Goal: Task Accomplishment & Management: Use online tool/utility

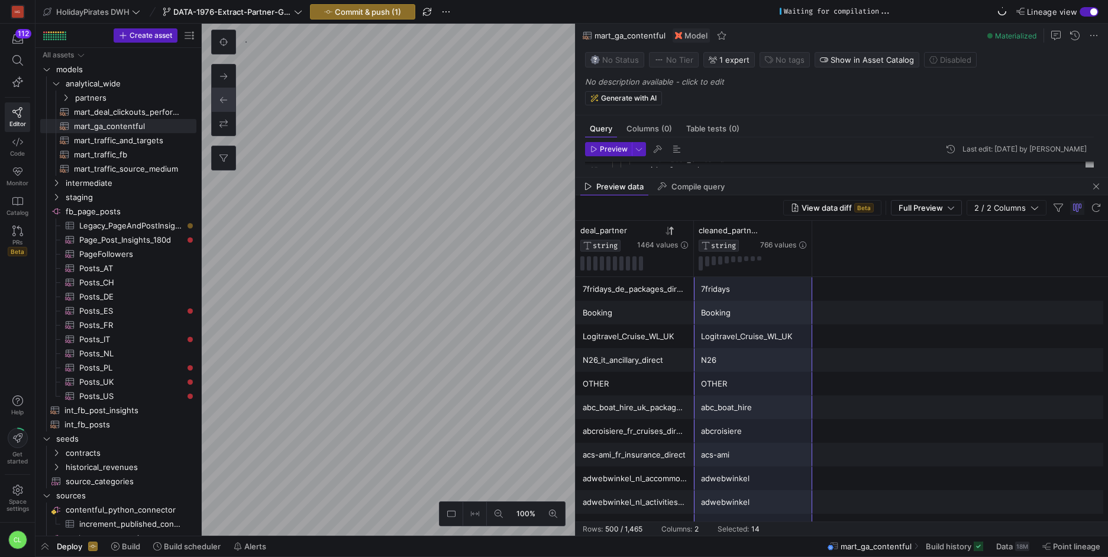
scroll to position [118, 0]
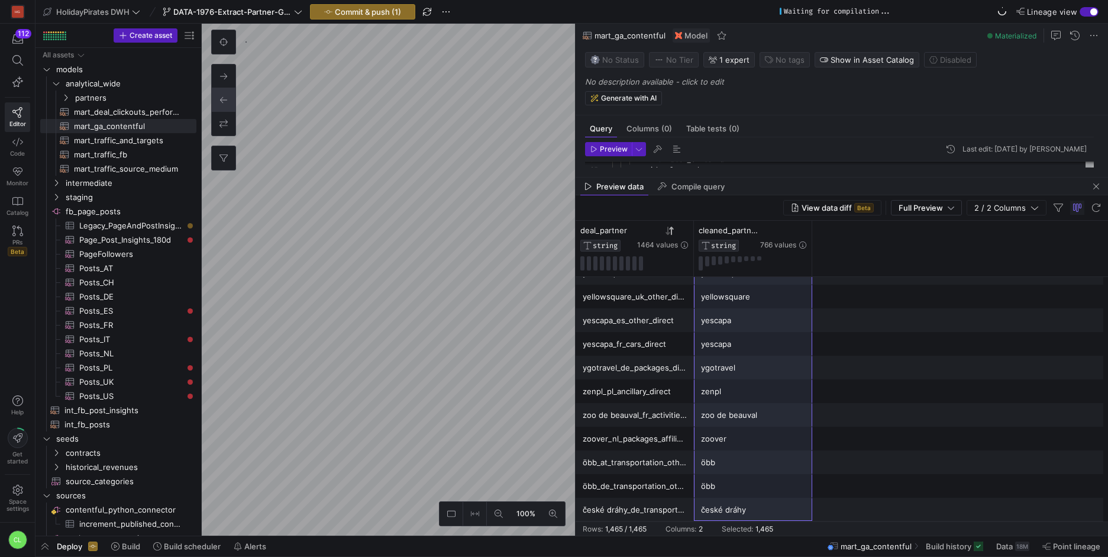
drag, startPoint x: 778, startPoint y: 275, endPoint x: 770, endPoint y: 500, distance: 224.9
click at [791, 183] on div "Preview data Compile query" at bounding box center [841, 186] width 532 height 18
click at [1092, 186] on span "button" at bounding box center [1096, 186] width 14 height 14
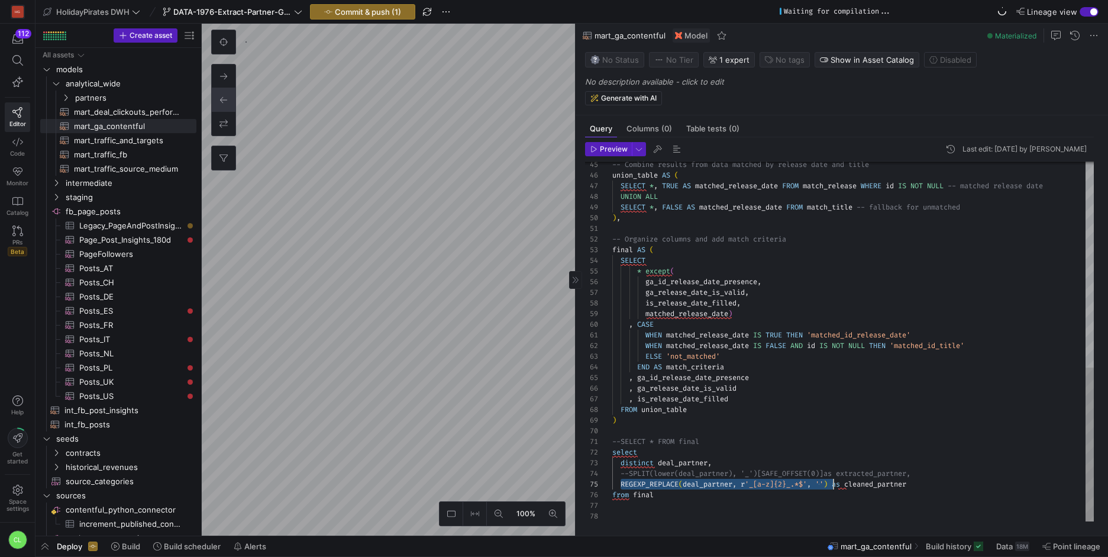
scroll to position [43, 221]
drag, startPoint x: 619, startPoint y: 483, endPoint x: 832, endPoint y: 480, distance: 212.9
click at [832, 480] on div "END AS match_criteria , ga_id_release_date_presence , ga_release_date_is_valid …" at bounding box center [852, 101] width 481 height 840
click at [807, 470] on div "END AS match_criteria , ga_id_release_date_presence , ga_release_date_is_valid …" at bounding box center [852, 101] width 481 height 840
click at [736, 487] on div "END AS match_criteria , ga_id_release_date_presence , ga_release_date_is_valid …" at bounding box center [852, 101] width 481 height 840
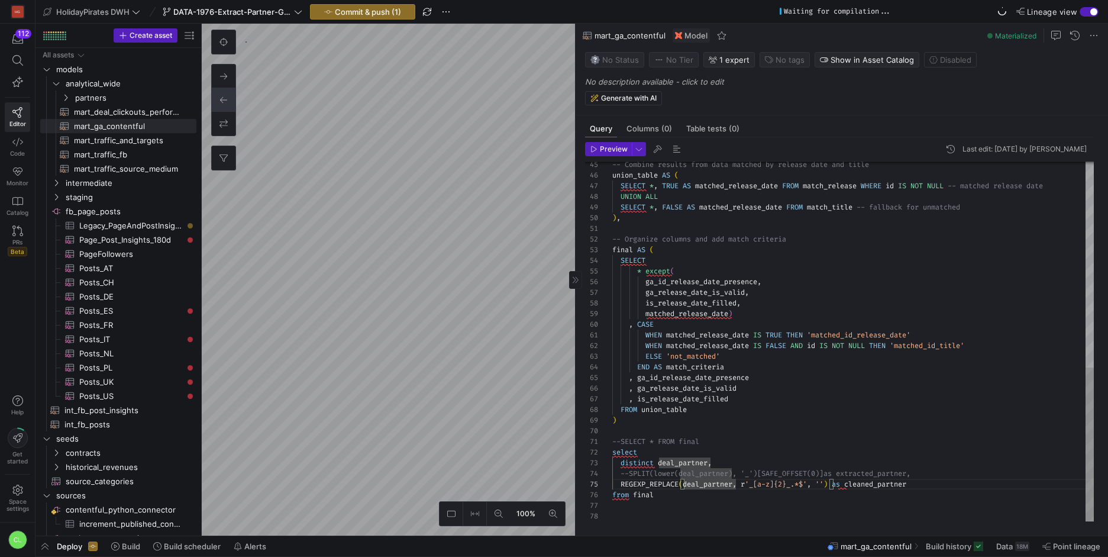
click at [757, 503] on div "END AS match_criteria , ga_id_release_date_presence , ga_release_date_is_valid …" at bounding box center [852, 101] width 481 height 840
click at [778, 486] on div "END AS match_criteria , ga_id_release_date_presence , ga_release_date_is_valid …" at bounding box center [852, 101] width 481 height 840
click at [697, 491] on div "END AS match_criteria , ga_id_release_date_presence , ga_release_date_is_valid …" at bounding box center [852, 101] width 481 height 840
click at [683, 484] on div "END AS match_criteria , ga_id_release_date_presence , ga_release_date_is_valid …" at bounding box center [852, 101] width 481 height 840
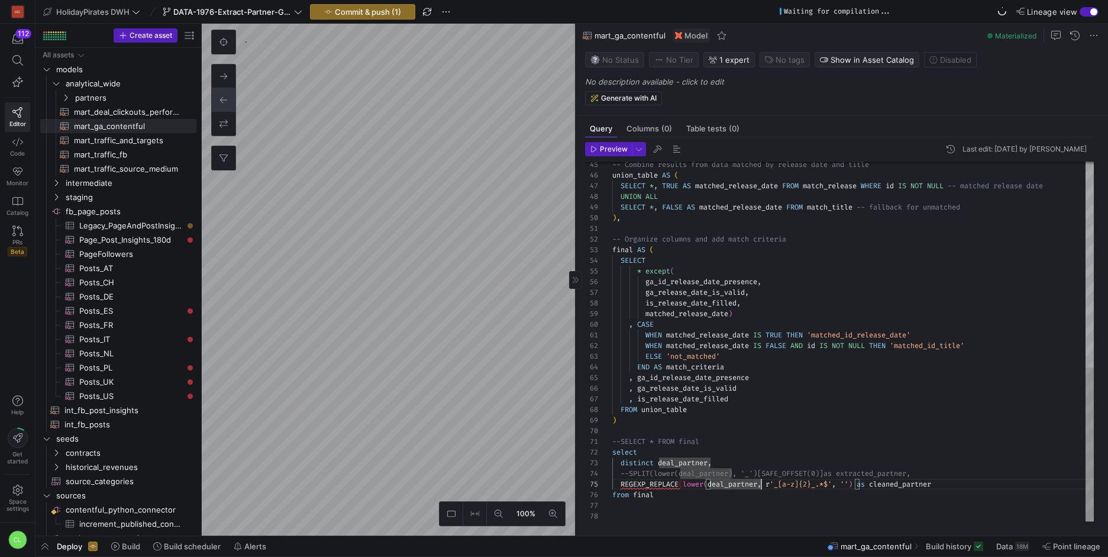
scroll to position [43, 153]
click at [781, 494] on div "END AS match_criteria , ga_id_release_date_presence , ga_release_date_is_valid …" at bounding box center [852, 101] width 481 height 840
click at [609, 151] on span "Preview" at bounding box center [614, 149] width 28 height 8
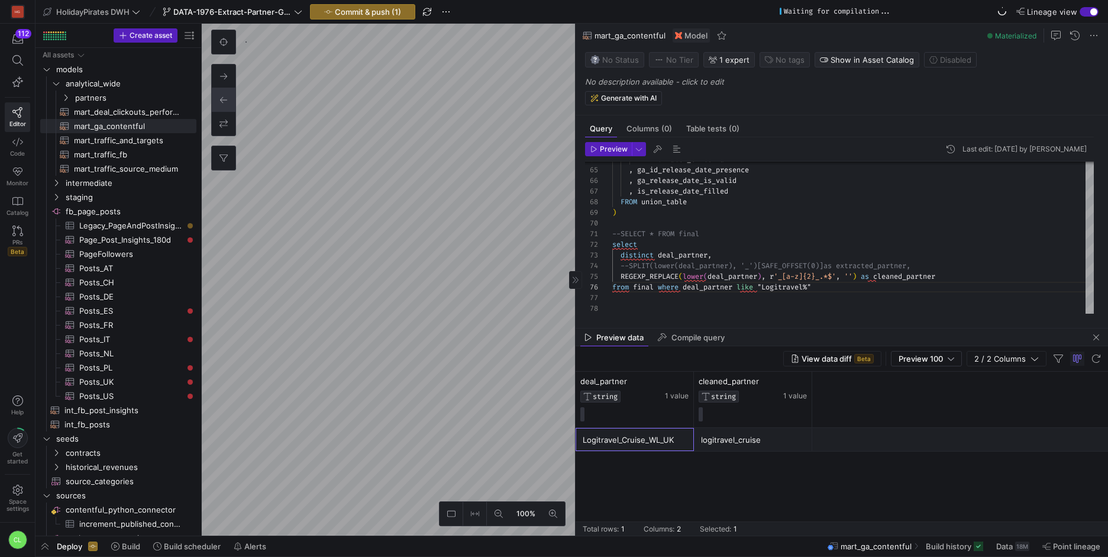
click at [643, 442] on div "Logitravel_Cruise_WL_UK" at bounding box center [635, 439] width 104 height 23
click at [722, 444] on div "logitravel_cruise" at bounding box center [753, 439] width 104 height 23
drag, startPoint x: 702, startPoint y: 442, endPoint x: 761, endPoint y: 442, distance: 59.1
click at [761, 442] on div "logitravel_cruise" at bounding box center [753, 439] width 104 height 23
drag, startPoint x: 768, startPoint y: 440, endPoint x: 717, endPoint y: 439, distance: 50.3
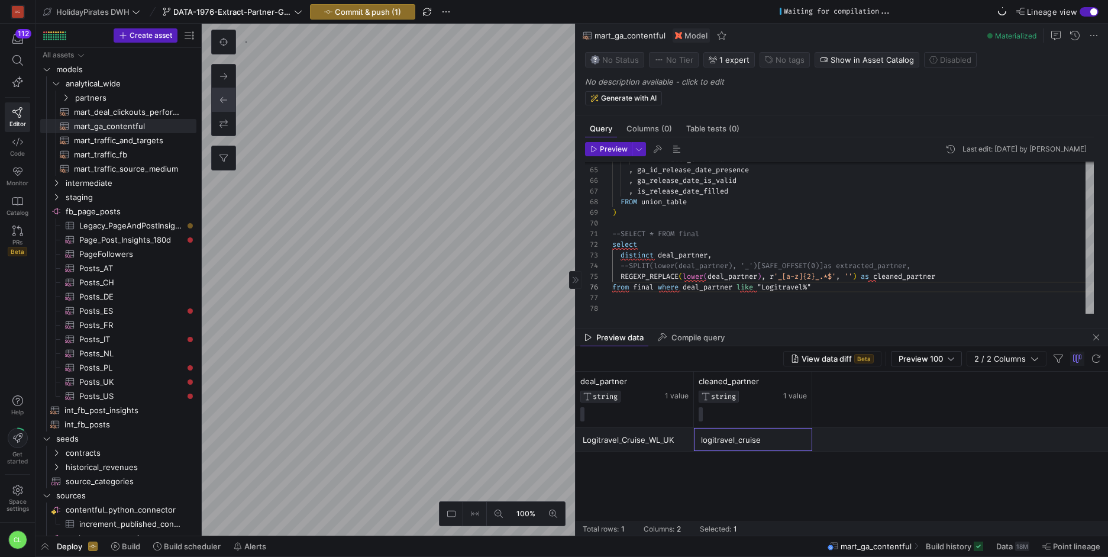
click at [717, 439] on div "logitravel_cruise" at bounding box center [753, 439] width 104 height 23
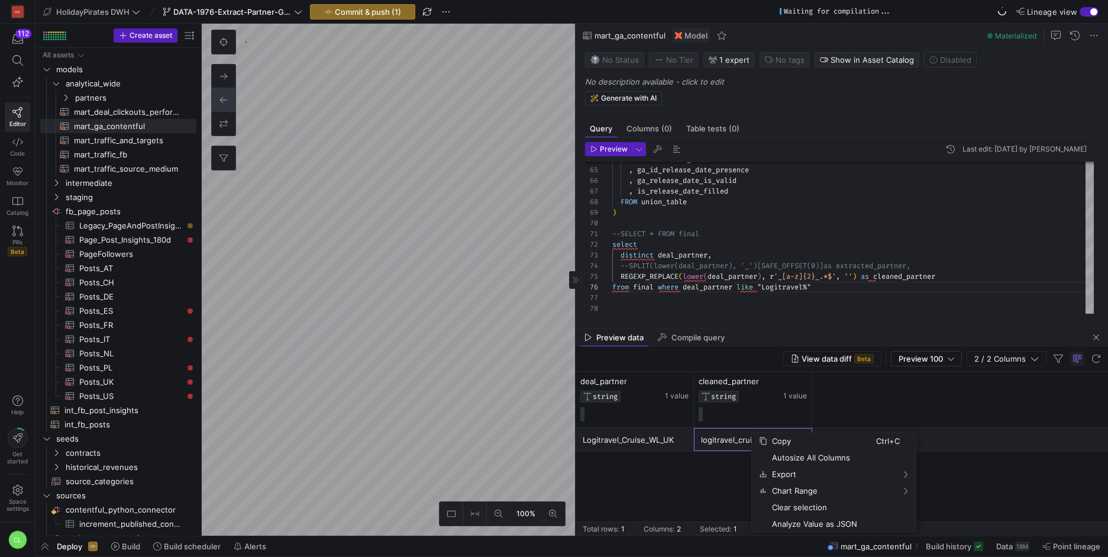
click at [721, 438] on div "logitravel_cruise" at bounding box center [753, 439] width 104 height 23
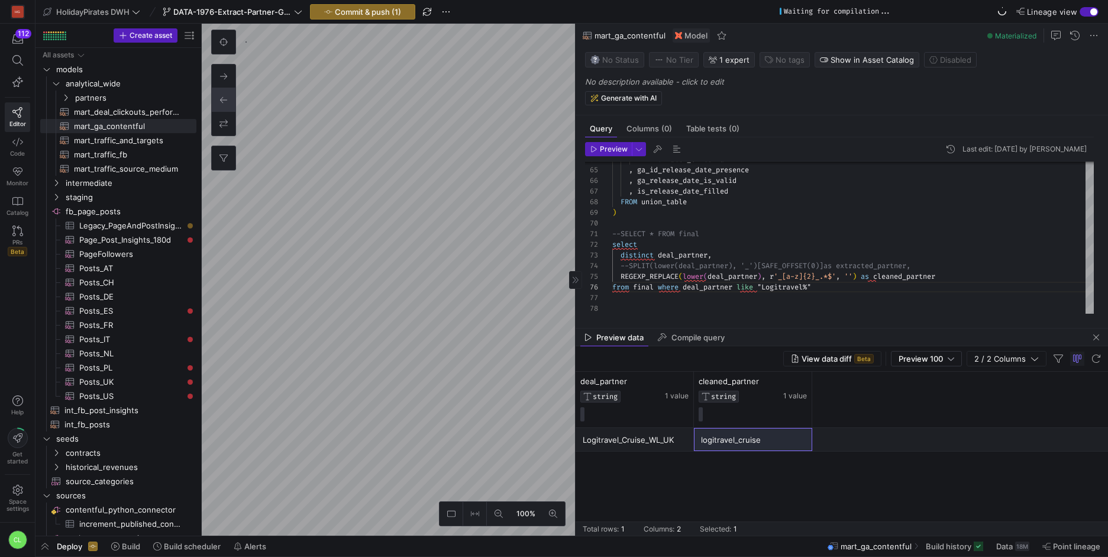
click at [844, 415] on div "deal_partner STRING 1 value cleaned_partner STRING 1 value" at bounding box center [841, 399] width 532 height 56
click at [747, 438] on div "logitravel_cruise" at bounding box center [753, 439] width 104 height 23
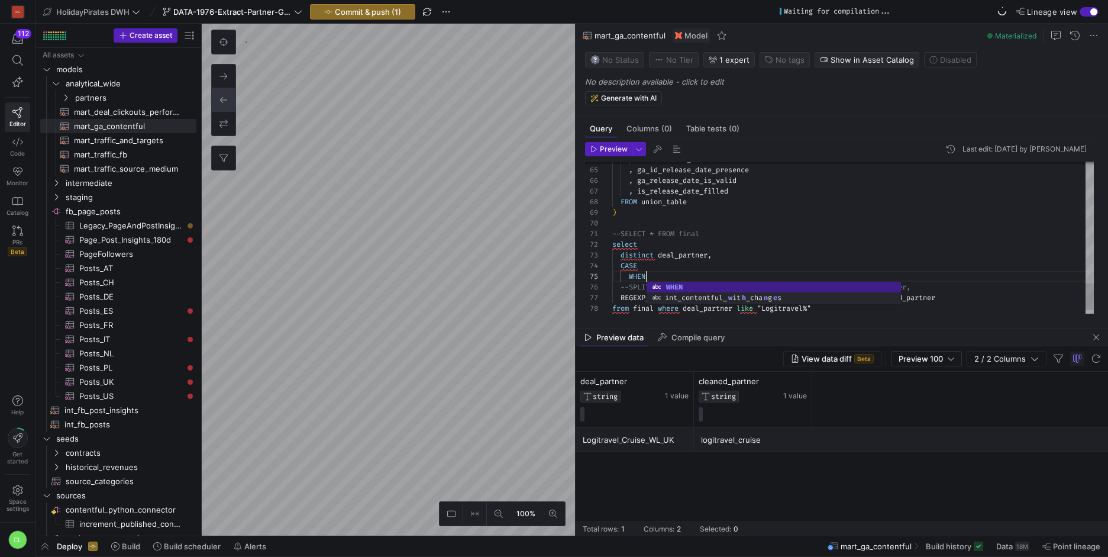
scroll to position [43, 34]
click at [732, 315] on div "Preview Last edit: Wednesday 20 August 2025 by Chayanon Laowiwat 64 65 66 67 68…" at bounding box center [839, 227] width 528 height 181
drag, startPoint x: 958, startPoint y: 288, endPoint x: 602, endPoint y: 287, distance: 355.5
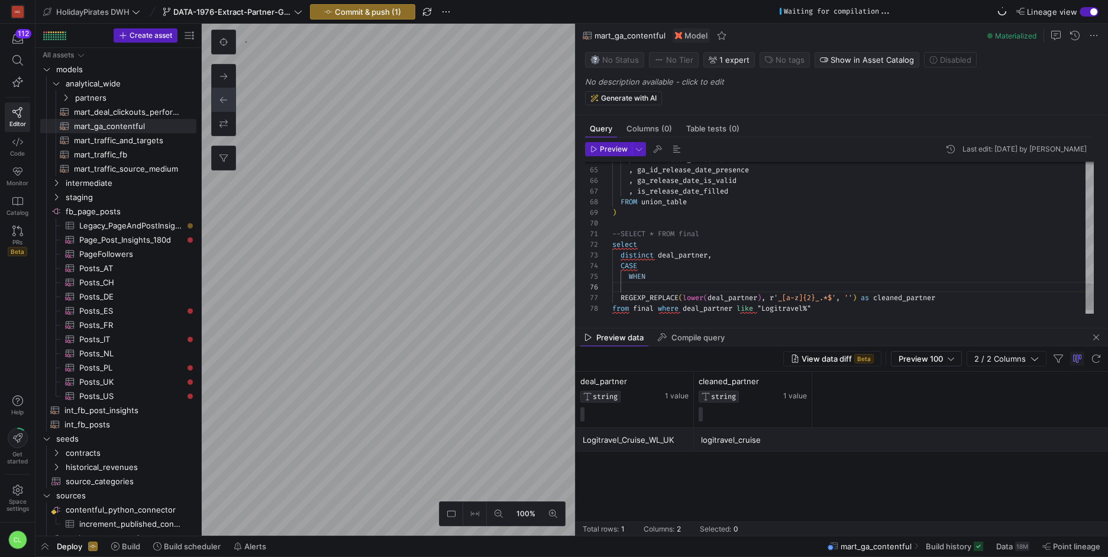
scroll to position [43, 34]
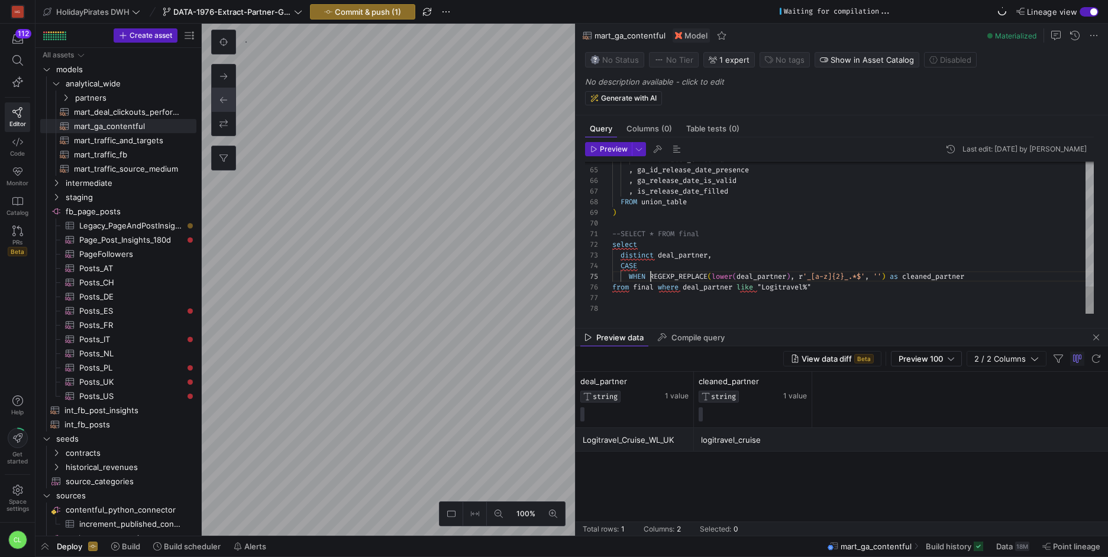
scroll to position [43, 38]
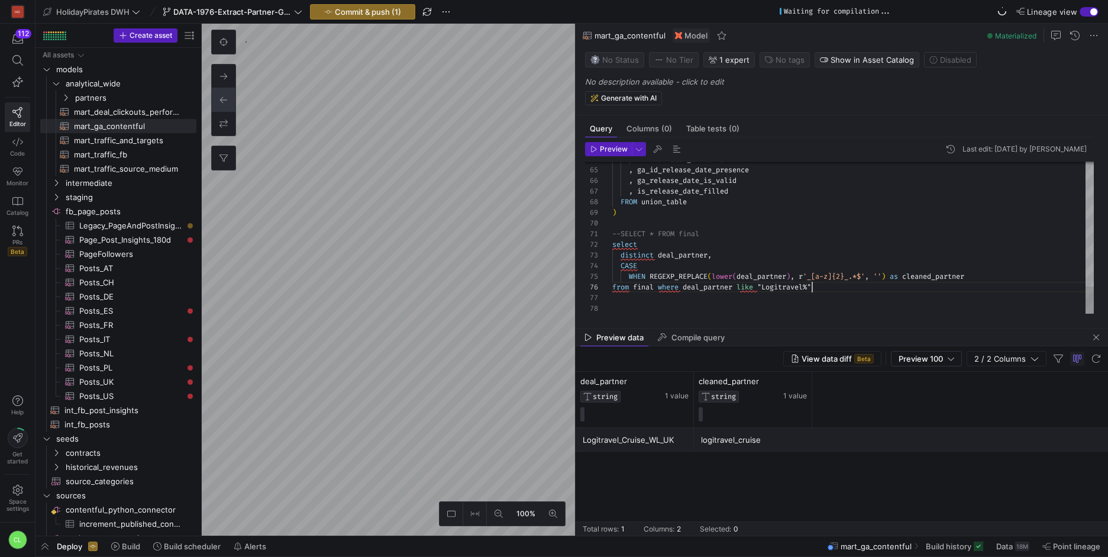
scroll to position [53, 200]
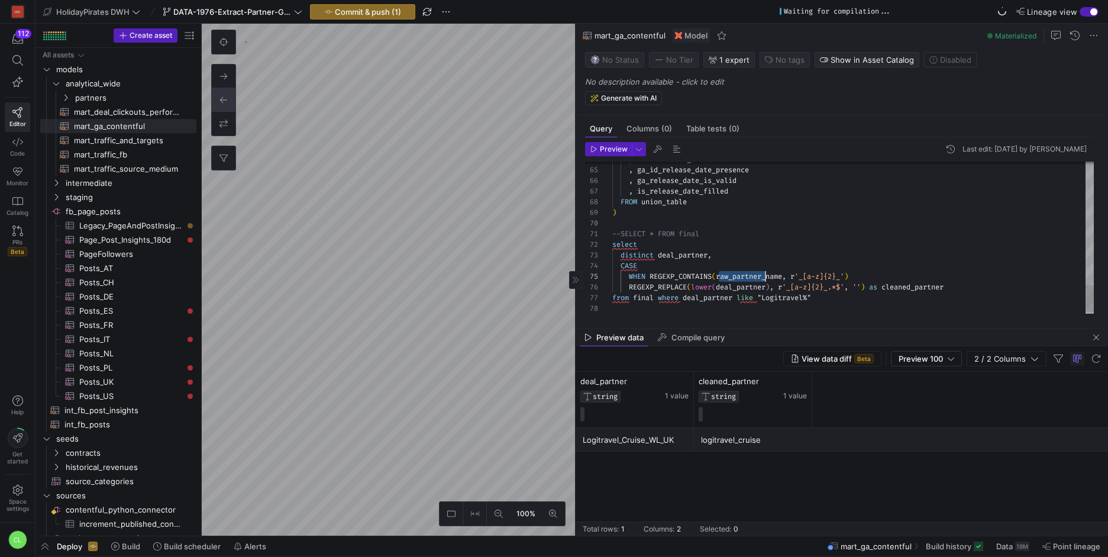
drag, startPoint x: 719, startPoint y: 276, endPoint x: 765, endPoint y: 273, distance: 46.2
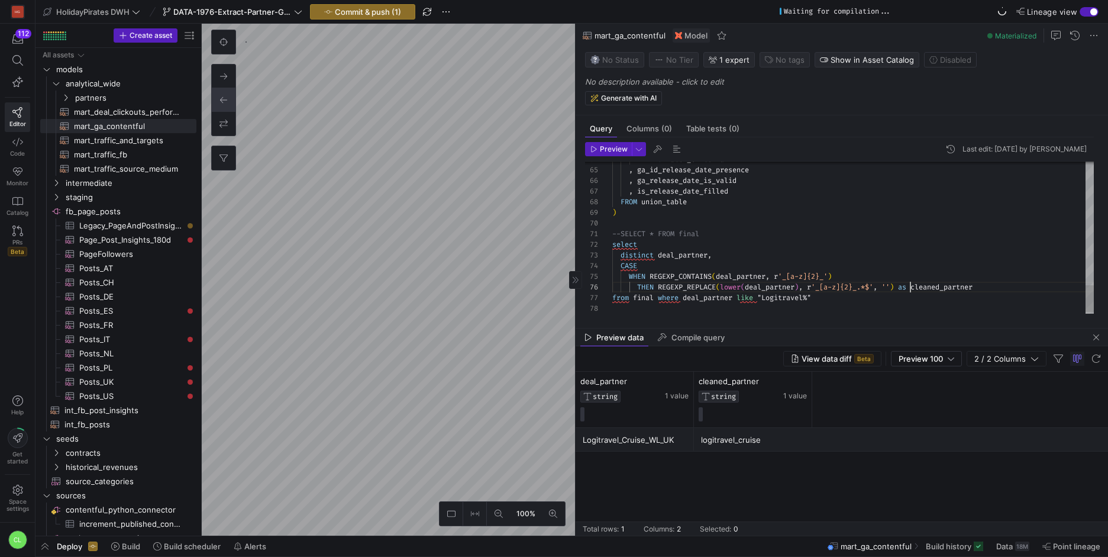
drag, startPoint x: 901, startPoint y: 287, endPoint x: 998, endPoint y: 284, distance: 96.4
drag, startPoint x: 661, startPoint y: 256, endPoint x: 709, endPoint y: 251, distance: 48.7
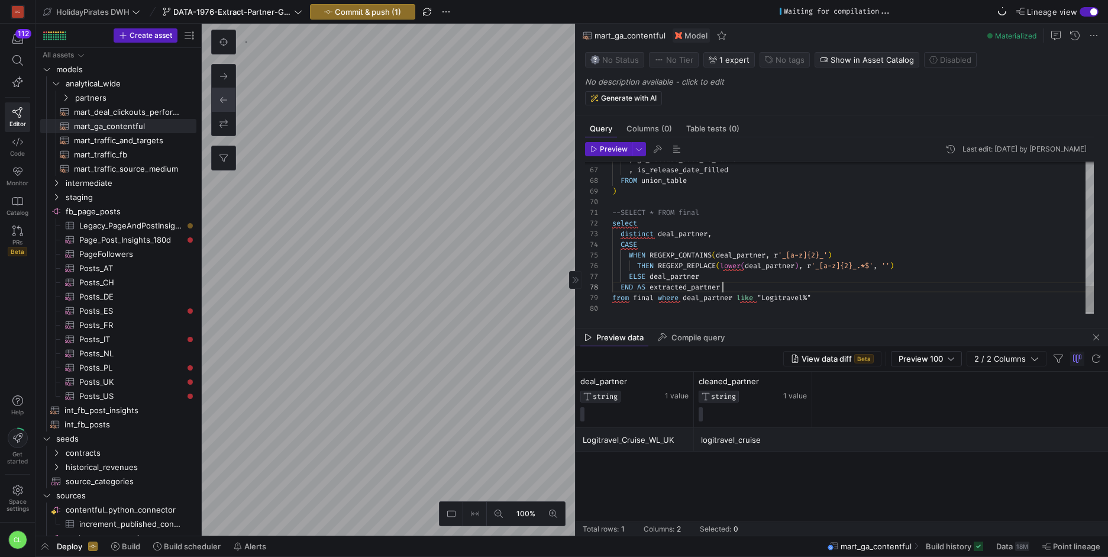
scroll to position [75, 111]
drag, startPoint x: 840, startPoint y: 299, endPoint x: 688, endPoint y: 299, distance: 152.0
drag, startPoint x: 681, startPoint y: 298, endPoint x: 855, endPoint y: 299, distance: 173.9
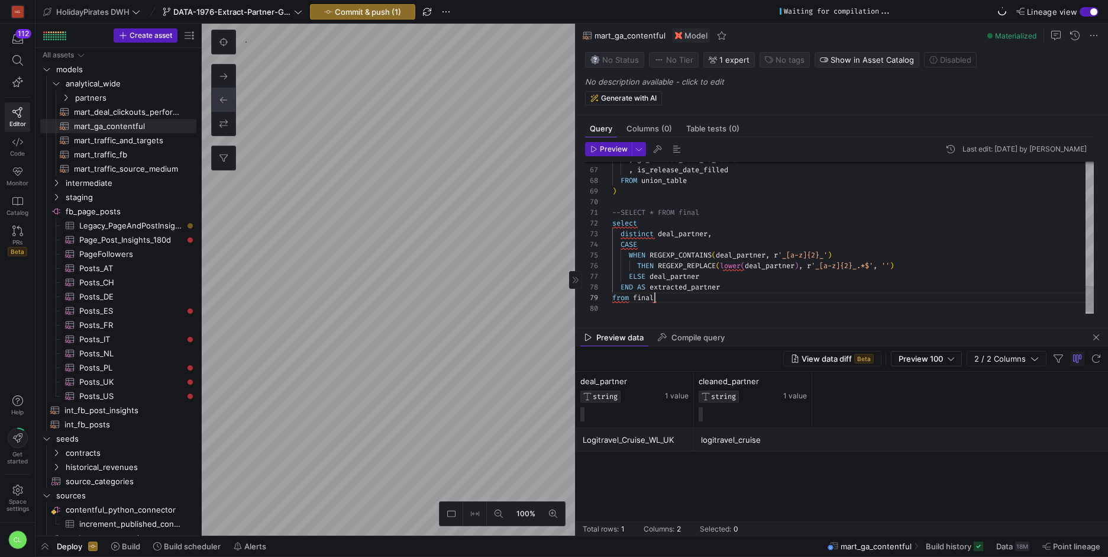
scroll to position [85, 43]
click at [612, 151] on span "Preview" at bounding box center [614, 149] width 28 height 8
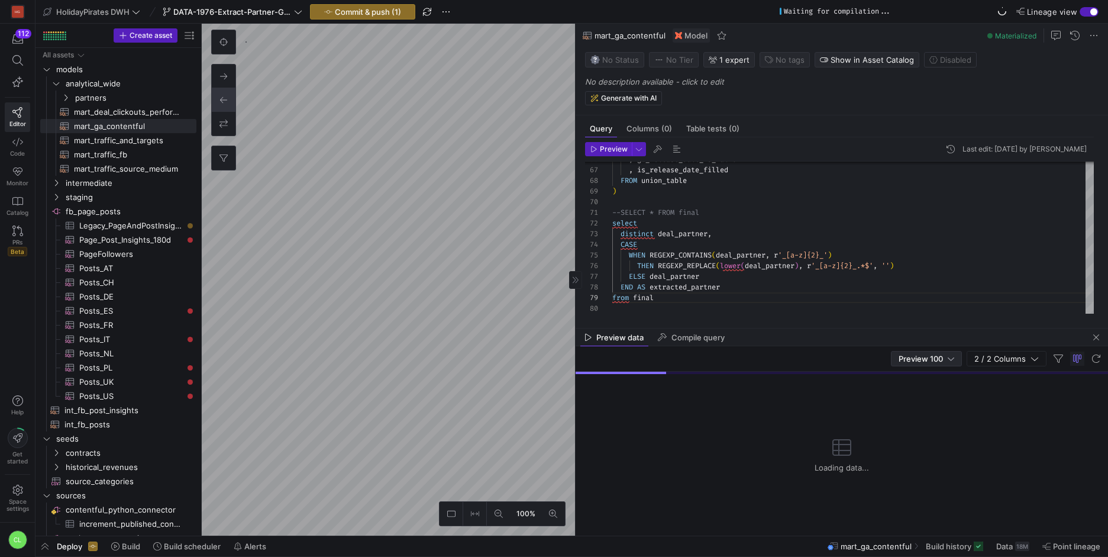
click at [930, 355] on span "Preview 100" at bounding box center [920, 358] width 44 height 9
click at [920, 400] on span "Full Preview" at bounding box center [927, 396] width 61 height 9
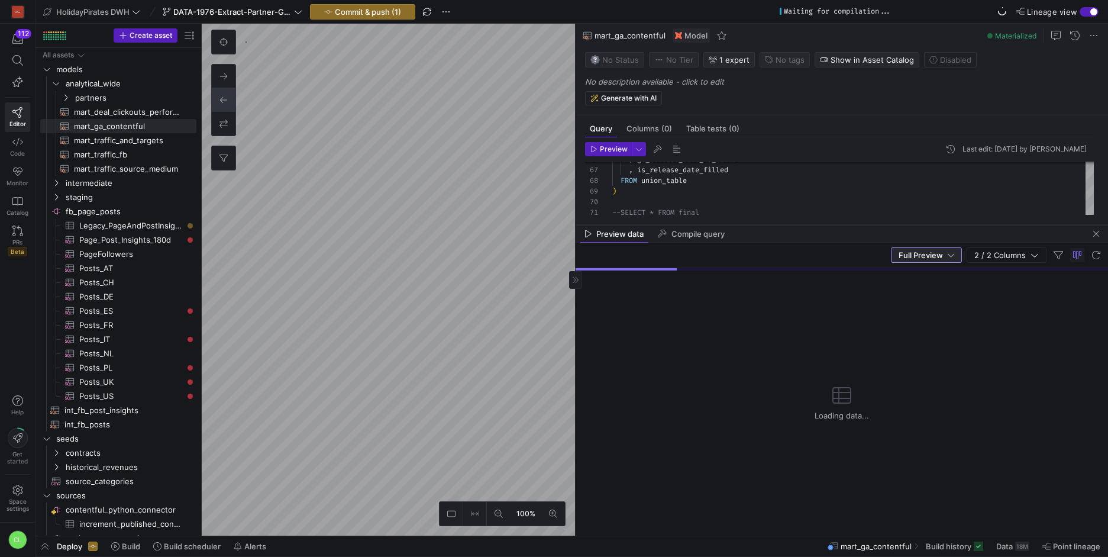
drag, startPoint x: 842, startPoint y: 328, endPoint x: 871, endPoint y: 195, distance: 136.2
click at [871, 222] on div at bounding box center [841, 224] width 532 height 5
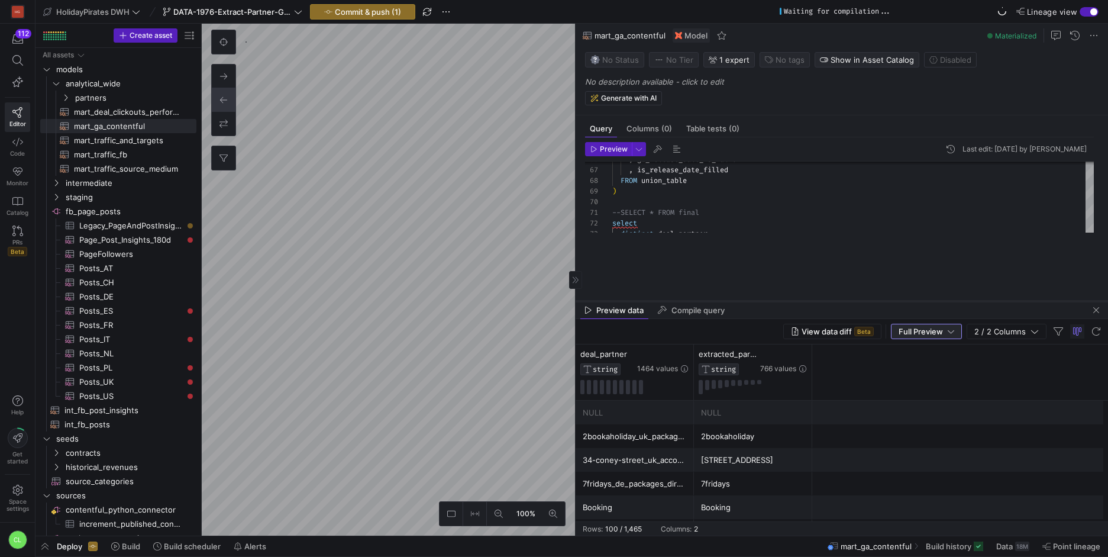
drag, startPoint x: 864, startPoint y: 192, endPoint x: 858, endPoint y: 286, distance: 94.3
click at [858, 299] on div at bounding box center [841, 301] width 532 height 5
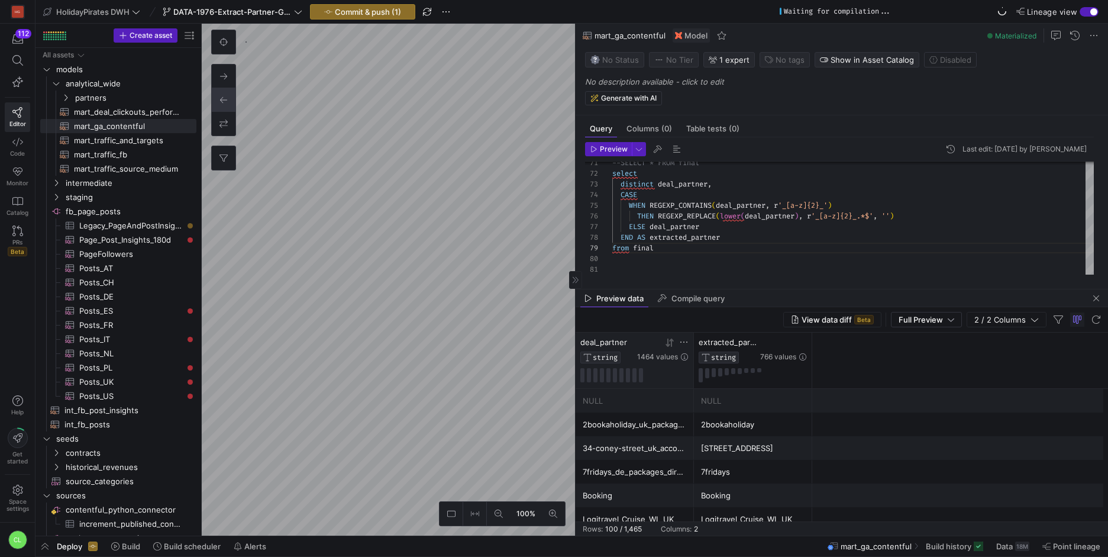
click at [670, 341] on icon at bounding box center [669, 342] width 9 height 9
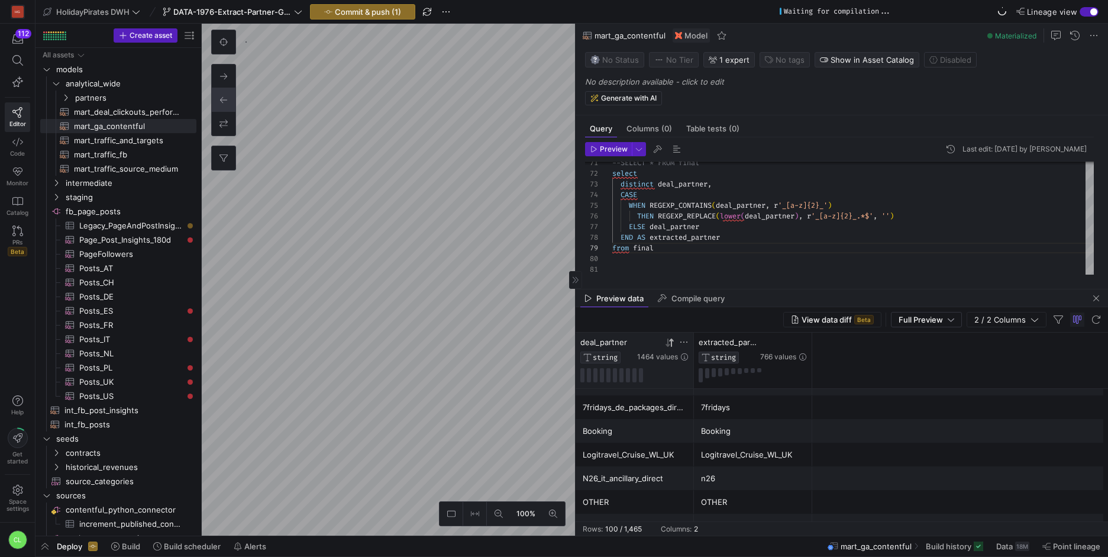
scroll to position [0, 0]
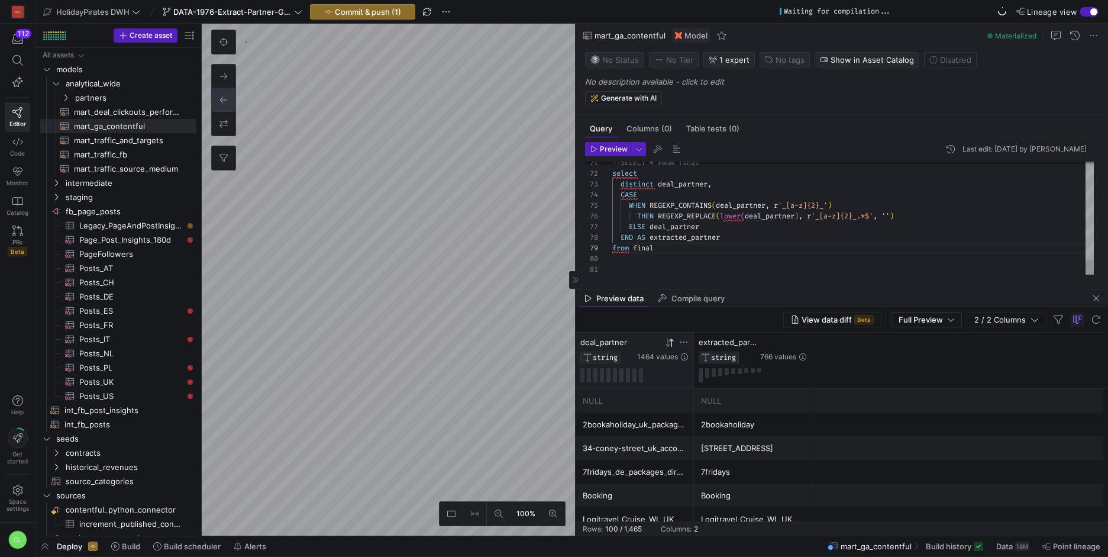
click at [622, 154] on span "button" at bounding box center [609, 149] width 46 height 13
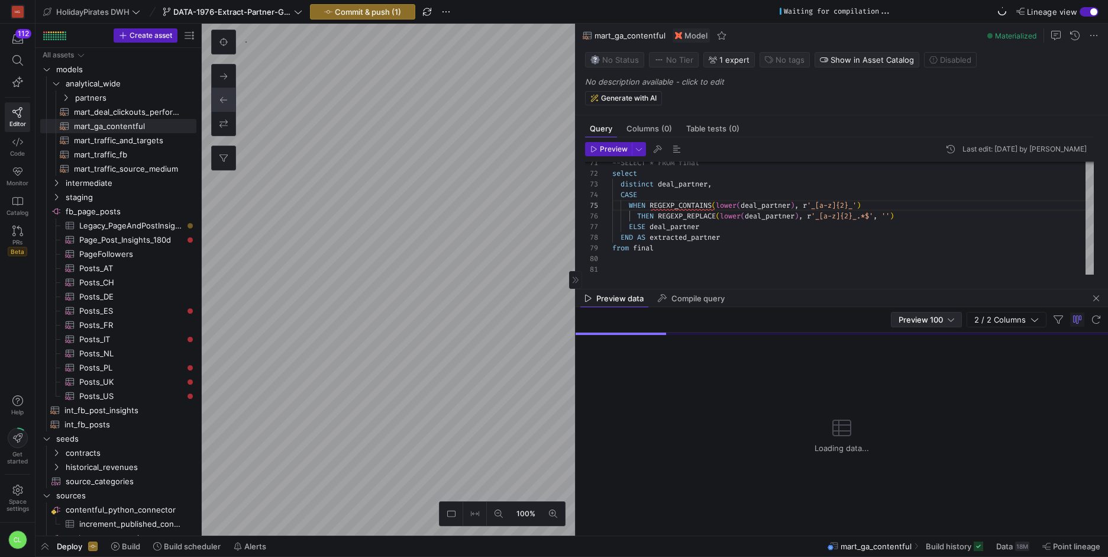
click at [929, 318] on span "Preview 100" at bounding box center [920, 319] width 44 height 9
click at [927, 356] on span "Full Preview" at bounding box center [927, 357] width 61 height 9
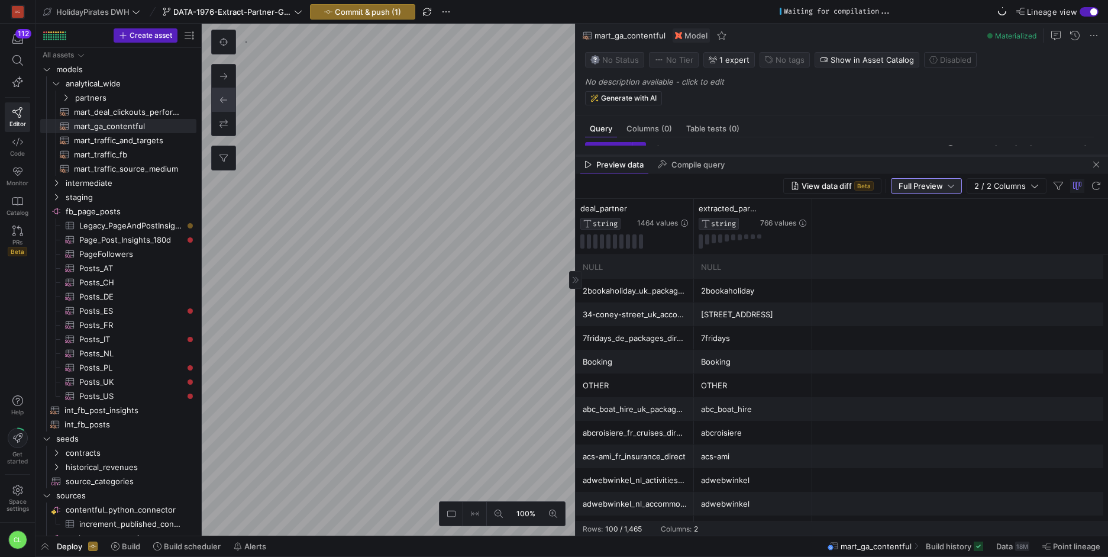
drag, startPoint x: 746, startPoint y: 290, endPoint x: 784, endPoint y: 156, distance: 138.9
click at [784, 156] on div at bounding box center [841, 155] width 532 height 5
click at [674, 208] on icon at bounding box center [669, 208] width 9 height 9
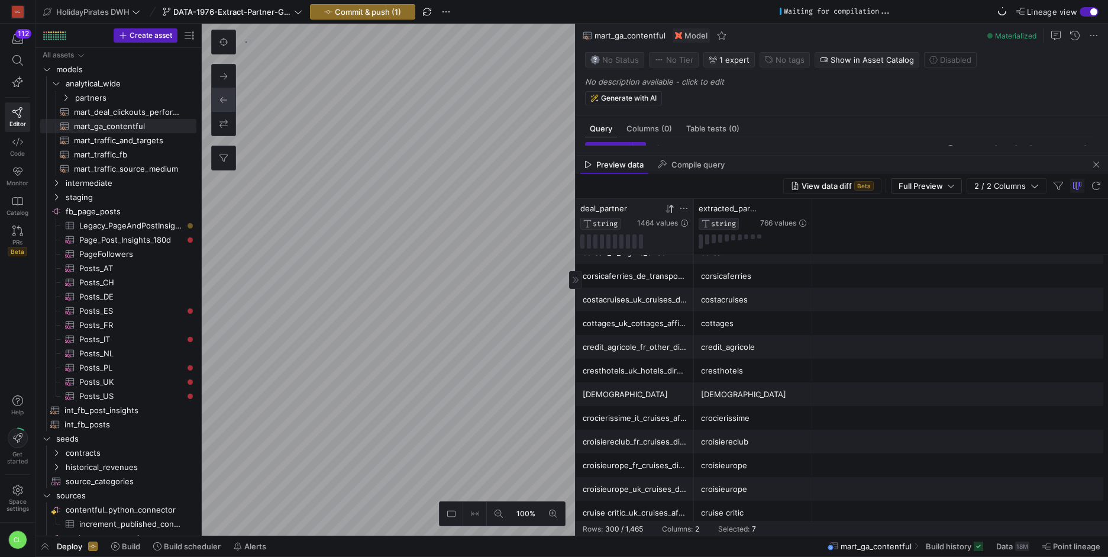
scroll to position [5895, 0]
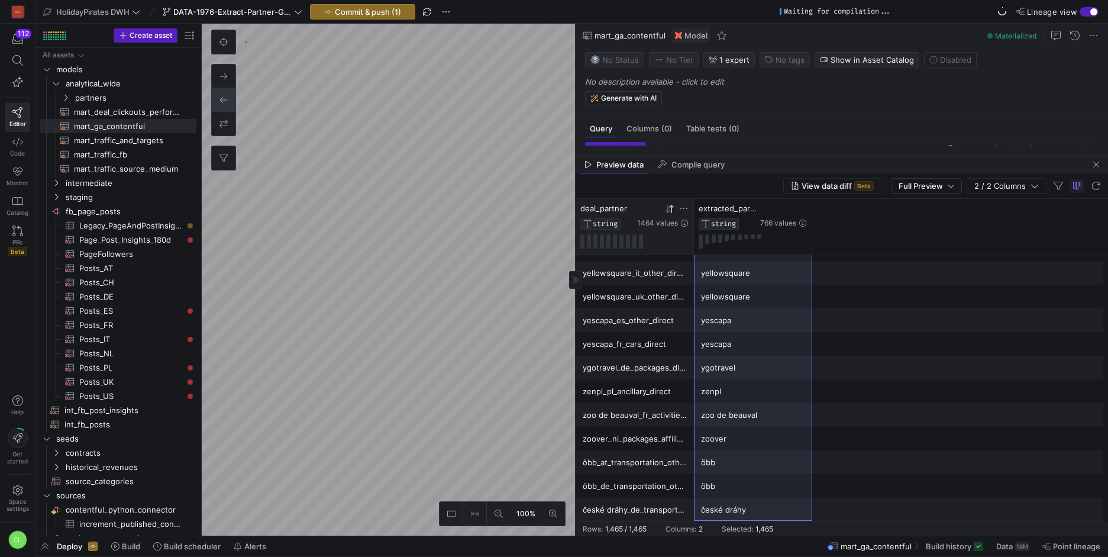
drag, startPoint x: 729, startPoint y: 270, endPoint x: 757, endPoint y: 501, distance: 232.9
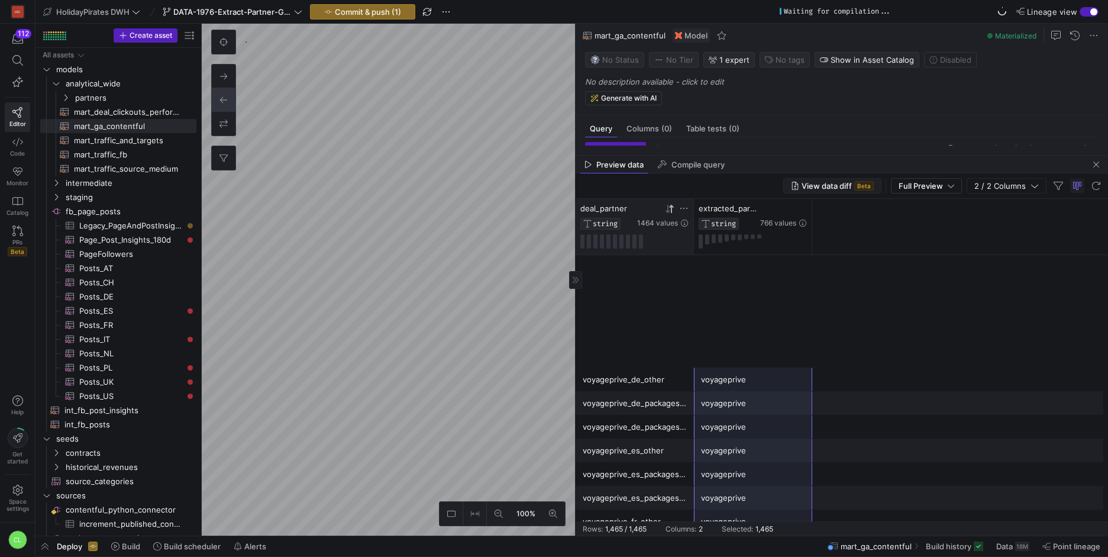
scroll to position [31667, 0]
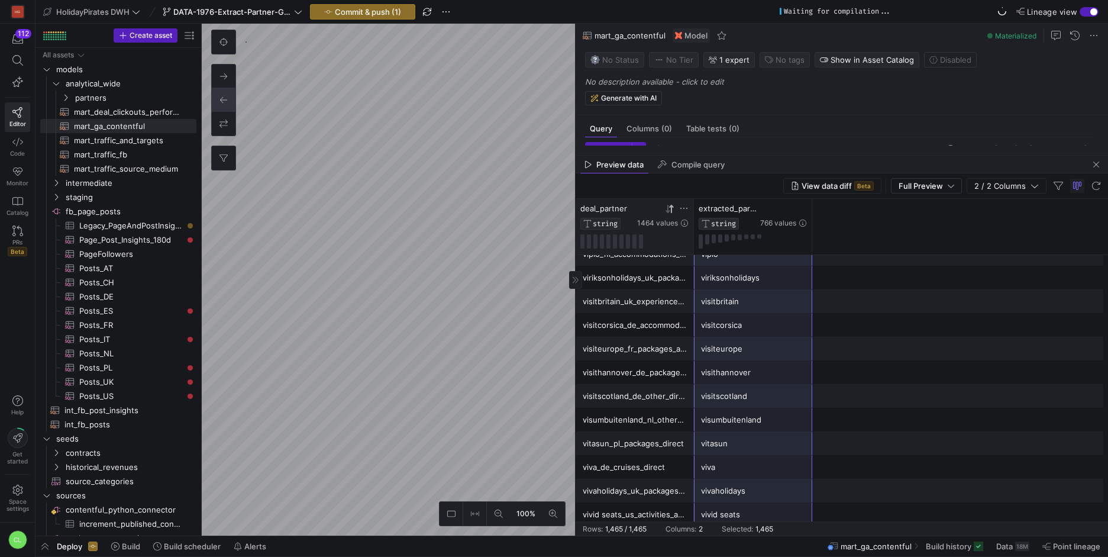
click at [1093, 175] on div "View data diff Beta Full Preview 2 / 2 Columns" at bounding box center [841, 185] width 532 height 25
click at [1101, 167] on span "button" at bounding box center [1096, 164] width 14 height 14
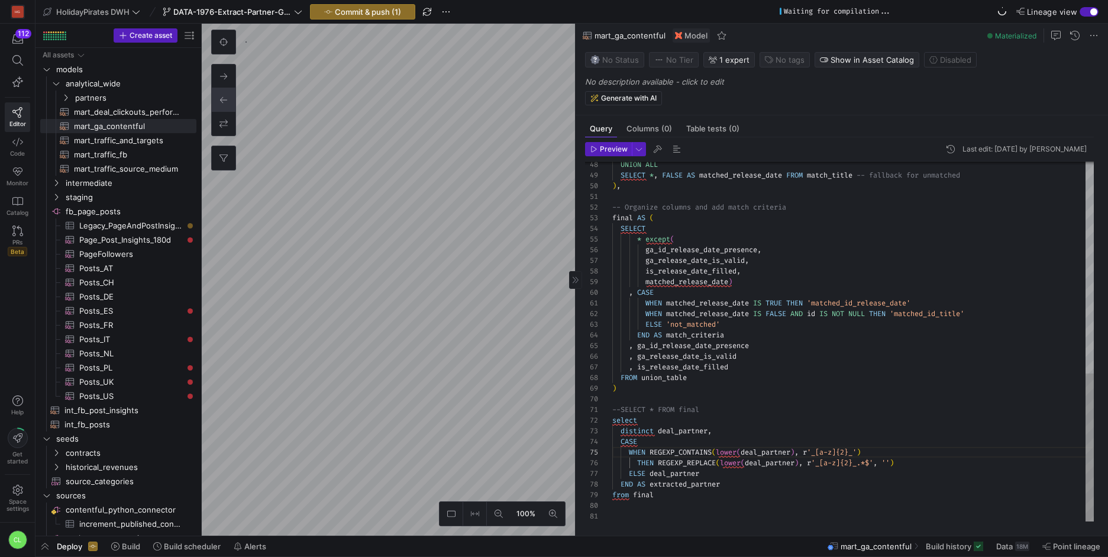
scroll to position [64, 43]
click at [654, 473] on div "--SELECT * FROM final select distinct deal_partner , CASE WHEN REGEXP_CONTAINS …" at bounding box center [852, 85] width 481 height 872
click at [771, 506] on div "--SELECT * FROM final select distinct deal_partner , CASE WHEN REGEXP_CONTAINS …" at bounding box center [852, 85] width 481 height 872
click at [796, 480] on div "--SELECT * FROM final select distinct deal_partner , CASE WHEN REGEXP_CONTAINS …" at bounding box center [852, 85] width 481 height 872
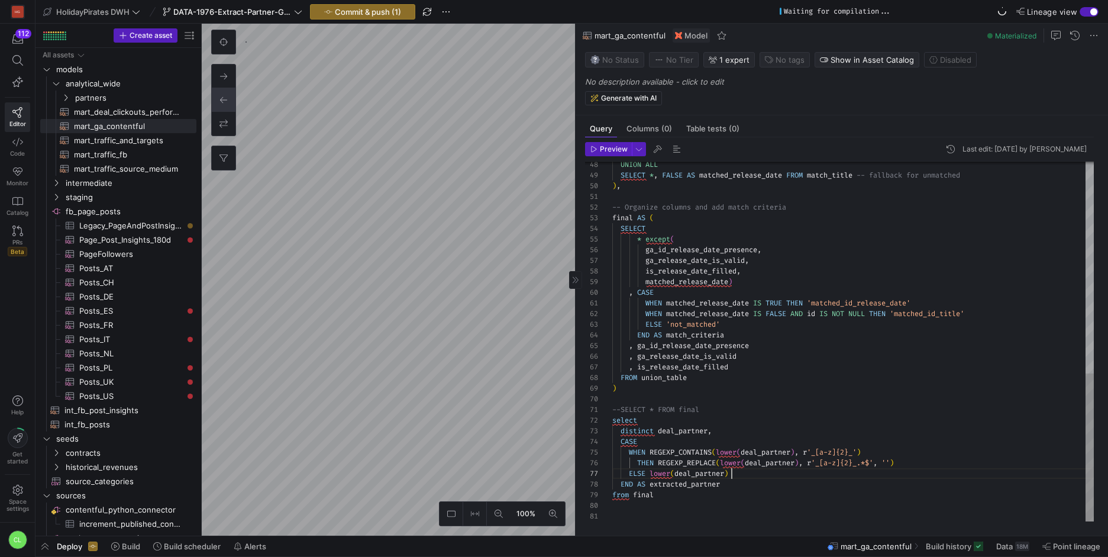
click at [813, 470] on div "--SELECT * FROM final select distinct deal_partner , CASE WHEN REGEXP_CONTAINS …" at bounding box center [852, 85] width 481 height 872
click at [947, 459] on div "--SELECT * FROM final select distinct deal_partner , CASE WHEN REGEXP_CONTAINS …" at bounding box center [852, 85] width 481 height 872
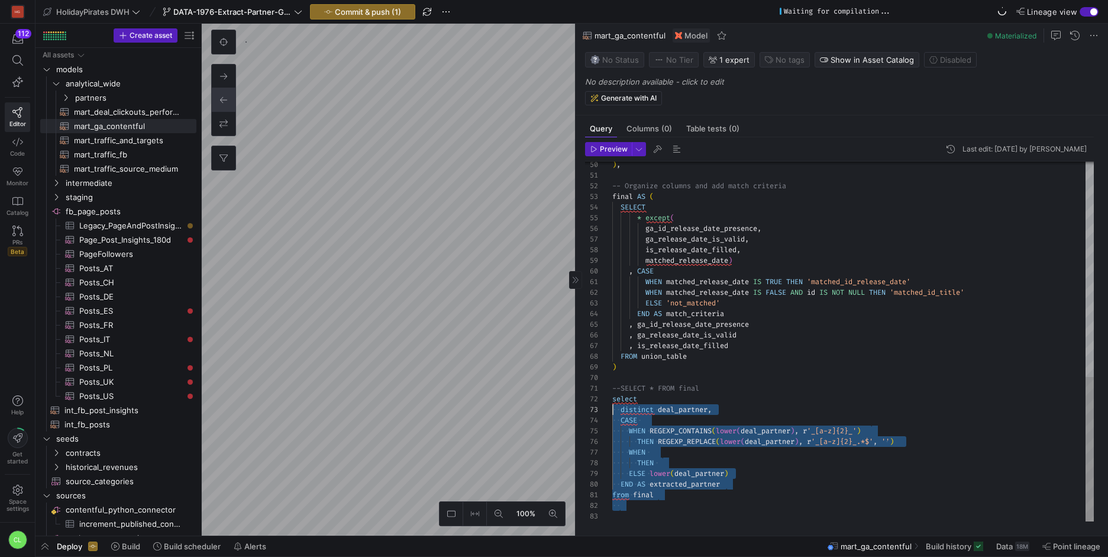
scroll to position [11, 0]
drag, startPoint x: 730, startPoint y: 503, endPoint x: 603, endPoint y: 398, distance: 164.3
click at [612, 398] on div "--SELECT * FROM final select distinct deal_partner , CASE WHEN REGEXP_CONTAINS …" at bounding box center [852, 74] width 481 height 893
click at [691, 367] on div "--SELECT * FROM final select distinct deal_partner , CASE WHEN REGEXP_CONTAINS …" at bounding box center [852, 74] width 481 height 893
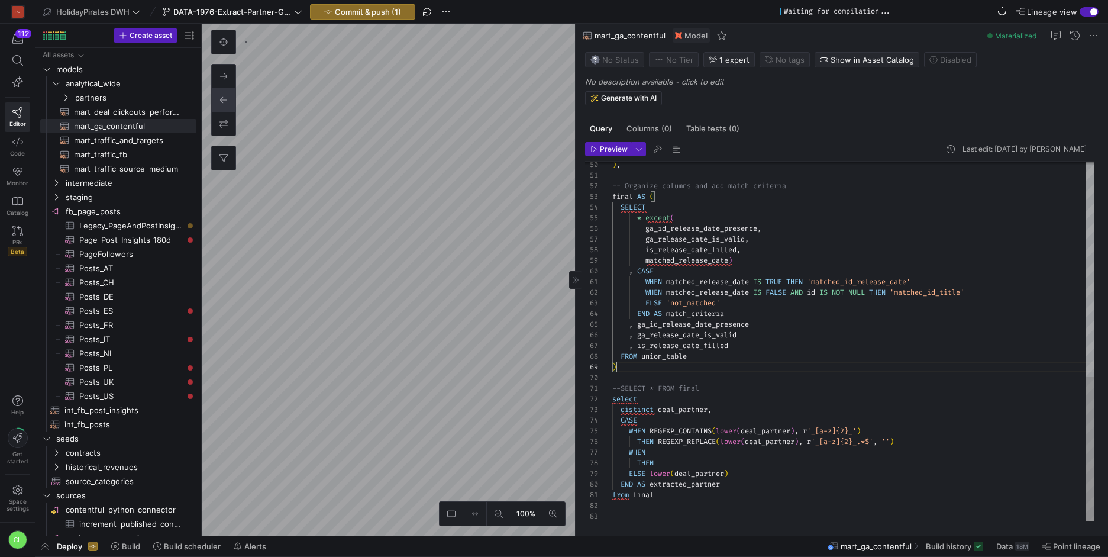
scroll to position [85, 4]
click at [750, 426] on div "--SELECT * FROM final select distinct deal_partner , CASE WHEN REGEXP_CONTAINS …" at bounding box center [852, 74] width 481 height 893
click at [654, 421] on div "--SELECT * FROM final select distinct deal_partner , CASE WHEN REGEXP_CONTAINS …" at bounding box center [852, 74] width 481 height 893
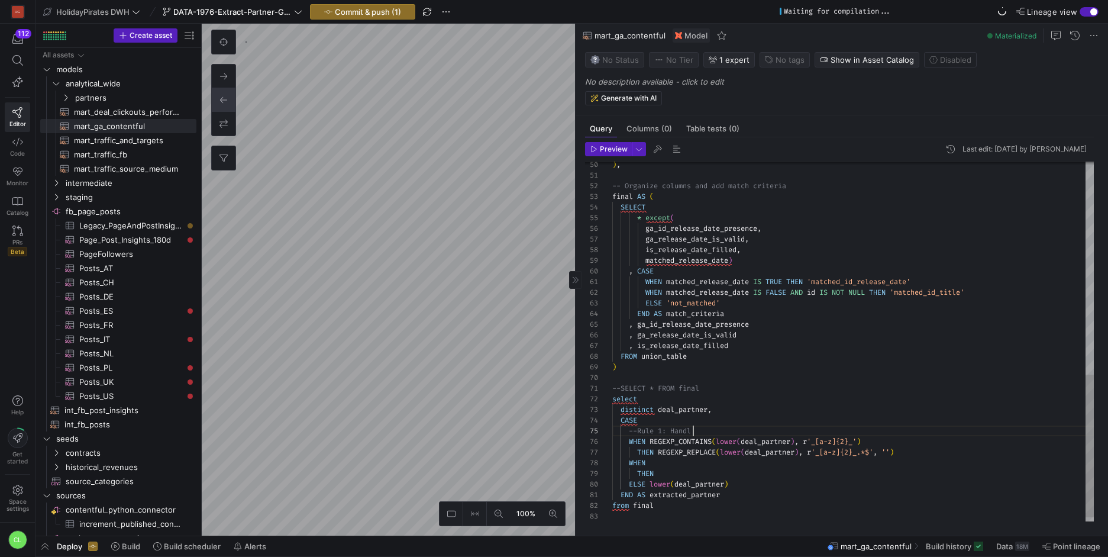
scroll to position [43, 85]
click at [767, 430] on div "--SELECT * FROM final select distinct deal_partner , CASE WHEN REGEXP_CONTAINS …" at bounding box center [852, 80] width 481 height 904
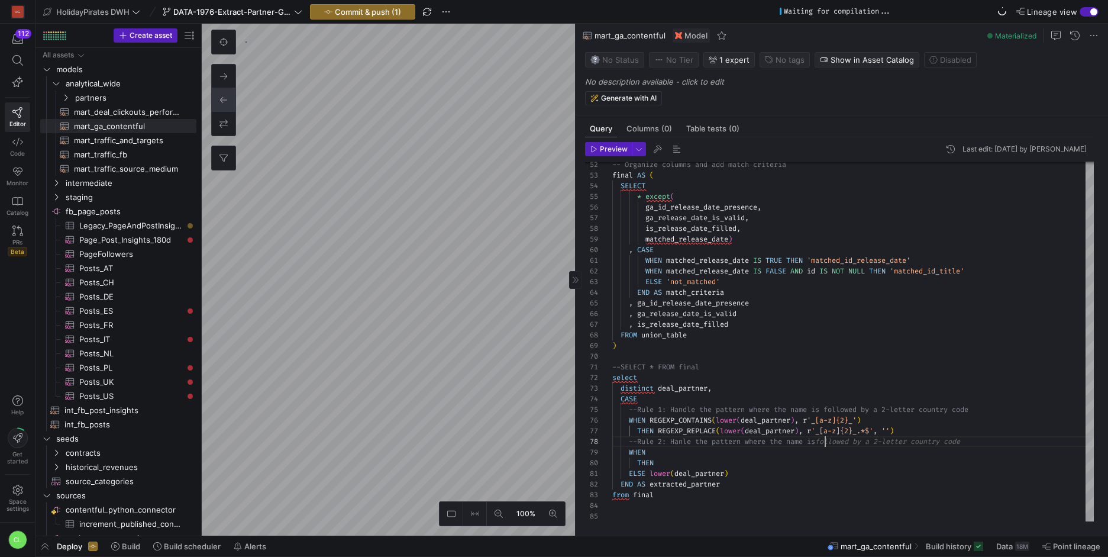
scroll to position [75, 213]
click at [877, 410] on div "--SELECT * FROM final select distinct deal_partner , CASE WHEN REGEXP_CONTAINS …" at bounding box center [852, 64] width 481 height 914
click at [971, 410] on div "--SELECT * FROM final select distinct deal_partner , CASE WHEN REGEXP_CONTAINS …" at bounding box center [852, 64] width 481 height 914
click at [887, 407] on div "--SELECT * FROM final select distinct deal_partner , CASE WHEN REGEXP_CONTAINS …" at bounding box center [852, 64] width 481 height 914
click at [894, 409] on div "--SELECT * FROM final select distinct deal_partner , CASE WHEN REGEXP_CONTAINS …" at bounding box center [852, 64] width 481 height 914
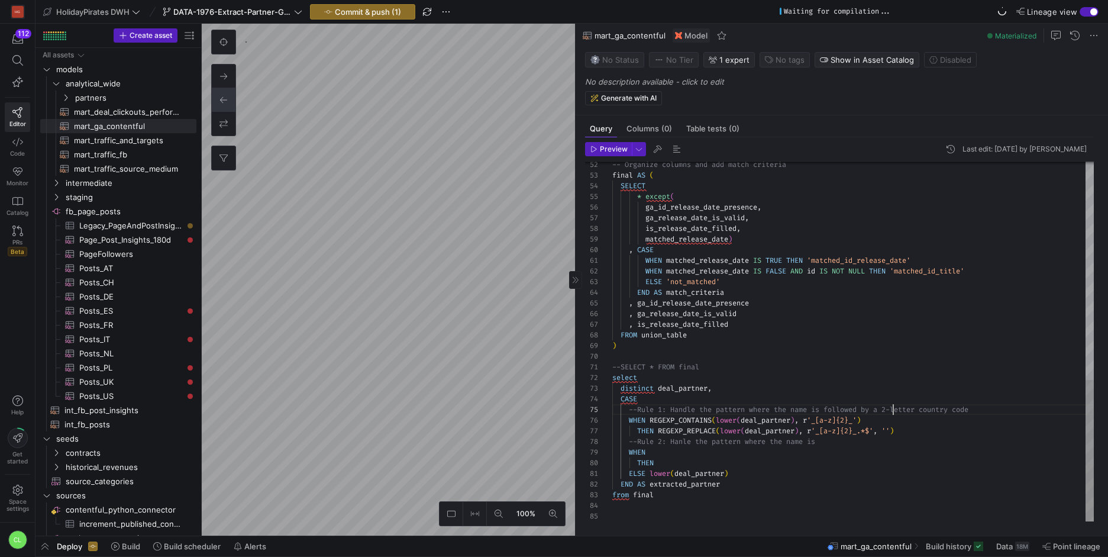
scroll to position [43, 281]
click at [895, 432] on div "--SELECT * FROM final select distinct deal_partner , CASE WHEN REGEXP_CONTAINS …" at bounding box center [852, 64] width 481 height 914
click at [989, 413] on div "--SELECT * FROM final select distinct deal_partner , CASE WHEN REGEXP_CONTAINS …" at bounding box center [852, 64] width 481 height 914
click at [884, 410] on div "--SELECT * FROM final select distinct deal_partner , CASE WHEN REGEXP_CONTAINS …" at bounding box center [852, 64] width 481 height 914
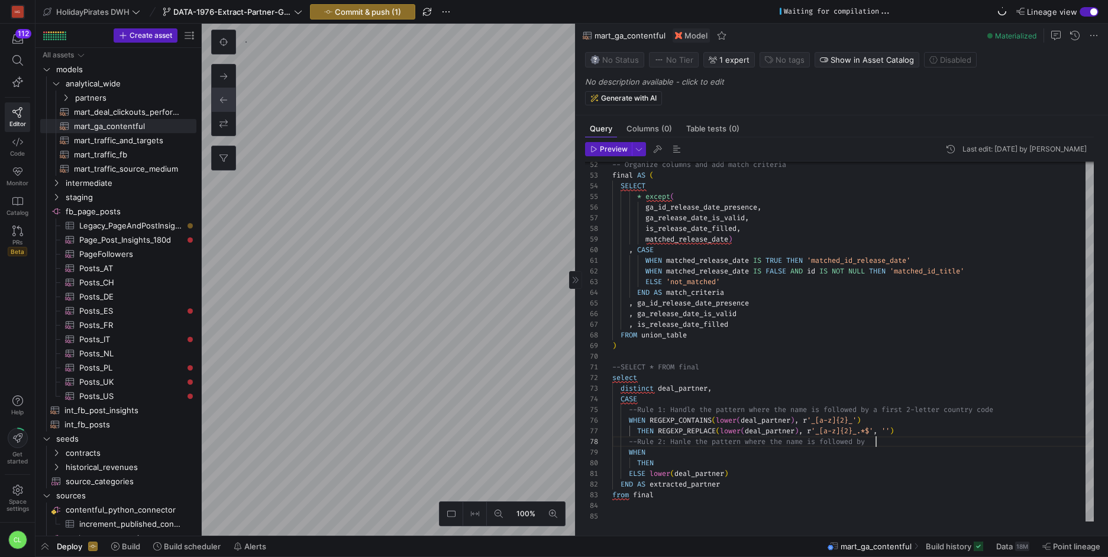
scroll to position [75, 264]
drag, startPoint x: 866, startPoint y: 409, endPoint x: 889, endPoint y: 410, distance: 23.1
click at [883, 410] on div "--SELECT * FROM final select distinct deal_partner , CASE WHEN REGEXP_CONTAINS …" at bounding box center [852, 64] width 481 height 914
click at [891, 410] on div "--SELECT * FROM final select distinct deal_partner , CASE WHEN REGEXP_CONTAINS …" at bounding box center [852, 64] width 481 height 914
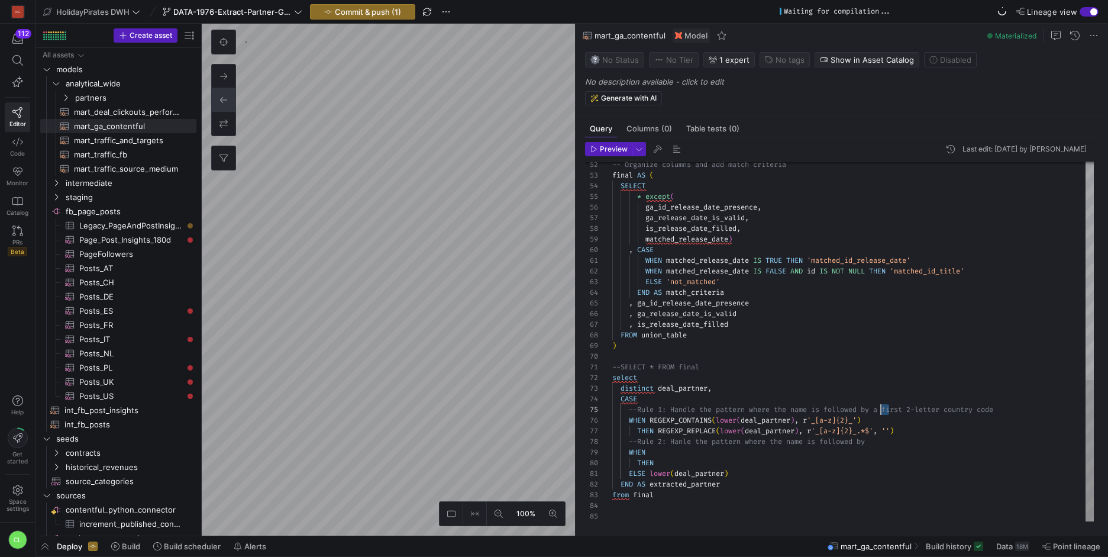
drag, startPoint x: 887, startPoint y: 409, endPoint x: 881, endPoint y: 410, distance: 6.0
click at [881, 410] on div "--SELECT * FROM final select distinct deal_partner , CASE WHEN REGEXP_CONTAINS …" at bounding box center [852, 64] width 481 height 914
drag, startPoint x: 888, startPoint y: 408, endPoint x: 923, endPoint y: 408, distance: 35.5
click at [914, 408] on div "--SELECT * FROM final select distinct deal_partner , CASE WHEN REGEXP_CONTAINS …" at bounding box center [852, 64] width 481 height 914
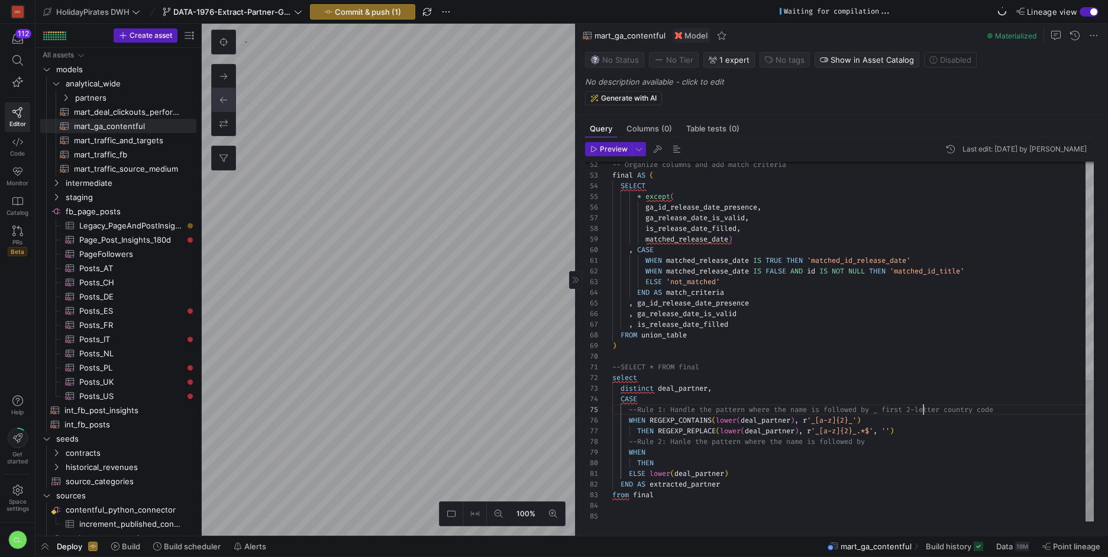
click at [923, 408] on div "--SELECT * FROM final select distinct deal_partner , CASE WHEN REGEXP_CONTAINS …" at bounding box center [852, 64] width 481 height 914
drag, startPoint x: 910, startPoint y: 409, endPoint x: 890, endPoint y: 410, distance: 20.1
click at [890, 410] on div "--SELECT * FROM final select distinct deal_partner , CASE WHEN REGEXP_CONTAINS …" at bounding box center [852, 64] width 481 height 914
click at [940, 410] on div "--SELECT * FROM final select distinct deal_partner , CASE WHEN REGEXP_CONTAINS …" at bounding box center [852, 64] width 481 height 914
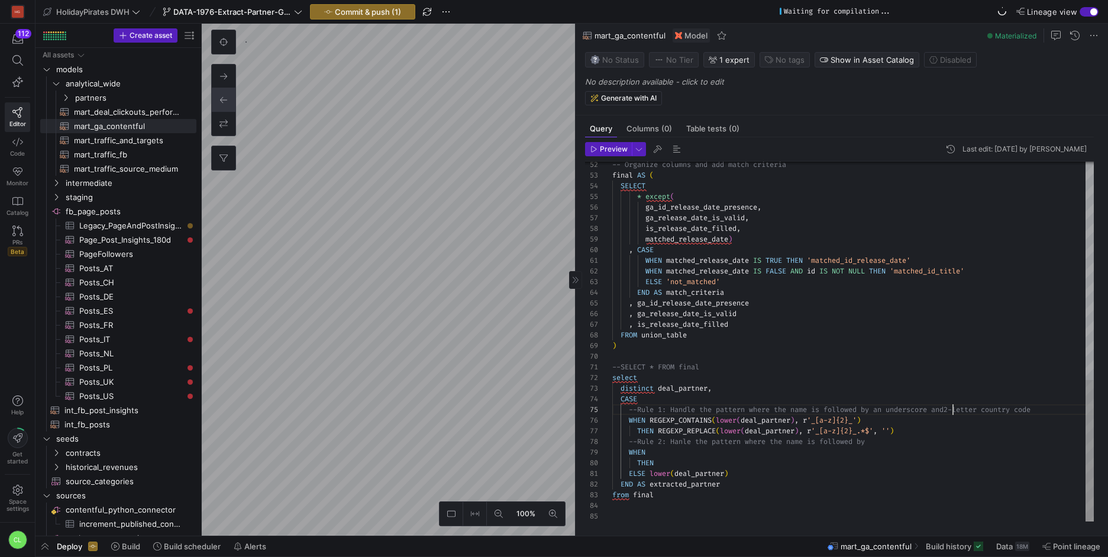
scroll to position [43, 345]
click at [993, 410] on div "--SELECT * FROM final select distinct deal_partner , CASE WHEN REGEXP_CONTAINS …" at bounding box center [852, 64] width 481 height 914
click at [1063, 409] on div "--SELECT * FROM final select distinct deal_partner , CASE WHEN REGEXP_CONTAINS …" at bounding box center [884, 67] width 544 height 921
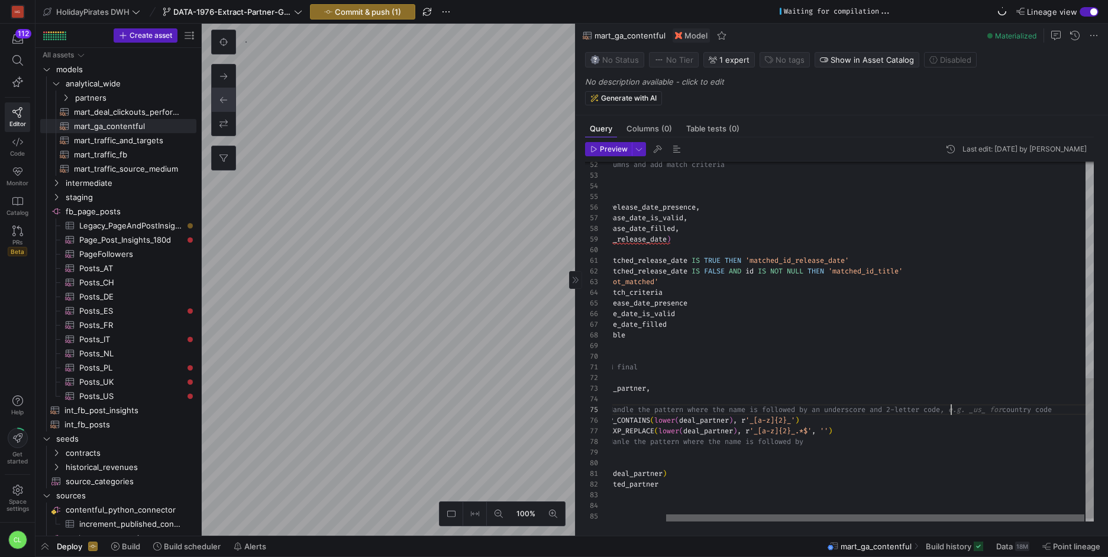
click at [1062, 516] on div at bounding box center [875, 517] width 418 height 7
click at [954, 414] on div "--SELECT * FROM final select distinct deal_partner , CASE WHEN REGEXP_CONTAINS …" at bounding box center [823, 67] width 544 height 921
click at [1033, 419] on div "--SELECT * FROM final select distinct deal_partner , CASE WHEN REGEXP_CONTAINS …" at bounding box center [823, 67] width 544 height 921
click at [994, 409] on div "--SELECT * FROM final select distinct deal_partner , CASE WHEN REGEXP_CONTAINS …" at bounding box center [823, 67] width 544 height 921
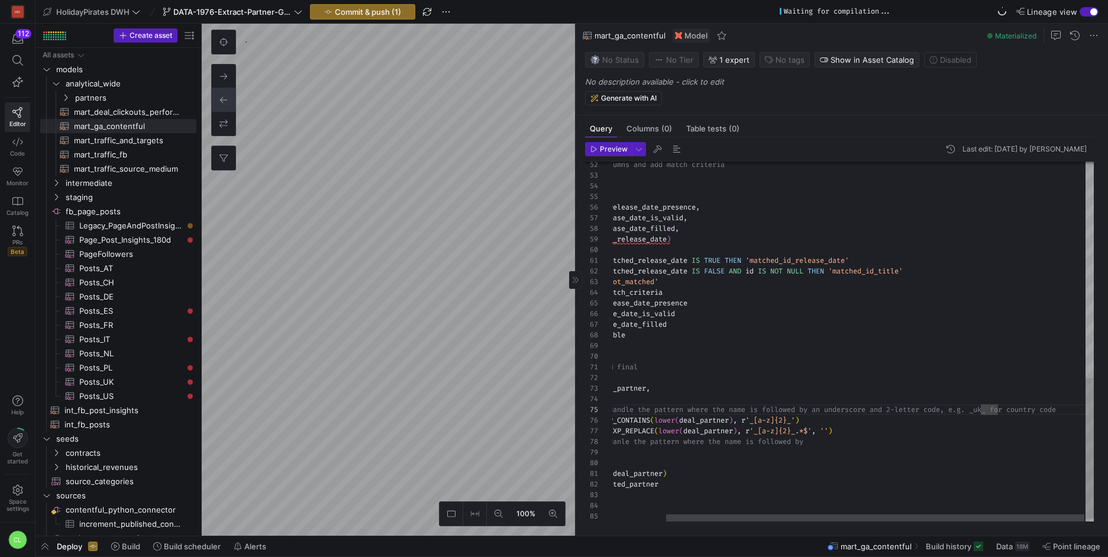
scroll to position [64, 290]
click at [994, 435] on div "--SELECT * FROM final select distinct deal_partner , CASE WHEN REGEXP_CONTAINS …" at bounding box center [823, 67] width 544 height 921
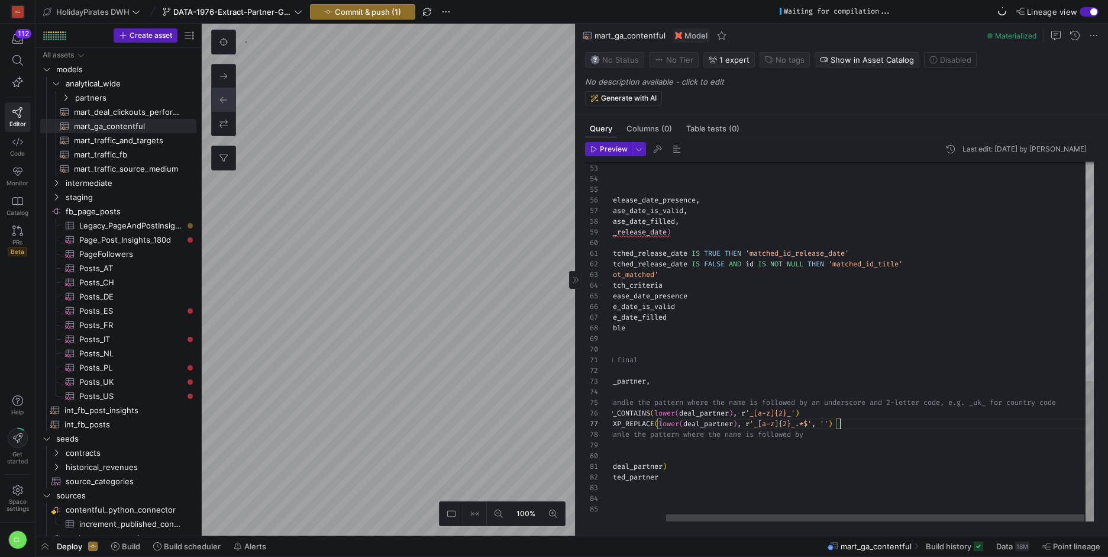
click at [898, 435] on div "--SELECT * FROM final select distinct deal_partner , CASE WHEN REGEXP_CONTAINS …" at bounding box center [823, 60] width 544 height 921
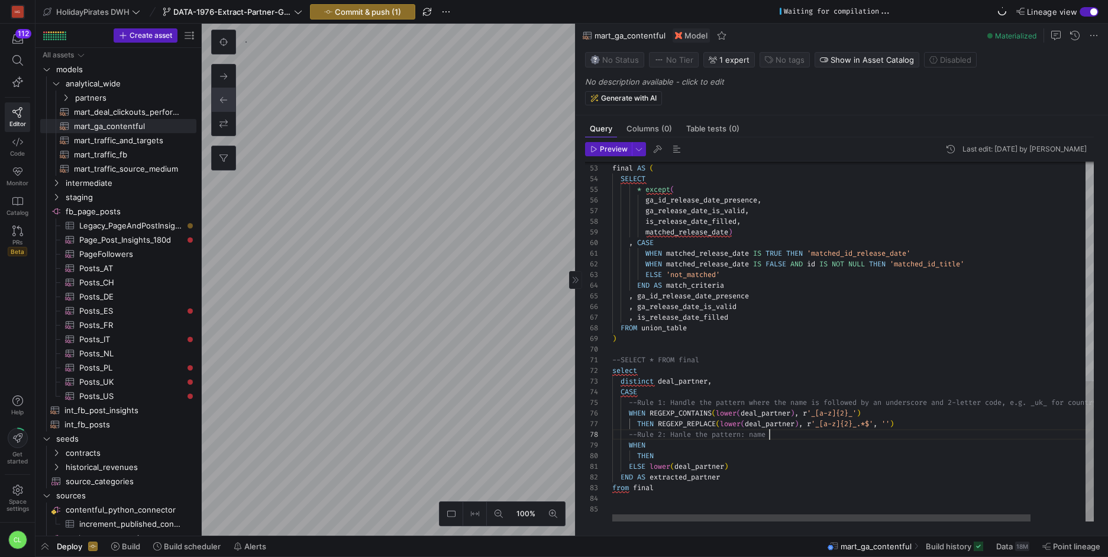
scroll to position [75, 162]
click at [776, 407] on div "--SELECT * FROM final select distinct deal_partner , CASE WHEN REGEXP_CONTAINS …" at bounding box center [884, 60] width 544 height 921
click at [787, 439] on div "--SELECT * FROM final select distinct deal_partner , CASE WHEN REGEXP_CONTAINS …" at bounding box center [884, 60] width 544 height 921
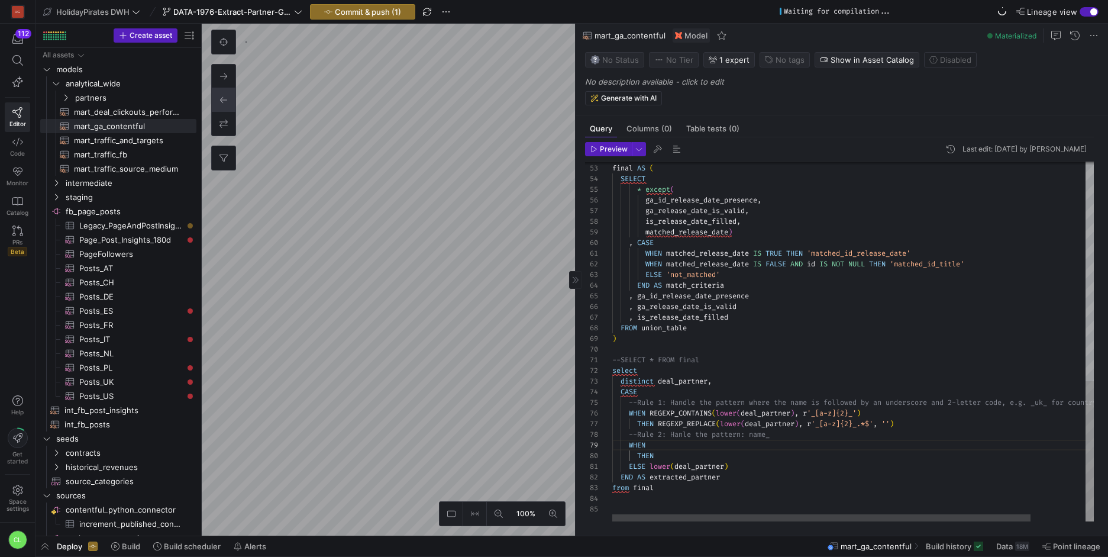
click at [689, 441] on div "--SELECT * FROM final select distinct deal_partner , CASE WHEN REGEXP_CONTAINS …" at bounding box center [884, 60] width 544 height 921
click at [769, 437] on div "--SELECT * FROM final select distinct deal_partner , CASE WHEN REGEXP_CONTAINS …" at bounding box center [884, 60] width 544 height 921
drag, startPoint x: 790, startPoint y: 431, endPoint x: 671, endPoint y: 431, distance: 118.3
click at [671, 431] on div "--SELECT * FROM final select distinct deal_partner , CASE WHEN REGEXP_CONTAINS …" at bounding box center [884, 60] width 544 height 921
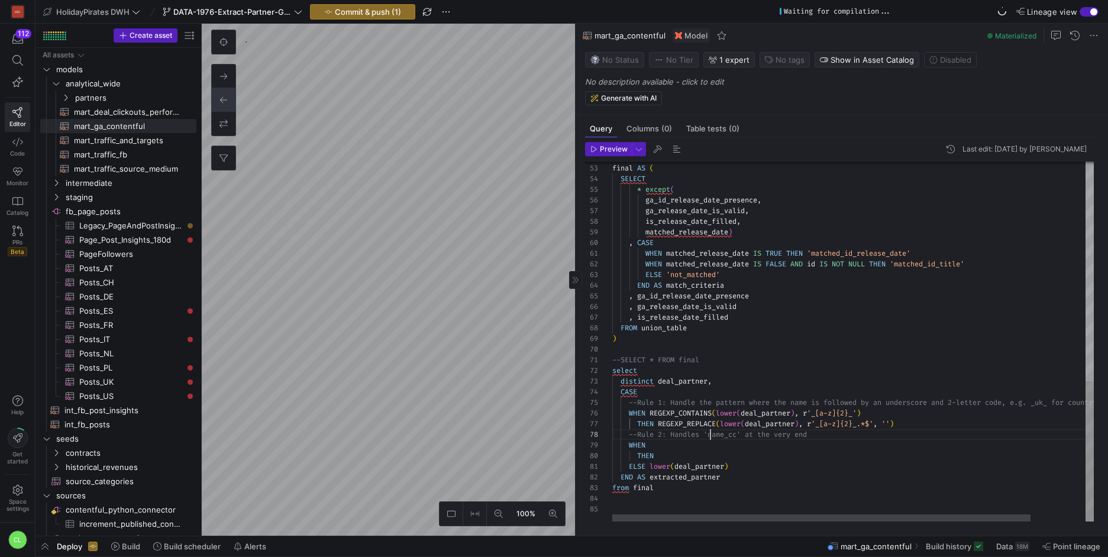
click at [708, 431] on div "--SELECT * FROM final select distinct deal_partner , CASE WHEN REGEXP_CONTAINS …" at bounding box center [884, 60] width 544 height 921
click at [740, 436] on div "--SELECT * FROM final select distinct deal_partner , CASE WHEN REGEXP_CONTAINS …" at bounding box center [884, 60] width 544 height 921
click at [824, 432] on div "--SELECT * FROM final select distinct deal_partner , CASE WHEN REGEXP_CONTAINS …" at bounding box center [884, 60] width 544 height 921
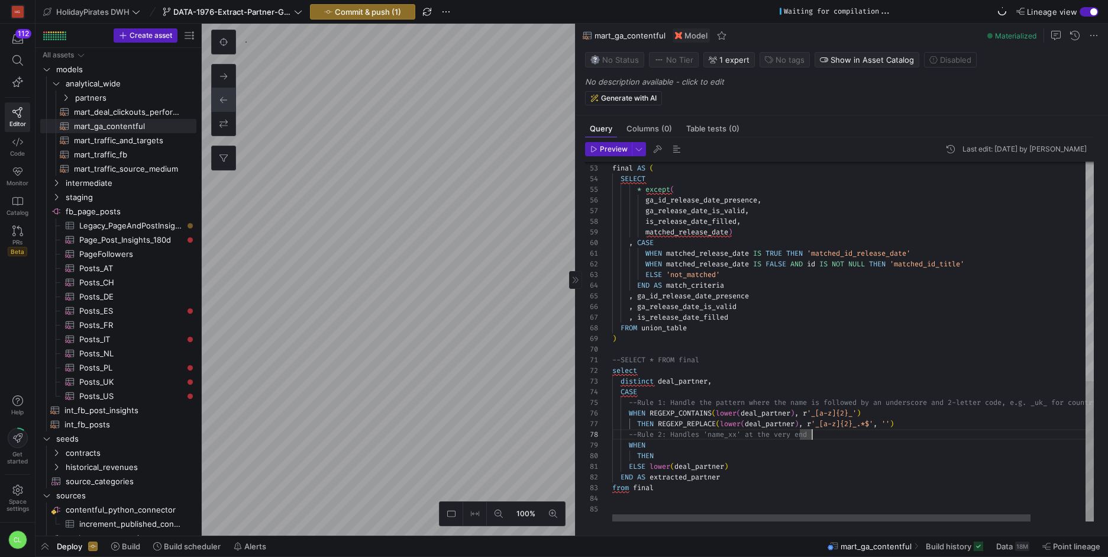
click at [859, 434] on div "--SELECT * FROM final select distinct deal_partner , CASE WHEN REGEXP_CONTAINS …" at bounding box center [884, 60] width 544 height 921
click at [950, 435] on div "--SELECT * FROM final select distinct deal_partner , CASE WHEN REGEXP_CONTAINS …" at bounding box center [884, 60] width 544 height 921
click at [701, 438] on div "--SELECT * FROM final select distinct deal_partner , CASE WHEN REGEXP_CONTAINS …" at bounding box center [884, 60] width 544 height 921
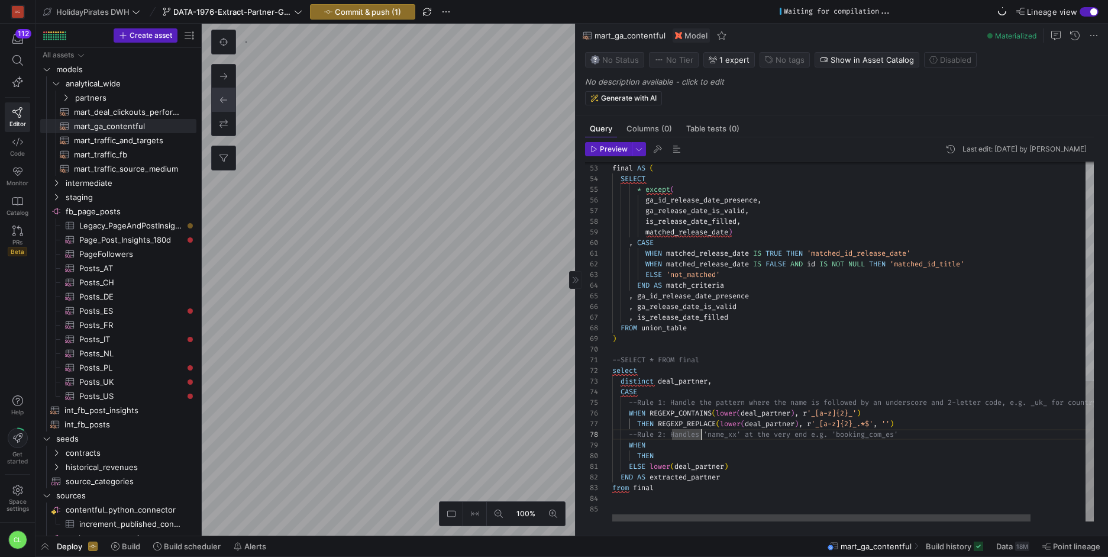
scroll to position [75, 85]
click at [928, 453] on div "--SELECT * FROM final select distinct deal_partner , CASE WHEN REGEXP_CONTAINS …" at bounding box center [884, 60] width 544 height 921
click at [927, 430] on div "--SELECT * FROM final select distinct deal_partner , CASE WHEN REGEXP_CONTAINS …" at bounding box center [884, 60] width 544 height 921
click at [688, 437] on div "--SELECT * FROM final select distinct deal_partner , CASE WHEN REGEXP_CONTAINS …" at bounding box center [884, 60] width 544 height 921
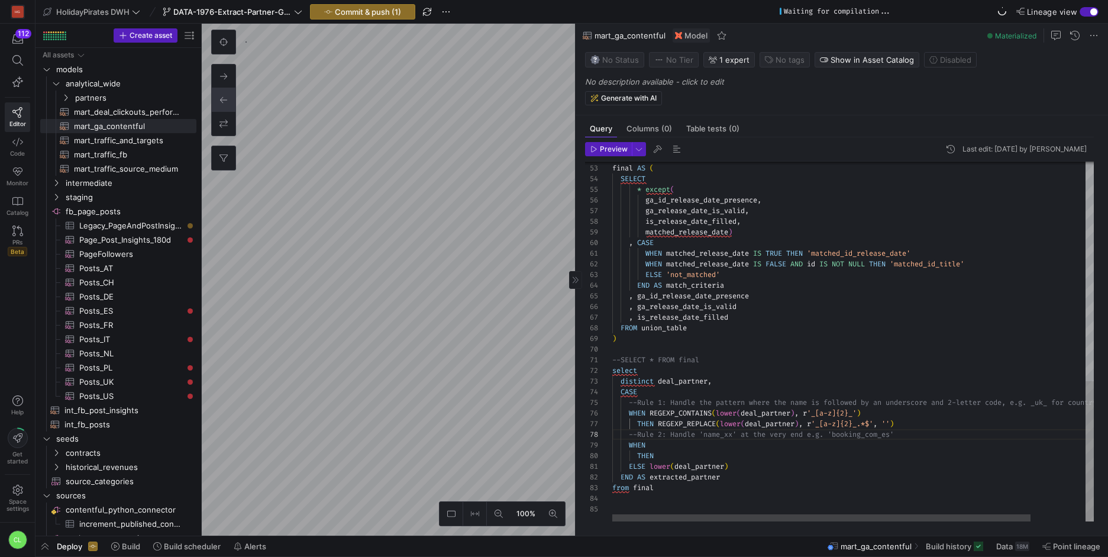
scroll to position [75, 77]
click at [700, 432] on div "--SELECT * FROM final select distinct deal_partner , CASE WHEN REGEXP_CONTAINS …" at bounding box center [884, 60] width 544 height 921
click at [810, 438] on div "--SELECT * FROM final select distinct deal_partner , CASE WHEN REGEXP_CONTAINS …" at bounding box center [884, 60] width 544 height 921
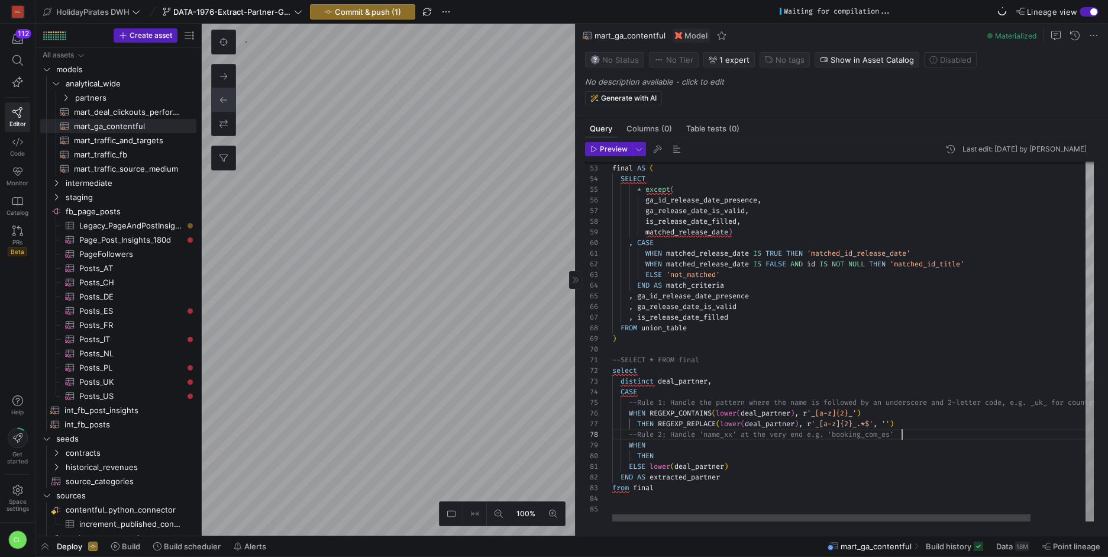
click at [956, 438] on div "--SELECT * FROM final select distinct deal_partner , CASE WHEN REGEXP_CONTAINS …" at bounding box center [884, 60] width 544 height 921
click at [917, 447] on div "--SELECT * FROM final select distinct deal_partner , CASE WHEN REGEXP_CONTAINS …" at bounding box center [884, 60] width 544 height 921
click at [908, 449] on div "--SELECT * FROM final select distinct deal_partner , CASE WHEN REGEXP_CONTAINS …" at bounding box center [884, 60] width 544 height 921
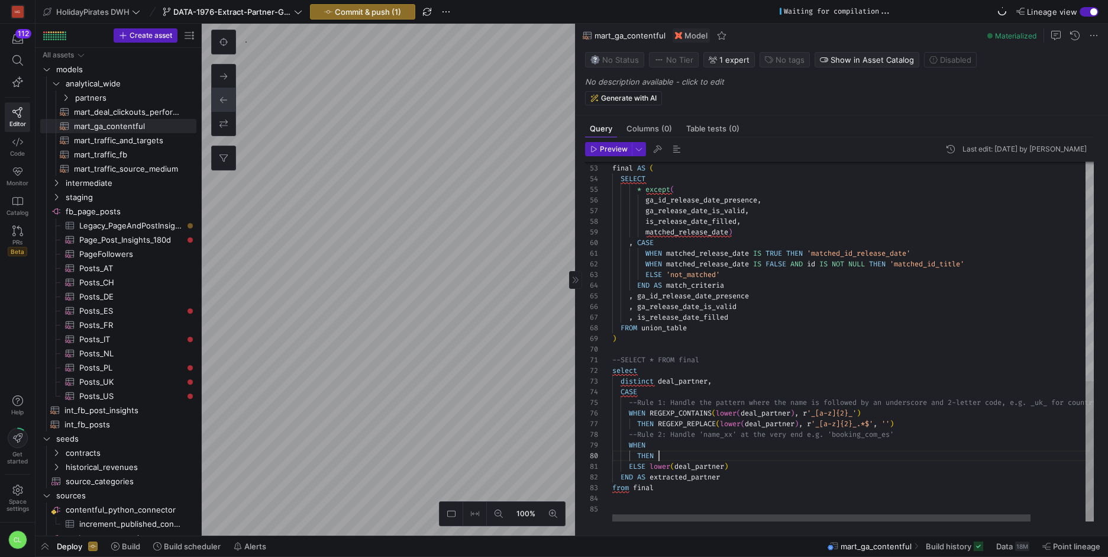
click at [703, 458] on div "--SELECT * FROM final select distinct deal_partner , CASE WHEN REGEXP_CONTAINS …" at bounding box center [884, 60] width 544 height 921
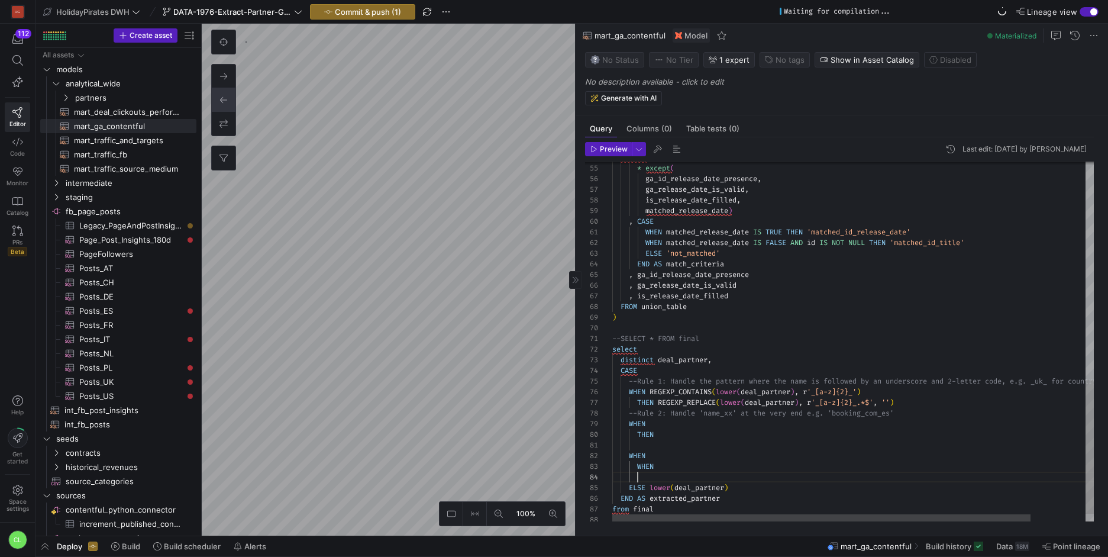
scroll to position [32, 25]
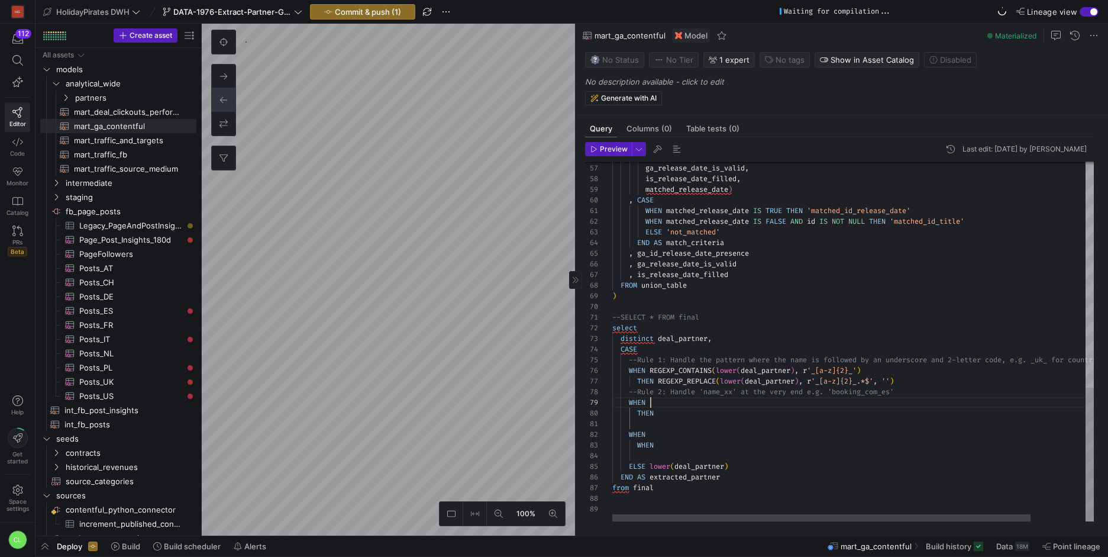
click at [711, 397] on div "--SELECT * FROM final select distinct deal_partner , CASE WHEN REGEXP_CONTAINS …" at bounding box center [884, 39] width 544 height 964
drag, startPoint x: 738, startPoint y: 371, endPoint x: 720, endPoint y: 376, distance: 18.9
click at [717, 376] on div "--SELECT * FROM final select distinct deal_partner , CASE WHEN REGEXP_CONTAINS …" at bounding box center [884, 44] width 544 height 975
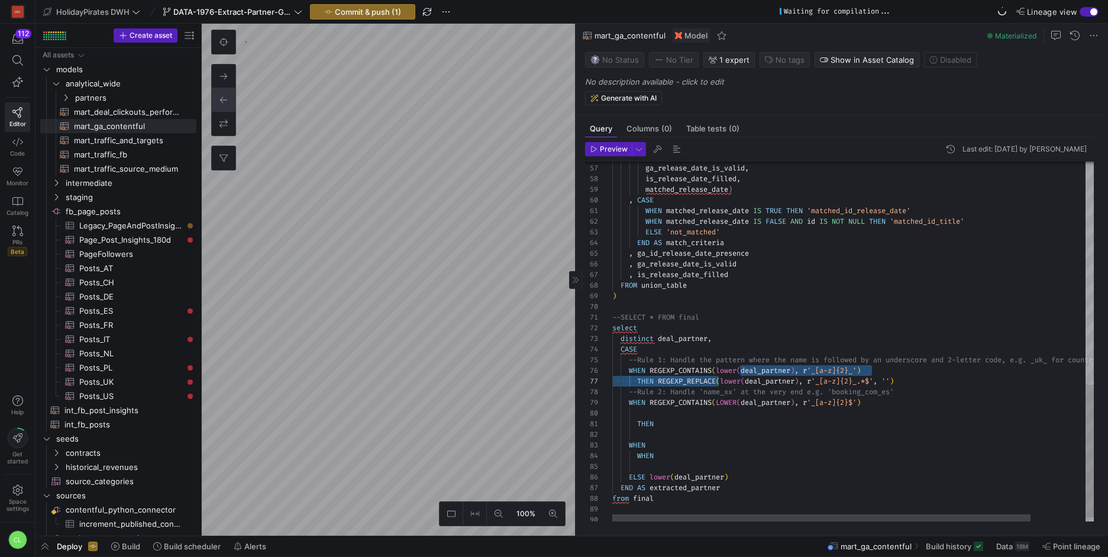
click at [727, 377] on div "--SELECT * FROM final select distinct deal_partner , CASE WHEN REGEXP_CONTAINS …" at bounding box center [884, 44] width 544 height 975
drag, startPoint x: 739, startPoint y: 370, endPoint x: 719, endPoint y: 372, distance: 20.2
click at [719, 372] on div "--SELECT * FROM final select distinct deal_partner , CASE WHEN REGEXP_CONTAINS …" at bounding box center [884, 44] width 544 height 975
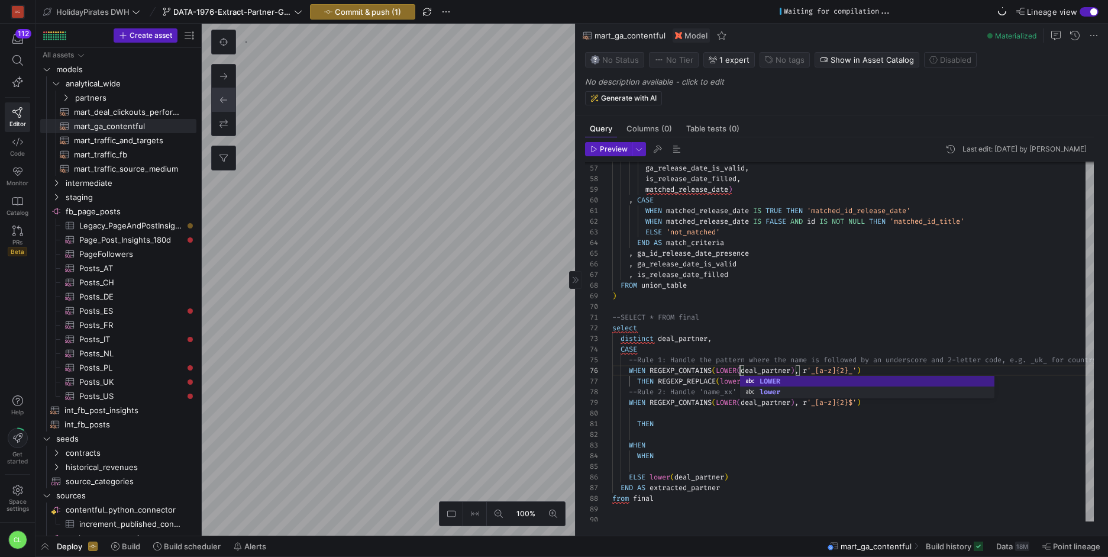
scroll to position [53, 128]
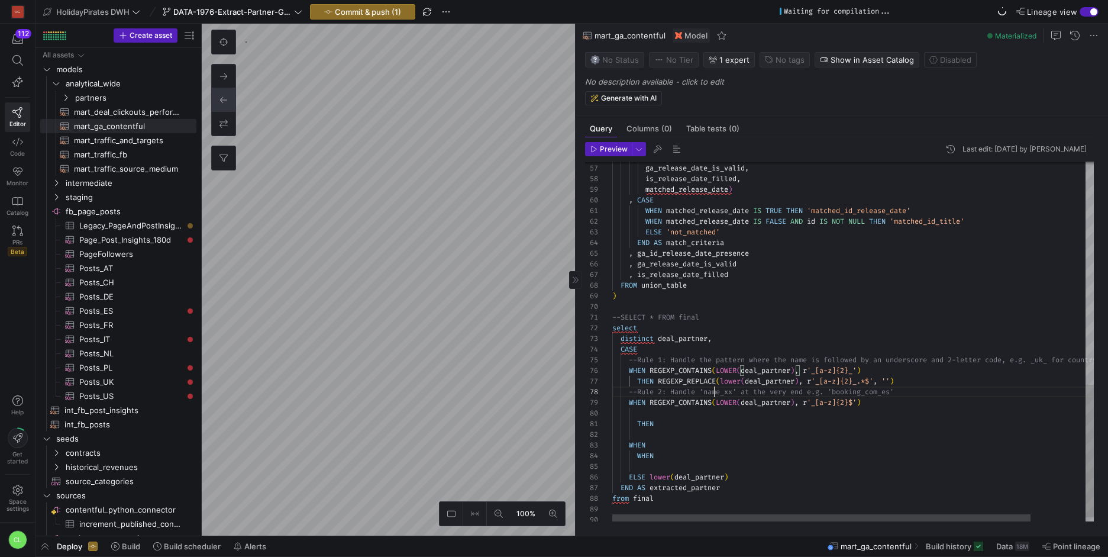
click at [713, 388] on div "--SELECT * FROM final select distinct deal_partner , CASE WHEN REGEXP_CONTAINS …" at bounding box center [884, 44] width 544 height 975
drag, startPoint x: 744, startPoint y: 383, endPoint x: 723, endPoint y: 382, distance: 20.7
click at [723, 382] on div "--SELECT * FROM final select distinct deal_partner , CASE WHEN REGEXP_CONTAINS …" at bounding box center [884, 44] width 544 height 975
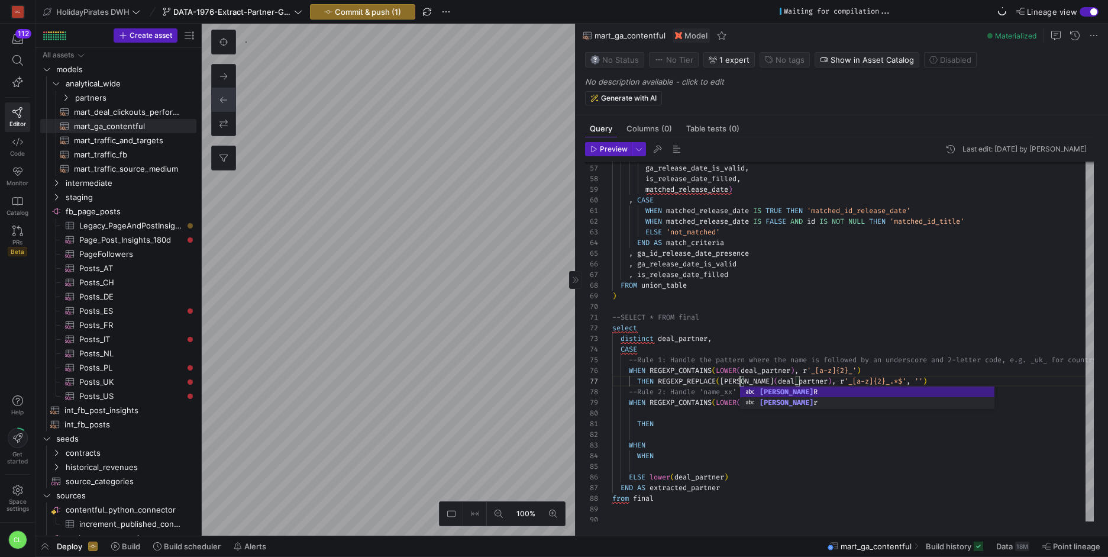
scroll to position [64, 132]
click at [757, 420] on div "--SELECT * FROM final select distinct deal_partner , CASE WHEN REGEXP_CONTAINS …" at bounding box center [884, 44] width 544 height 975
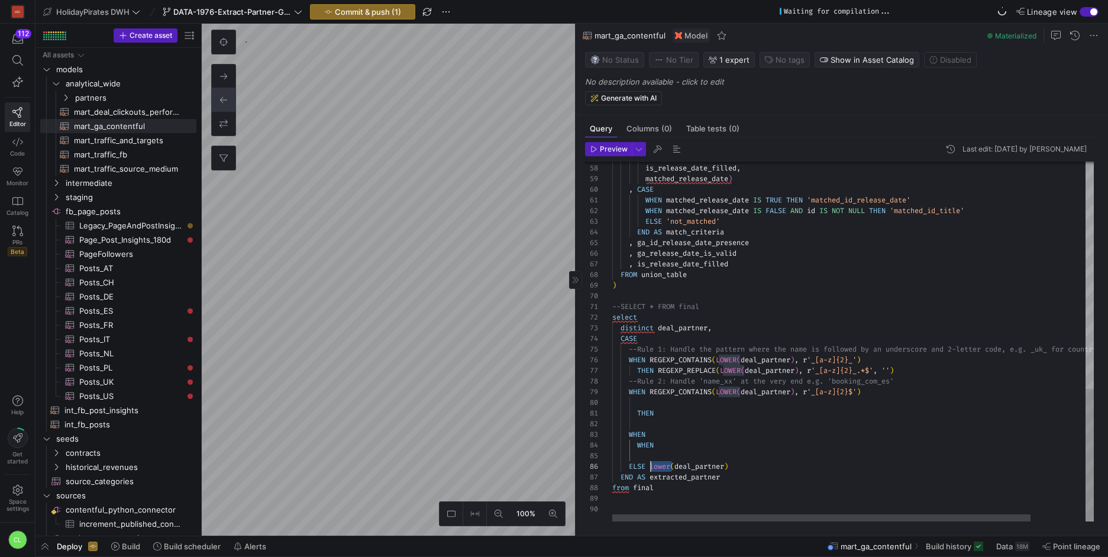
drag, startPoint x: 672, startPoint y: 467, endPoint x: 652, endPoint y: 470, distance: 20.9
click at [652, 470] on div "--SELECT * FROM final select distinct deal_partner , CASE WHEN REGEXP_CONTAINS …" at bounding box center [884, 33] width 544 height 975
click at [769, 436] on div "--SELECT * FROM final select distinct deal_partner , CASE WHEN REGEXP_CONTAINS …" at bounding box center [884, 33] width 544 height 975
click at [742, 402] on div "--SELECT * FROM final select distinct deal_partner , CASE WHEN REGEXP_CONTAINS …" at bounding box center [884, 33] width 544 height 975
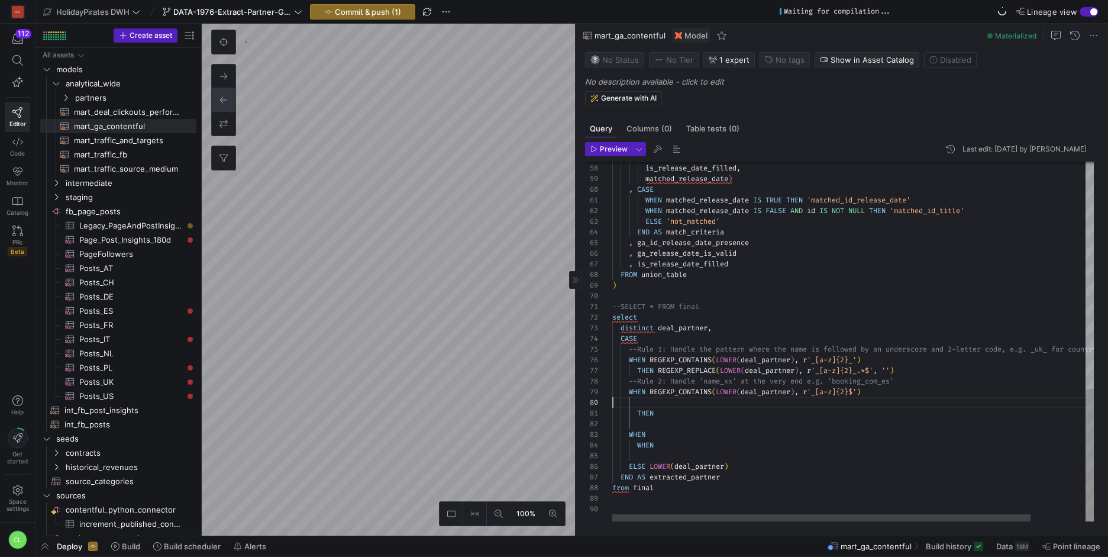
scroll to position [96, 0]
click at [742, 402] on div "--SELECT * FROM final select distinct deal_partner , CASE WHEN REGEXP_CONTAINS …" at bounding box center [884, 33] width 544 height 975
click at [726, 404] on div "--SELECT * FROM final select distinct deal_partner , CASE WHEN REGEXP_CONTAINS …" at bounding box center [884, 33] width 544 height 975
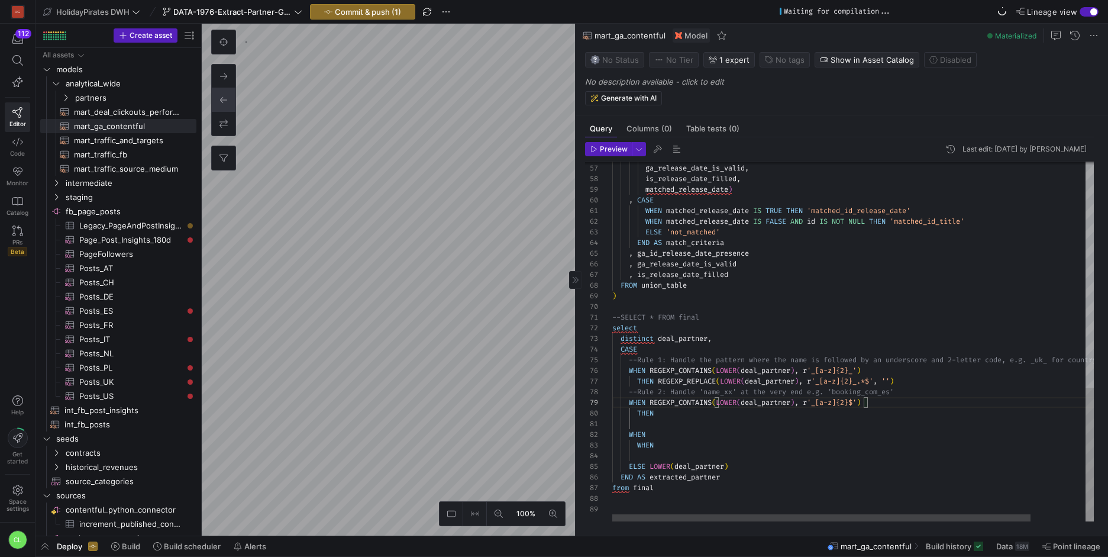
click at [720, 410] on div "--SELECT * FROM final select distinct deal_partner , CASE WHEN REGEXP_CONTAINS …" at bounding box center [884, 39] width 544 height 964
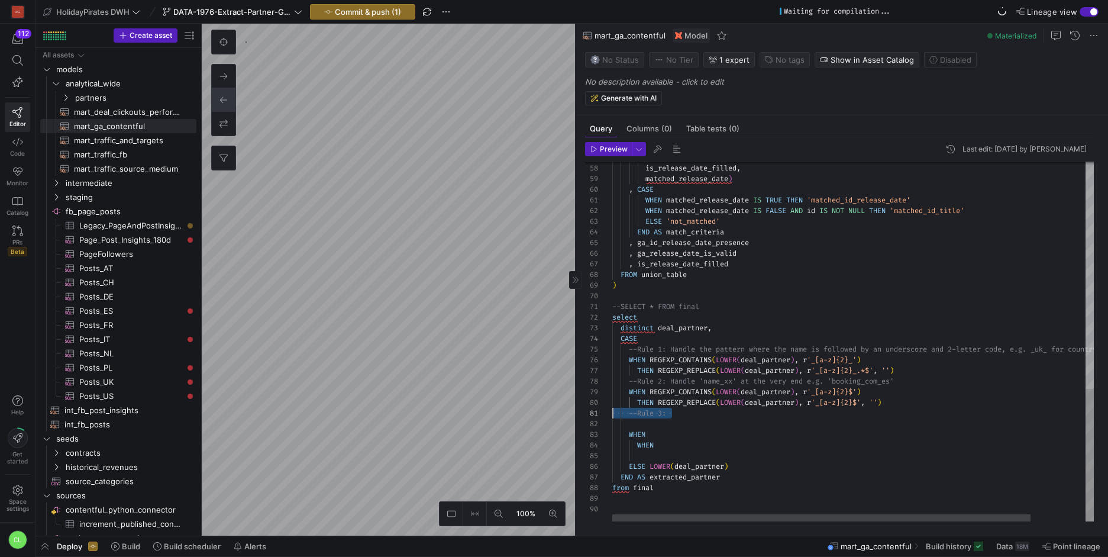
drag, startPoint x: 722, startPoint y: 415, endPoint x: 583, endPoint y: 412, distance: 139.0
click at [612, 412] on div "--SELECT * FROM final select distinct deal_partner , CASE WHEN REGEXP_CONTAINS …" at bounding box center [884, 33] width 544 height 975
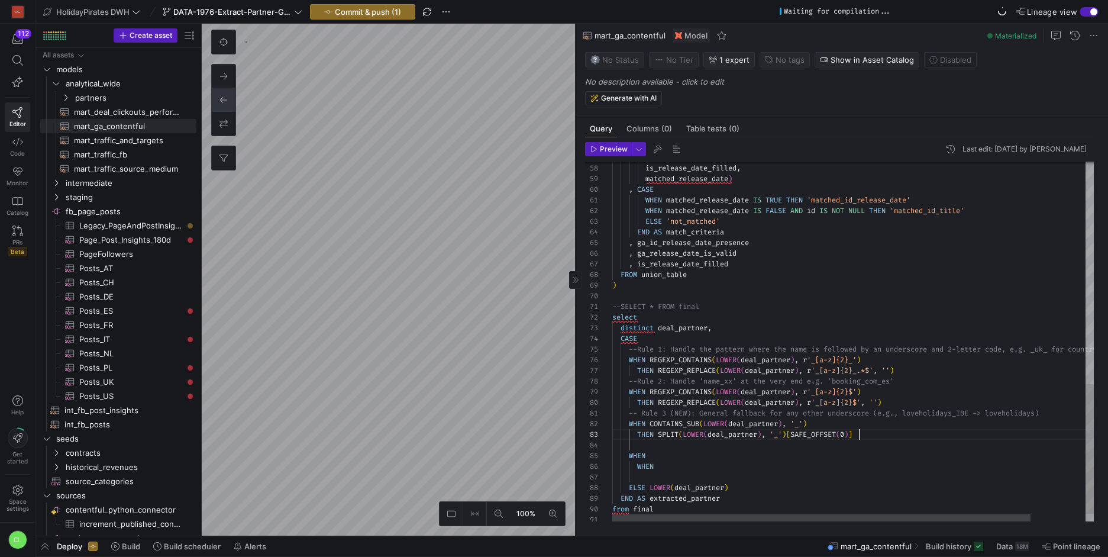
scroll to position [21, 247]
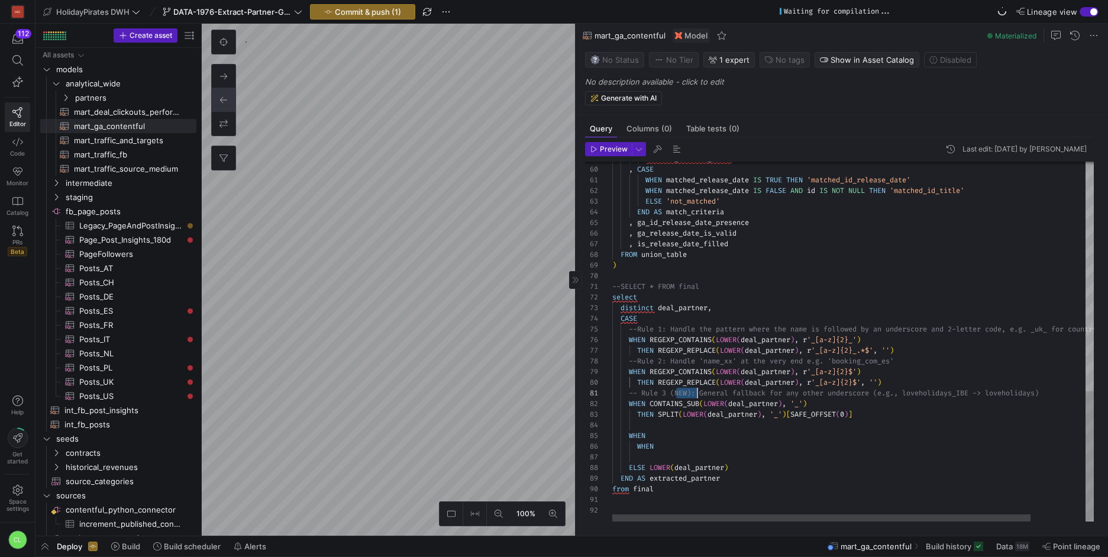
drag, startPoint x: 677, startPoint y: 394, endPoint x: 701, endPoint y: 393, distance: 24.3
click at [701, 393] on div "--SELECT * FROM final select distinct deal_partner , CASE WHEN REGEXP_CONTAINS …" at bounding box center [884, 24] width 544 height 996
drag, startPoint x: 709, startPoint y: 393, endPoint x: 676, endPoint y: 396, distance: 32.7
click at [676, 396] on div "--SELECT * FROM final select distinct deal_partner , CASE WHEN REGEXP_CONTAINS …" at bounding box center [884, 24] width 544 height 996
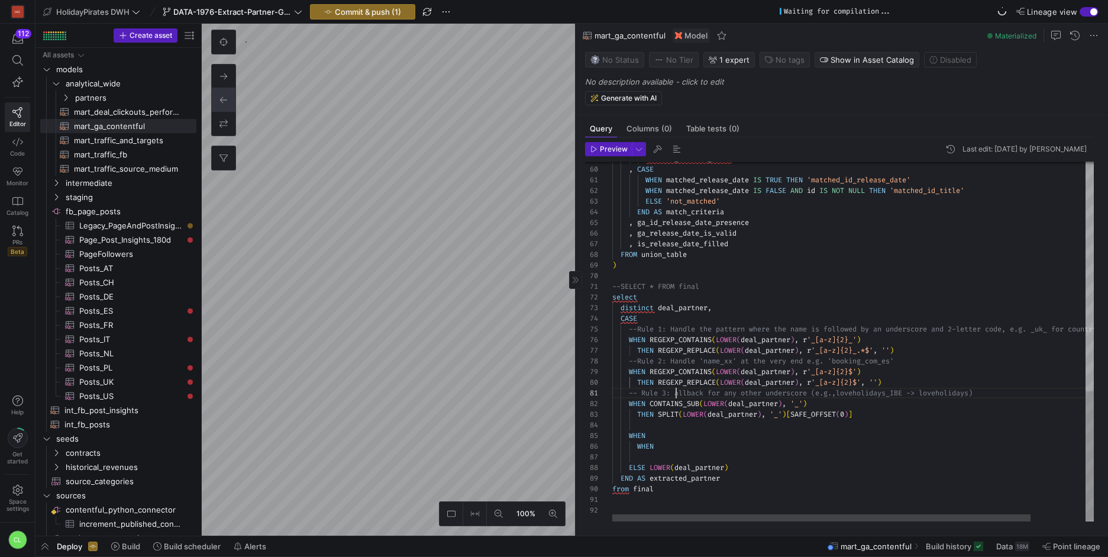
scroll to position [0, 68]
click at [638, 393] on div "--SELECT * FROM final select distinct deal_partner , CASE WHEN REGEXP_CONTAINS …" at bounding box center [884, 24] width 544 height 996
click at [781, 439] on div "--SELECT * FROM final select distinct deal_partner , CASE WHEN REGEXP_CONTAINS …" at bounding box center [886, 24] width 549 height 996
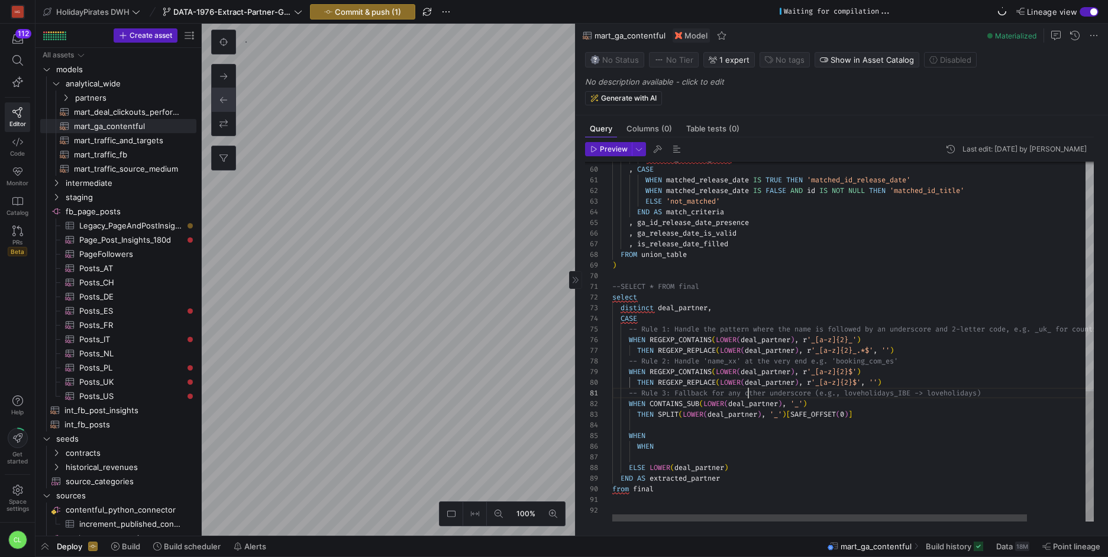
click at [748, 395] on div "--SELECT * FROM final select distinct deal_partner , CASE WHEN REGEXP_CONTAINS …" at bounding box center [886, 24] width 549 height 996
click at [800, 401] on div "--SELECT * FROM final select distinct deal_partner , CASE WHEN REGEXP_CONTAINS …" at bounding box center [886, 24] width 549 height 996
click at [813, 393] on div "--SELECT * FROM final select distinct deal_partner , CASE WHEN REGEXP_CONTAINS …" at bounding box center [886, 24] width 549 height 996
click at [830, 394] on div "--SELECT * FROM final select distinct deal_partner , CASE WHEN REGEXP_CONTAINS …" at bounding box center [886, 24] width 549 height 996
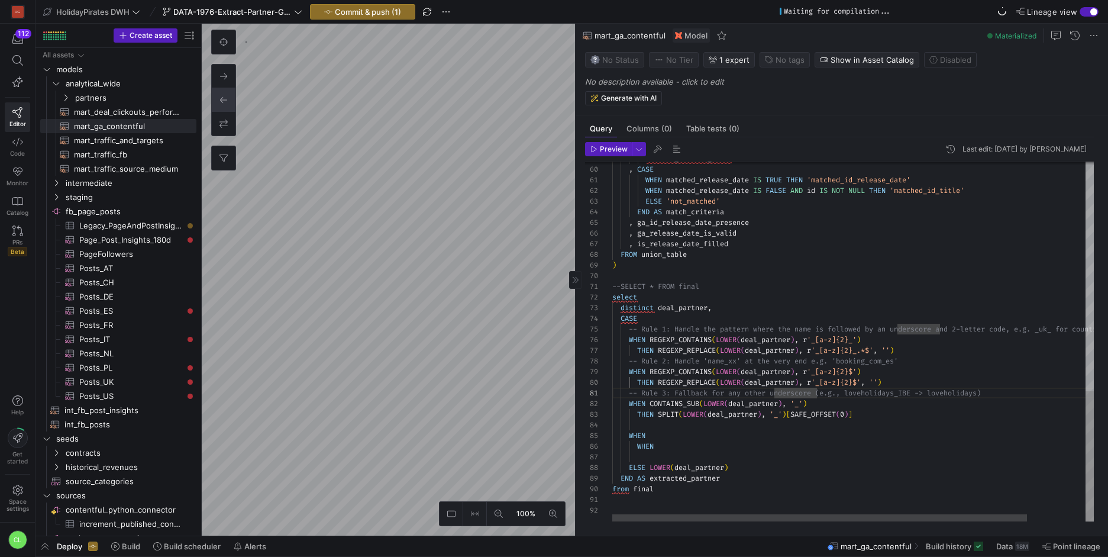
scroll to position [0, 217]
click at [891, 400] on div "--SELECT * FROM final select distinct deal_partner , CASE WHEN REGEXP_CONTAINS …" at bounding box center [886, 24] width 549 height 996
click at [952, 394] on div "--SELECT * FROM final select distinct deal_partner , CASE WHEN REGEXP_CONTAINS …" at bounding box center [886, 24] width 549 height 996
click at [996, 395] on div "--SELECT * FROM final select distinct deal_partner , CASE WHEN REGEXP_CONTAINS …" at bounding box center [886, 24] width 549 height 996
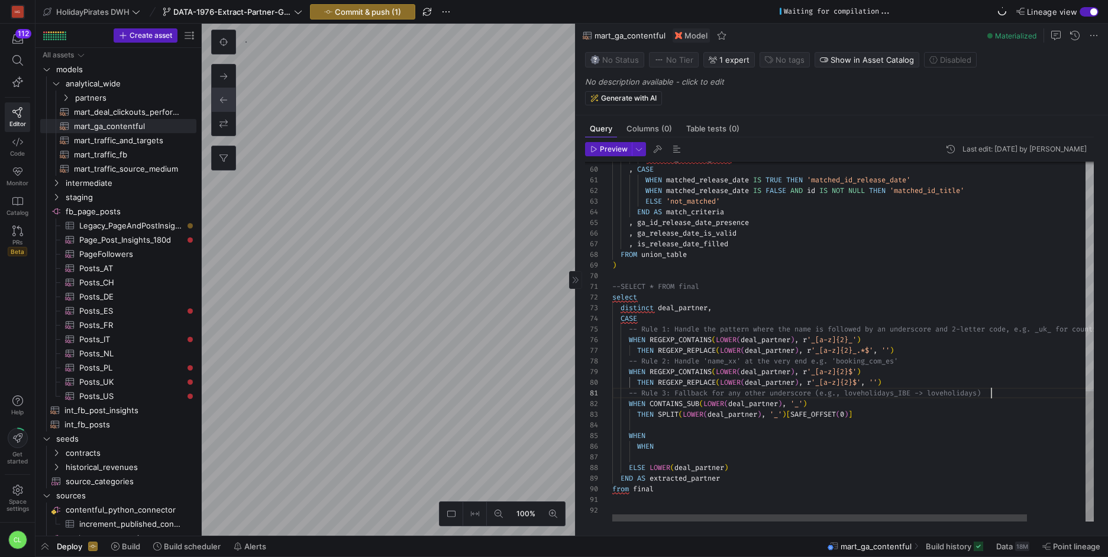
scroll to position [75, 294]
click at [905, 363] on div "--SELECT * FROM final select distinct deal_partner , CASE WHEN REGEXP_CONTAINS …" at bounding box center [886, 24] width 549 height 996
drag, startPoint x: 923, startPoint y: 363, endPoint x: 815, endPoint y: 363, distance: 108.2
click at [815, 363] on div "--SELECT * FROM final select distinct deal_partner , CASE WHEN REGEXP_CONTAINS …" at bounding box center [886, 24] width 549 height 996
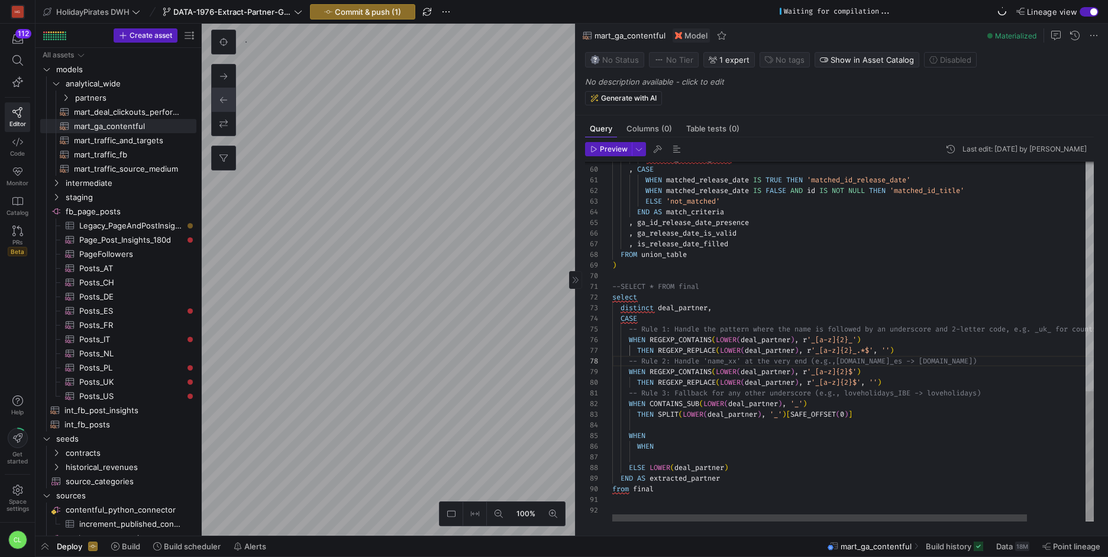
click at [879, 360] on div "--SELECT * FROM final select distinct deal_partner , CASE WHEN REGEXP_CONTAINS …" at bounding box center [886, 24] width 549 height 996
click at [958, 363] on div "--SELECT * FROM final select distinct deal_partner , CASE WHEN REGEXP_CONTAINS …" at bounding box center [886, 24] width 549 height 996
click at [881, 357] on div "--SELECT * FROM final select distinct deal_partner , CASE WHEN REGEXP_CONTAINS …" at bounding box center [886, 24] width 549 height 996
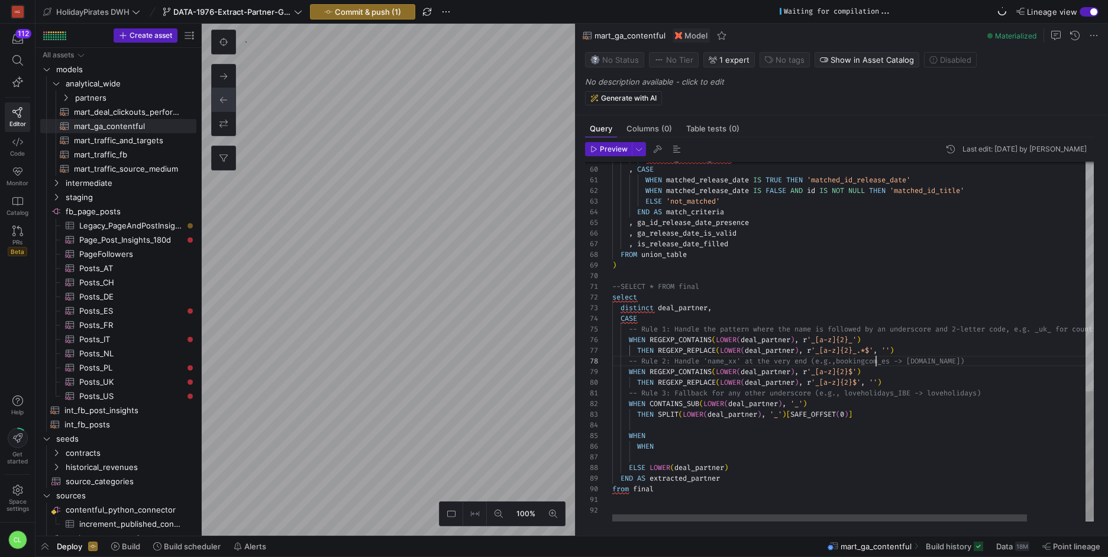
scroll to position [75, 269]
click at [959, 362] on div "--SELECT * FROM final select distinct deal_partner , CASE WHEN REGEXP_CONTAINS …" at bounding box center [886, 24] width 549 height 996
click at [999, 399] on div "--SELECT * FROM final select distinct deal_partner , CASE WHEN REGEXP_CONTAINS …" at bounding box center [886, 24] width 549 height 996
click at [620, 514] on div at bounding box center [819, 517] width 415 height 7
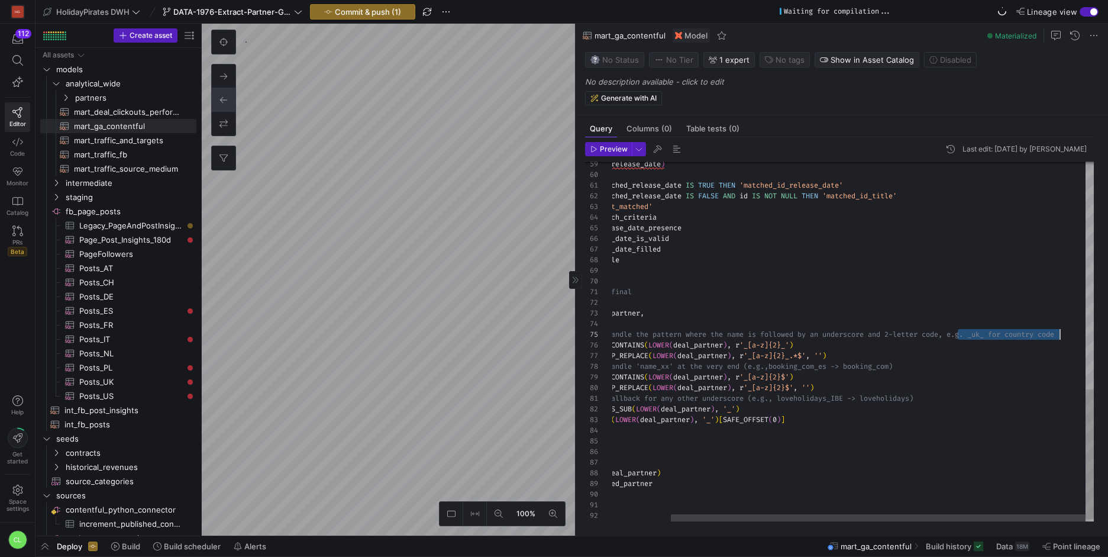
scroll to position [43, 523]
drag, startPoint x: 956, startPoint y: 337, endPoint x: 1078, endPoint y: 334, distance: 121.3
click at [1078, 334] on div "--SELECT * FROM final select distinct deal_partner , CASE WHEN REGEXP_CONTAINS …" at bounding box center [819, 30] width 549 height 996
drag, startPoint x: 949, startPoint y: 338, endPoint x: 1073, endPoint y: 337, distance: 124.2
click at [1073, 337] on div "--SELECT * FROM final select distinct deal_partner , CASE WHEN REGEXP_CONTAINS …" at bounding box center [819, 30] width 549 height 996
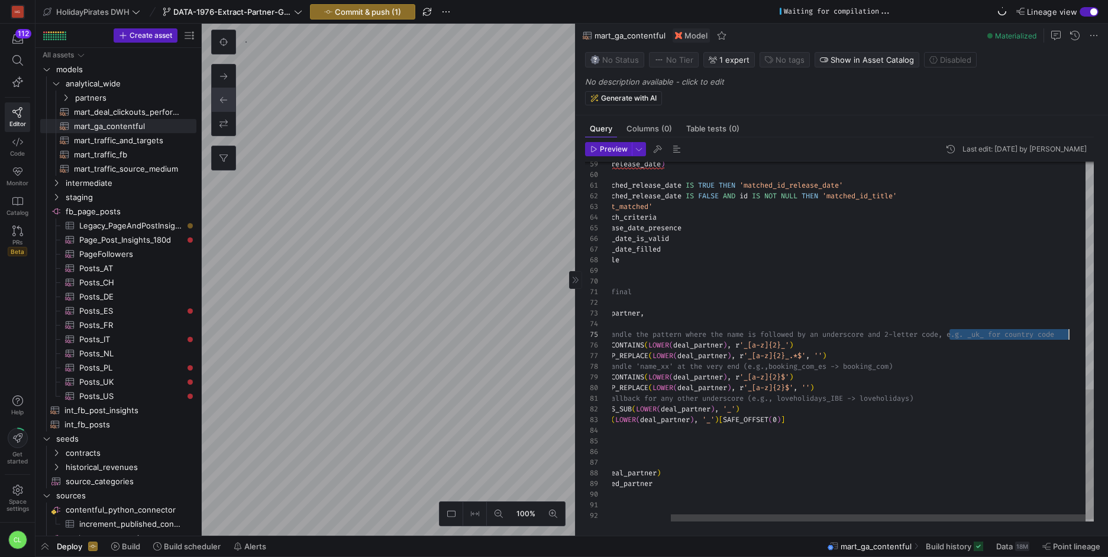
scroll to position [43, 694]
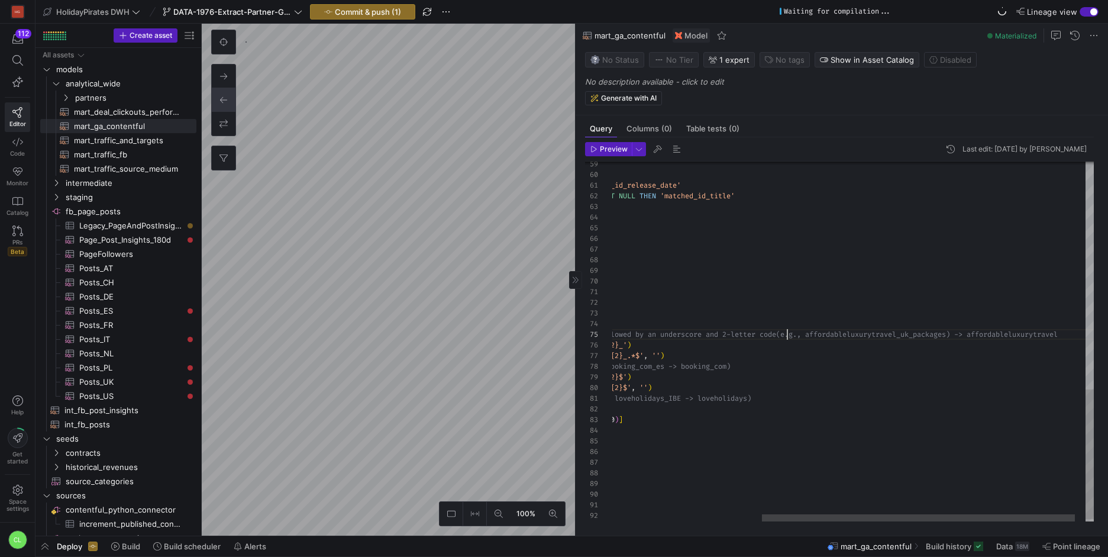
click at [787, 336] on div "--SELECT * FROM final select distinct deal_partner , CASE WHEN REGEXP_CONTAINS …" at bounding box center [746, 30] width 727 height 996
click at [1065, 336] on div "--SELECT * FROM final select distinct deal_partner , CASE WHEN REGEXP_CONTAINS …" at bounding box center [729, 30] width 727 height 996
click at [924, 366] on div "--SELECT * FROM final select distinct deal_partner , CASE WHEN REGEXP_CONTAINS …" at bounding box center [734, 30] width 736 height 996
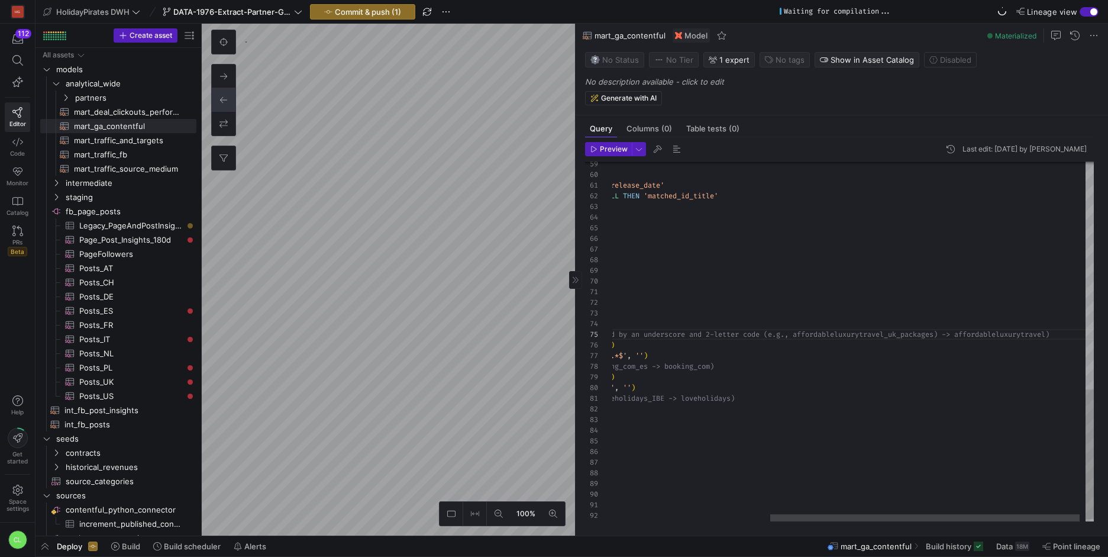
scroll to position [75, 362]
click at [950, 334] on div "--SELECT * FROM final select distinct deal_partner , CASE WHEN REGEXP_CONTAINS …" at bounding box center [734, 30] width 736 height 996
click at [874, 386] on div "--SELECT * FROM final select distinct deal_partner , CASE WHEN REGEXP_CONTAINS …" at bounding box center [744, 30] width 757 height 996
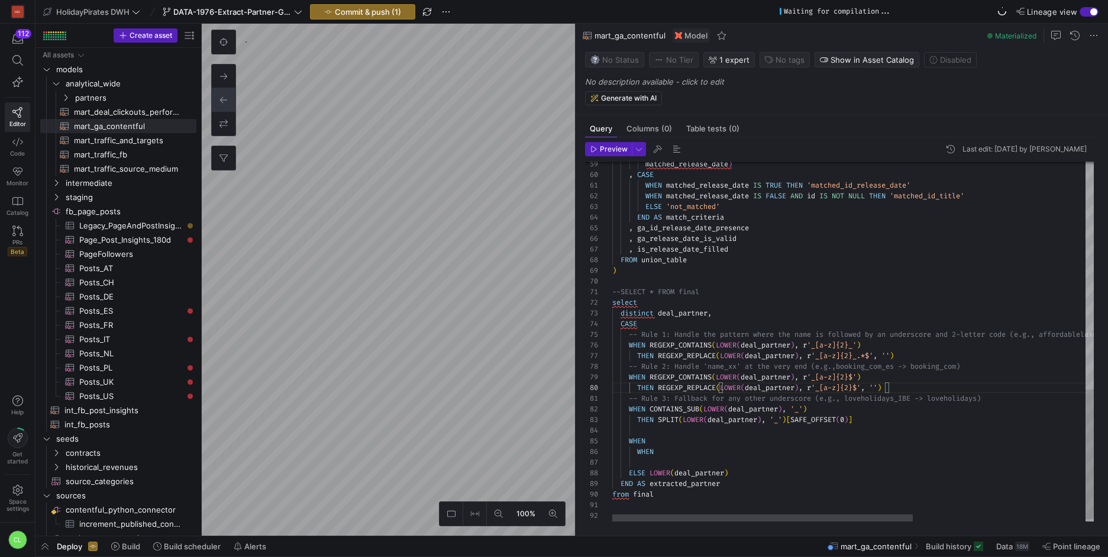
click at [955, 332] on div "--SELECT * FROM final select distinct deal_partner , CASE WHEN REGEXP_CONTAINS …" at bounding box center [990, 30] width 757 height 996
click at [1006, 335] on div "--SELECT * FROM final select distinct deal_partner , CASE WHEN REGEXP_CONTAINS …" at bounding box center [990, 30] width 757 height 996
click at [983, 368] on div "--SELECT * FROM final select distinct deal_partner , CASE WHEN REGEXP_CONTAINS …" at bounding box center [1016, 30] width 808 height 996
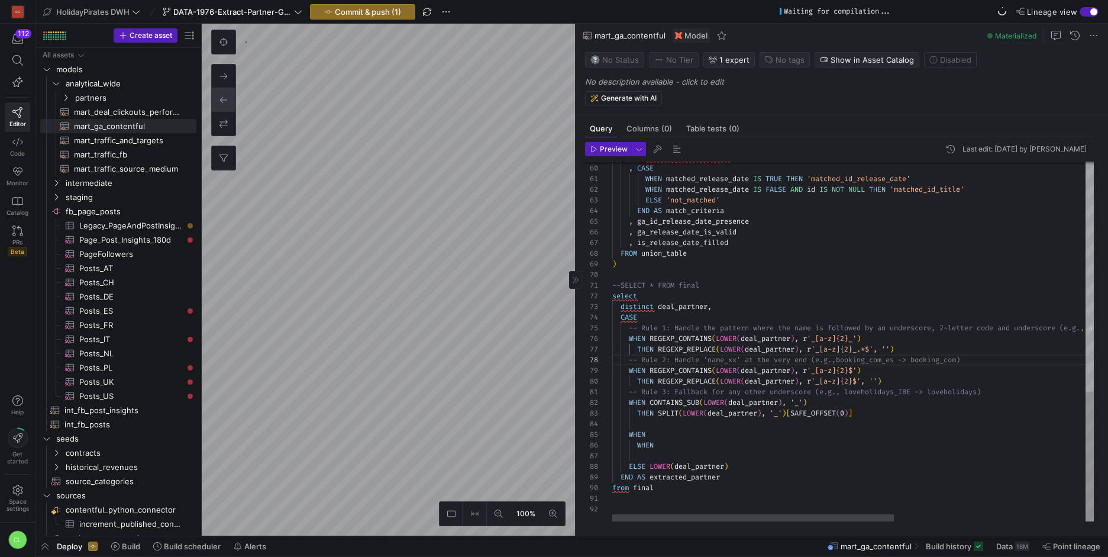
click at [1040, 387] on div "--SELECT * FROM final select distinct deal_partner , CASE WHEN REGEXP_CONTAINS …" at bounding box center [1016, 23] width 808 height 996
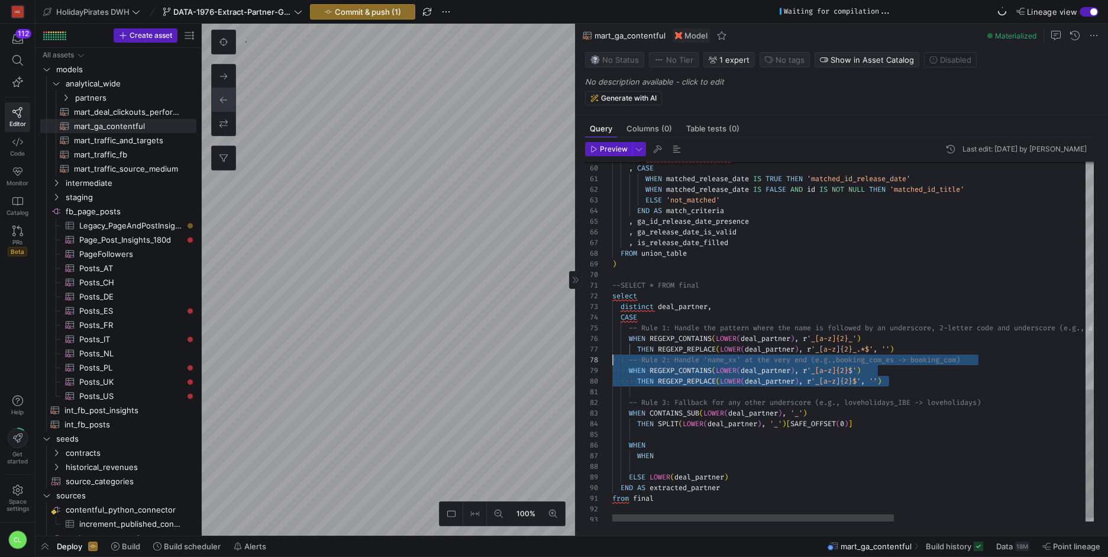
scroll to position [75, 0]
drag, startPoint x: 917, startPoint y: 383, endPoint x: 591, endPoint y: 360, distance: 326.7
click at [612, 360] on div "--SELECT * FROM final select distinct deal_partner , CASE WHEN REGEXP_CONTAINS …" at bounding box center [1016, 28] width 808 height 1007
click at [898, 380] on div "--SELECT * FROM final select distinct deal_partner , CASE WHEN REGEXP_CONTAINS …" at bounding box center [1016, 28] width 808 height 1007
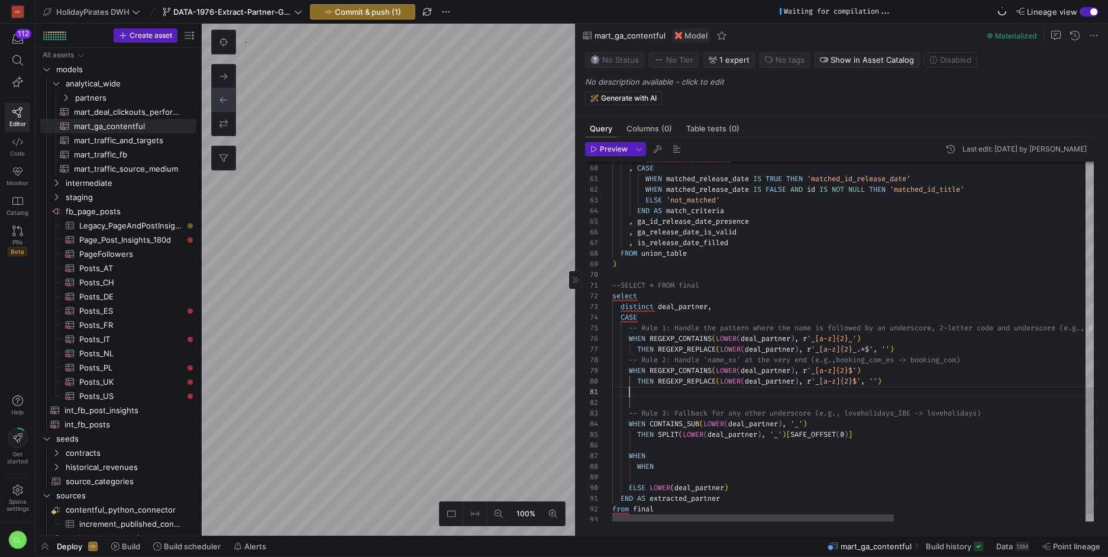
scroll to position [21, 277]
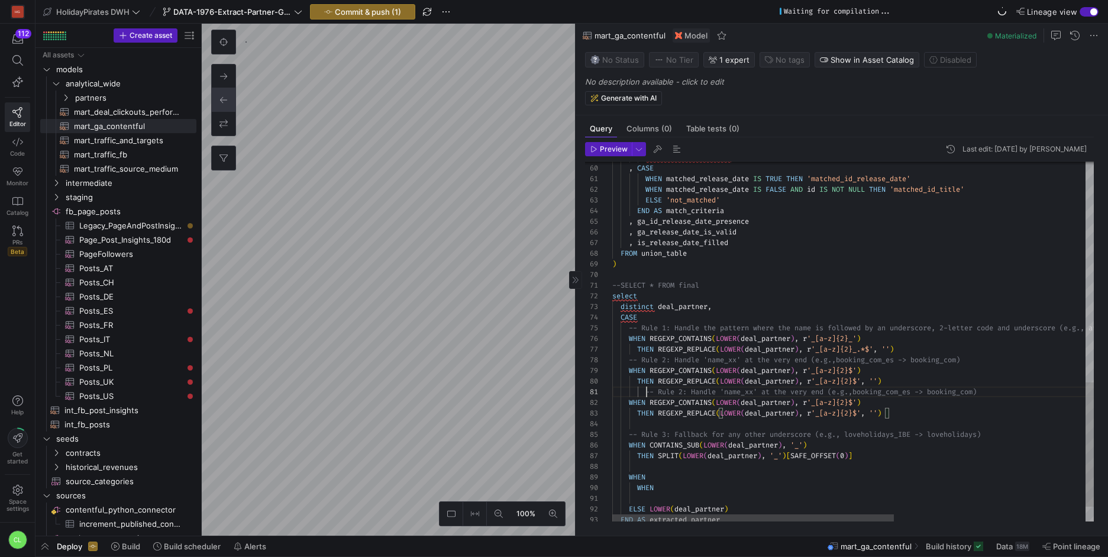
click at [648, 390] on div "--SELECT * FROM final select distinct deal_partner , CASE WHEN REGEXP_CONTAINS …" at bounding box center [1016, 44] width 808 height 1039
click at [666, 391] on div "--SELECT * FROM final select distinct deal_partner , CASE WHEN REGEXP_CONTAINS …" at bounding box center [1016, 44] width 808 height 1039
drag, startPoint x: 742, startPoint y: 362, endPoint x: 794, endPoint y: 362, distance: 51.5
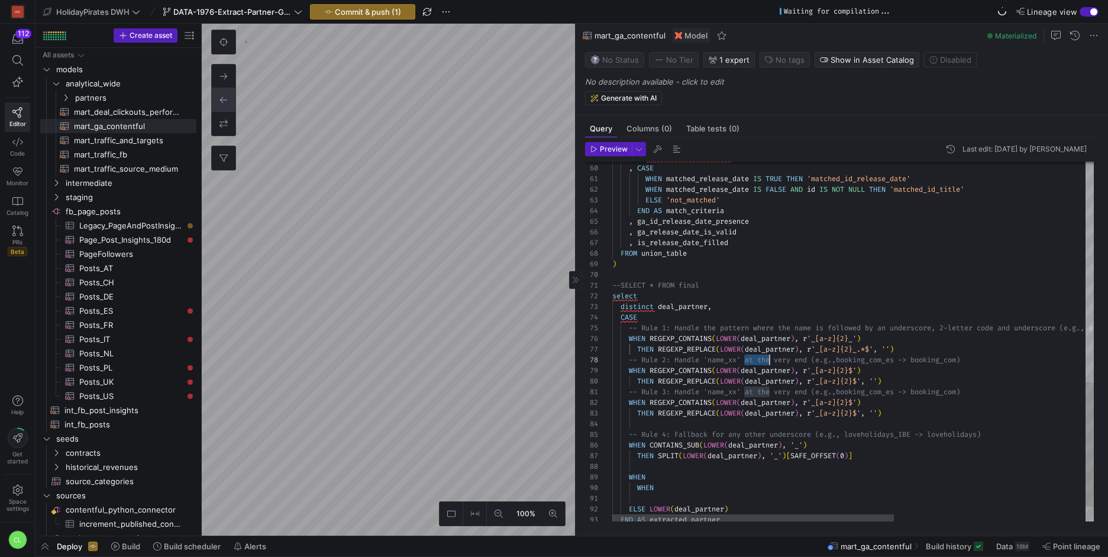
click at [783, 362] on div "--SELECT * FROM final select distinct deal_partner , CASE WHEN REGEXP_CONTAINS …" at bounding box center [1016, 44] width 808 height 1039
click at [797, 362] on div "--SELECT * FROM final select distinct deal_partner , CASE WHEN REGEXP_CONTAINS …" at bounding box center [1016, 44] width 808 height 1039
click at [814, 361] on div "--SELECT * FROM final select distinct deal_partner , CASE WHEN REGEXP_CONTAINS …" at bounding box center [1016, 44] width 808 height 1039
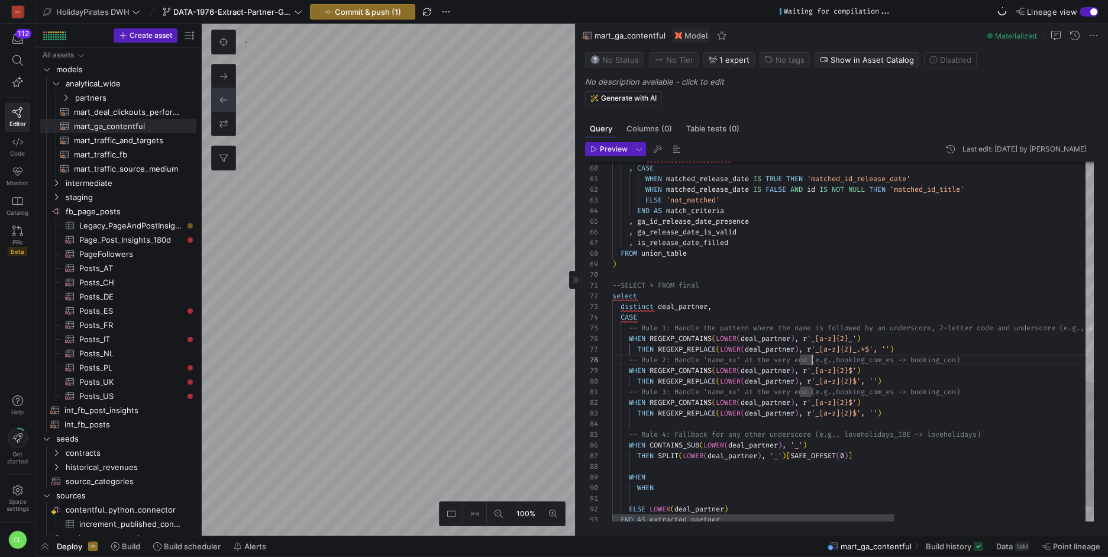
click at [802, 363] on div "--SELECT * FROM final select distinct deal_partner , CASE WHEN REGEXP_CONTAINS …" at bounding box center [1016, 44] width 808 height 1039
drag, startPoint x: 745, startPoint y: 360, endPoint x: 707, endPoint y: 360, distance: 38.4
click at [707, 360] on div "--SELECT * FROM final select distinct deal_partner , CASE WHEN REGEXP_CONTAINS …" at bounding box center [1016, 44] width 808 height 1039
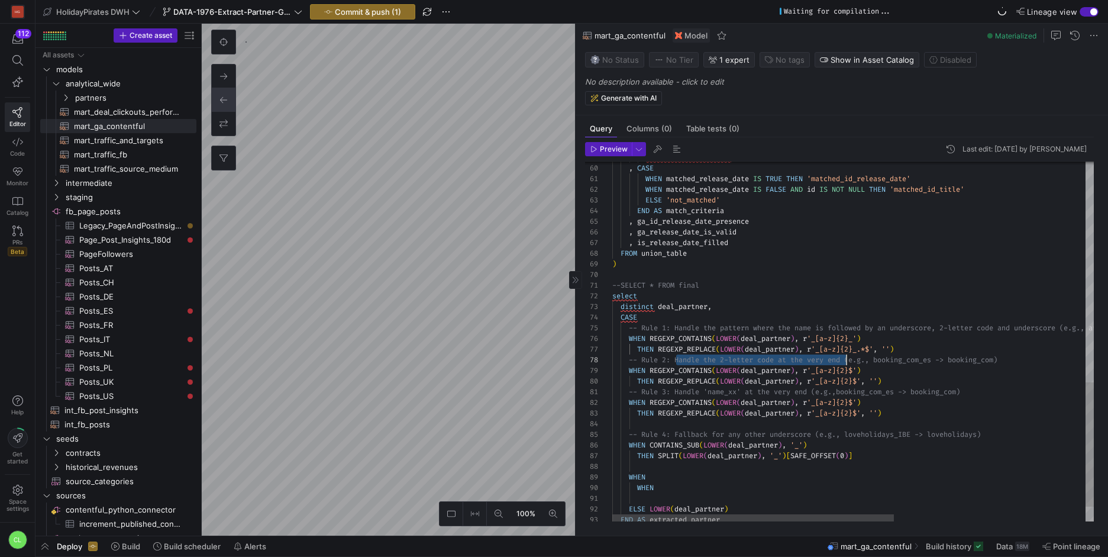
drag, startPoint x: 676, startPoint y: 360, endPoint x: 844, endPoint y: 357, distance: 168.0
click at [844, 357] on div "--SELECT * FROM final select distinct deal_partner , CASE WHEN REGEXP_CONTAINS …" at bounding box center [1016, 44] width 808 height 1039
drag, startPoint x: 679, startPoint y: 394, endPoint x: 813, endPoint y: 387, distance: 133.9
click at [813, 387] on div "--SELECT * FROM final select distinct deal_partner , CASE WHEN REGEXP_CONTAINS …" at bounding box center [1016, 44] width 808 height 1039
click at [679, 393] on div "--SELECT * FROM final select distinct deal_partner , CASE WHEN REGEXP_CONTAINS …" at bounding box center [1016, 44] width 808 height 1039
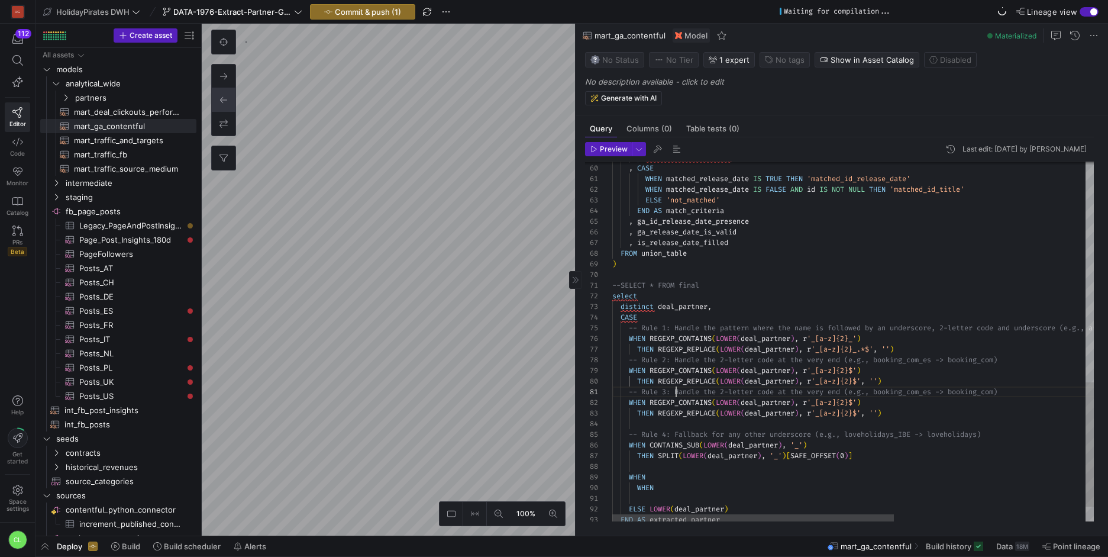
click at [727, 393] on div "--SELECT * FROM final select distinct deal_partner , CASE WHEN REGEXP_CONTAINS …" at bounding box center [1016, 44] width 808 height 1039
click at [850, 402] on div "--SELECT * FROM final select distinct deal_partner , CASE WHEN REGEXP_CONTAINS …" at bounding box center [1016, 44] width 808 height 1039
drag, startPoint x: 852, startPoint y: 435, endPoint x: 988, endPoint y: 433, distance: 136.0
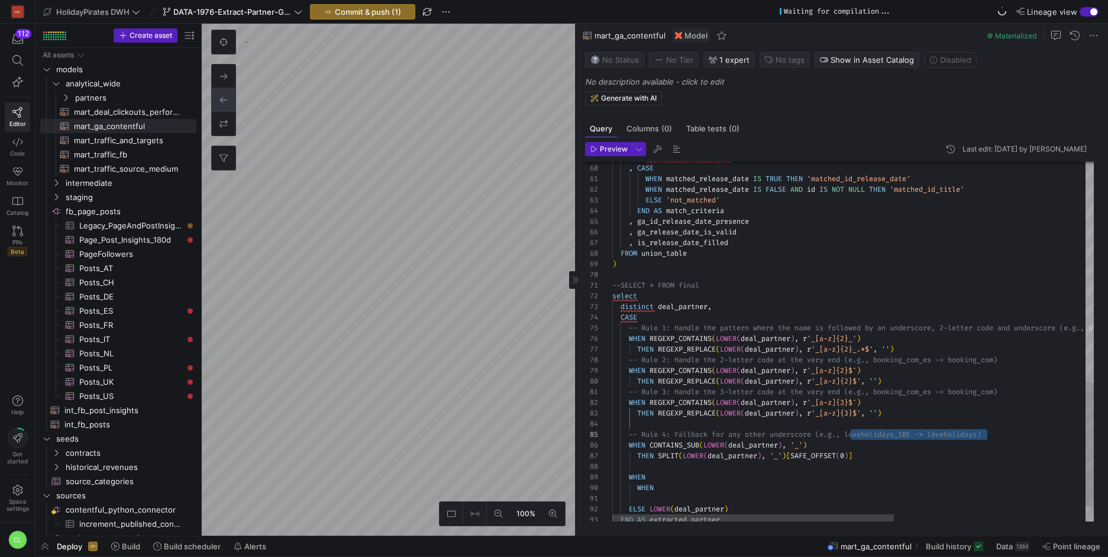
click at [988, 433] on div "--SELECT * FROM final select distinct deal_partner , CASE WHEN REGEXP_CONTAINS …" at bounding box center [1016, 44] width 808 height 1039
drag, startPoint x: 882, startPoint y: 394, endPoint x: 1003, endPoint y: 393, distance: 121.3
click at [1003, 393] on div "--SELECT * FROM final select distinct deal_partner , CASE WHEN REGEXP_CONTAINS …" at bounding box center [1016, 44] width 808 height 1039
drag, startPoint x: 1000, startPoint y: 436, endPoint x: 823, endPoint y: 434, distance: 176.3
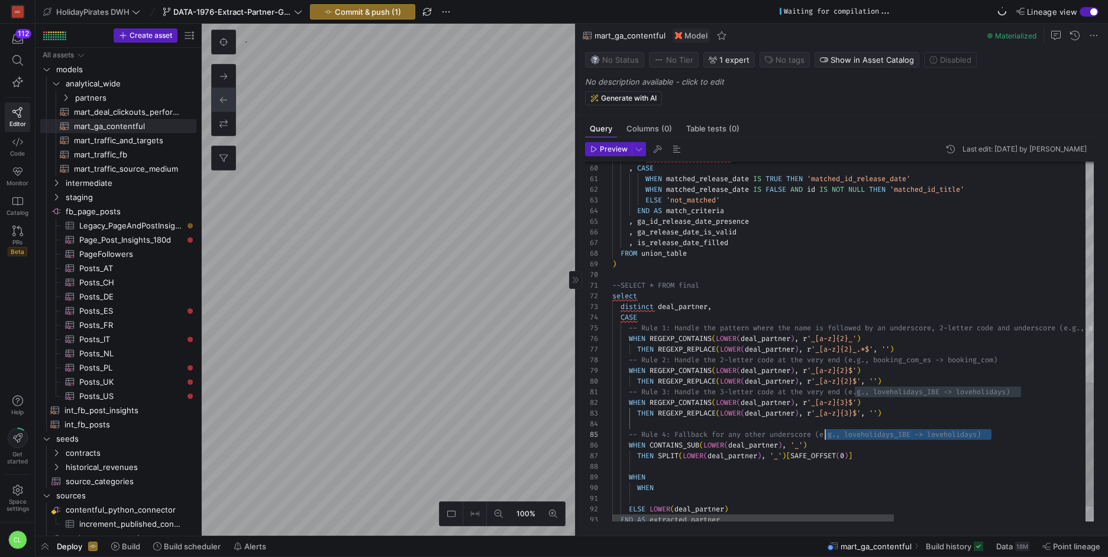
click at [823, 434] on div "--SELECT * FROM final select distinct deal_partner , CASE WHEN REGEXP_CONTAINS …" at bounding box center [1016, 44] width 808 height 1039
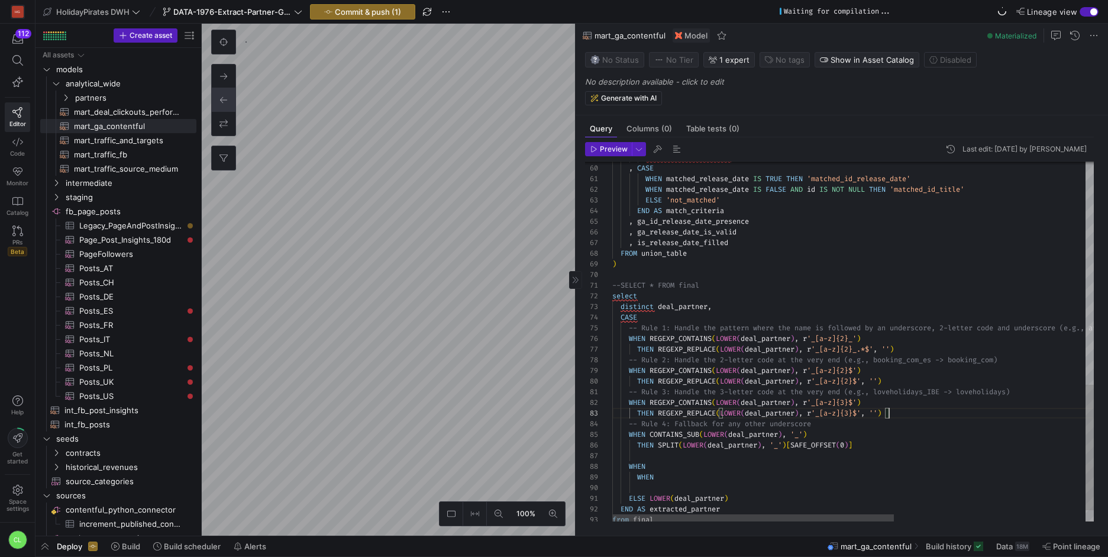
click at [877, 439] on div "--SELECT * FROM final select distinct deal_partner , CASE WHEN REGEXP_CONTAINS …" at bounding box center [1016, 39] width 808 height 1028
click at [880, 442] on div "--SELECT * FROM final select distinct deal_partner , CASE WHEN REGEXP_CONTAINS …" at bounding box center [1016, 39] width 808 height 1028
click at [858, 417] on div "--SELECT * FROM final select distinct deal_partner , CASE WHEN REGEXP_CONTAINS …" at bounding box center [1016, 39] width 808 height 1028
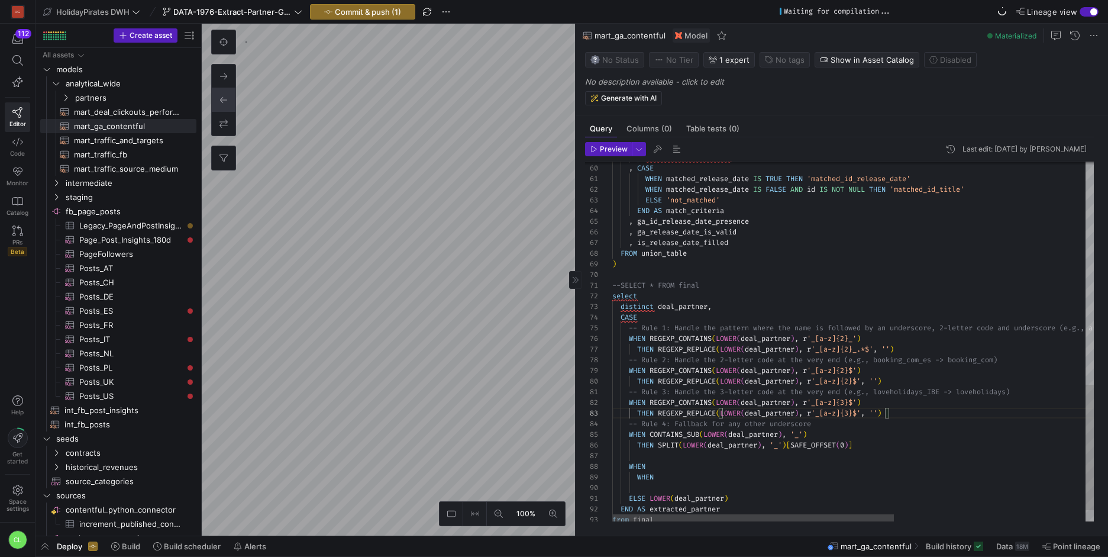
scroll to position [32, 205]
click at [713, 423] on div "--SELECT * FROM final select distinct deal_partner , CASE WHEN REGEXP_CONTAINS …" at bounding box center [1016, 39] width 808 height 1028
click at [821, 425] on div "--SELECT * FROM final select distinct deal_partner , CASE WHEN REGEXP_CONTAINS …" at bounding box center [1016, 39] width 808 height 1028
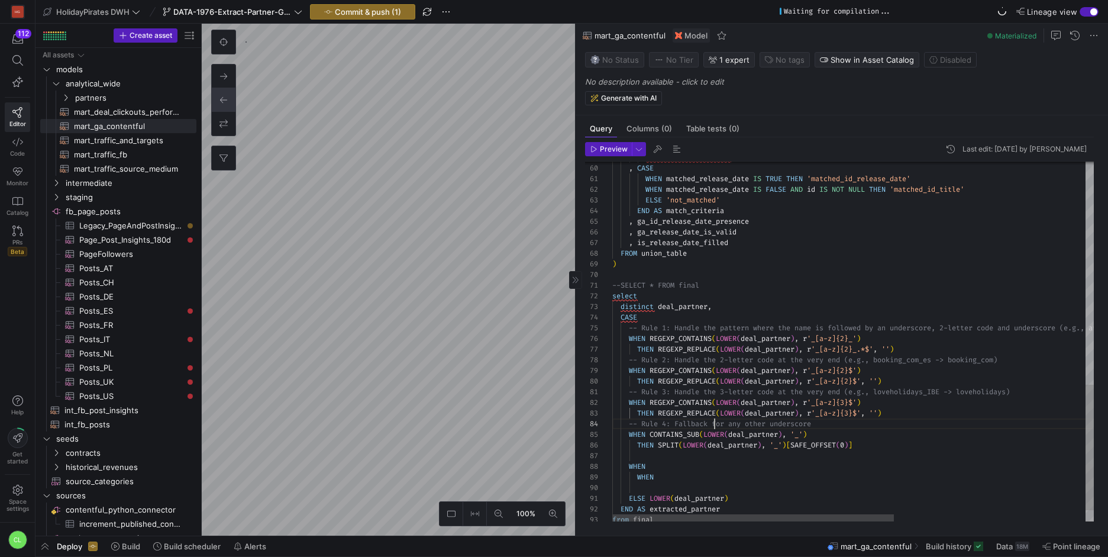
click at [713, 423] on div "--SELECT * FROM final select distinct deal_partner , CASE WHEN REGEXP_CONTAINS …" at bounding box center [1016, 39] width 808 height 1028
click at [703, 418] on div "--SELECT * FROM final select distinct deal_partner , CASE WHEN REGEXP_CONTAINS …" at bounding box center [1016, 39] width 808 height 1028
click at [713, 422] on div "--SELECT * FROM final select distinct deal_partner , CASE WHEN REGEXP_CONTAINS …" at bounding box center [1016, 39] width 808 height 1028
click at [837, 421] on div "--SELECT * FROM final select distinct deal_partner , CASE WHEN REGEXP_CONTAINS …" at bounding box center [1016, 39] width 808 height 1028
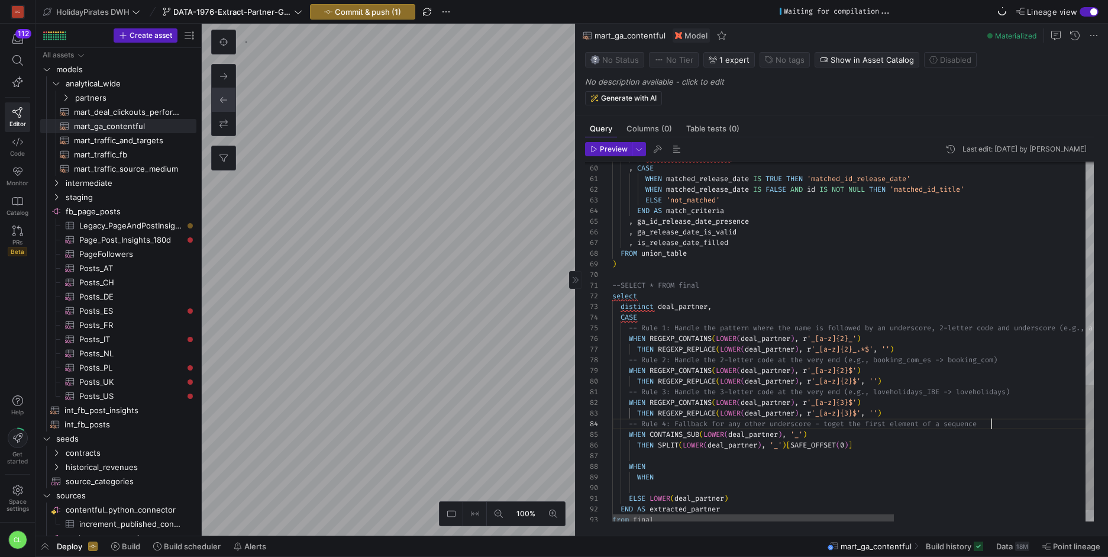
scroll to position [32, 379]
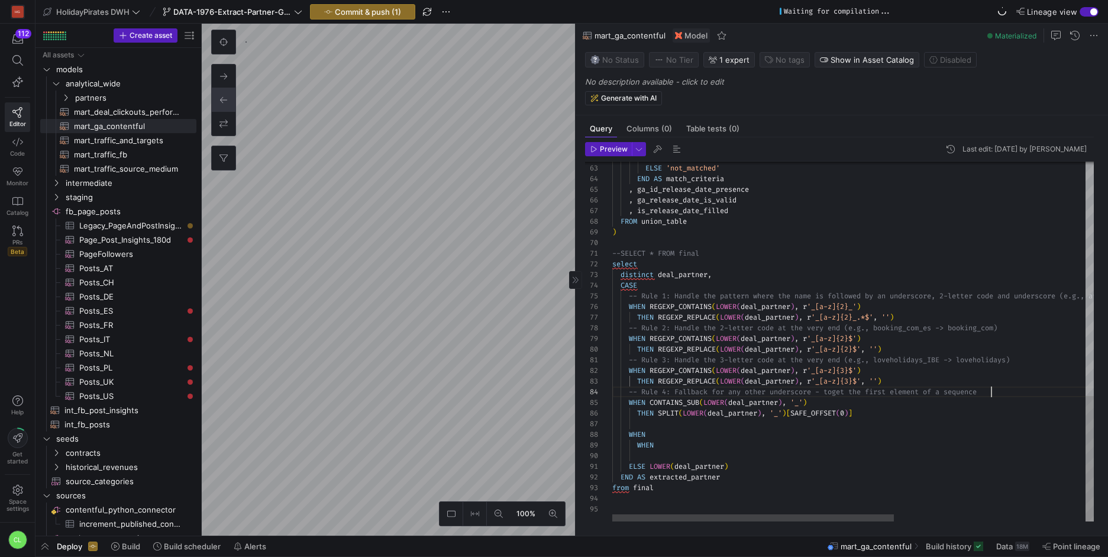
click at [881, 412] on div "--SELECT * FROM final select distinct deal_partner , CASE WHEN REGEXP_CONTAINS …" at bounding box center [1016, 7] width 808 height 1028
drag, startPoint x: 756, startPoint y: 290, endPoint x: 725, endPoint y: 291, distance: 31.4
click at [725, 291] on div "--SELECT * FROM final select distinct deal_partner , CASE WHEN REGEXP_CONTAINS …" at bounding box center [1016, 9] width 808 height 1039
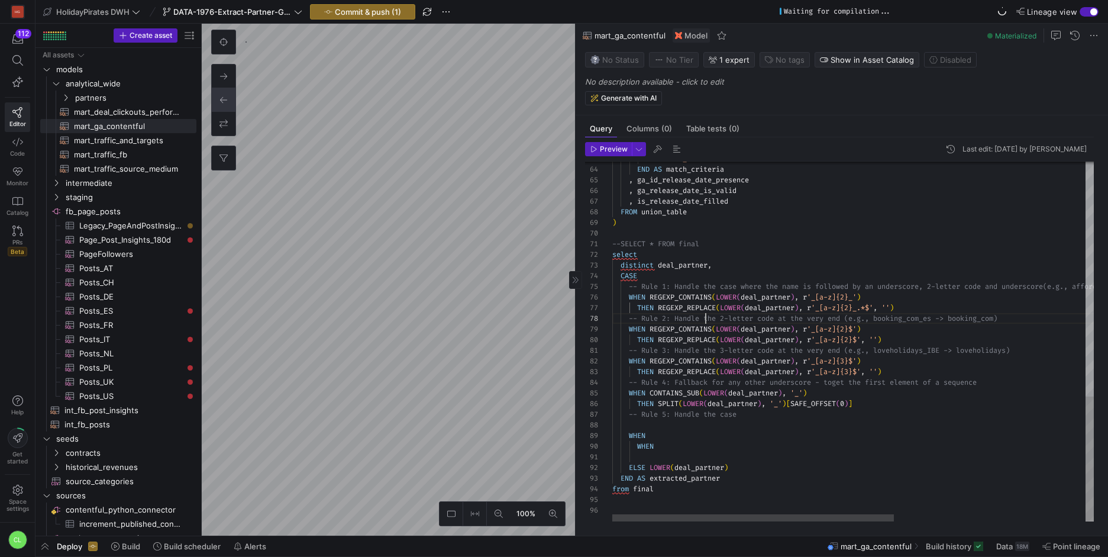
click at [706, 316] on div "--SELECT * FROM final select distinct deal_partner , CASE WHEN REGEXP_CONTAINS …" at bounding box center [1016, 3] width 808 height 1039
drag, startPoint x: 781, startPoint y: 321, endPoint x: 771, endPoint y: 323, distance: 10.2
click at [771, 323] on div "--SELECT * FROM final select distinct deal_partner , CASE WHEN REGEXP_CONTAINS …" at bounding box center [1016, 3] width 808 height 1039
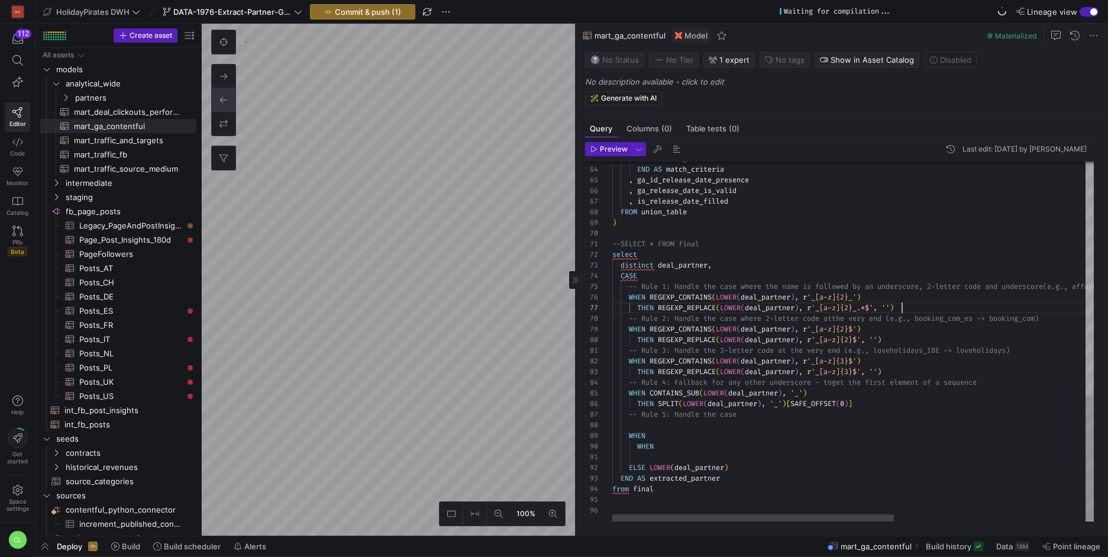
click at [955, 305] on div "--SELECT * FROM final select distinct deal_partner , CASE WHEN REGEXP_CONTAINS …" at bounding box center [1016, 3] width 808 height 1039
click at [825, 277] on div "--SELECT * FROM final select distinct deal_partner , CASE WHEN REGEXP_CONTAINS …" at bounding box center [1016, 3] width 808 height 1039
click at [955, 303] on div "--SELECT * FROM final select distinct deal_partner , CASE WHEN REGEXP_CONTAINS …" at bounding box center [1016, 3] width 808 height 1039
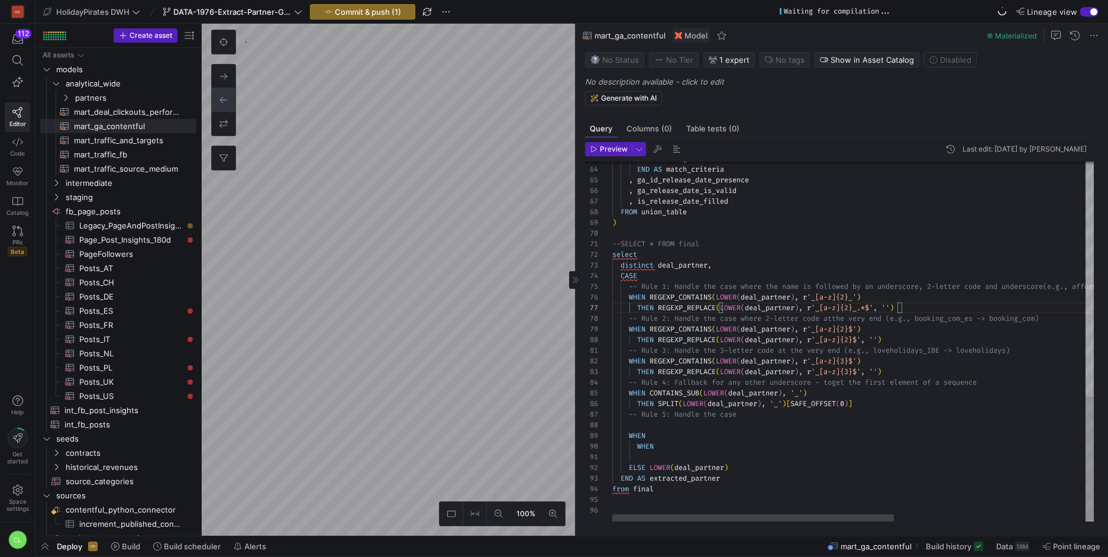
click at [718, 273] on div "--SELECT * FROM final select distinct deal_partner , CASE WHEN REGEXP_CONTAINS …" at bounding box center [1016, 3] width 808 height 1039
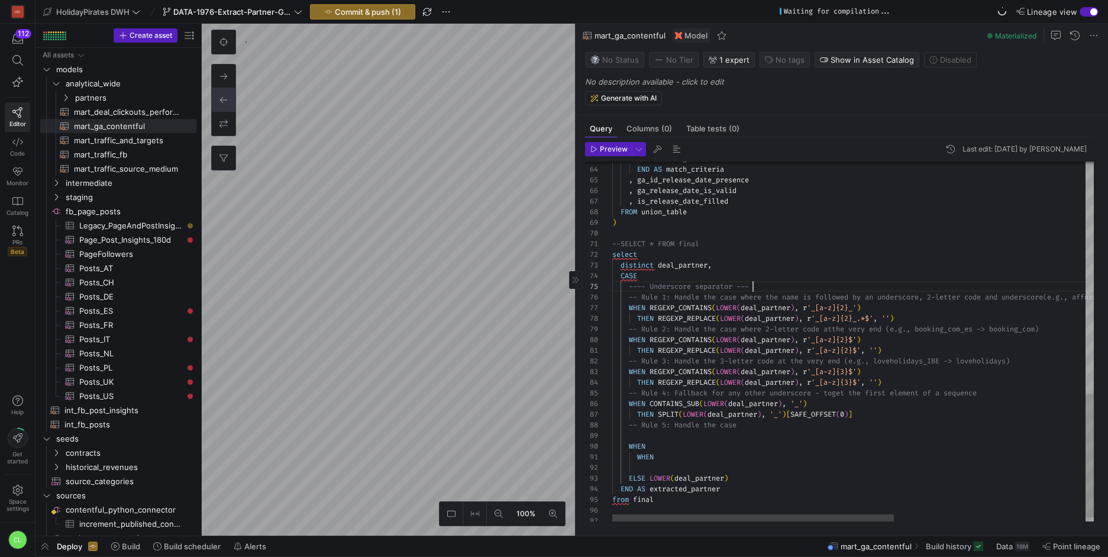
scroll to position [43, 145]
click at [879, 409] on div "--SELECT * FROM final select distinct deal_partner , CASE WHEN REGEXP_CONTAINS …" at bounding box center [1016, 8] width 808 height 1049
click at [837, 441] on div "--SELECT * FROM final select distinct deal_partner , CASE WHEN REGEXP_CONTAINS …" at bounding box center [1016, 19] width 808 height 1071
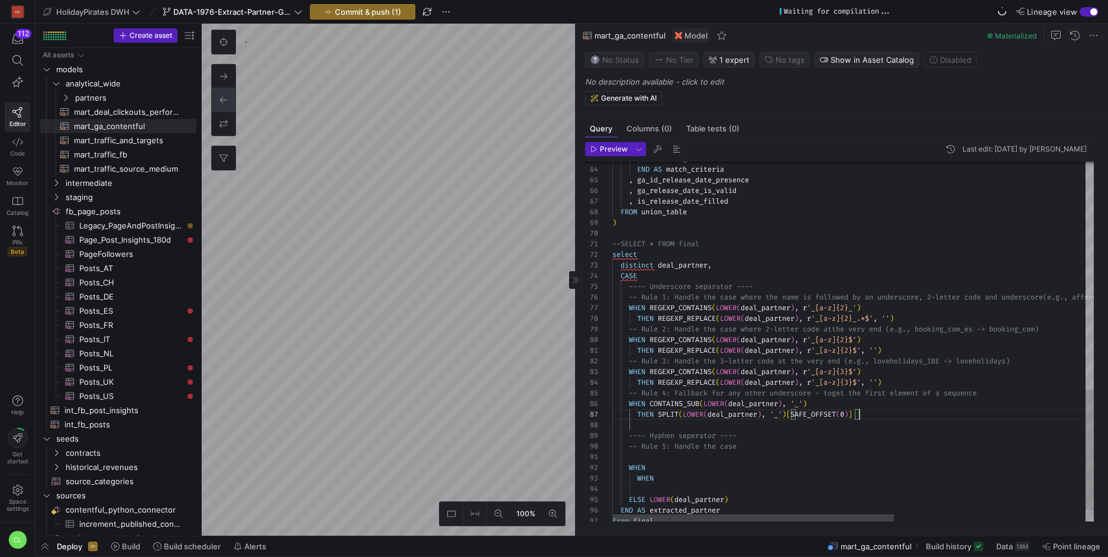
click at [911, 415] on div "--SELECT * FROM final select distinct deal_partner , CASE WHEN REGEXP_CONTAINS …" at bounding box center [1016, 19] width 808 height 1071
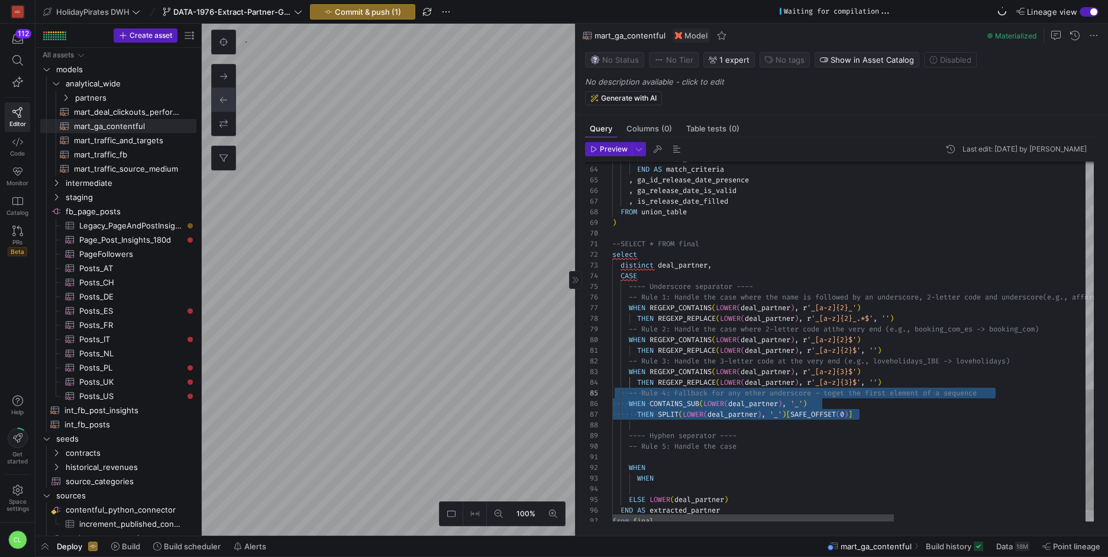
drag, startPoint x: 911, startPoint y: 415, endPoint x: 620, endPoint y: 397, distance: 291.5
click at [620, 397] on div "--SELECT * FROM final select distinct deal_partner , CASE WHEN REGEXP_CONTAINS …" at bounding box center [1016, 19] width 808 height 1071
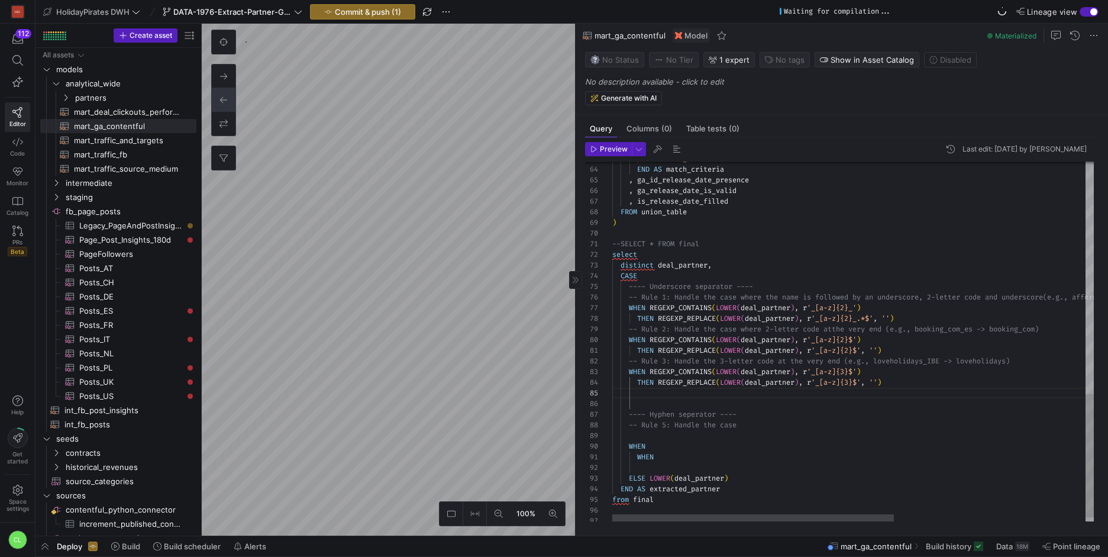
scroll to position [32, 277]
click at [668, 416] on div "--SELECT * FROM final select distinct deal_partner , CASE WHEN REGEXP_CONTAINS …" at bounding box center [1016, 3] width 808 height 1039
click at [756, 469] on div "--SELECT * FROM final select distinct deal_partner , CASE WHEN REGEXP_CONTAINS …" at bounding box center [1016, 3] width 808 height 1039
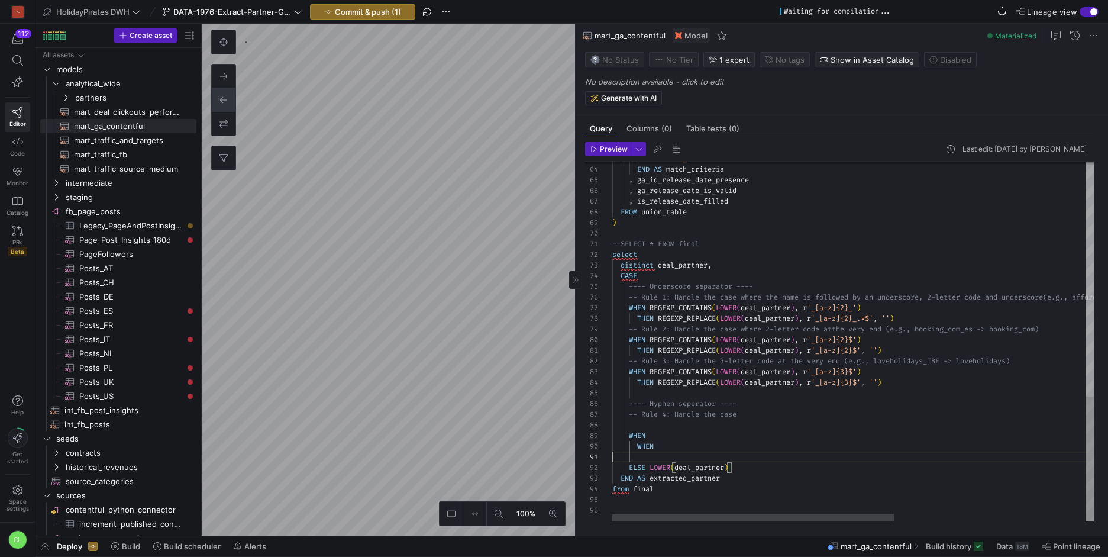
click at [740, 456] on div "--SELECT * FROM final select distinct deal_partner , CASE WHEN REGEXP_CONTAINS …" at bounding box center [1016, 3] width 808 height 1039
click at [718, 427] on div "--SELECT * FROM final select distinct deal_partner , CASE WHEN REGEXP_CONTAINS …" at bounding box center [1016, 1] width 808 height 1039
click at [762, 430] on div "--SELECT * FROM final select distinct deal_partner , CASE WHEN REGEXP_CONTAINS …" at bounding box center [1016, 1] width 808 height 1039
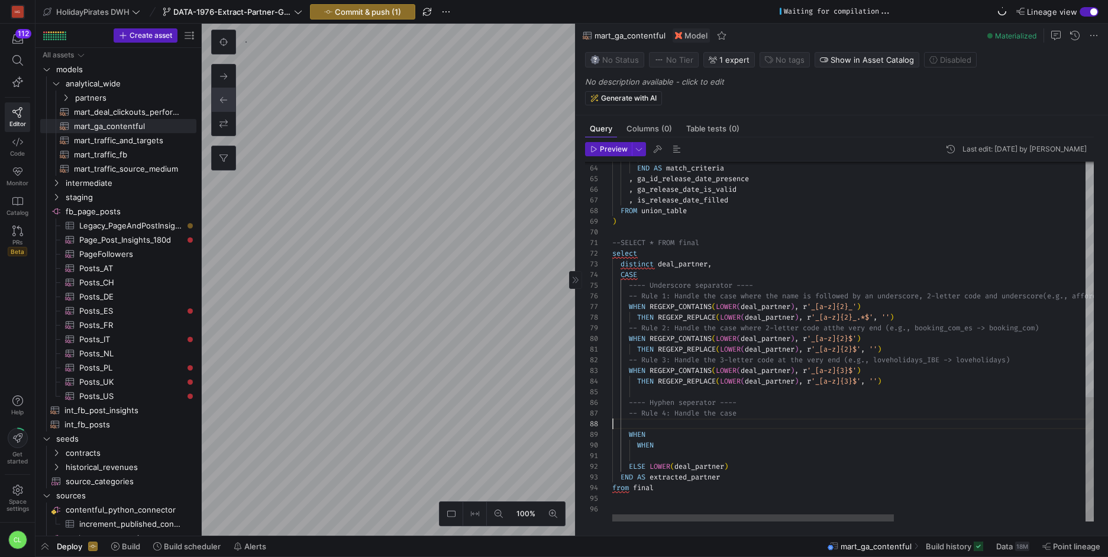
drag, startPoint x: 649, startPoint y: 424, endPoint x: 613, endPoint y: 424, distance: 36.1
click at [613, 424] on div "--SELECT * FROM final select distinct deal_partner , CASE WHEN REGEXP_CONTAINS …" at bounding box center [1016, 1] width 808 height 1039
drag, startPoint x: 732, startPoint y: 443, endPoint x: 648, endPoint y: 423, distance: 86.4
click at [648, 423] on div "--SELECT * FROM final select distinct deal_partner , CASE WHEN REGEXP_CONTAINS …" at bounding box center [1016, 1] width 808 height 1039
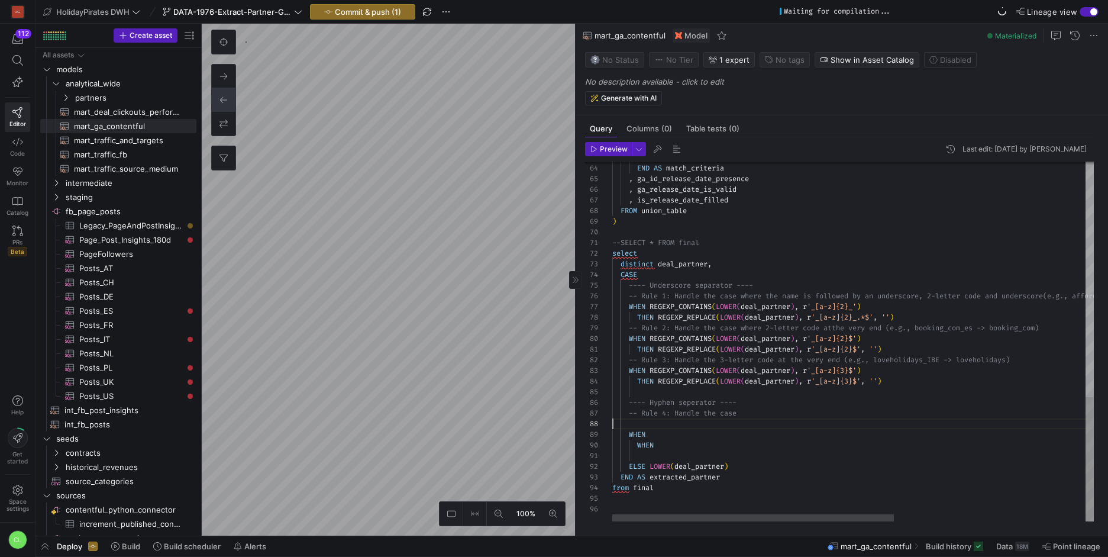
drag, startPoint x: 673, startPoint y: 424, endPoint x: 584, endPoint y: 421, distance: 88.8
click at [612, 421] on div "--SELECT * FROM final select distinct deal_partner , CASE WHEN REGEXP_CONTAINS …" at bounding box center [1016, 1] width 808 height 1039
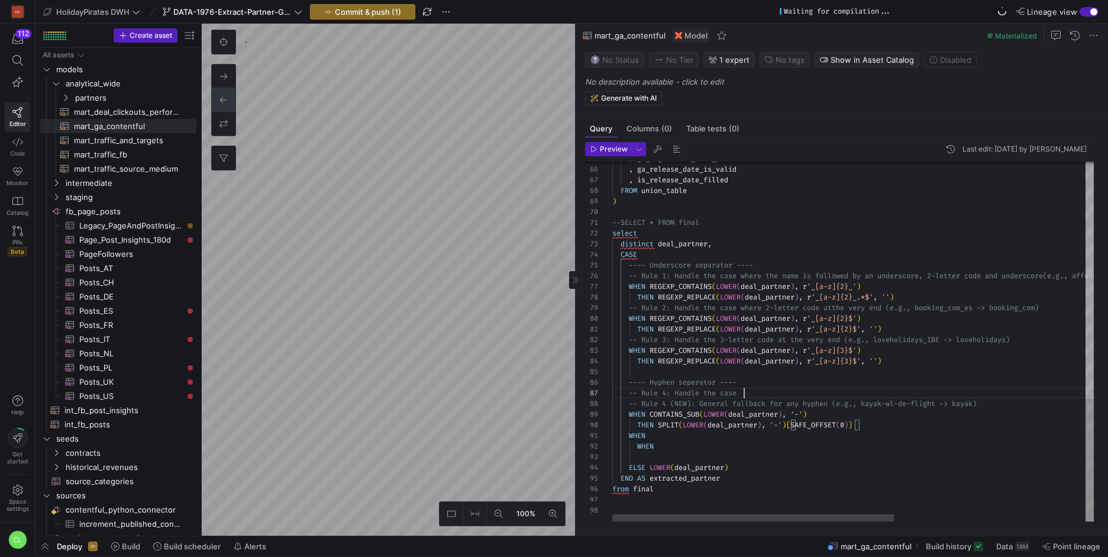
drag, startPoint x: 1012, startPoint y: 404, endPoint x: 838, endPoint y: 406, distance: 173.9
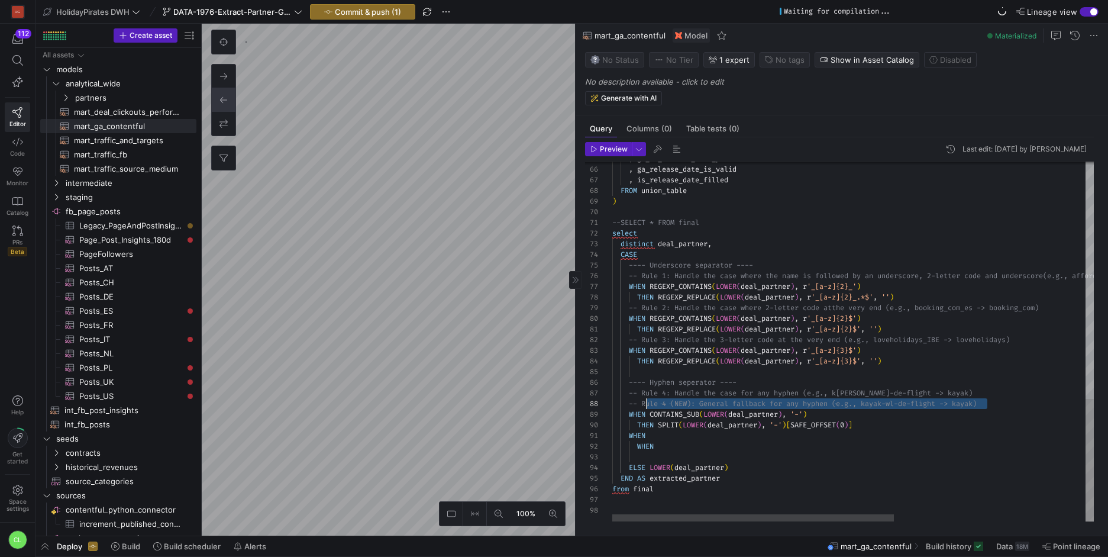
scroll to position [75, 0]
drag, startPoint x: 1014, startPoint y: 402, endPoint x: 600, endPoint y: 404, distance: 413.4
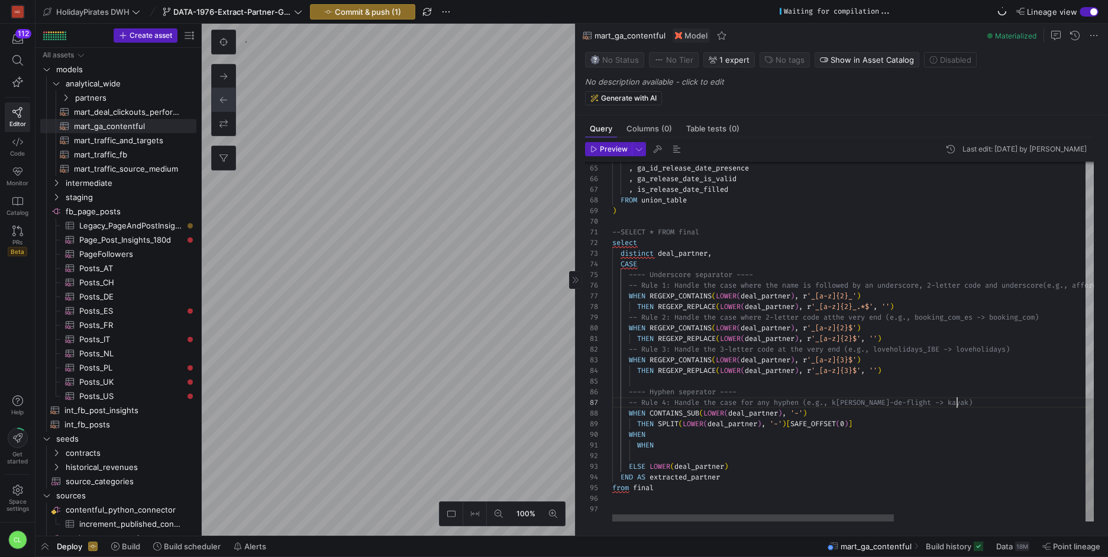
scroll to position [64, 345]
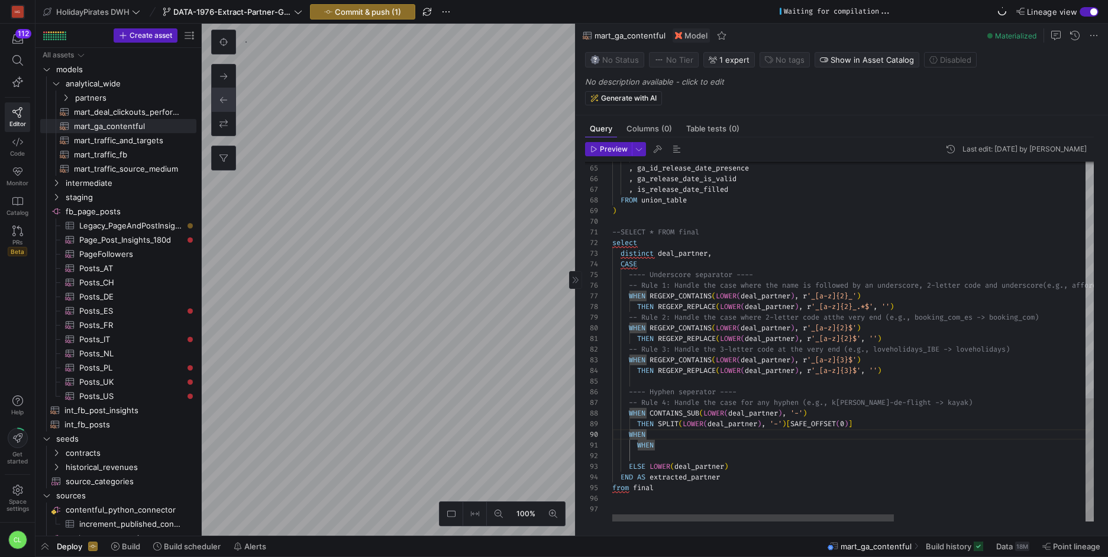
scroll to position [85, 247]
click at [678, 447] on div "--SELECT * FROM final select distinct deal_partner , CASE WHEN REGEXP_CONTAINS …" at bounding box center [1016, 2] width 808 height 1060
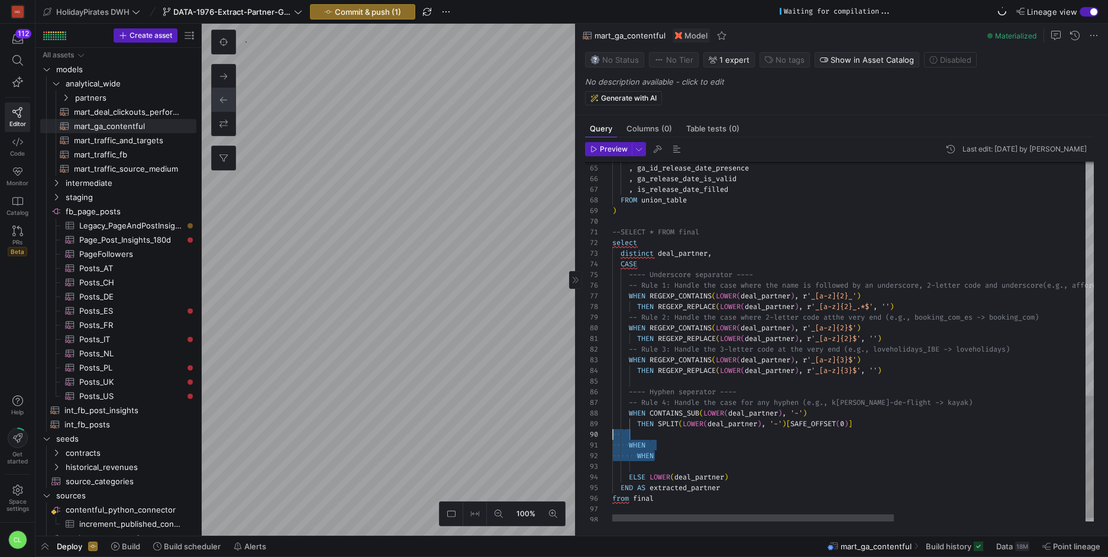
drag, startPoint x: 689, startPoint y: 457, endPoint x: 583, endPoint y: 431, distance: 109.6
click at [612, 431] on div "--SELECT * FROM final select distinct deal_partner , CASE WHEN REGEXP_CONTAINS …" at bounding box center [1016, 2] width 808 height 1060
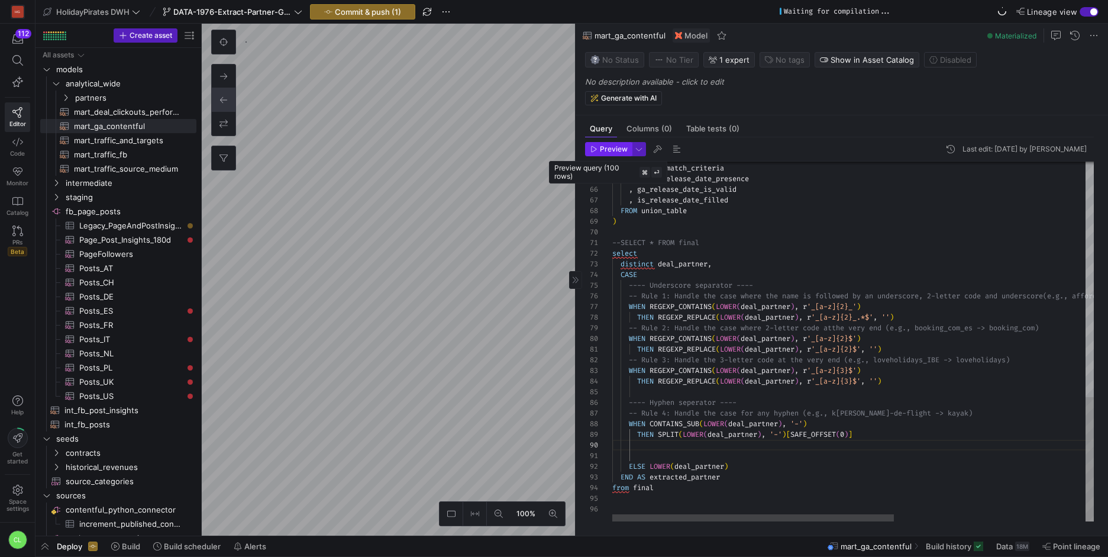
click at [617, 146] on span "Preview" at bounding box center [614, 149] width 28 height 8
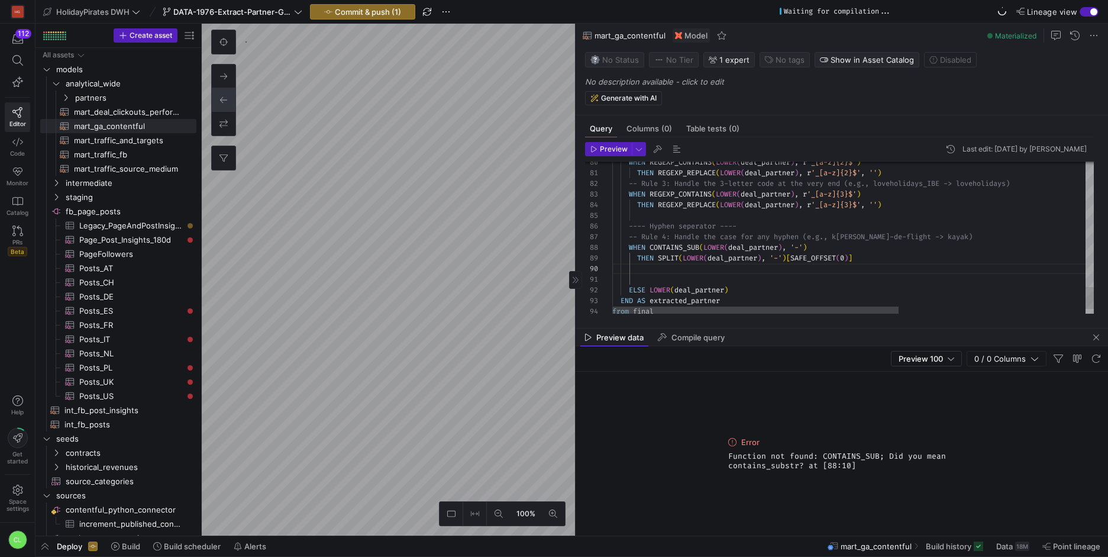
click at [608, 151] on span "Preview" at bounding box center [614, 149] width 28 height 8
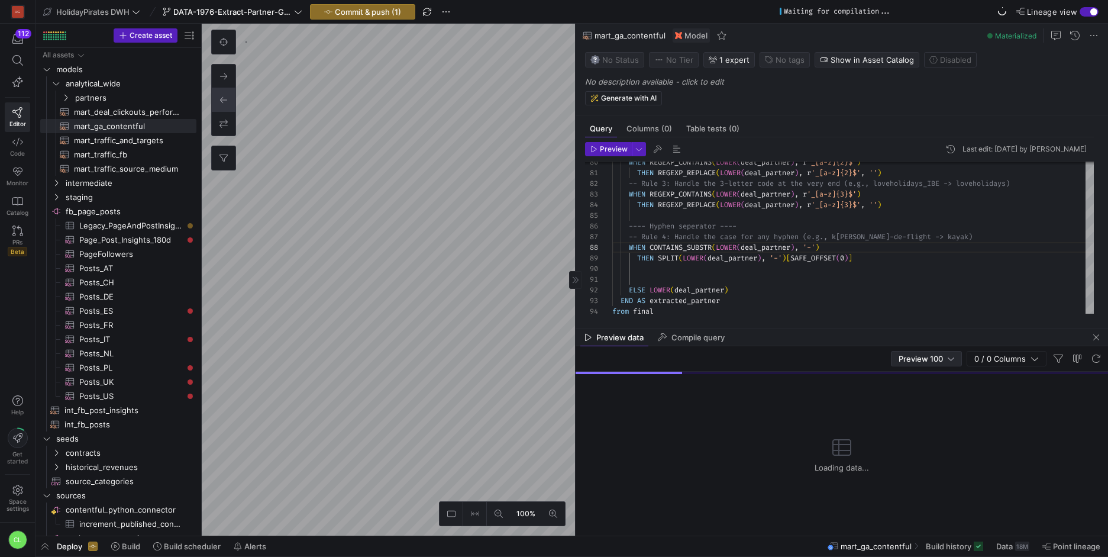
click at [958, 358] on div "Preview 100" at bounding box center [926, 358] width 71 height 15
click at [926, 402] on mat-option "Full Preview" at bounding box center [926, 396] width 70 height 19
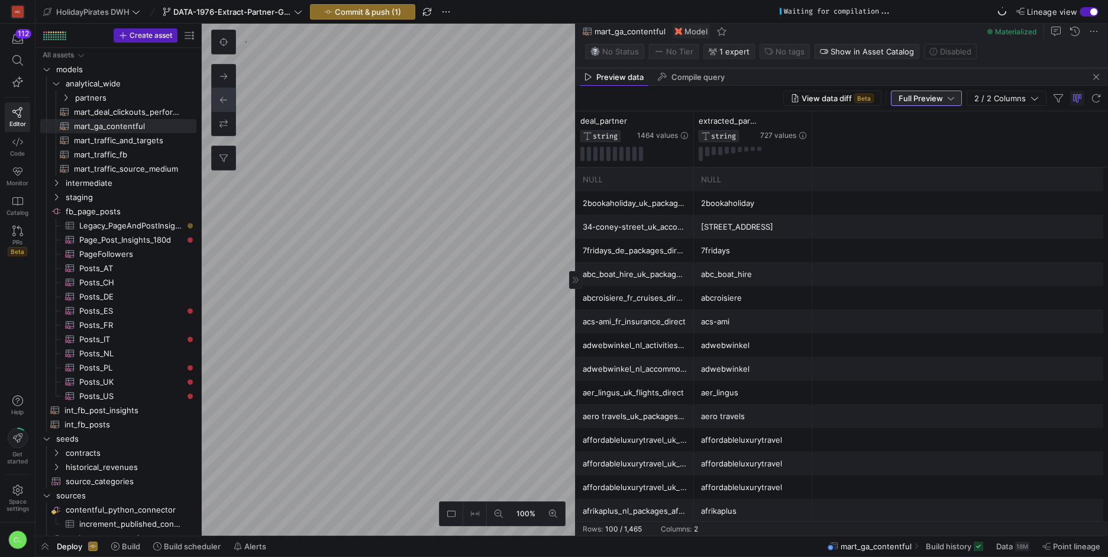
drag, startPoint x: 797, startPoint y: 329, endPoint x: 851, endPoint y: 69, distance: 265.7
click at [851, 69] on div at bounding box center [841, 68] width 532 height 5
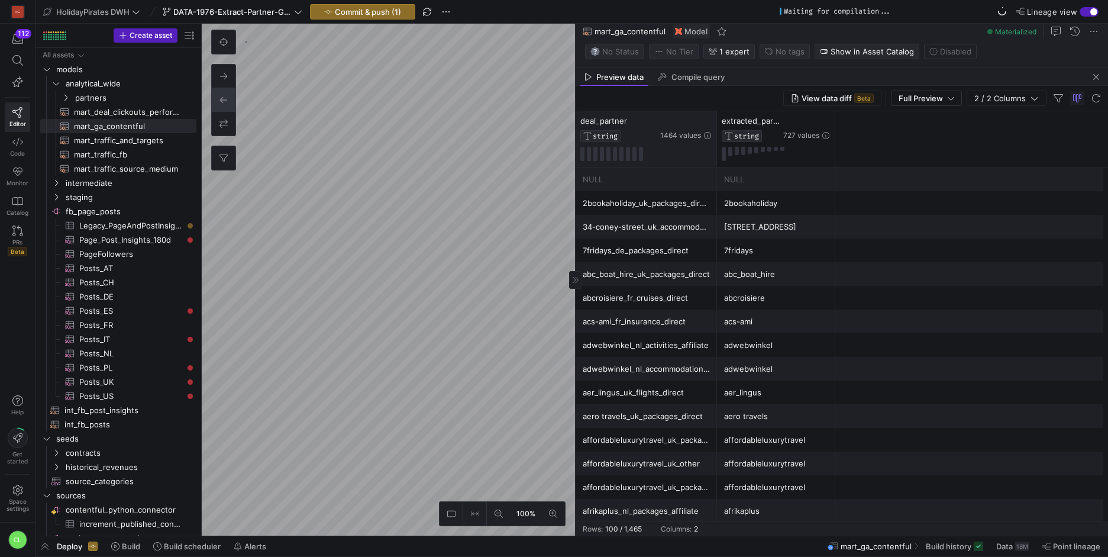
drag, startPoint x: 691, startPoint y: 120, endPoint x: 716, endPoint y: 121, distance: 24.8
click at [716, 121] on div at bounding box center [716, 139] width 5 height 56
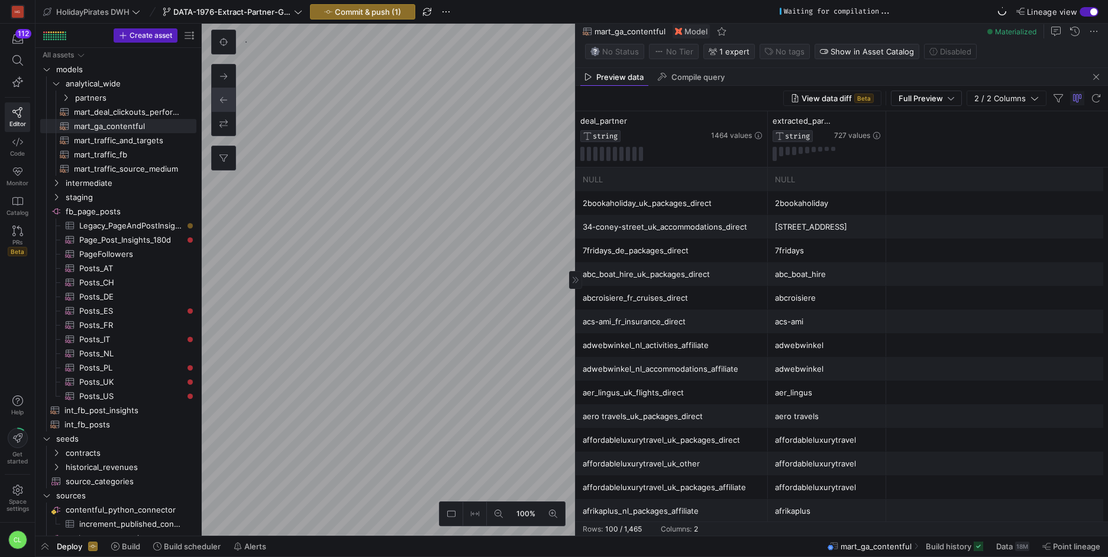
drag, startPoint x: 716, startPoint y: 118, endPoint x: 768, endPoint y: 119, distance: 52.1
click at [765, 118] on div at bounding box center [767, 139] width 5 height 56
drag, startPoint x: 882, startPoint y: 120, endPoint x: 951, endPoint y: 127, distance: 69.5
click at [897, 125] on div at bounding box center [894, 139] width 5 height 56
click at [745, 121] on icon at bounding box center [740, 121] width 9 height 9
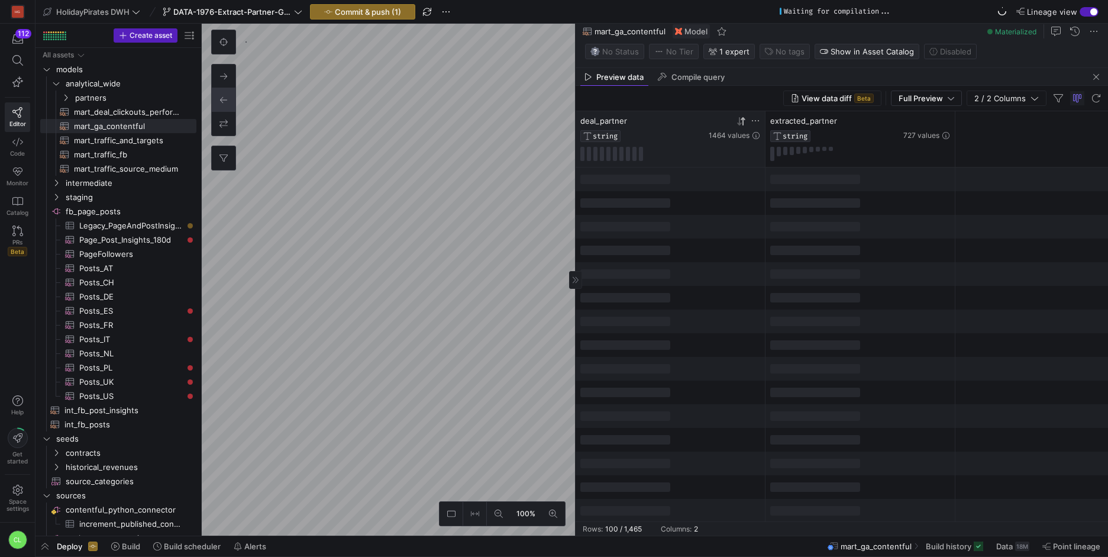
click at [806, 185] on div at bounding box center [860, 179] width 190 height 24
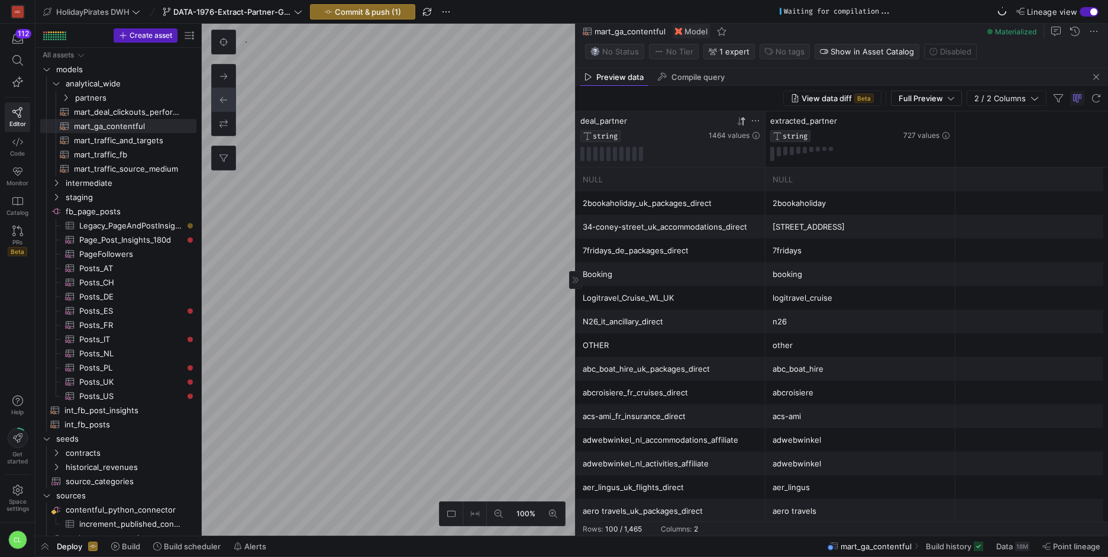
click at [820, 206] on div "2bookaholiday" at bounding box center [860, 203] width 176 height 23
click at [727, 194] on div "2bookaholiday_uk_packages_direct" at bounding box center [671, 203] width 176 height 23
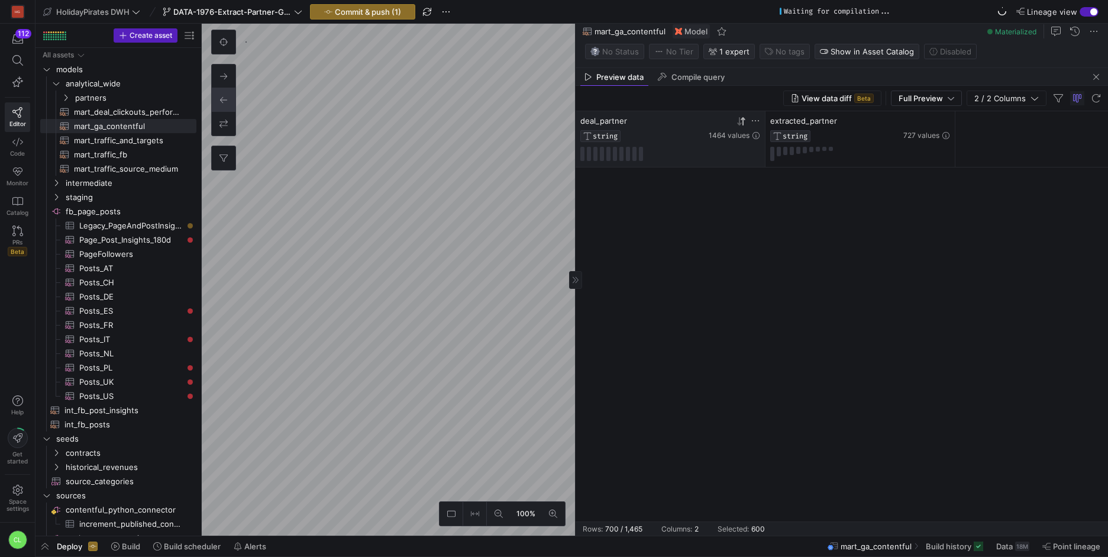
scroll to position [16230, 0]
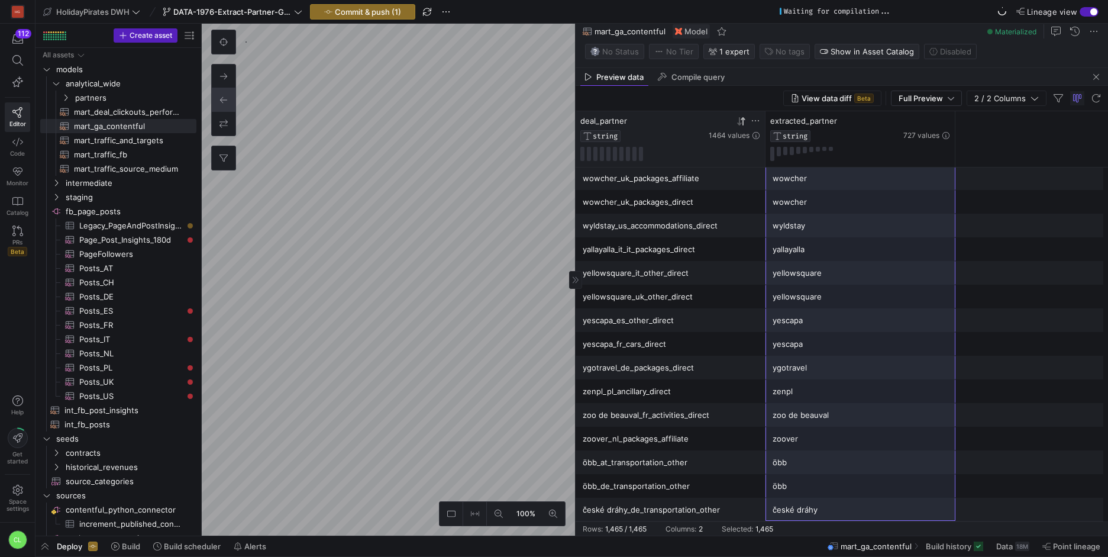
drag, startPoint x: 824, startPoint y: 180, endPoint x: 852, endPoint y: 500, distance: 321.8
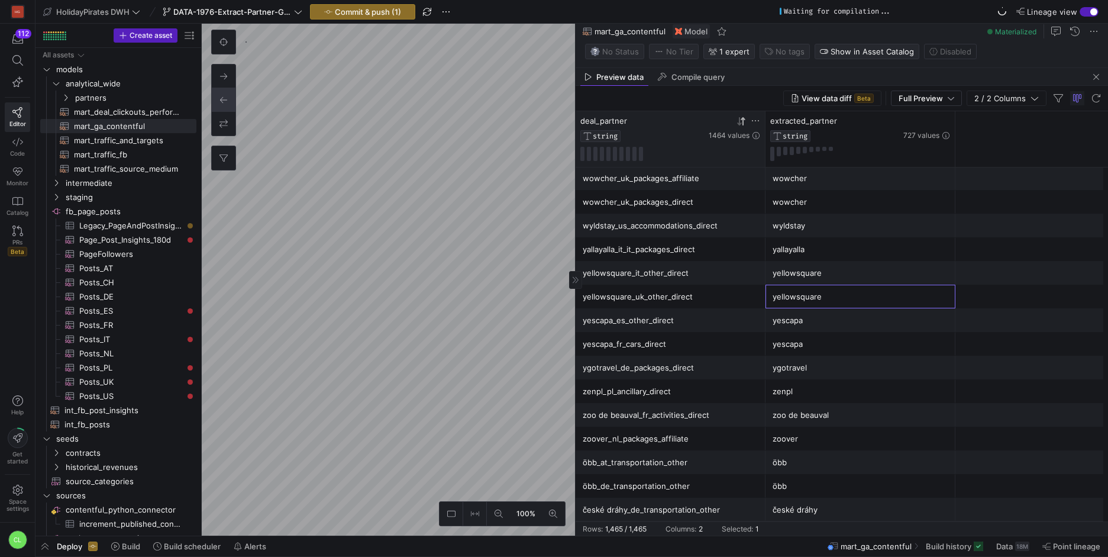
click at [936, 296] on div "yellowsquare" at bounding box center [860, 296] width 176 height 23
click at [1091, 81] on span "button" at bounding box center [1096, 77] width 14 height 14
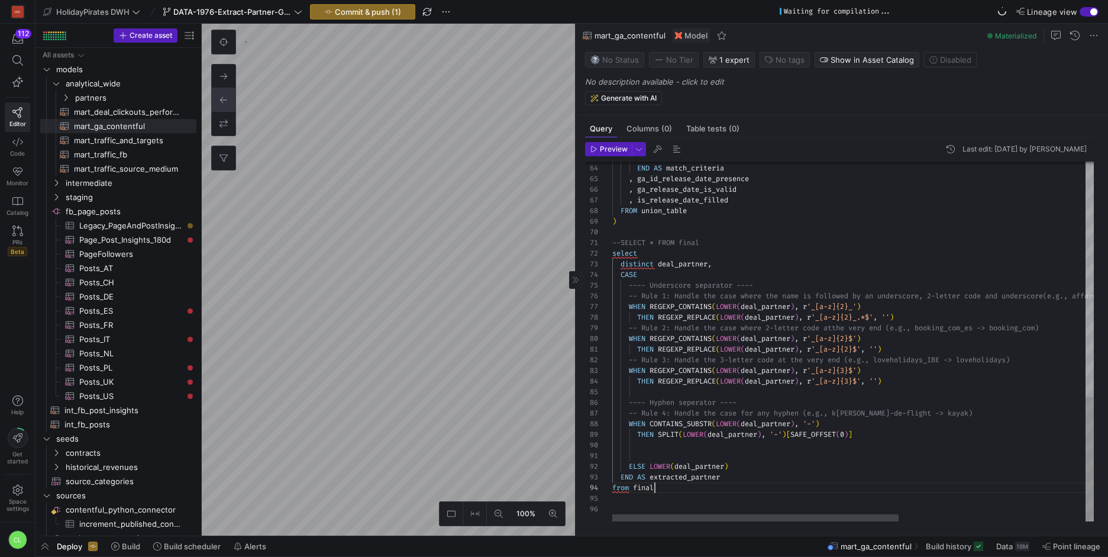
scroll to position [32, 43]
click at [677, 492] on div "ELSE 'not_matched' END AS match_criteria , ga_id_release_date_presence , ga_rel…" at bounding box center [1009, 1] width 795 height 1039
drag, startPoint x: 735, startPoint y: 267, endPoint x: 622, endPoint y: 267, distance: 113.6
click at [622, 267] on div "ELSE 'not_matched' END AS match_criteria , ga_id_release_date_presence , ga_rel…" at bounding box center [1009, 1] width 795 height 1039
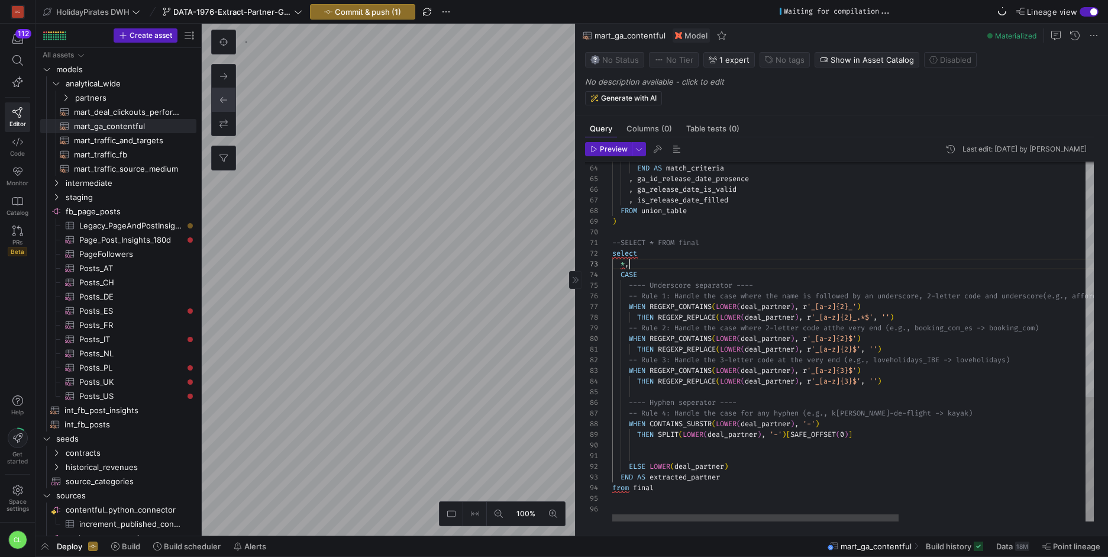
scroll to position [21, 17]
click at [703, 454] on div "ELSE 'not_matched' END AS match_criteria , ga_id_release_date_presence , ga_rel…" at bounding box center [1009, 1] width 795 height 1039
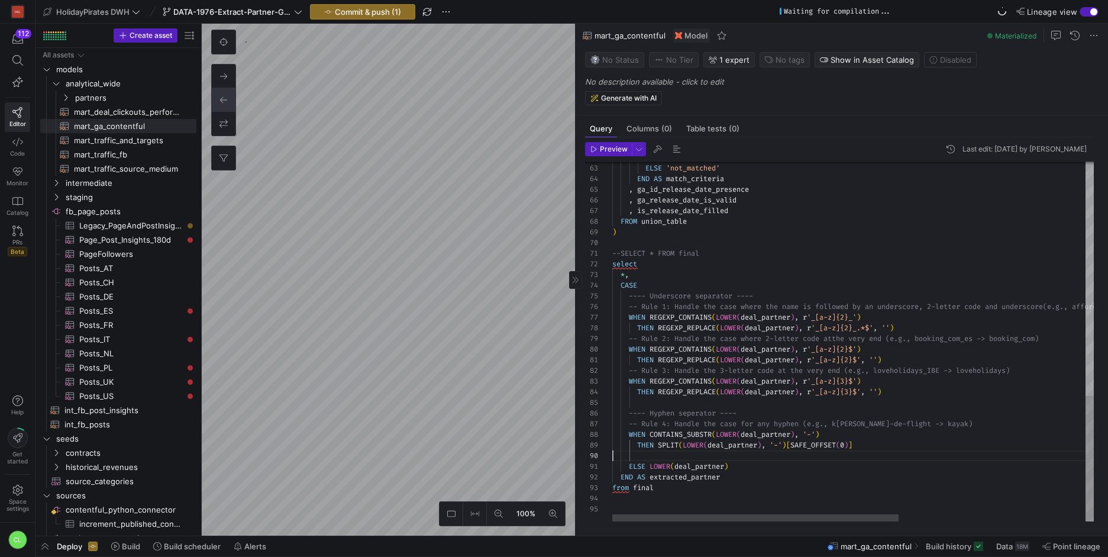
scroll to position [85, 247]
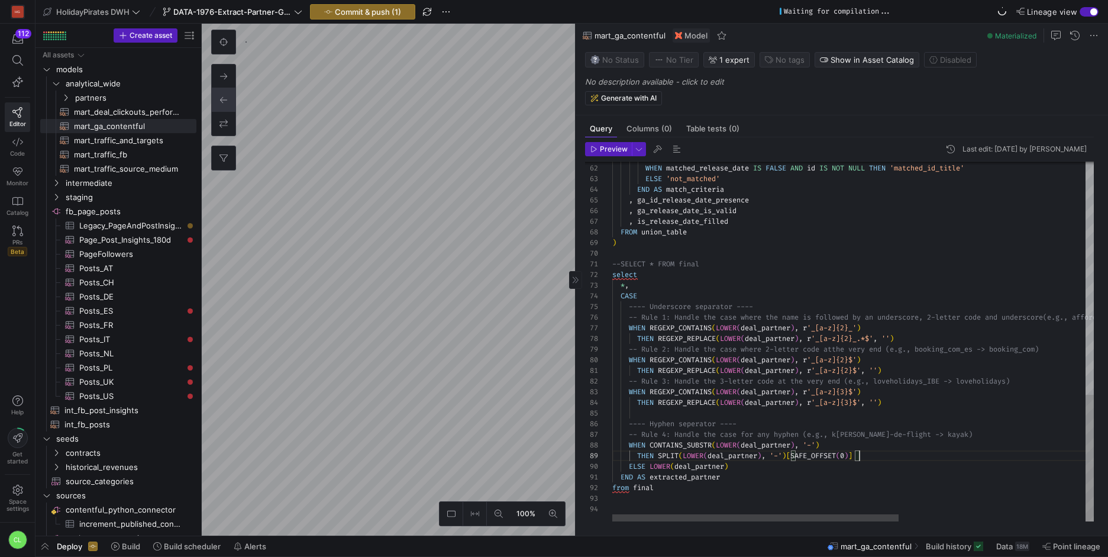
click at [687, 417] on div "ELSE 'not_matched' END AS match_criteria , ga_id_release_date_presence , ga_rel…" at bounding box center [1009, 12] width 795 height 1017
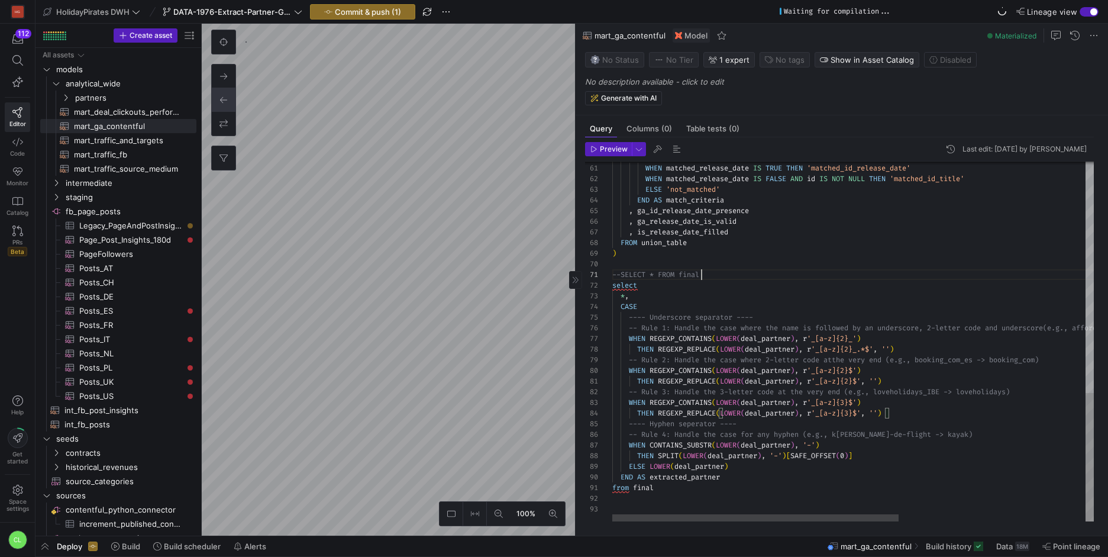
click at [759, 275] on div "ELSE 'not_matched' END AS match_criteria , ga_id_release_date_presence , ga_rel…" at bounding box center [1009, 17] width 795 height 1007
click at [700, 259] on div "ELSE 'not_matched' END AS match_criteria , ga_id_release_date_presence , ga_rel…" at bounding box center [1009, 17] width 795 height 1007
click at [722, 249] on div "ELSE 'not_matched' END AS match_criteria , ga_id_release_date_presence , ga_rel…" at bounding box center [1009, 17] width 795 height 1007
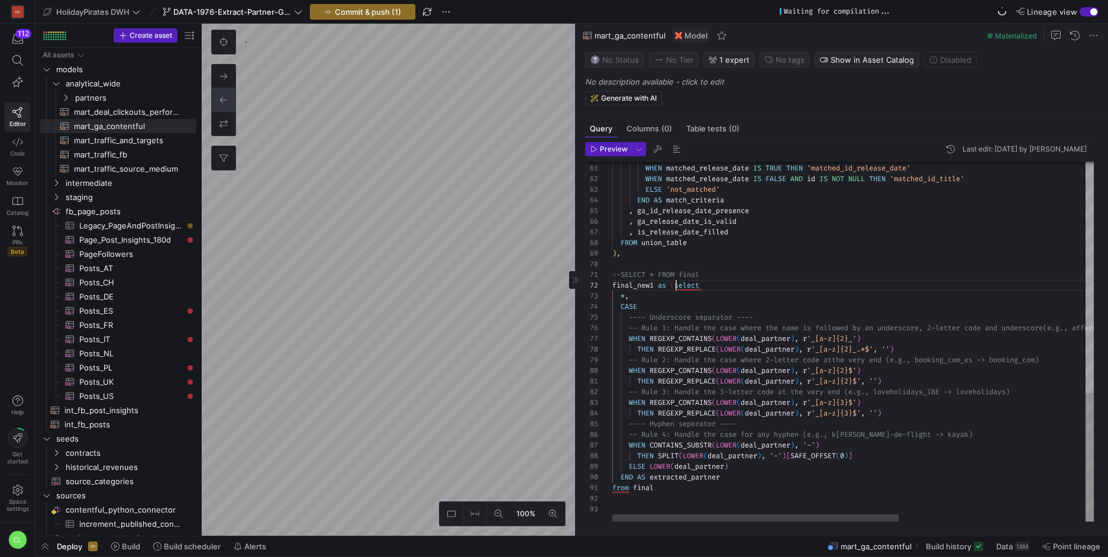
scroll to position [11, 64]
click at [696, 493] on div "ELSE 'not_matched' END AS match_criteria , ga_id_release_date_presence , ga_rel…" at bounding box center [1009, 17] width 795 height 1007
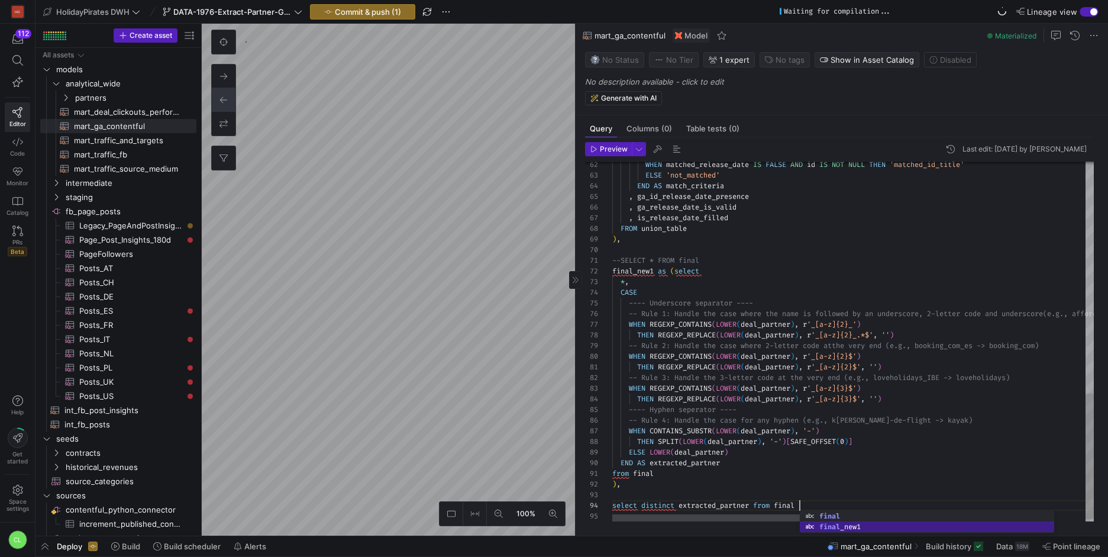
type textarea "from final ), select distinct extracted_partner from final_new1"
click at [613, 150] on span "Preview" at bounding box center [614, 149] width 28 height 8
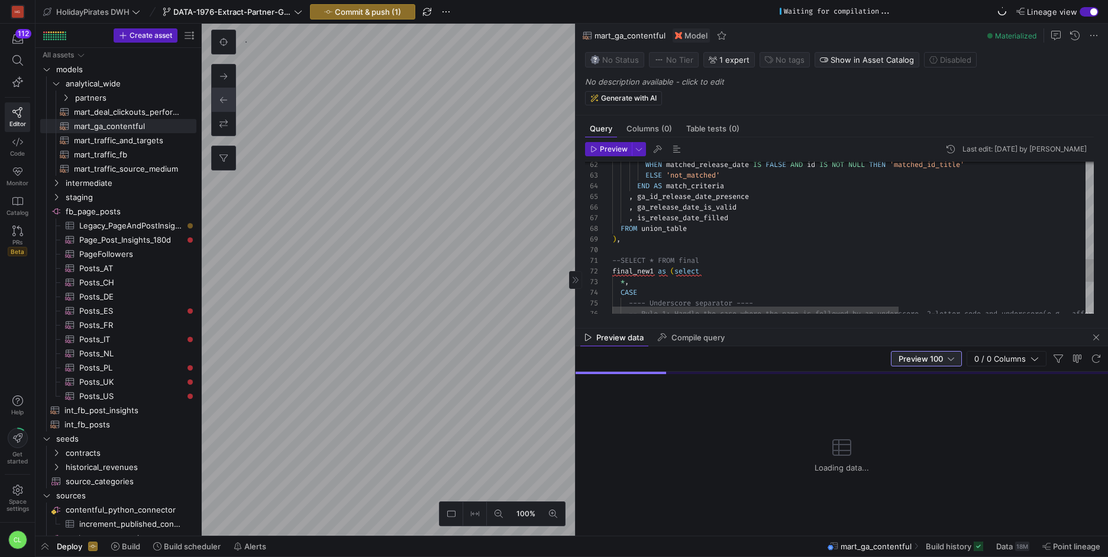
click at [944, 358] on div "Preview 100" at bounding box center [926, 358] width 56 height 9
click at [941, 403] on mat-option "Full Preview" at bounding box center [926, 396] width 70 height 19
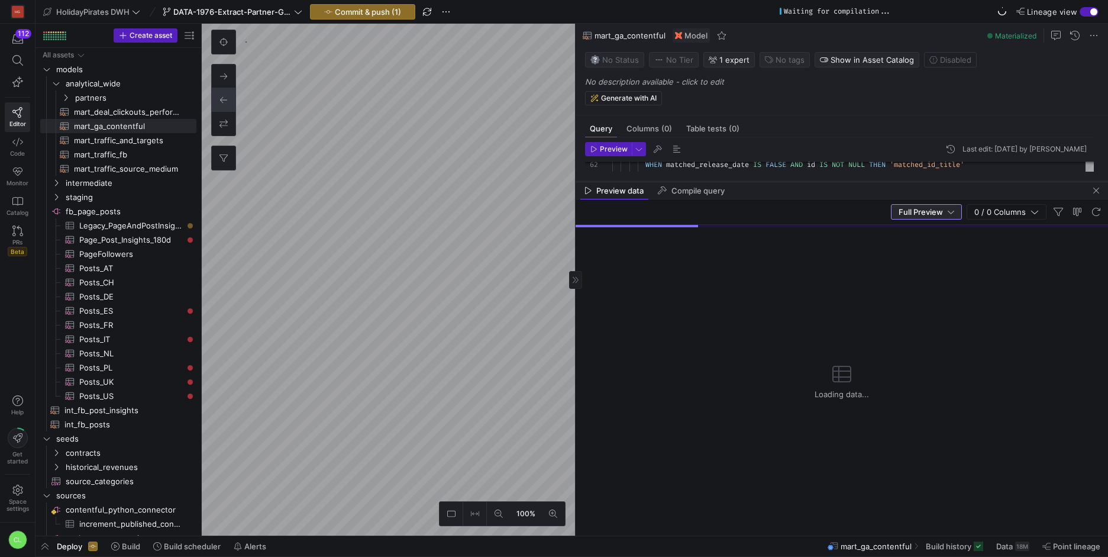
drag, startPoint x: 803, startPoint y: 327, endPoint x: 827, endPoint y: 180, distance: 148.7
click at [831, 180] on div at bounding box center [841, 181] width 532 height 5
click at [1095, 185] on span "button" at bounding box center [1096, 190] width 14 height 14
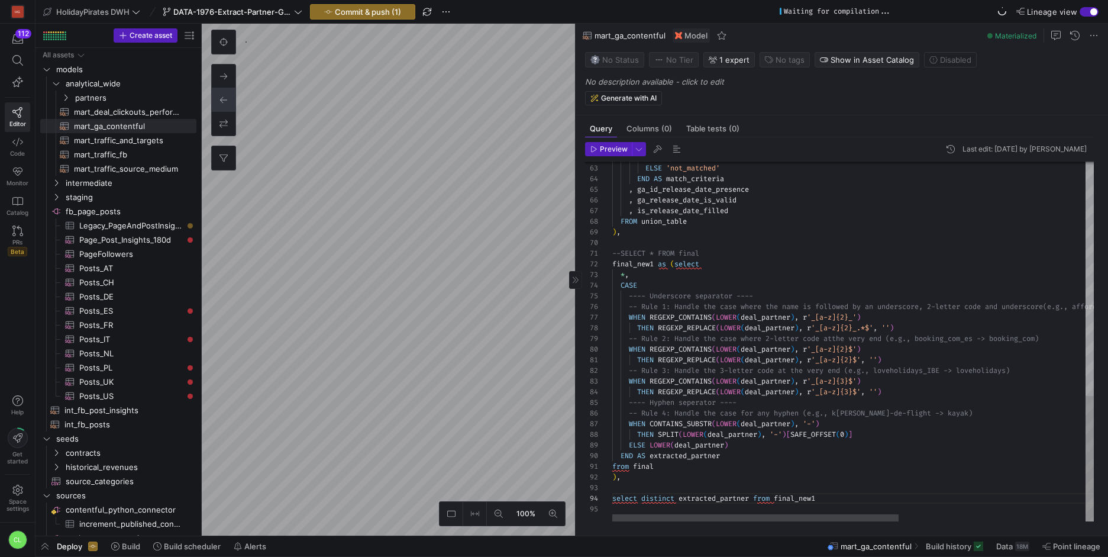
click at [675, 457] on div "ELSE 'not_matched' END AS match_criteria , ga_id_release_date_presence , ga_rel…" at bounding box center [1009, 7] width 795 height 1028
click at [681, 474] on div "ELSE 'not_matched' END AS match_criteria , ga_id_release_date_presence , ga_rel…" at bounding box center [1009, 7] width 795 height 1028
click at [609, 156] on header "Preview Last edit: [DATE] by [PERSON_NAME]" at bounding box center [839, 152] width 509 height 20
click at [601, 154] on span "button" at bounding box center [609, 149] width 46 height 13
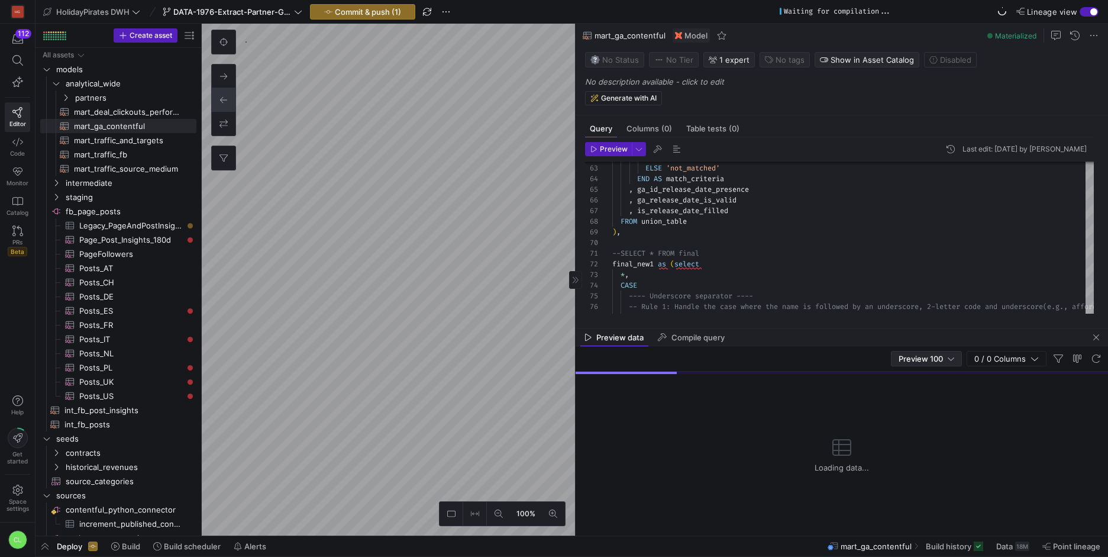
click at [940, 366] on div "Preview 100" at bounding box center [926, 358] width 71 height 15
click at [936, 392] on span "Full Preview" at bounding box center [926, 396] width 61 height 9
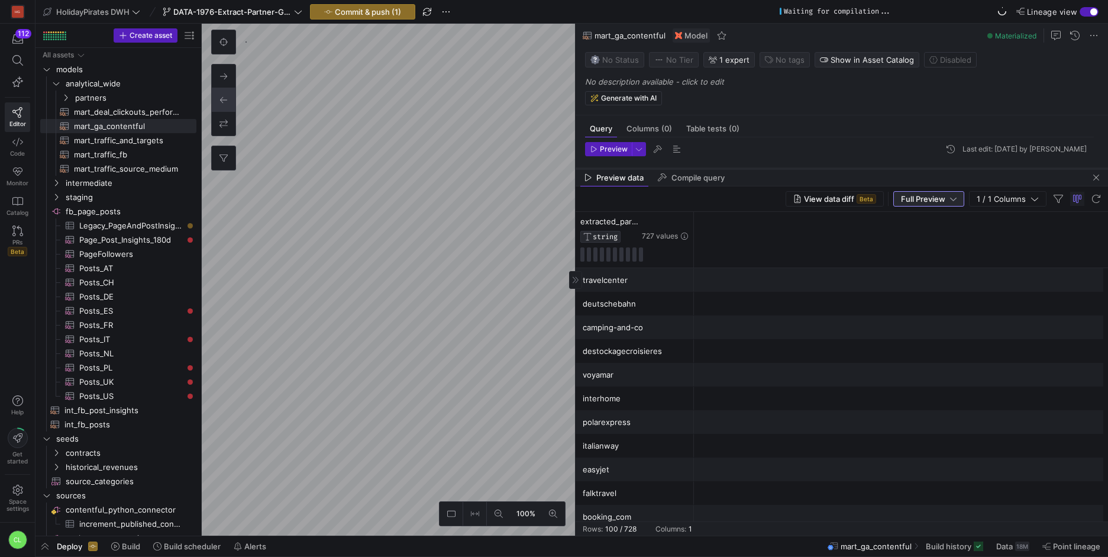
drag, startPoint x: 779, startPoint y: 327, endPoint x: 840, endPoint y: 159, distance: 178.9
click at [840, 166] on div at bounding box center [841, 168] width 532 height 5
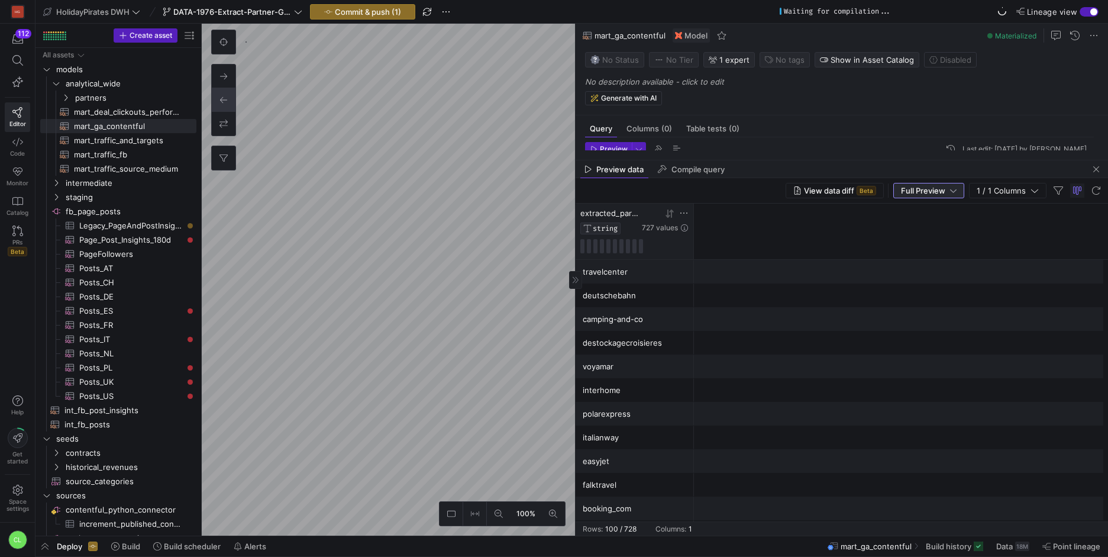
click at [670, 216] on icon at bounding box center [669, 213] width 9 height 9
click at [648, 266] on div "NULL" at bounding box center [635, 271] width 104 height 23
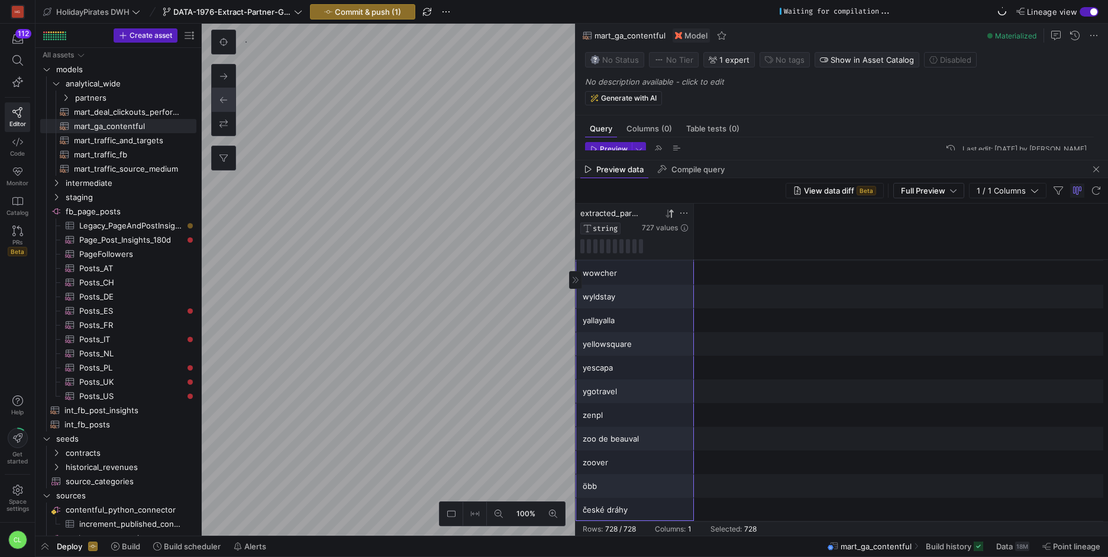
drag, startPoint x: 646, startPoint y: 273, endPoint x: 650, endPoint y: 507, distance: 233.7
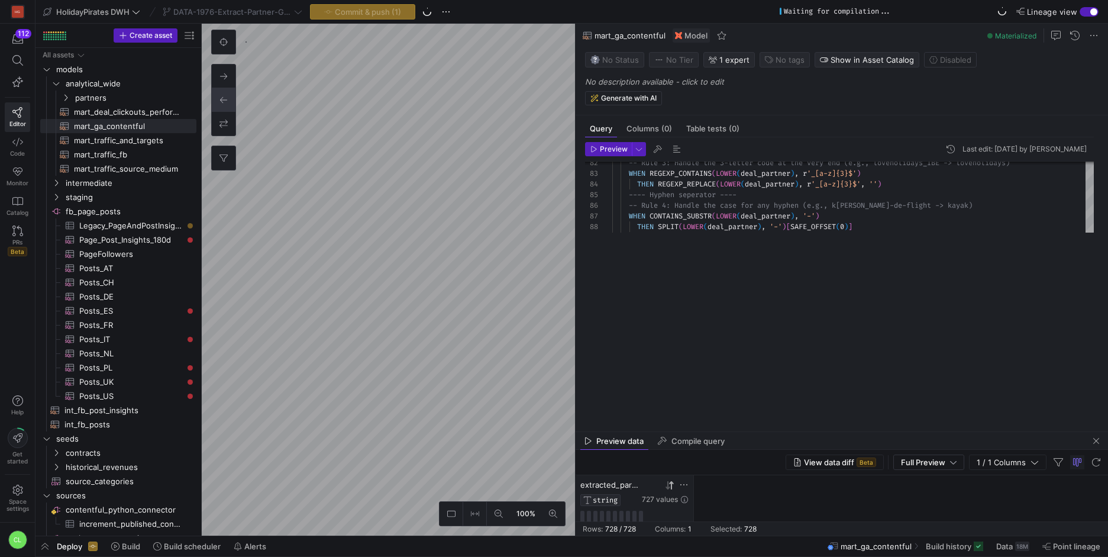
drag, startPoint x: 900, startPoint y: 158, endPoint x: 875, endPoint y: 377, distance: 220.2
click at [887, 429] on div at bounding box center [841, 431] width 532 height 5
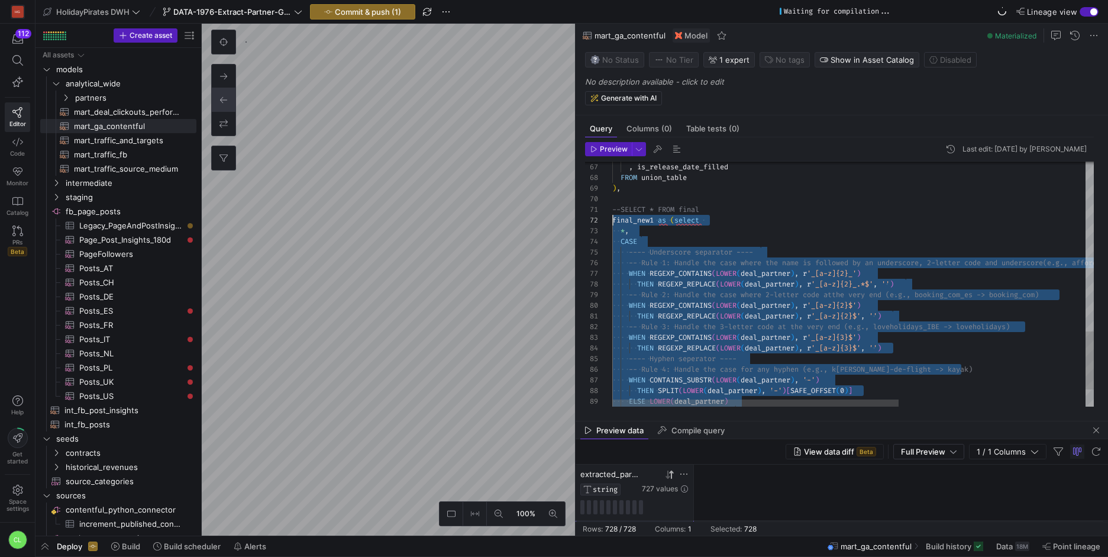
scroll to position [0, 0]
drag, startPoint x: 881, startPoint y: 380, endPoint x: 604, endPoint y: 211, distance: 324.4
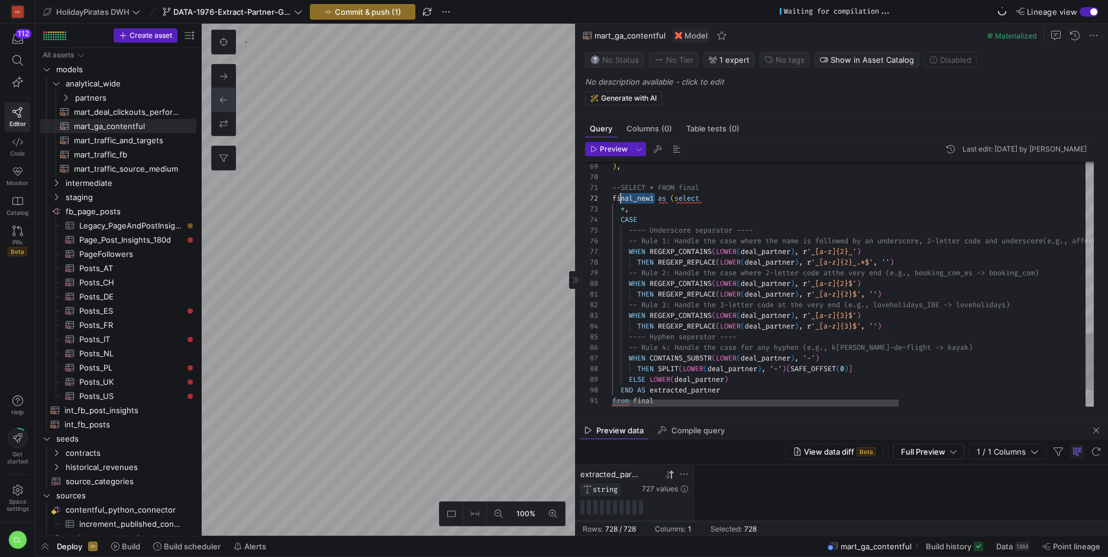
scroll to position [11, 0]
drag, startPoint x: 654, startPoint y: 199, endPoint x: 613, endPoint y: 201, distance: 40.8
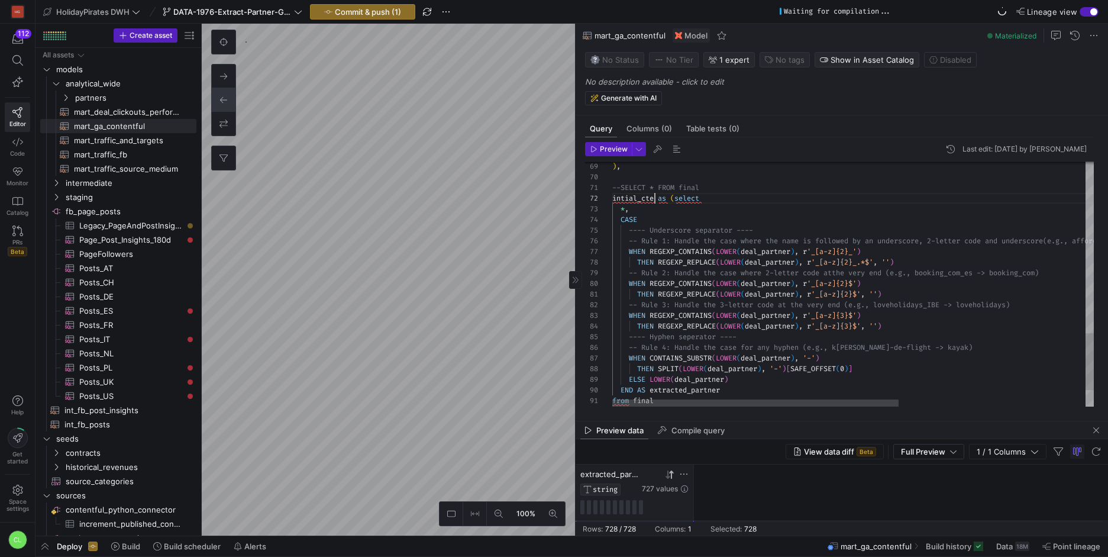
scroll to position [32, 25]
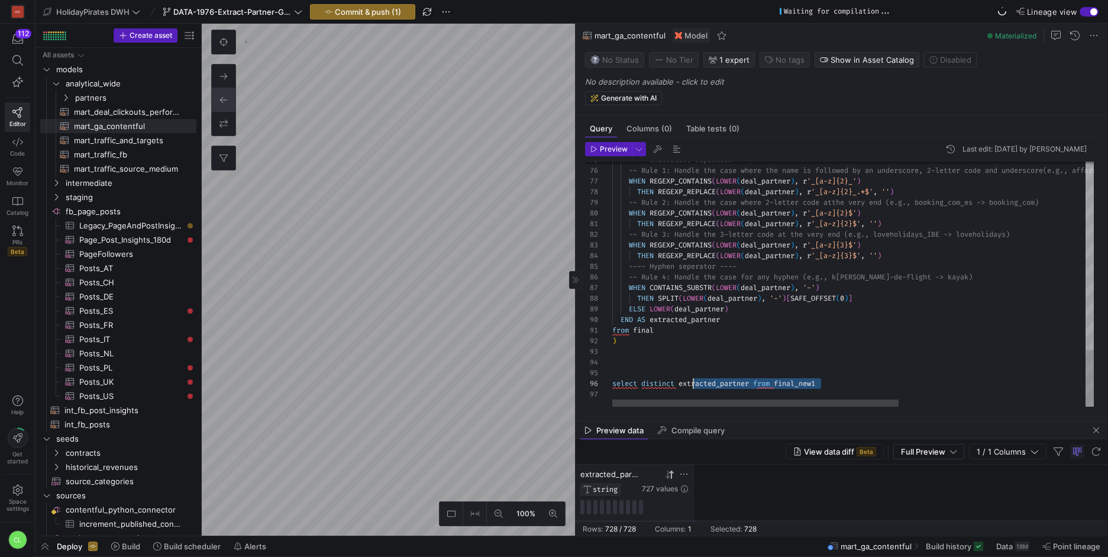
scroll to position [53, 0]
drag, startPoint x: 837, startPoint y: 382, endPoint x: 561, endPoint y: 386, distance: 276.2
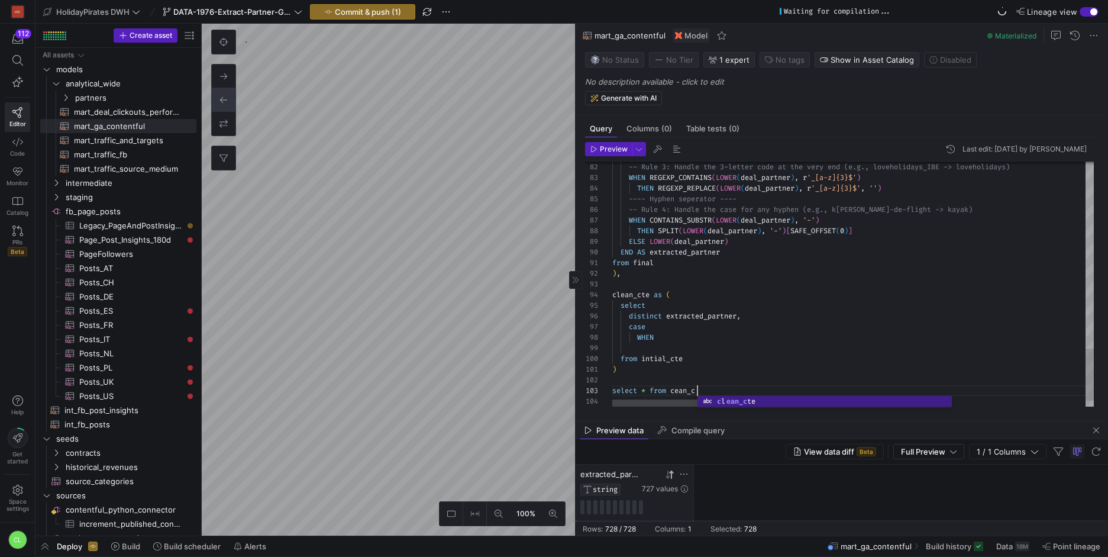
scroll to position [21, 93]
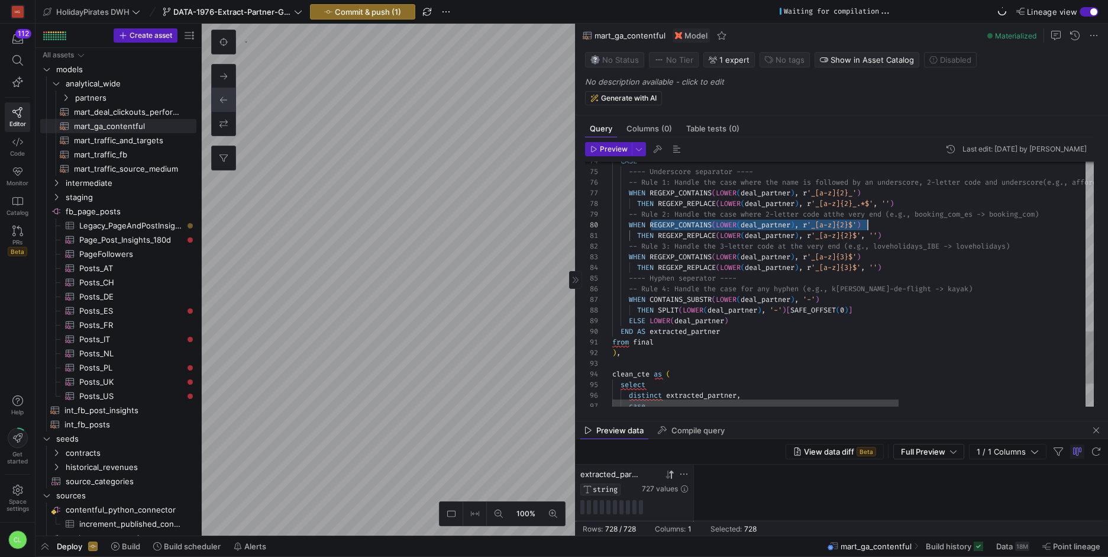
scroll to position [96, 256]
drag, startPoint x: 651, startPoint y: 219, endPoint x: 885, endPoint y: 224, distance: 233.7
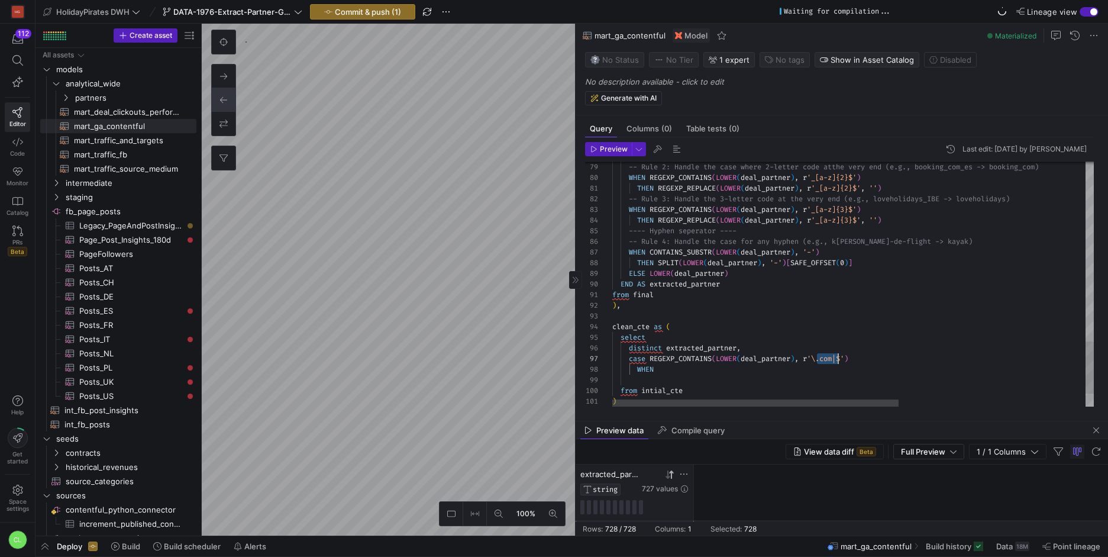
scroll to position [64, 226]
drag, startPoint x: 818, startPoint y: 358, endPoint x: 837, endPoint y: 357, distance: 19.6
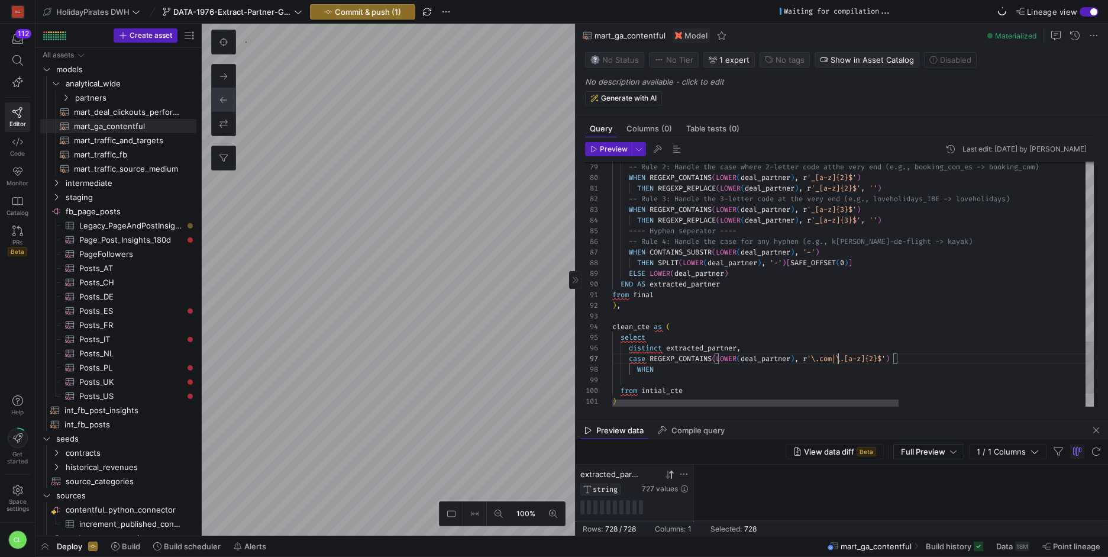
drag, startPoint x: 932, startPoint y: 357, endPoint x: 647, endPoint y: 358, distance: 285.1
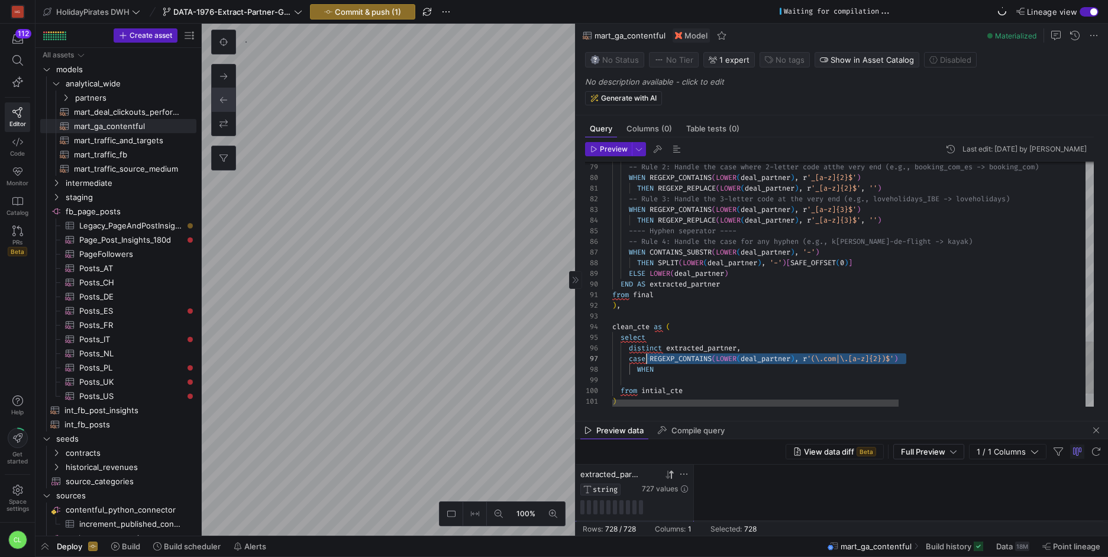
drag, startPoint x: 914, startPoint y: 355, endPoint x: 650, endPoint y: 361, distance: 263.8
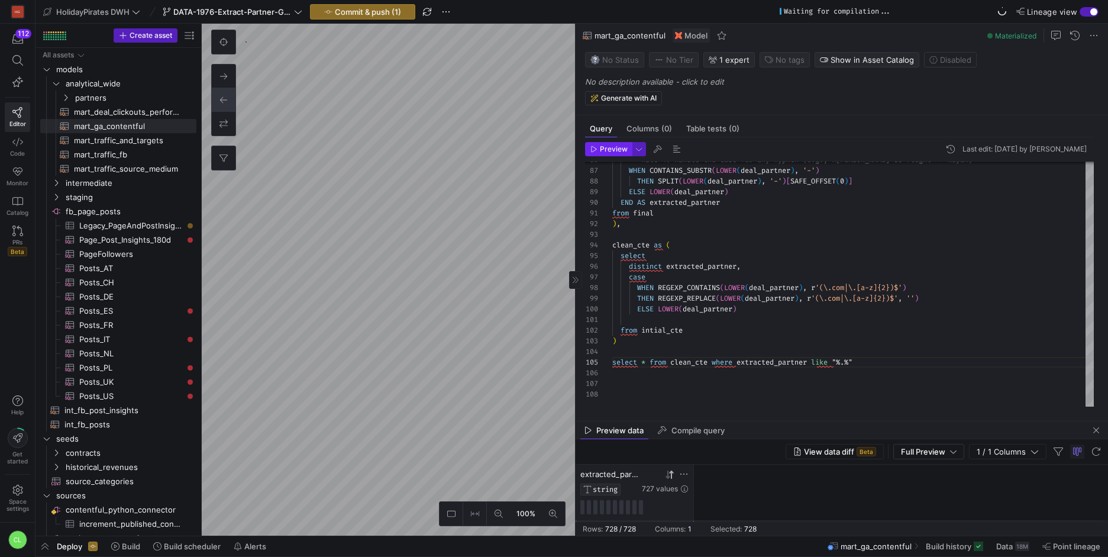
click at [613, 151] on span "Preview" at bounding box center [614, 149] width 28 height 8
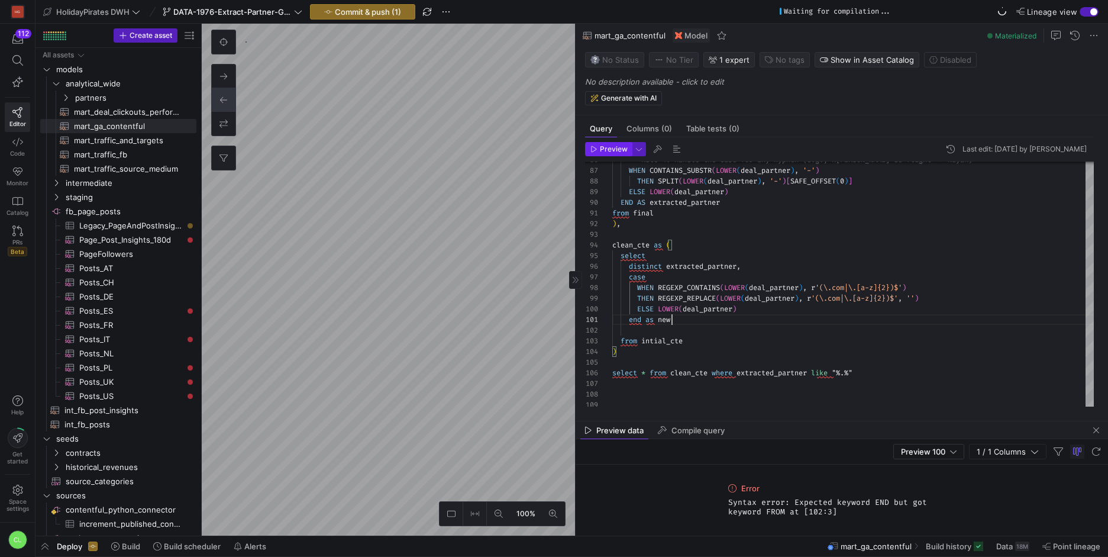
click at [617, 146] on span "Preview" at bounding box center [614, 149] width 28 height 8
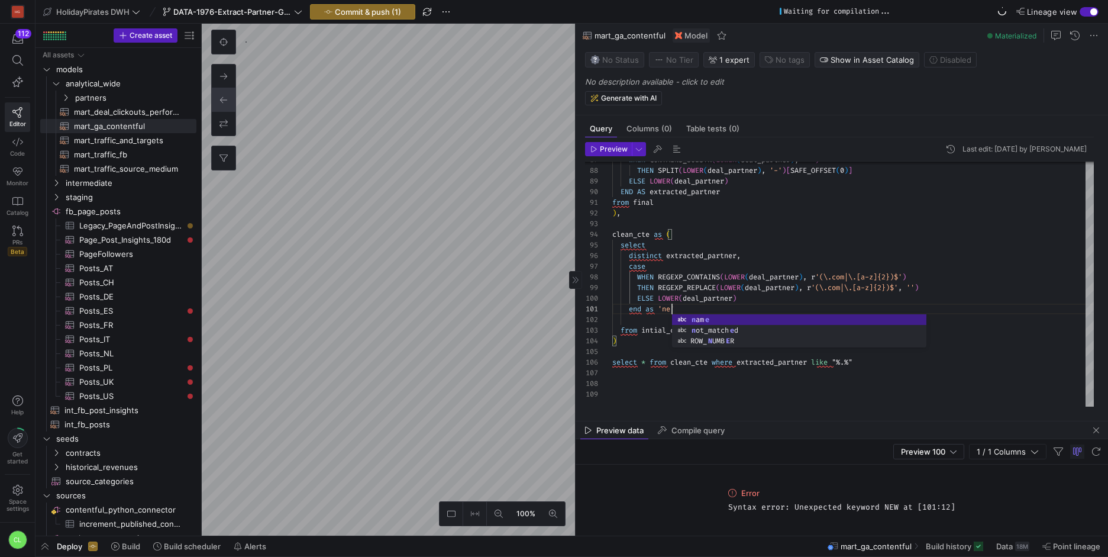
scroll to position [0, 64]
click at [610, 151] on span "Preview" at bounding box center [614, 149] width 28 height 8
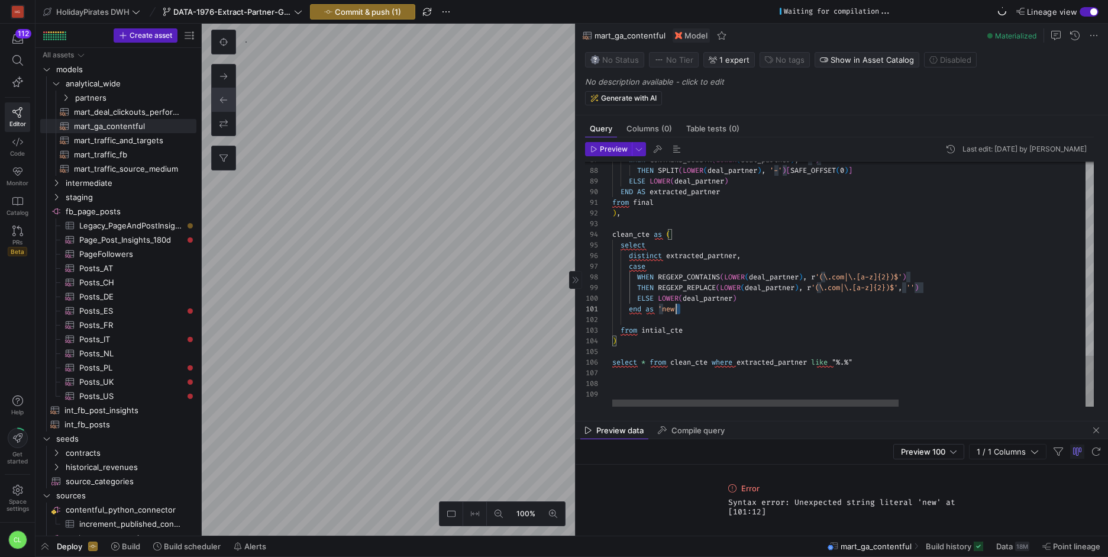
scroll to position [0, 51]
drag, startPoint x: 682, startPoint y: 309, endPoint x: 661, endPoint y: 307, distance: 20.8
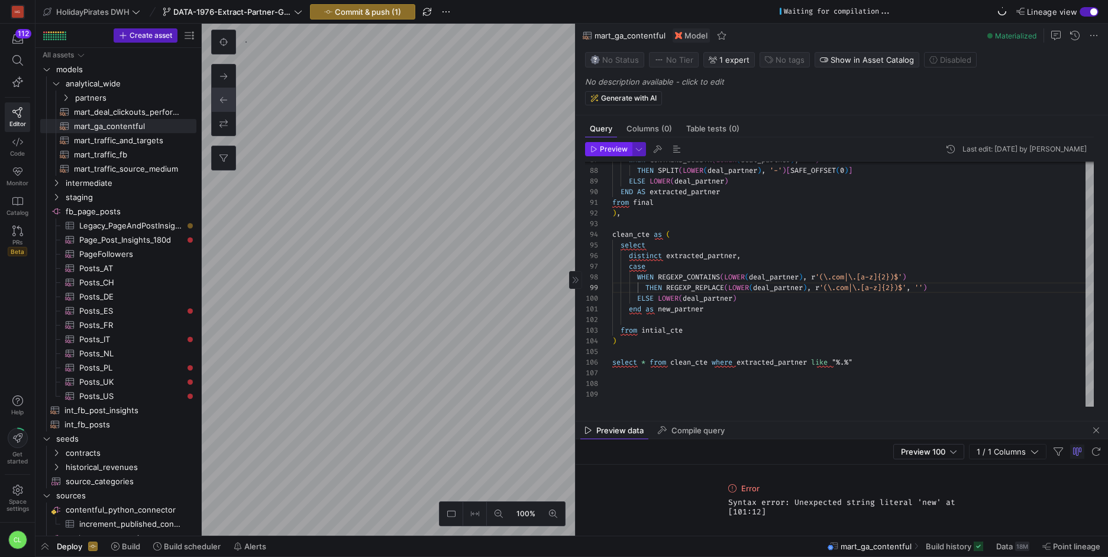
click at [613, 154] on span "button" at bounding box center [609, 149] width 46 height 13
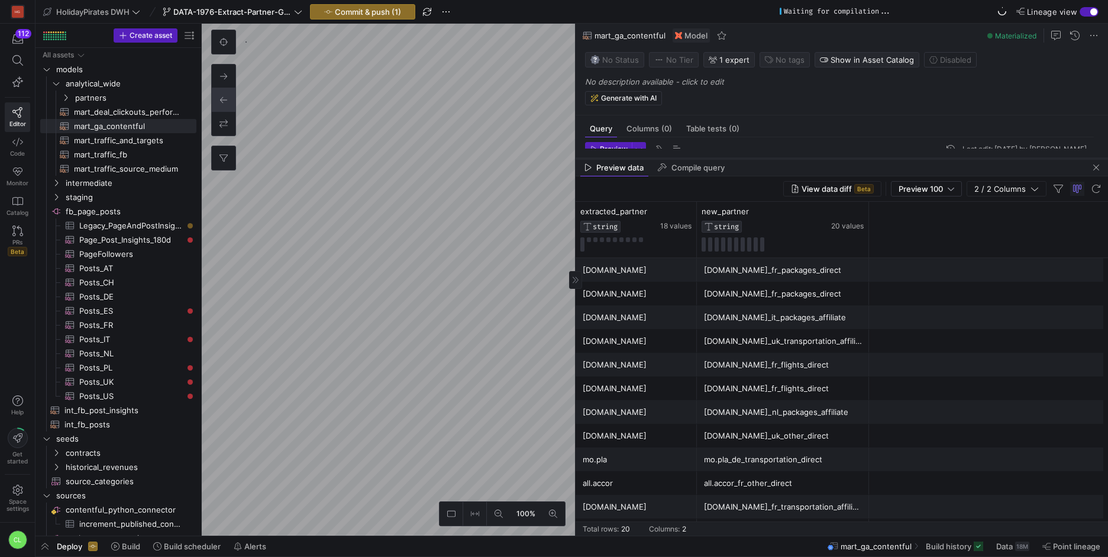
drag, startPoint x: 755, startPoint y: 421, endPoint x: 771, endPoint y: 156, distance: 264.9
click at [771, 156] on div at bounding box center [841, 158] width 532 height 5
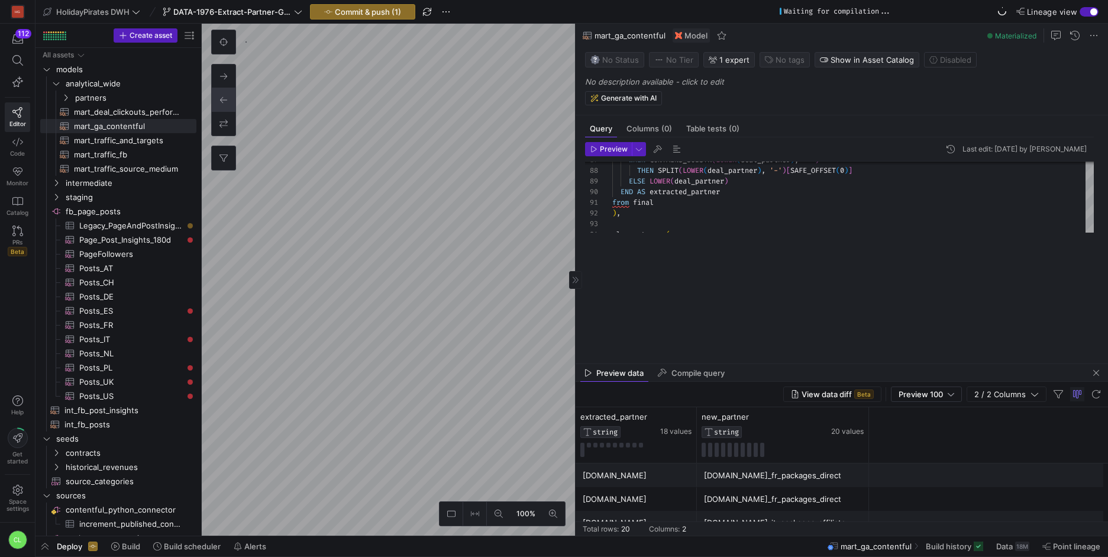
drag, startPoint x: 775, startPoint y: 155, endPoint x: 777, endPoint y: 357, distance: 202.3
click at [775, 362] on div at bounding box center [841, 363] width 532 height 5
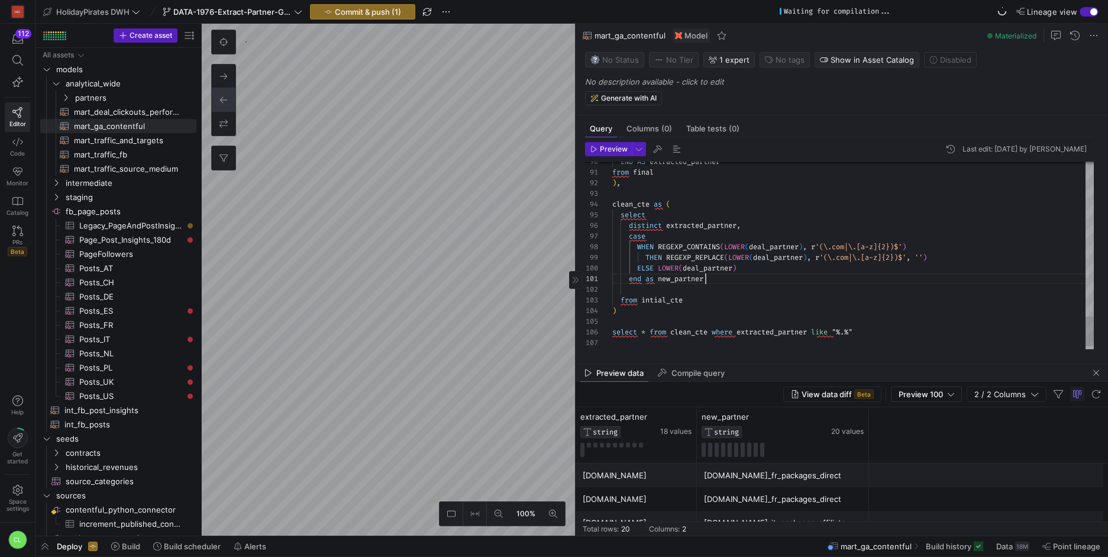
type textarea "end as new_partner from intial_cte ) select * from clean_cte where extracted_pa…"
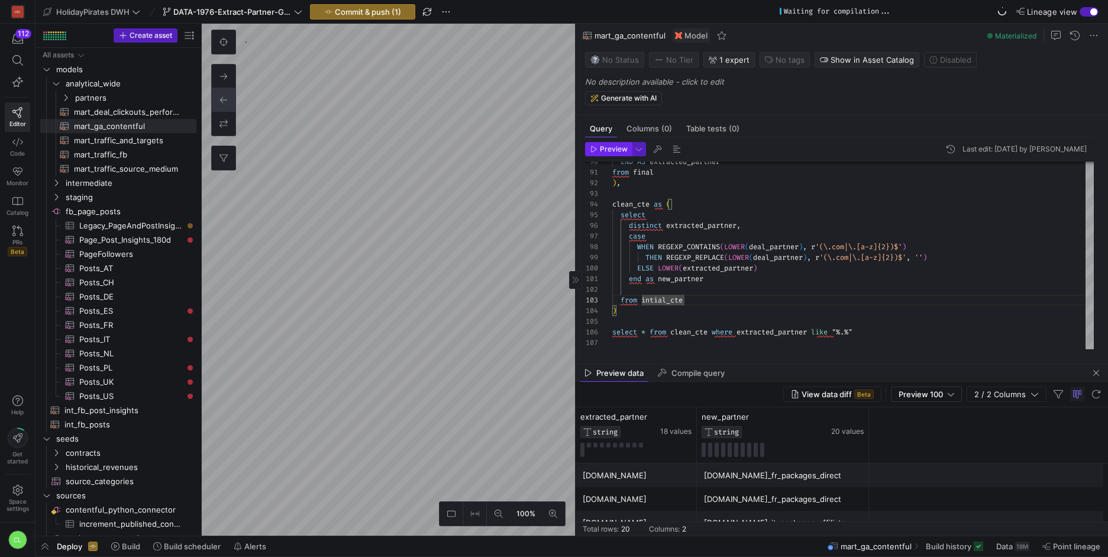
click at [612, 151] on span "Preview" at bounding box center [614, 149] width 28 height 8
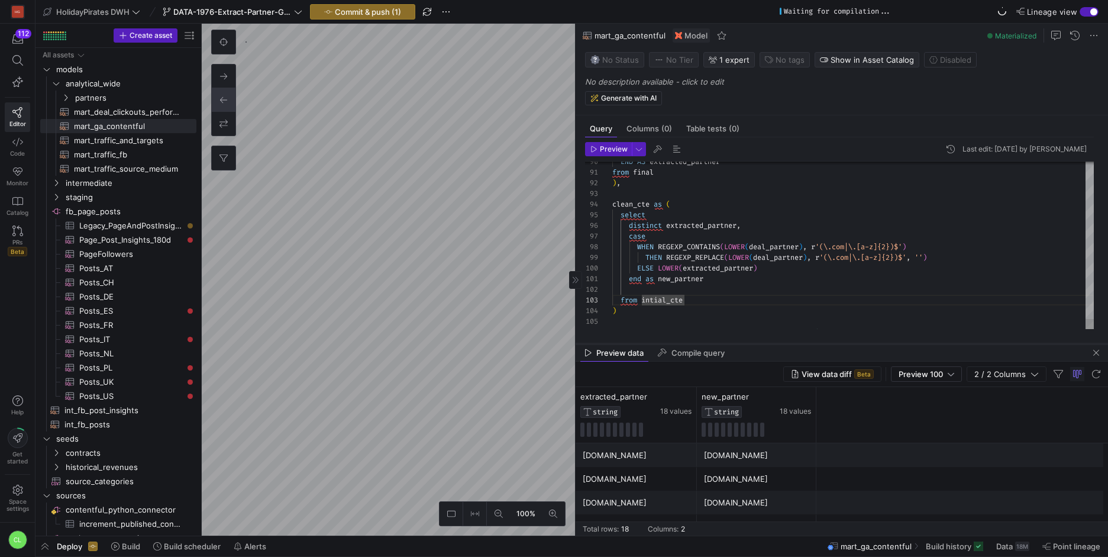
drag, startPoint x: 766, startPoint y: 364, endPoint x: 800, endPoint y: 342, distance: 40.5
click at [800, 342] on div at bounding box center [841, 343] width 532 height 5
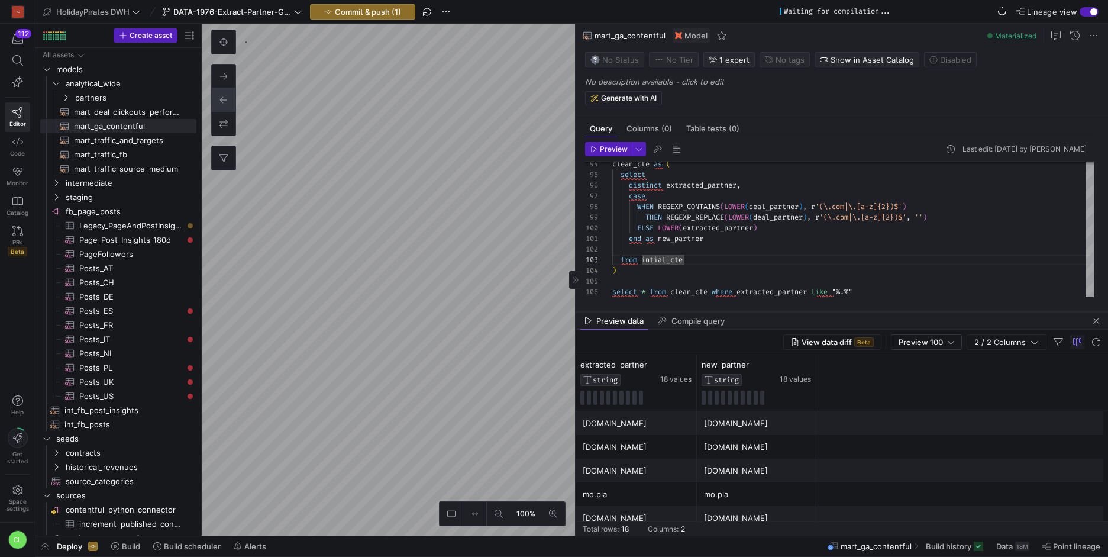
drag, startPoint x: 742, startPoint y: 342, endPoint x: 756, endPoint y: 312, distance: 33.6
click at [756, 312] on div at bounding box center [841, 311] width 532 height 5
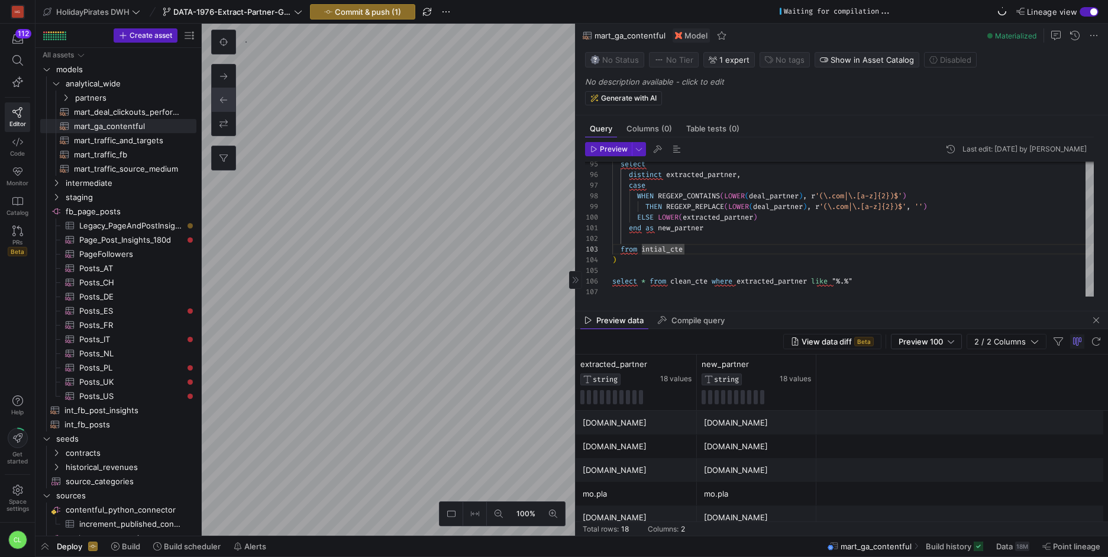
drag, startPoint x: 817, startPoint y: 194, endPoint x: 901, endPoint y: 195, distance: 83.4
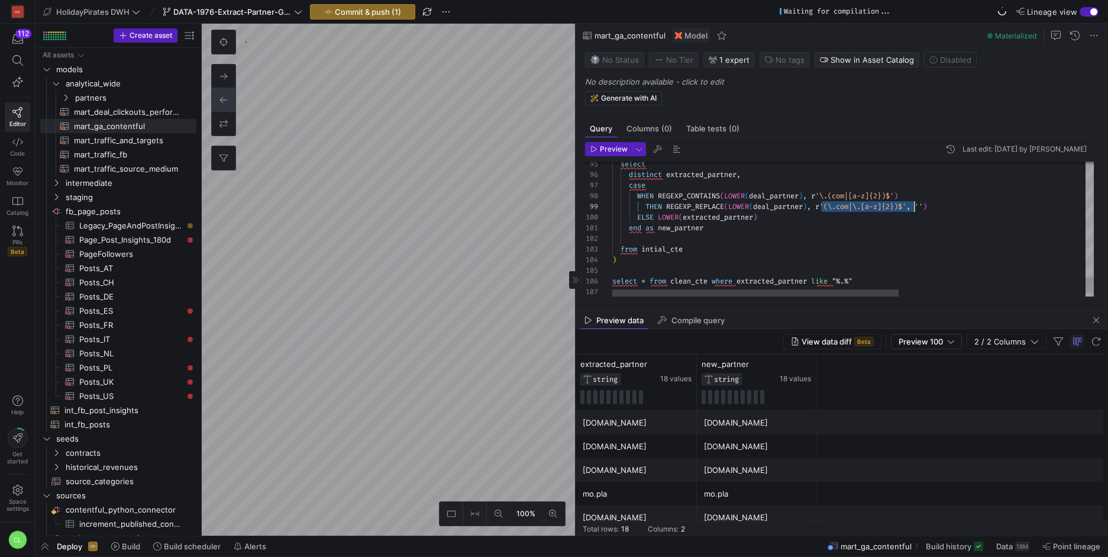
drag, startPoint x: 822, startPoint y: 208, endPoint x: 913, endPoint y: 206, distance: 91.7
click at [615, 150] on span "Preview" at bounding box center [614, 149] width 28 height 8
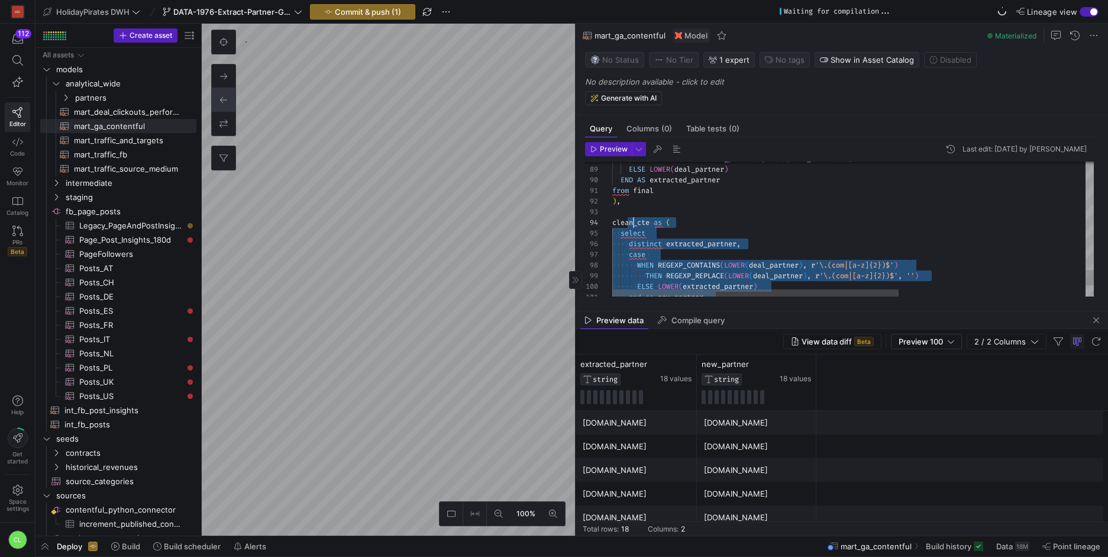
scroll to position [21, 0]
drag, startPoint x: 913, startPoint y: 279, endPoint x: 613, endPoint y: 216, distance: 306.3
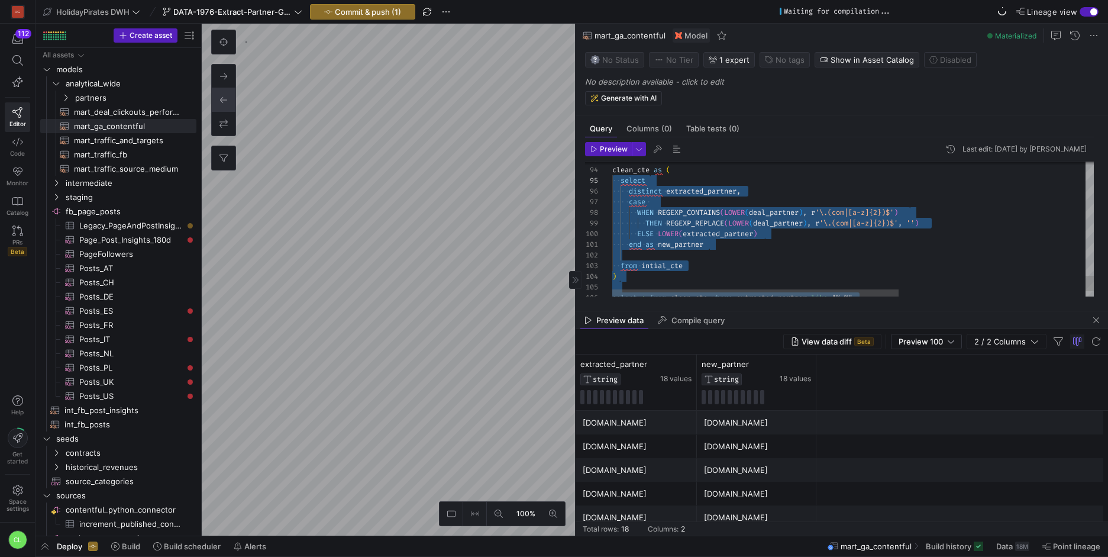
scroll to position [32, 0]
drag, startPoint x: 899, startPoint y: 282, endPoint x: 608, endPoint y: 174, distance: 310.3
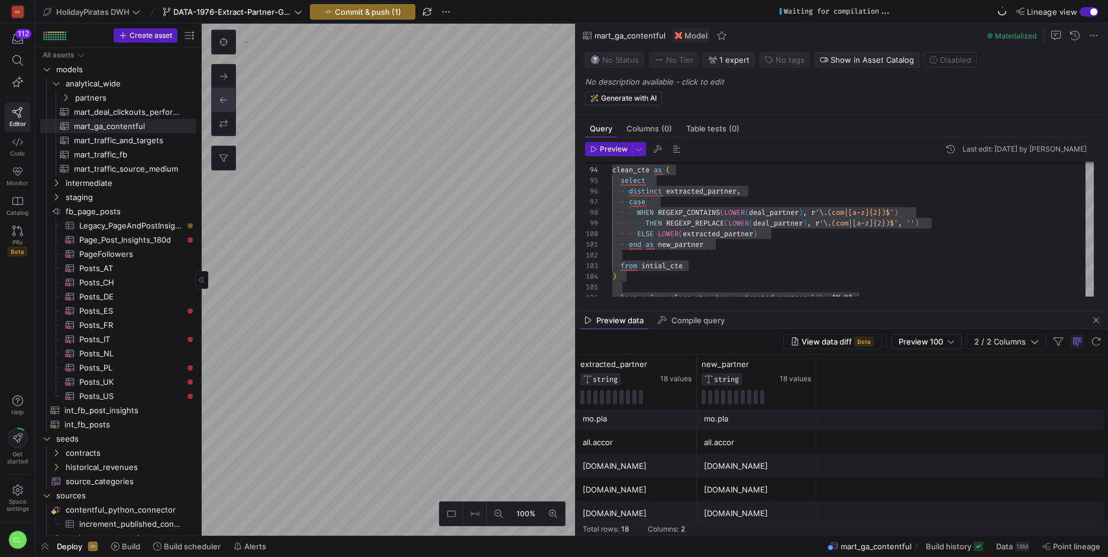
scroll to position [301, 0]
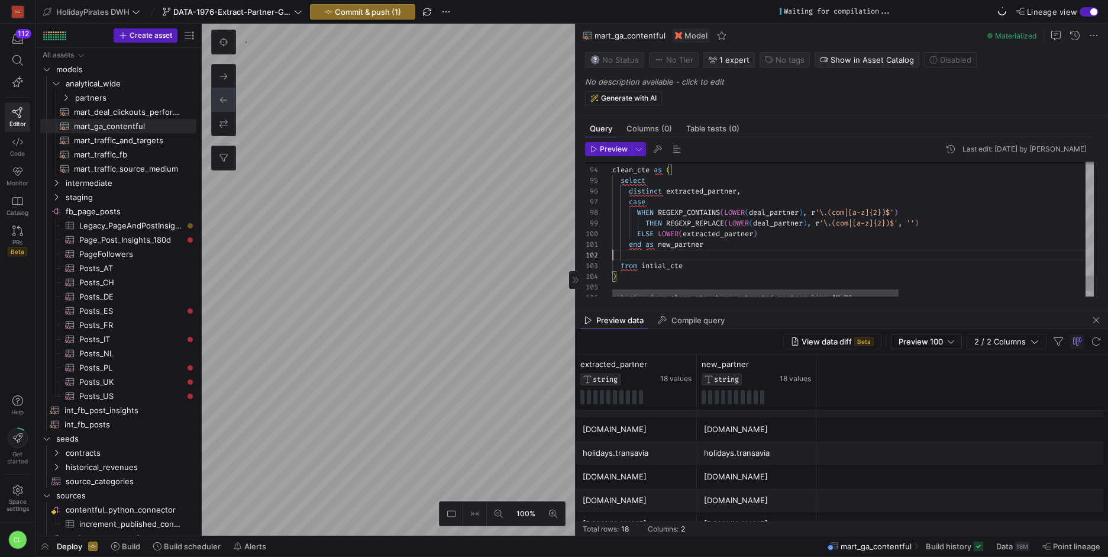
drag, startPoint x: 665, startPoint y: 190, endPoint x: 739, endPoint y: 192, distance: 73.4
drag, startPoint x: 755, startPoint y: 214, endPoint x: 804, endPoint y: 216, distance: 49.1
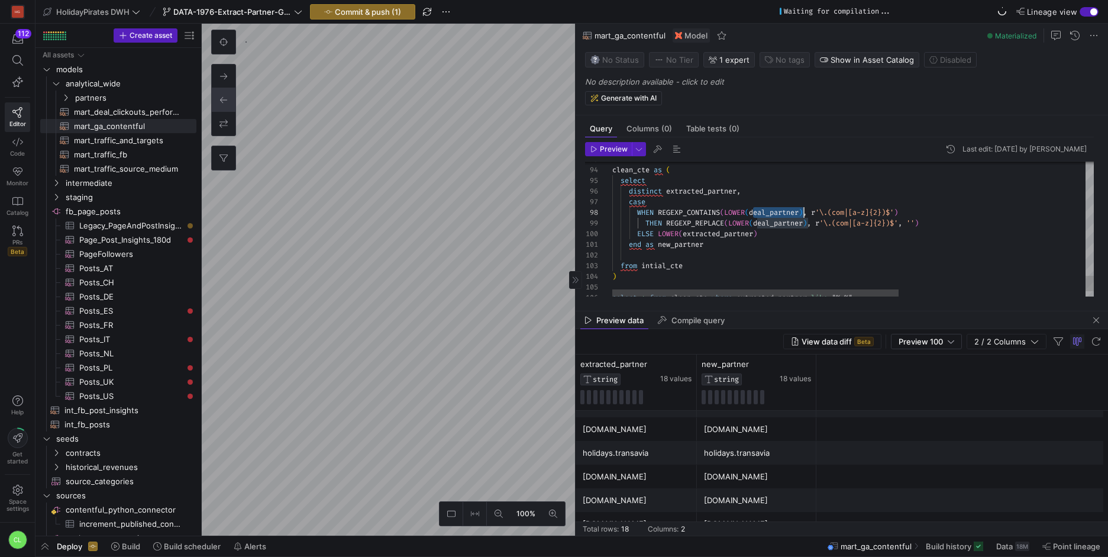
drag, startPoint x: 777, startPoint y: 226, endPoint x: 808, endPoint y: 226, distance: 31.9
click at [609, 151] on span "Preview" at bounding box center [614, 149] width 28 height 8
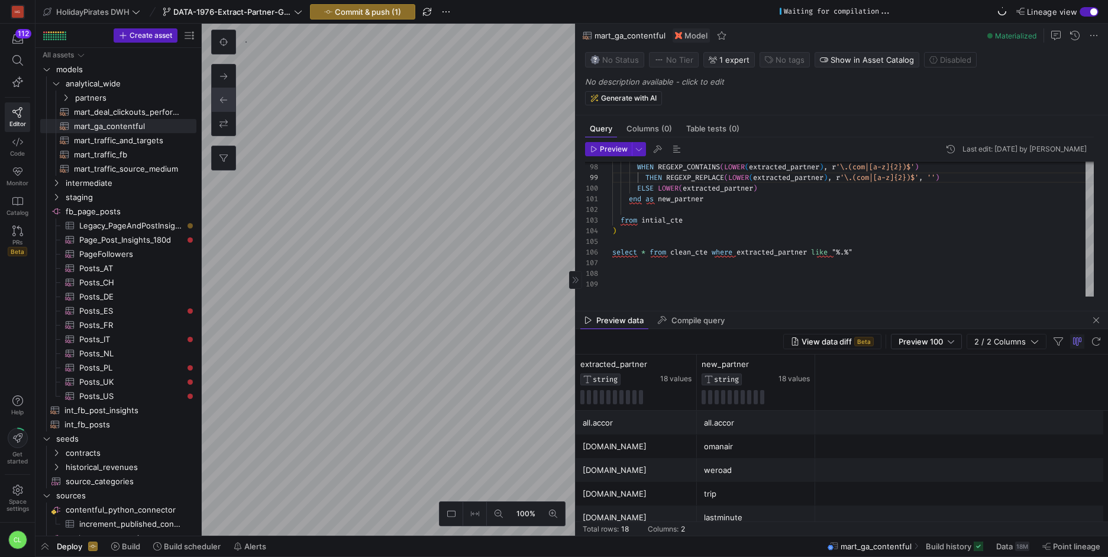
click at [642, 431] on div "all.accor" at bounding box center [636, 422] width 107 height 23
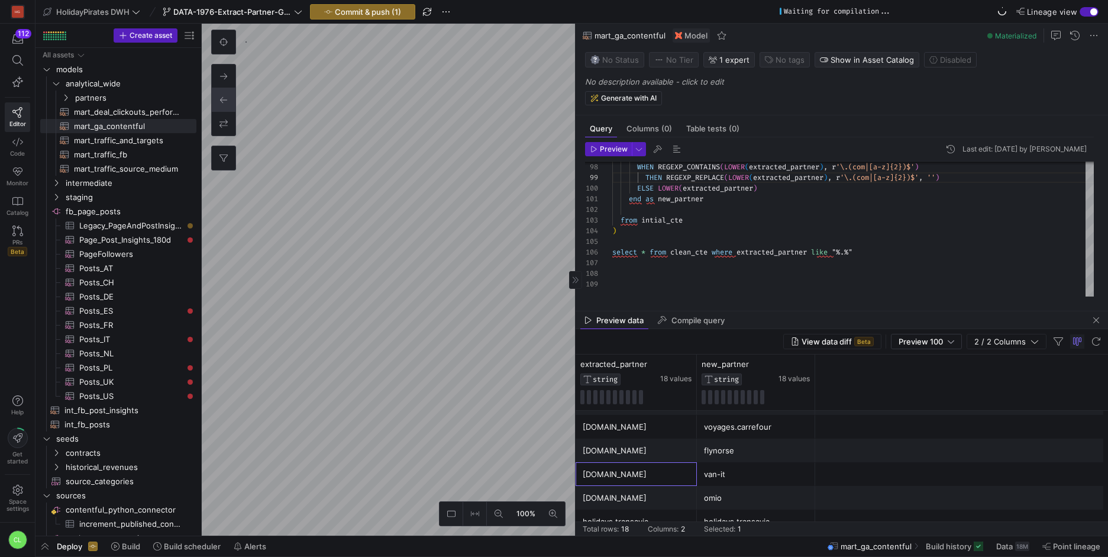
click at [604, 480] on div "[DOMAIN_NAME]" at bounding box center [636, 474] width 107 height 23
click at [603, 478] on div "[DOMAIN_NAME]" at bounding box center [636, 474] width 107 height 23
drag, startPoint x: 608, startPoint y: 475, endPoint x: 588, endPoint y: 477, distance: 20.2
click at [588, 477] on div "[DOMAIN_NAME]" at bounding box center [636, 474] width 107 height 23
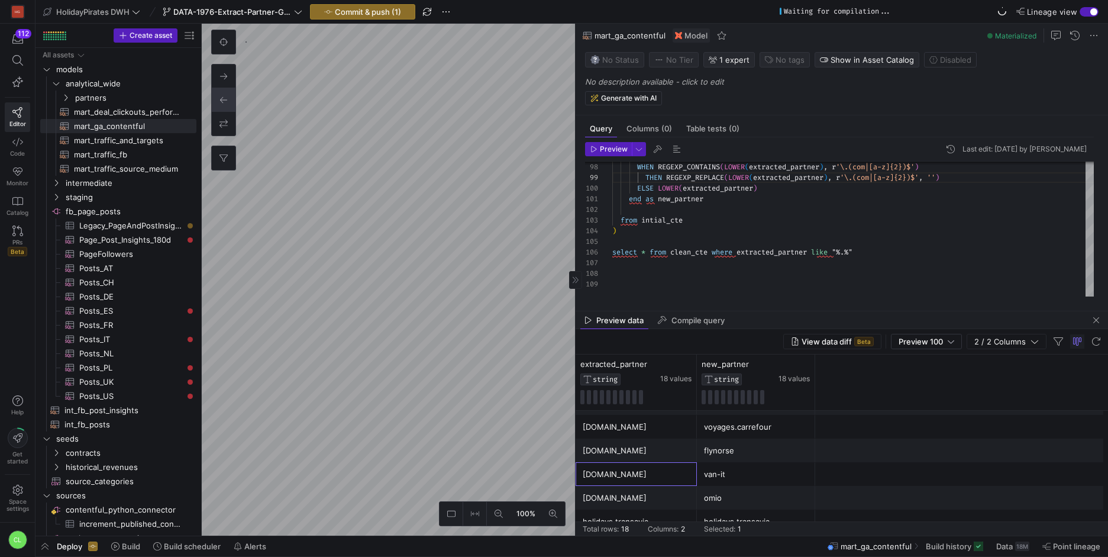
click at [616, 476] on div "[DOMAIN_NAME]" at bounding box center [636, 474] width 107 height 23
click at [610, 477] on div "[DOMAIN_NAME]" at bounding box center [636, 474] width 107 height 23
click at [801, 489] on div "omio" at bounding box center [756, 497] width 104 height 23
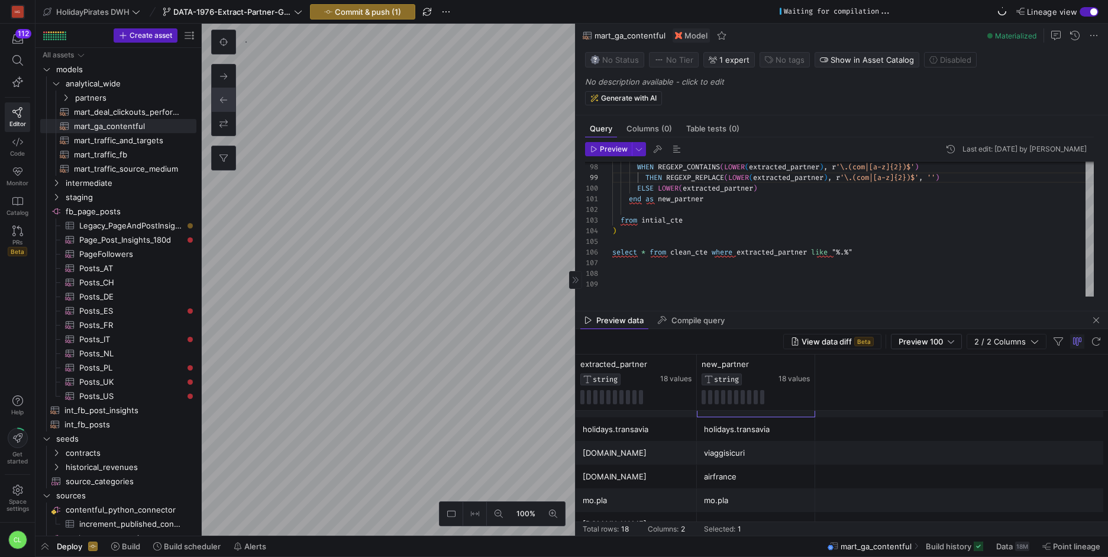
click at [758, 493] on div "mo.pla" at bounding box center [756, 500] width 104 height 23
click at [769, 474] on div "airfrance" at bounding box center [756, 476] width 104 height 23
click at [764, 497] on div "mo.pla" at bounding box center [756, 500] width 104 height 23
click at [675, 365] on icon at bounding box center [672, 364] width 9 height 9
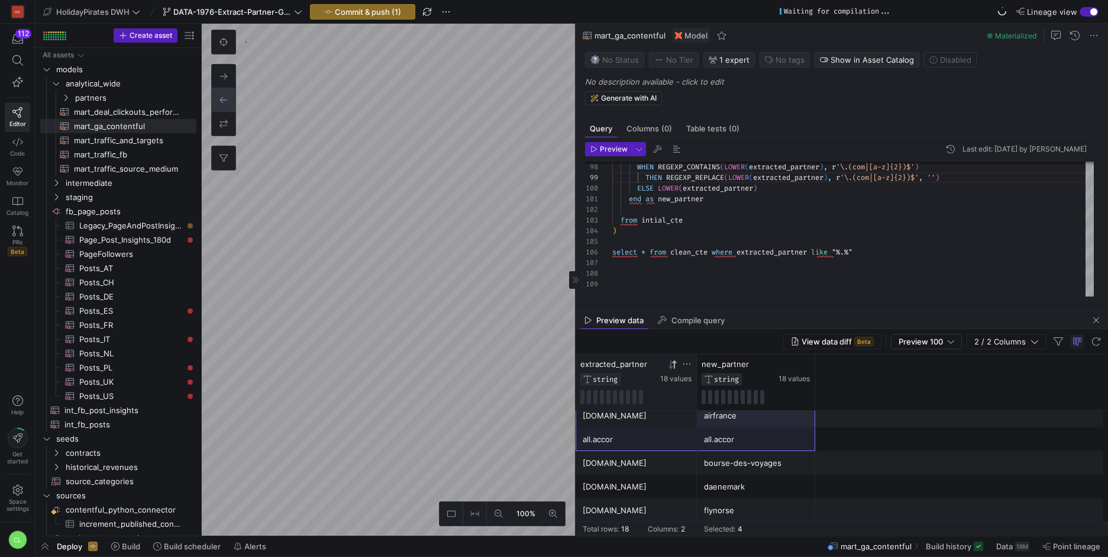
drag, startPoint x: 651, startPoint y: 418, endPoint x: 757, endPoint y: 432, distance: 106.9
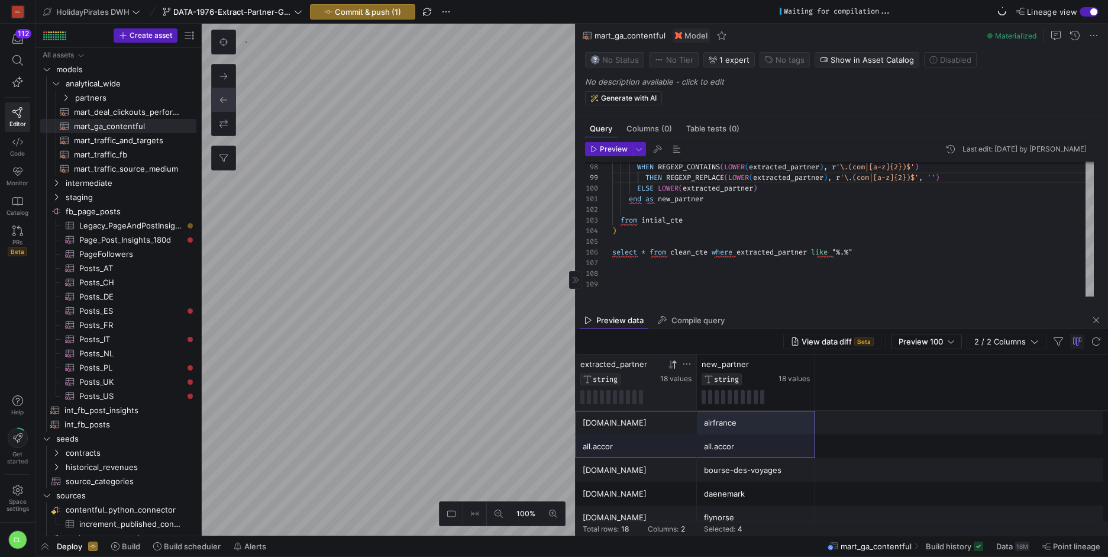
click at [676, 419] on div "[DOMAIN_NAME]" at bounding box center [636, 422] width 107 height 23
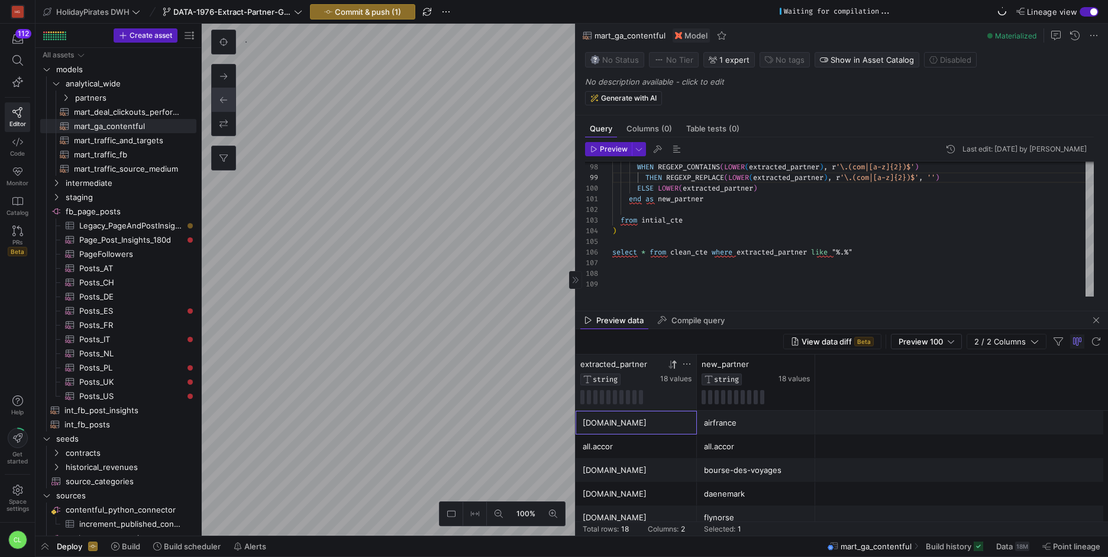
click at [647, 421] on div "[DOMAIN_NAME]" at bounding box center [636, 422] width 107 height 23
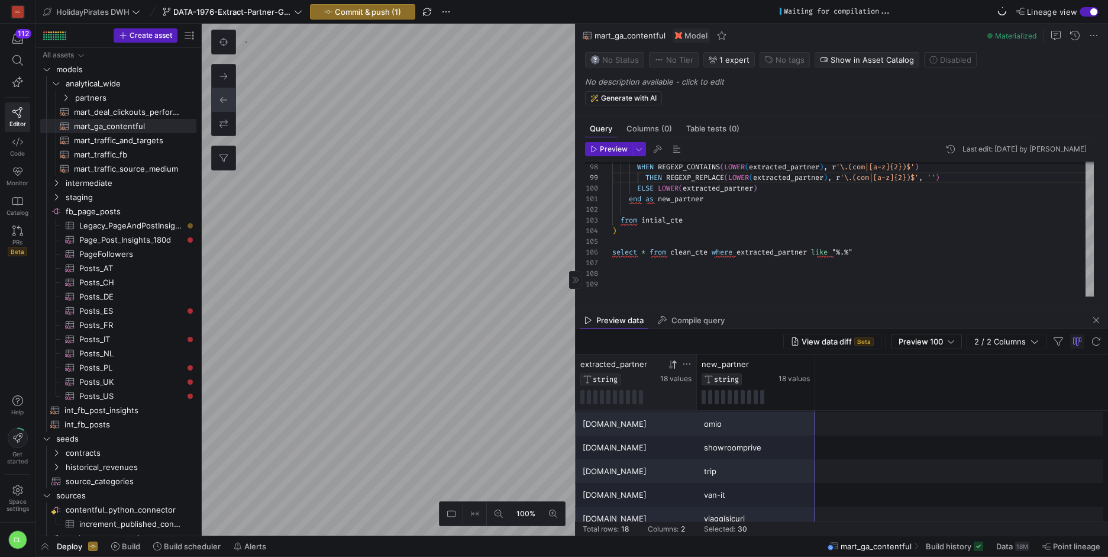
scroll to position [301, 0]
drag, startPoint x: 655, startPoint y: 424, endPoint x: 748, endPoint y: 516, distance: 131.3
click at [748, 516] on div "[DOMAIN_NAME] trip [DOMAIN_NAME] lastminute [DOMAIN_NAME] vio [DOMAIN_NAME] dae…" at bounding box center [841, 322] width 532 height 426
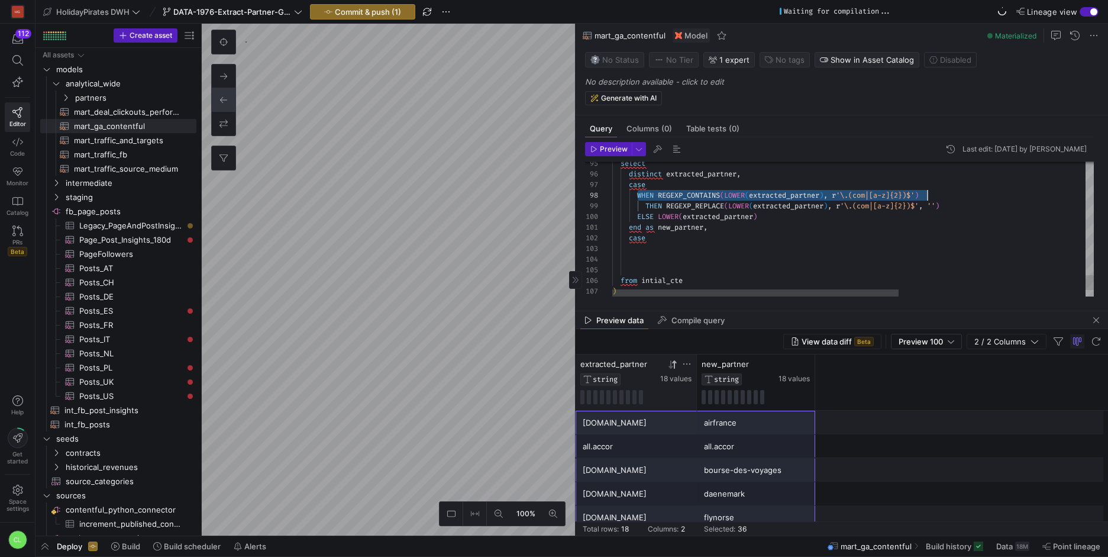
scroll to position [75, 315]
drag, startPoint x: 638, startPoint y: 195, endPoint x: 935, endPoint y: 196, distance: 296.9
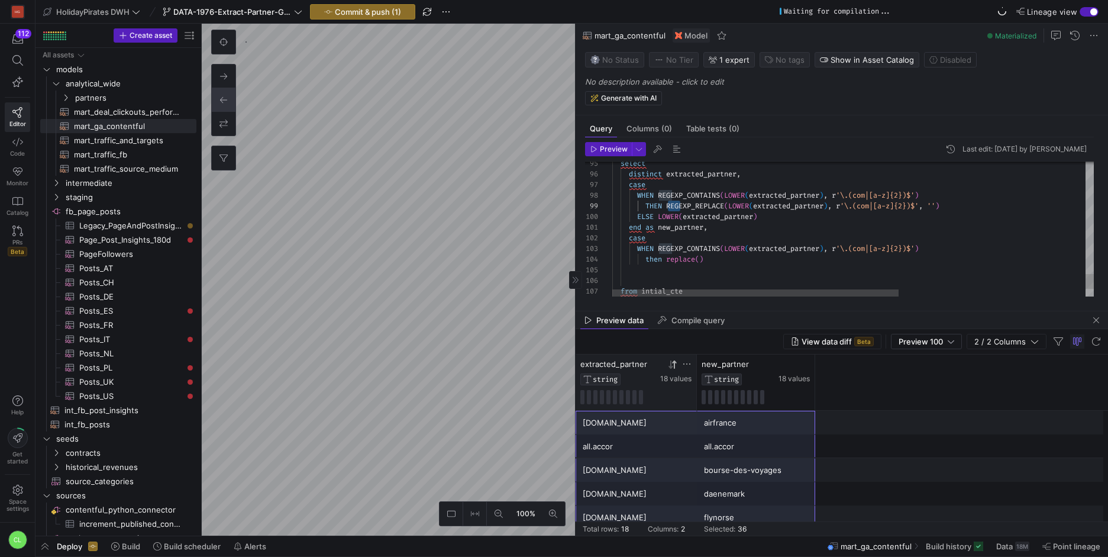
drag, startPoint x: 668, startPoint y: 205, endPoint x: 678, endPoint y: 205, distance: 10.6
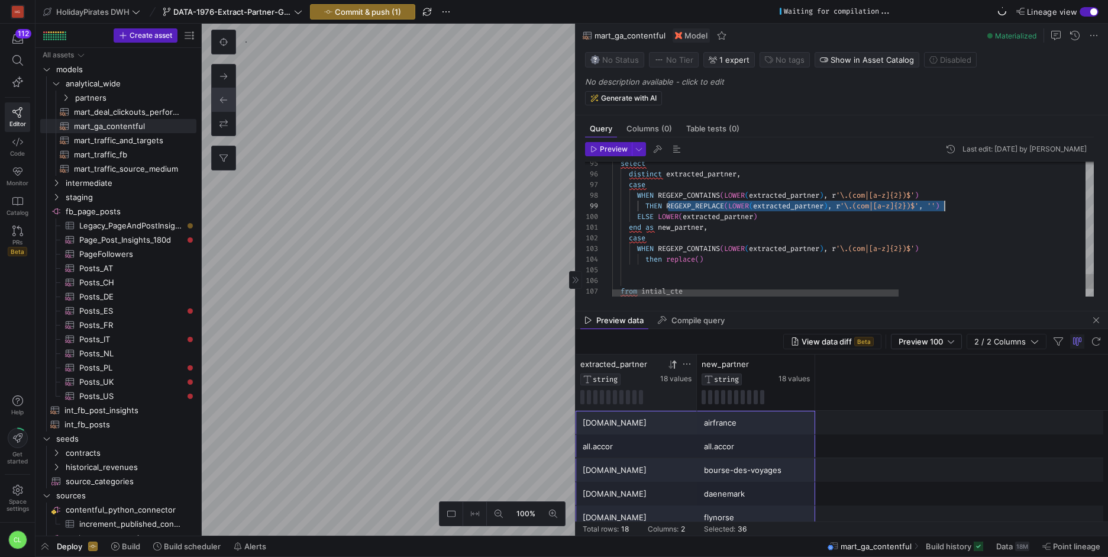
scroll to position [85, 336]
drag, startPoint x: 668, startPoint y: 206, endPoint x: 950, endPoint y: 207, distance: 282.1
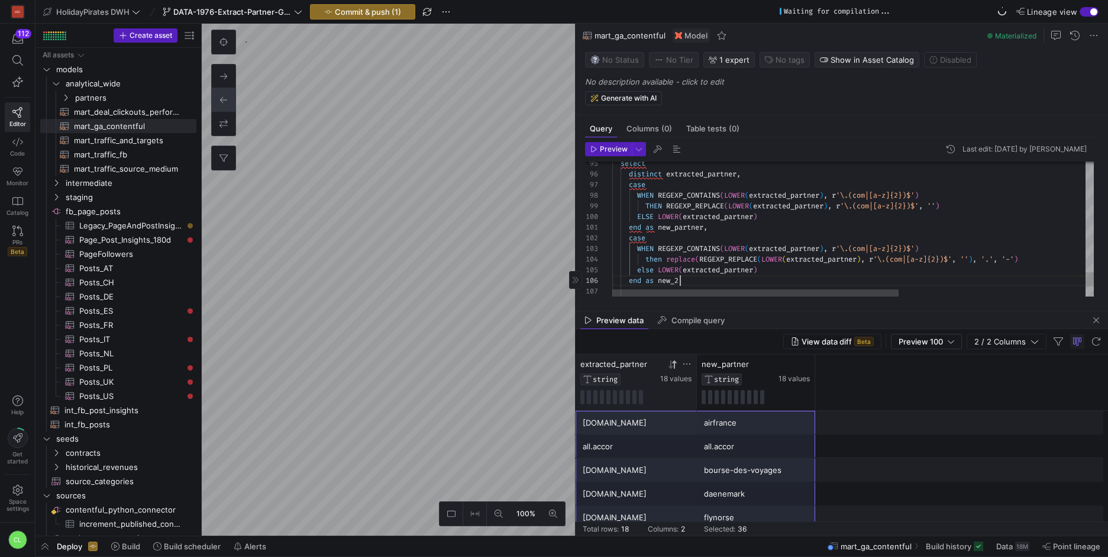
scroll to position [53, 68]
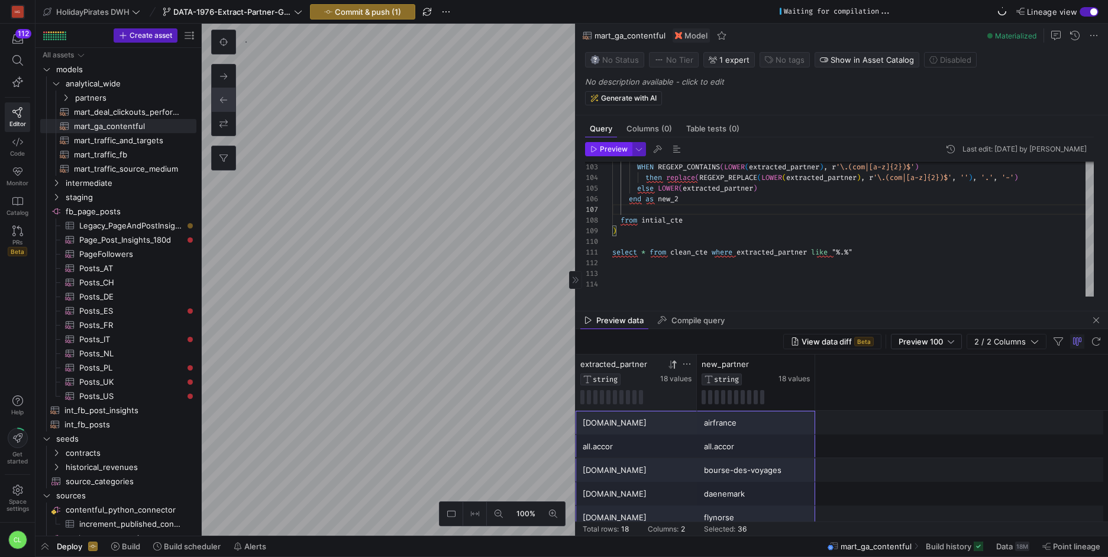
click at [600, 150] on span "Preview" at bounding box center [614, 149] width 28 height 8
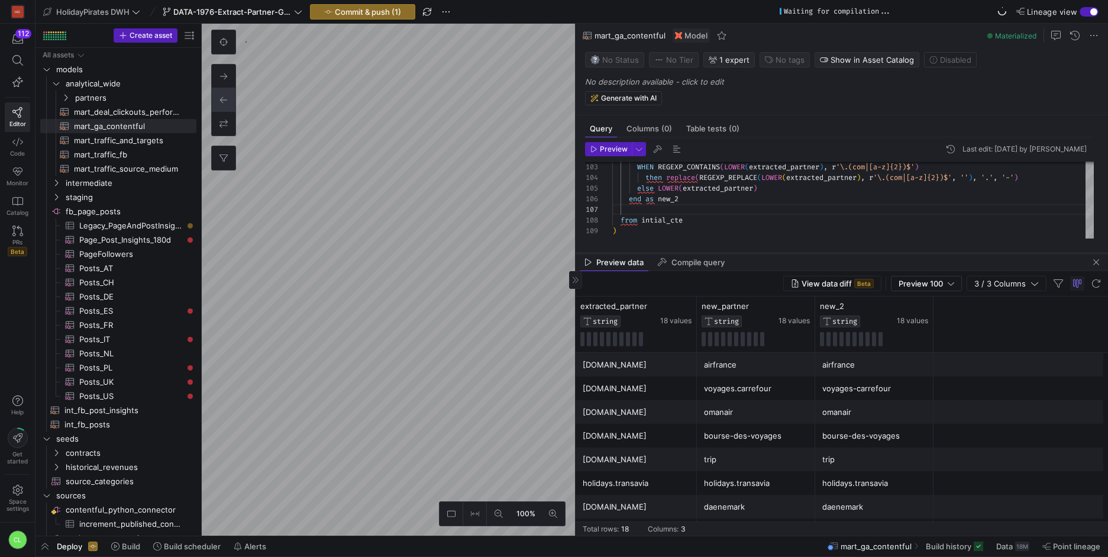
drag, startPoint x: 815, startPoint y: 310, endPoint x: 851, endPoint y: 237, distance: 81.7
click at [851, 251] on div at bounding box center [841, 253] width 532 height 5
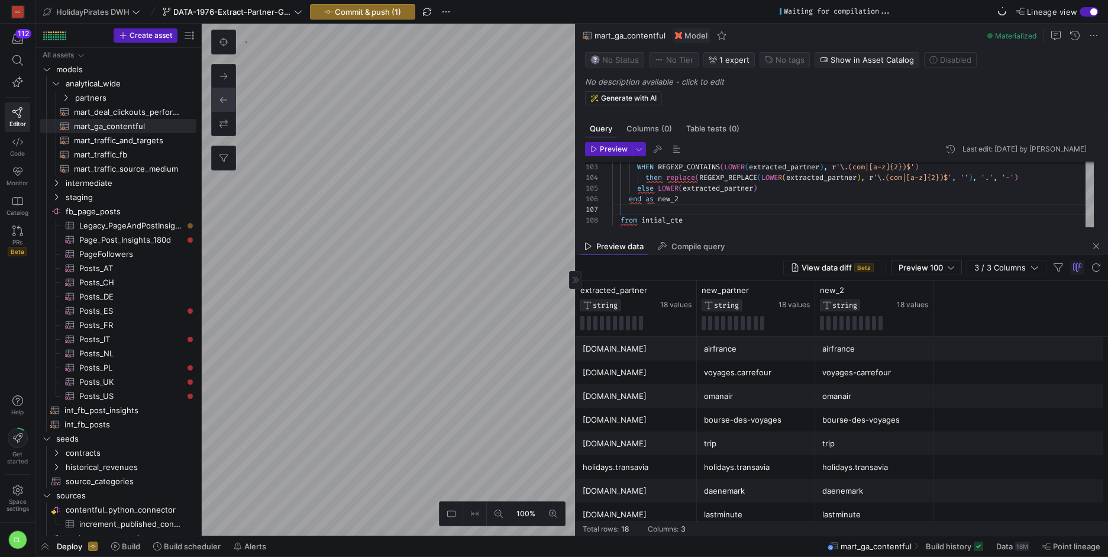
click at [765, 386] on div "omanair" at bounding box center [756, 395] width 104 height 23
click at [793, 359] on div "airfrance" at bounding box center [756, 348] width 104 height 23
click at [782, 371] on div "voyages.carrefour" at bounding box center [756, 372] width 104 height 23
click at [857, 375] on div "voyages-carrefour" at bounding box center [874, 372] width 104 height 23
click at [814, 412] on div "[DOMAIN_NAME] bourse-des-voyages bourse-des-voyages" at bounding box center [841, 420] width 532 height 24
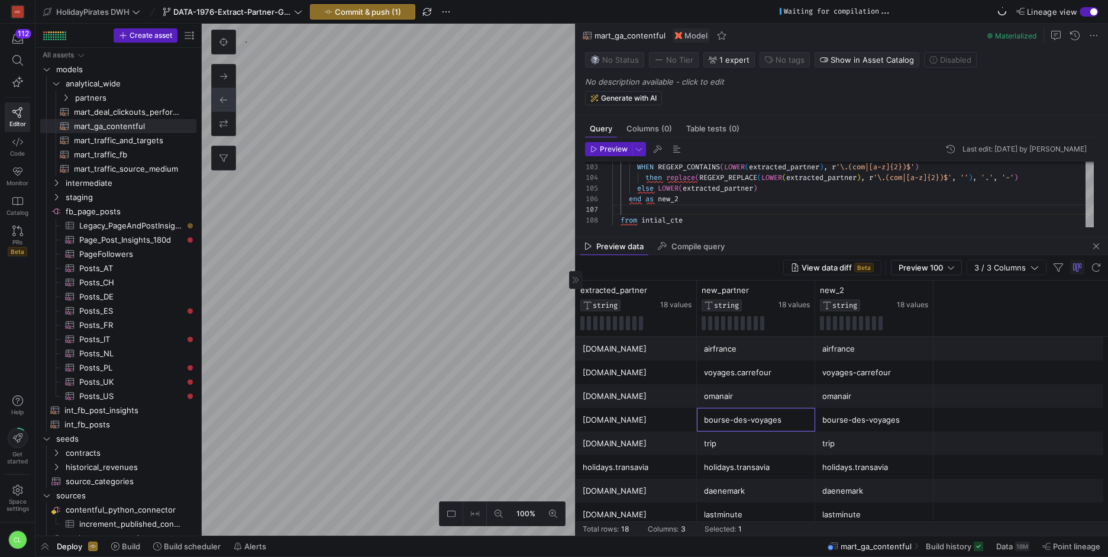
click at [735, 373] on div "voyages.carrefour" at bounding box center [756, 372] width 104 height 23
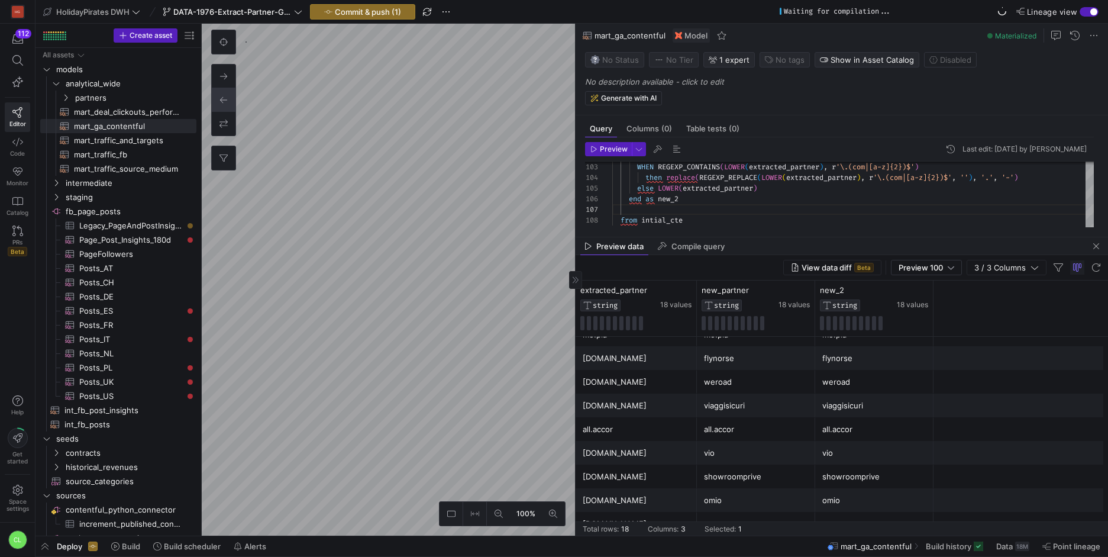
scroll to position [0, 0]
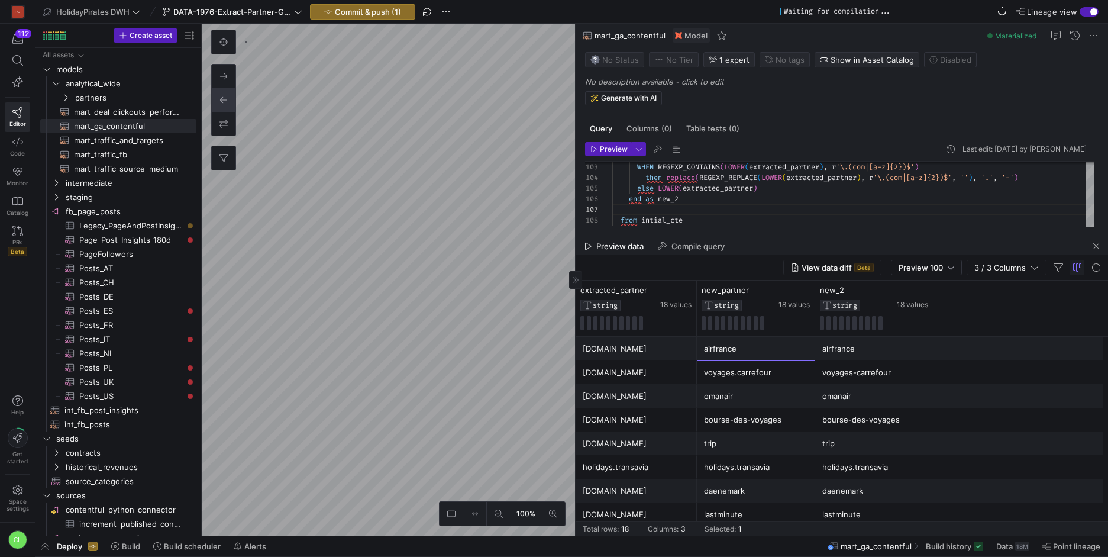
click at [863, 373] on div "voyages-carrefour" at bounding box center [874, 372] width 104 height 23
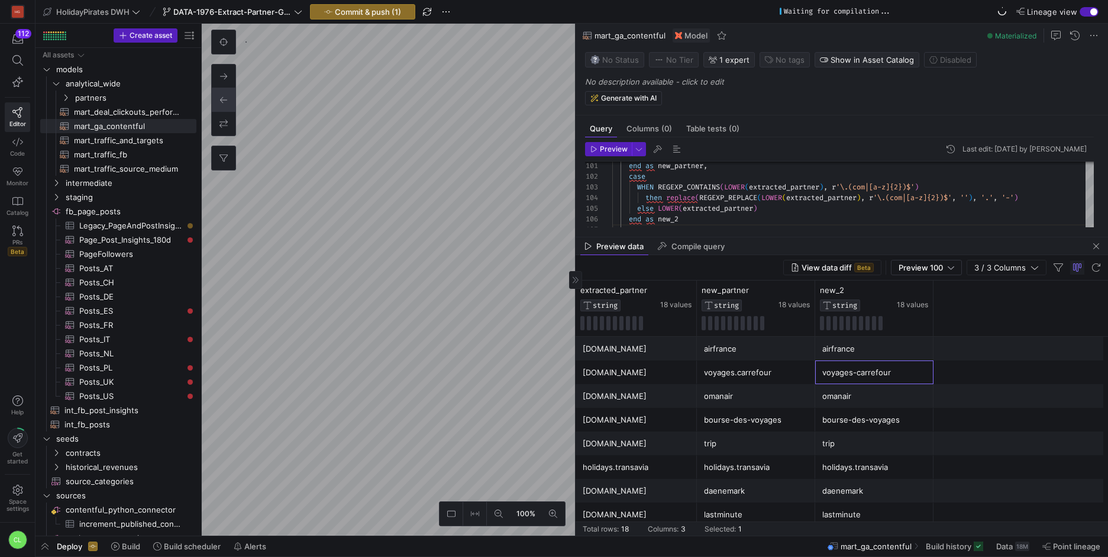
scroll to position [7, 0]
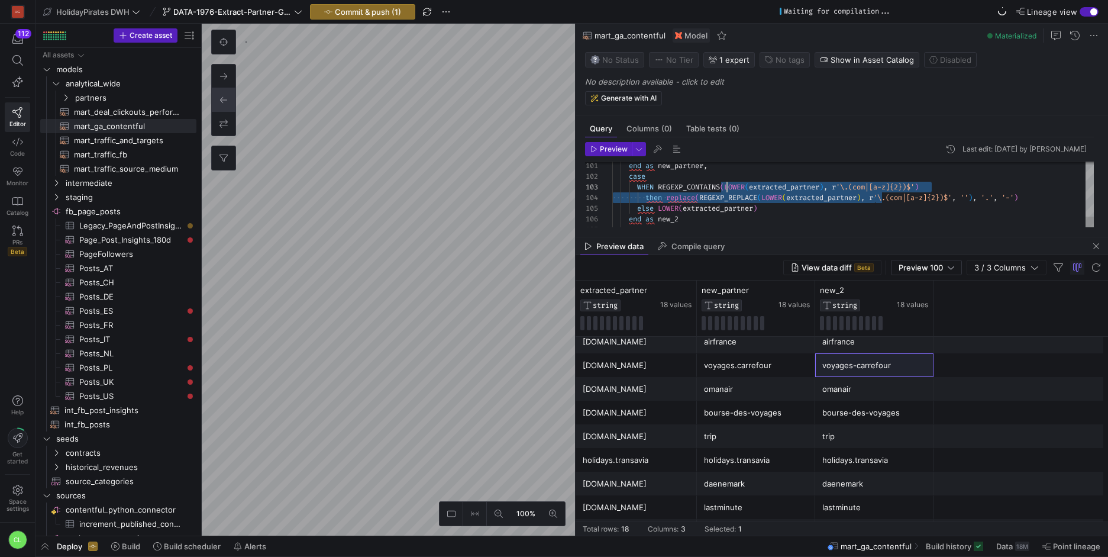
drag, startPoint x: 874, startPoint y: 202, endPoint x: 696, endPoint y: 186, distance: 178.8
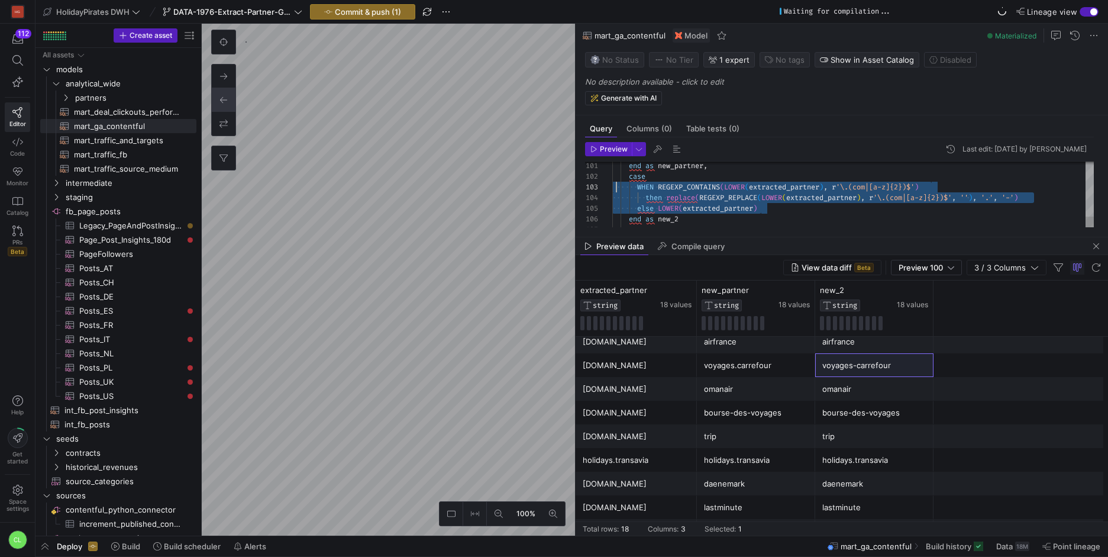
drag, startPoint x: 897, startPoint y: 206, endPoint x: 612, endPoint y: 182, distance: 285.5
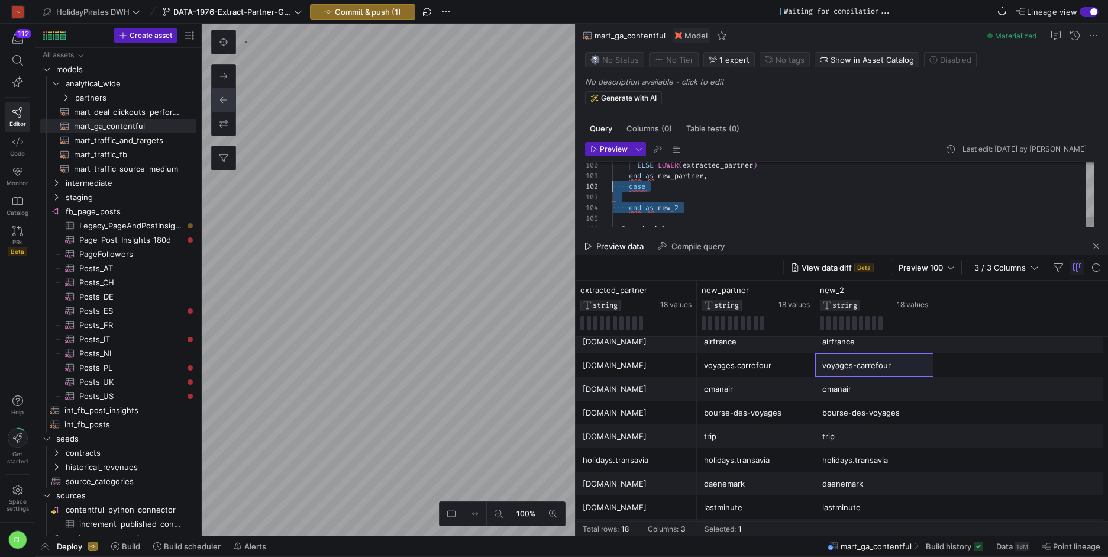
drag, startPoint x: 745, startPoint y: 218, endPoint x: 506, endPoint y: 186, distance: 241.1
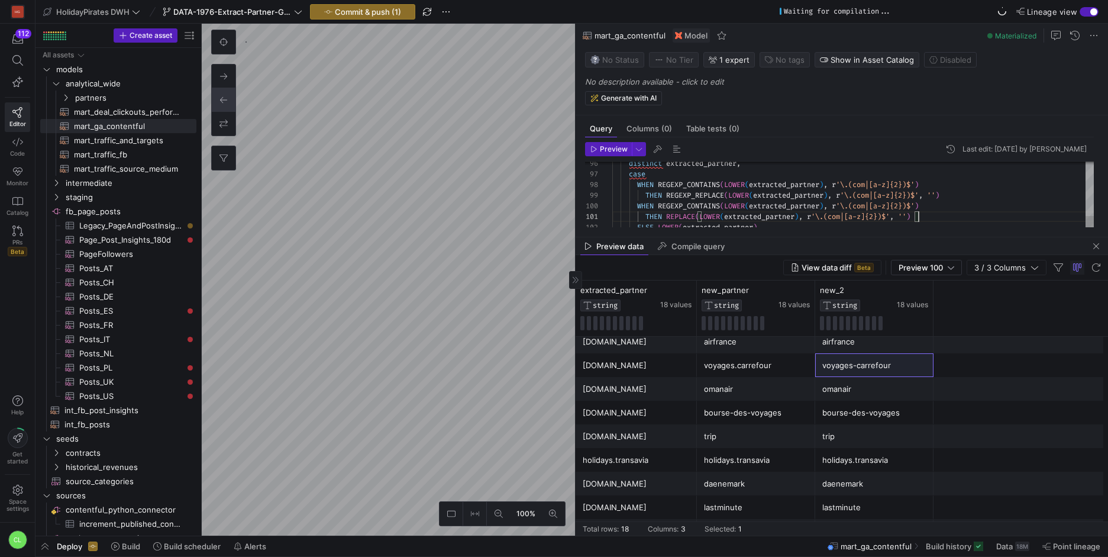
scroll to position [0, 306]
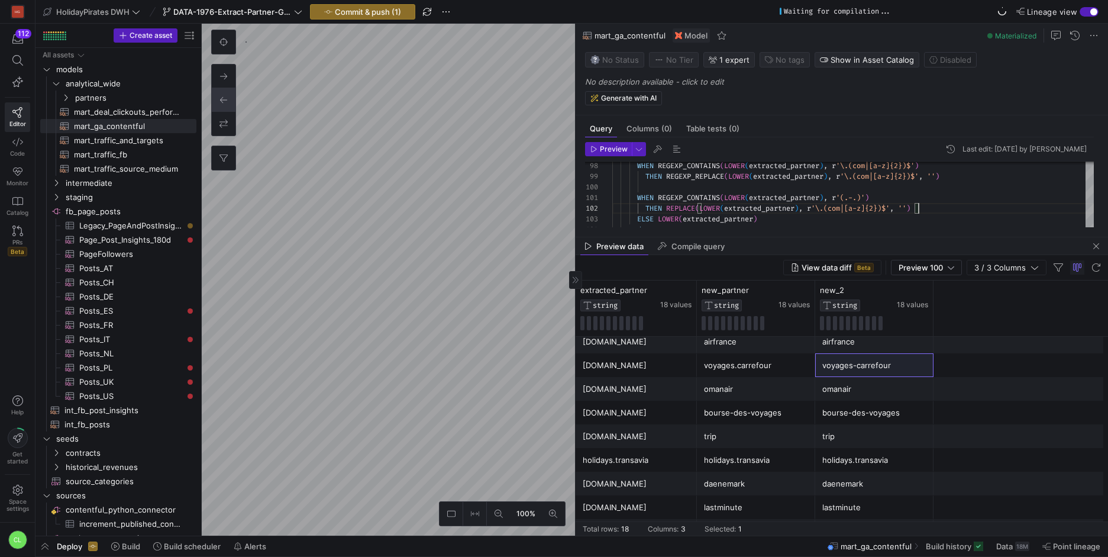
scroll to position [11, 302]
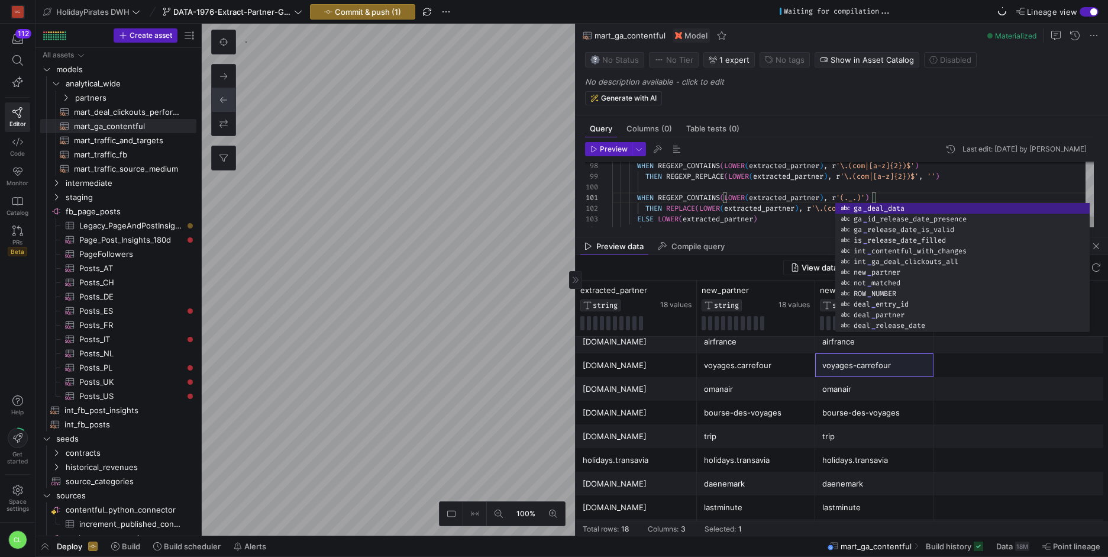
scroll to position [0, 269]
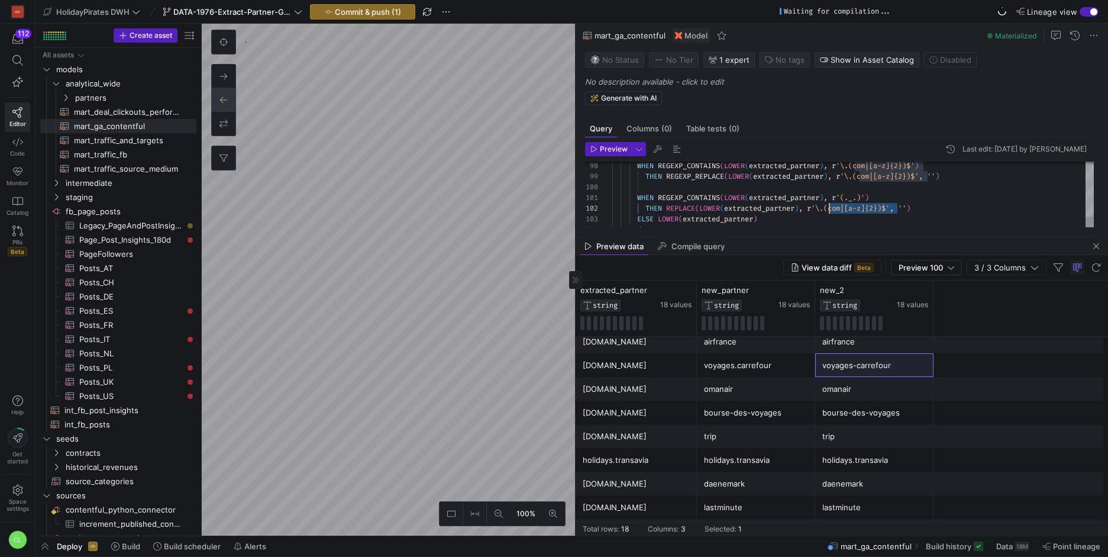
drag, startPoint x: 896, startPoint y: 207, endPoint x: 824, endPoint y: 213, distance: 71.8
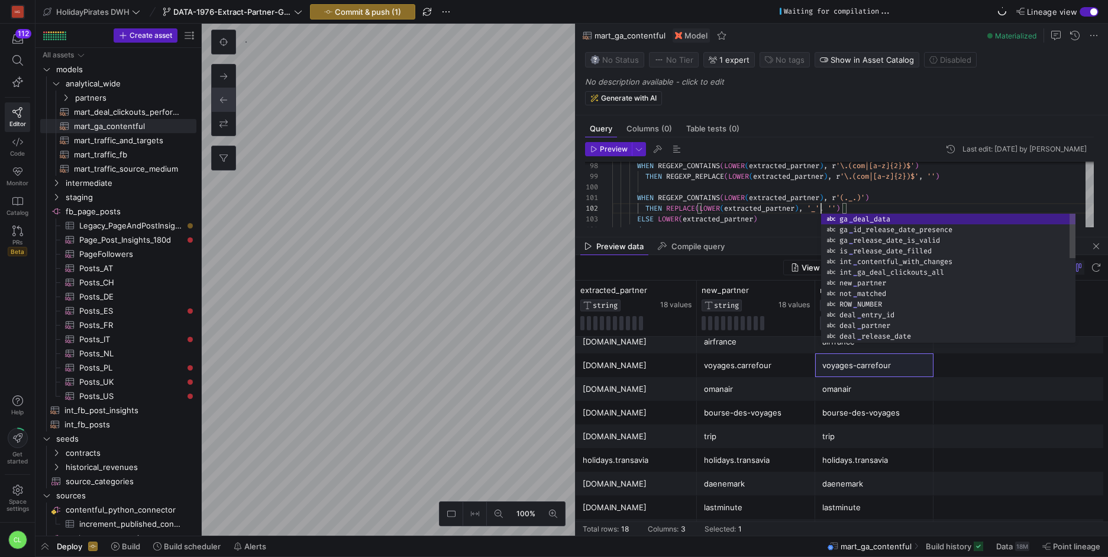
scroll to position [11, 209]
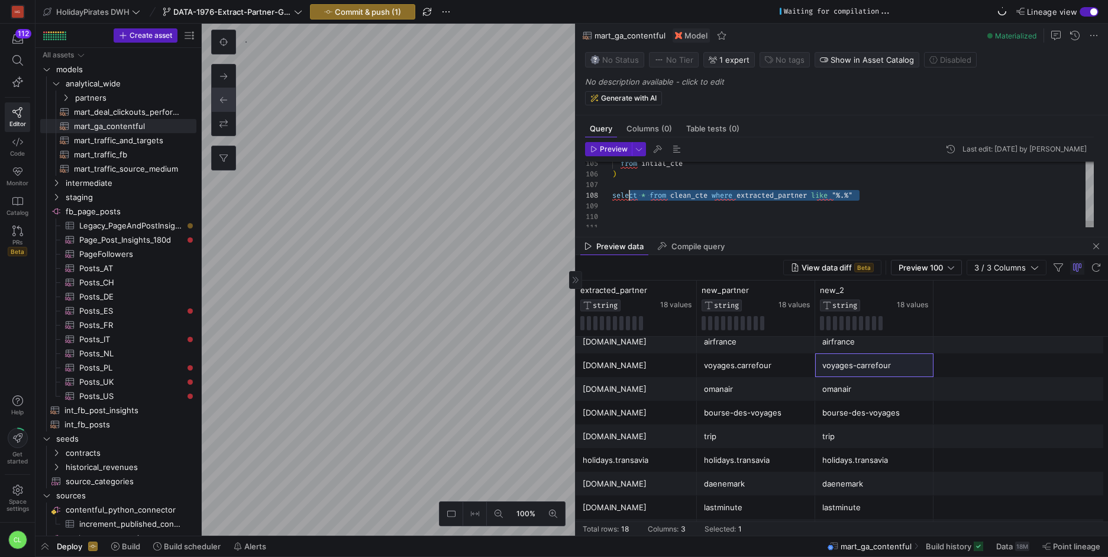
scroll to position [75, 0]
drag, startPoint x: 868, startPoint y: 199, endPoint x: 622, endPoint y: 190, distance: 246.2
drag, startPoint x: 890, startPoint y: 195, endPoint x: 720, endPoint y: 199, distance: 170.4
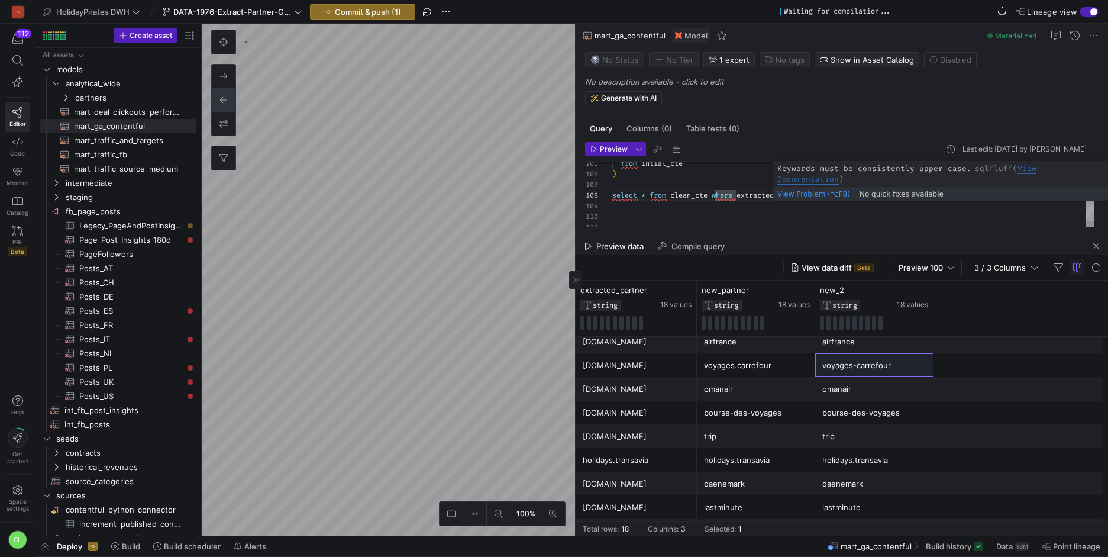
scroll to position [75, 111]
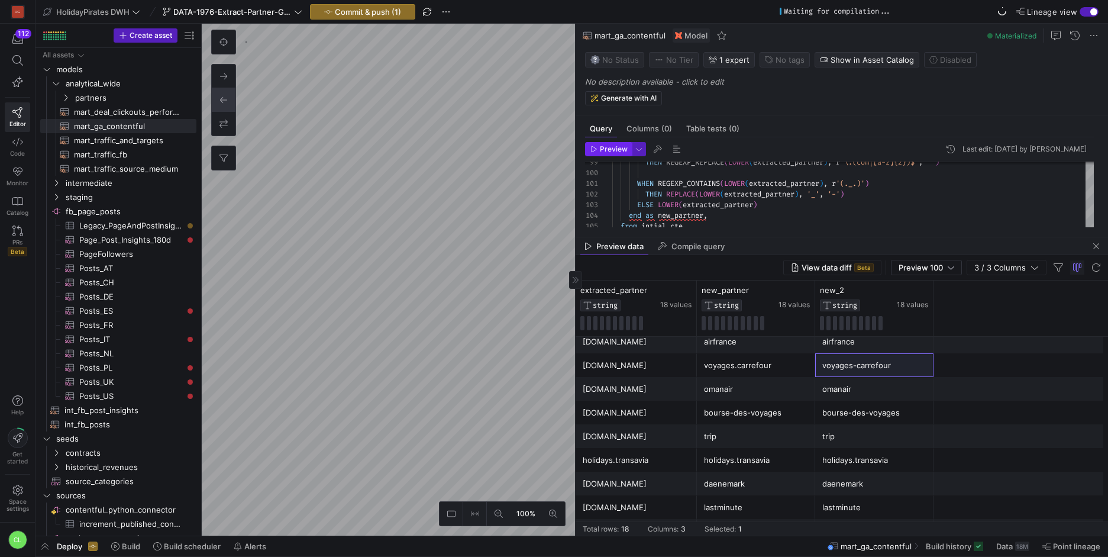
click at [608, 149] on span "Preview" at bounding box center [614, 149] width 28 height 8
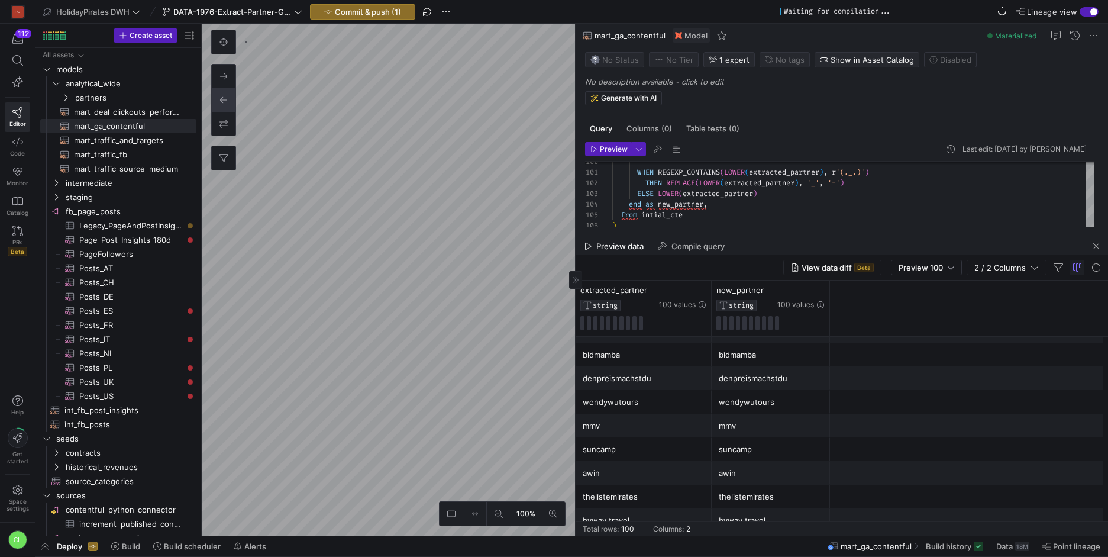
scroll to position [0, 0]
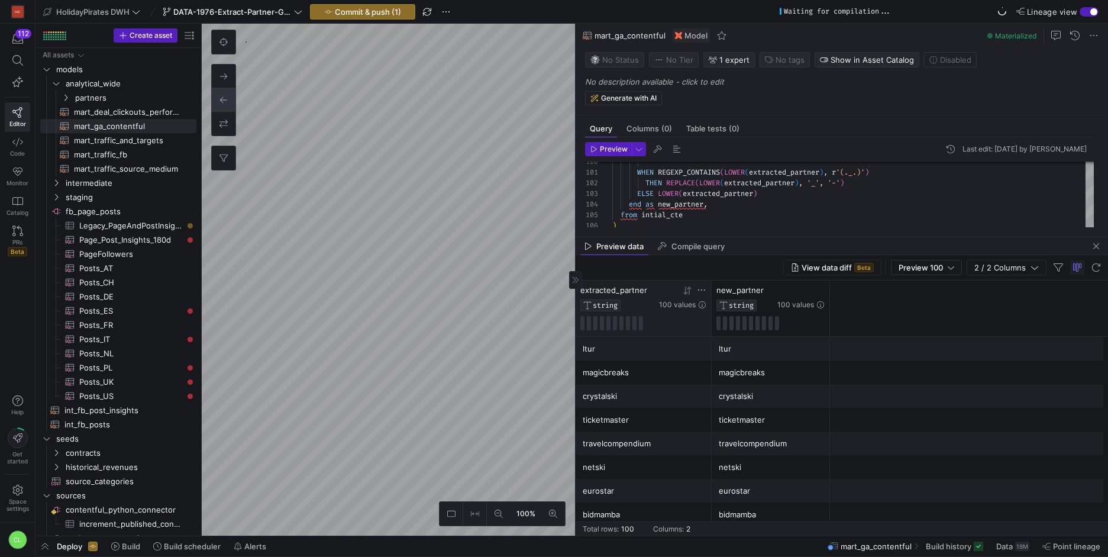
click at [691, 294] on icon at bounding box center [687, 290] width 9 height 9
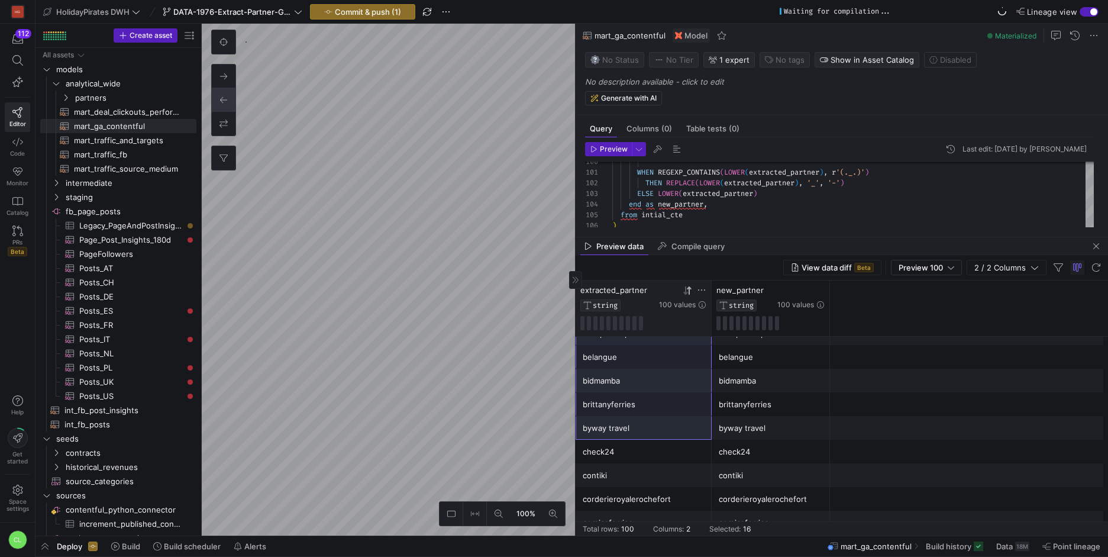
scroll to position [307, 0]
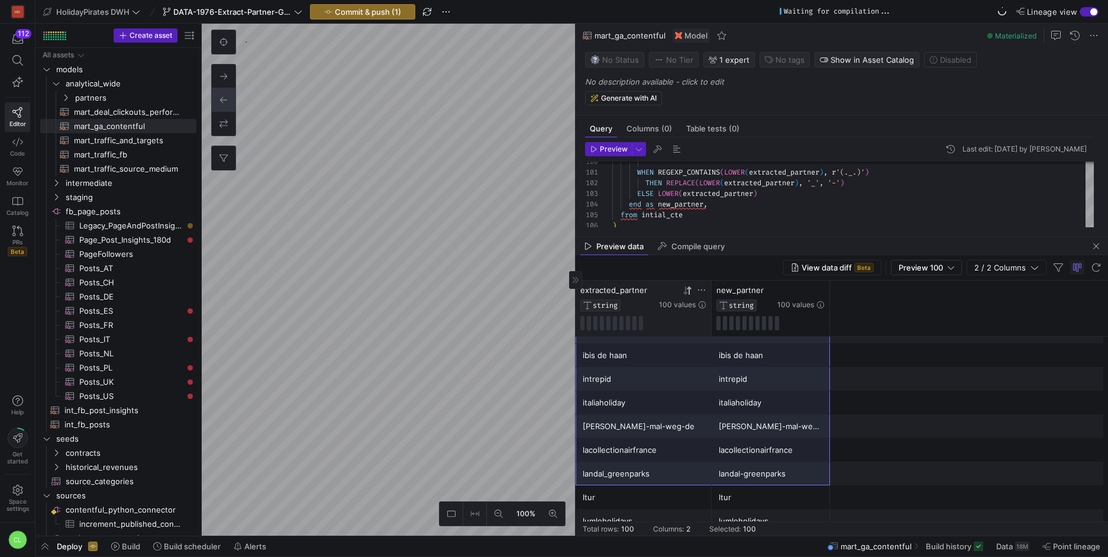
drag, startPoint x: 665, startPoint y: 377, endPoint x: 733, endPoint y: 477, distance: 120.7
click at [733, 477] on div "abcroisiere abcroisiere feverup feverup flapping flapping flights & packages fl…" at bounding box center [841, 461] width 532 height 2366
click at [733, 477] on div "landal-greenparks" at bounding box center [771, 473] width 104 height 23
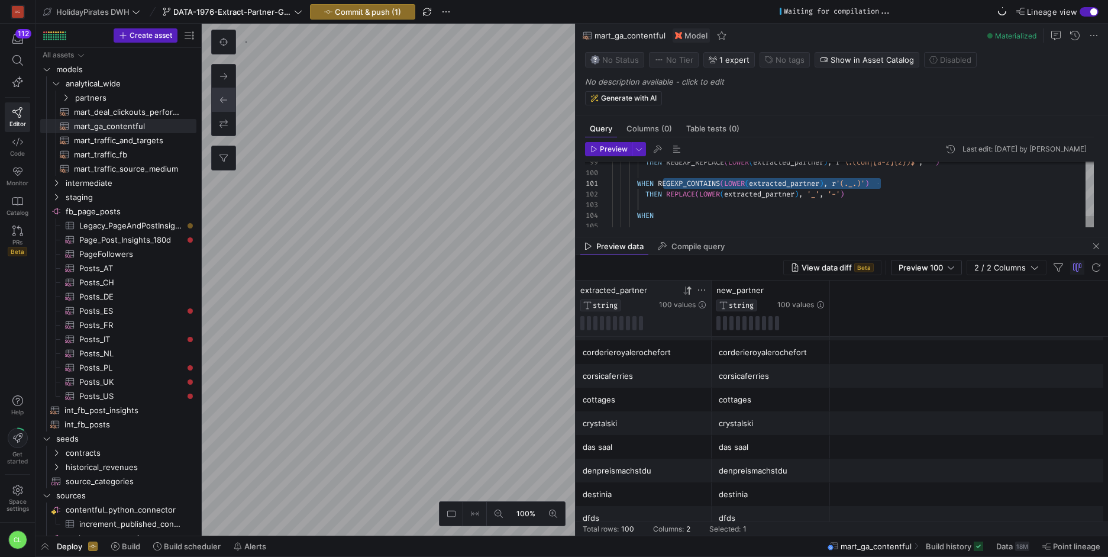
drag, startPoint x: 907, startPoint y: 182, endPoint x: 661, endPoint y: 183, distance: 246.0
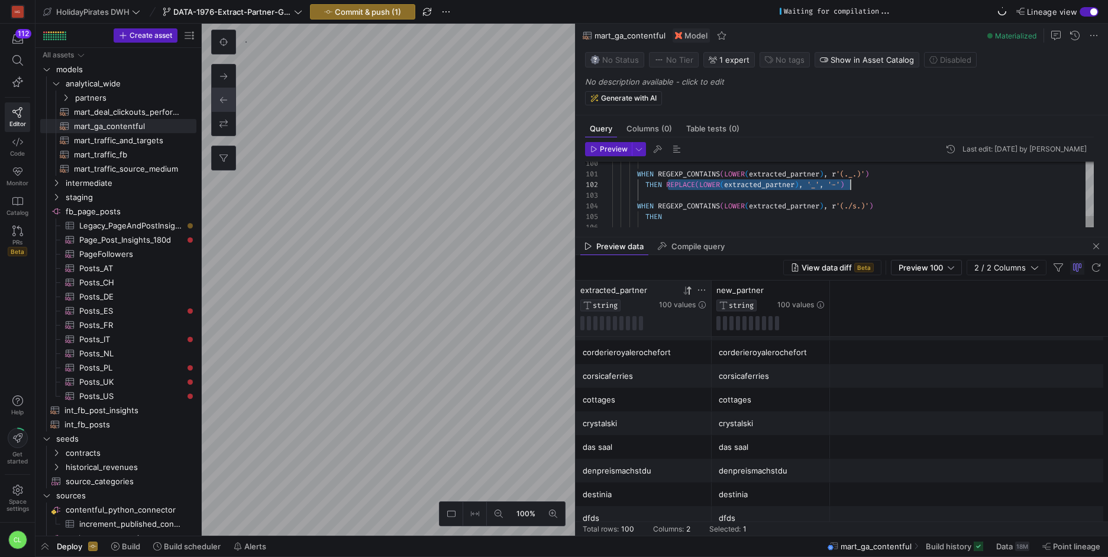
drag, startPoint x: 666, startPoint y: 185, endPoint x: 864, endPoint y: 181, distance: 197.6
click at [597, 149] on span "Preview" at bounding box center [608, 149] width 37 height 8
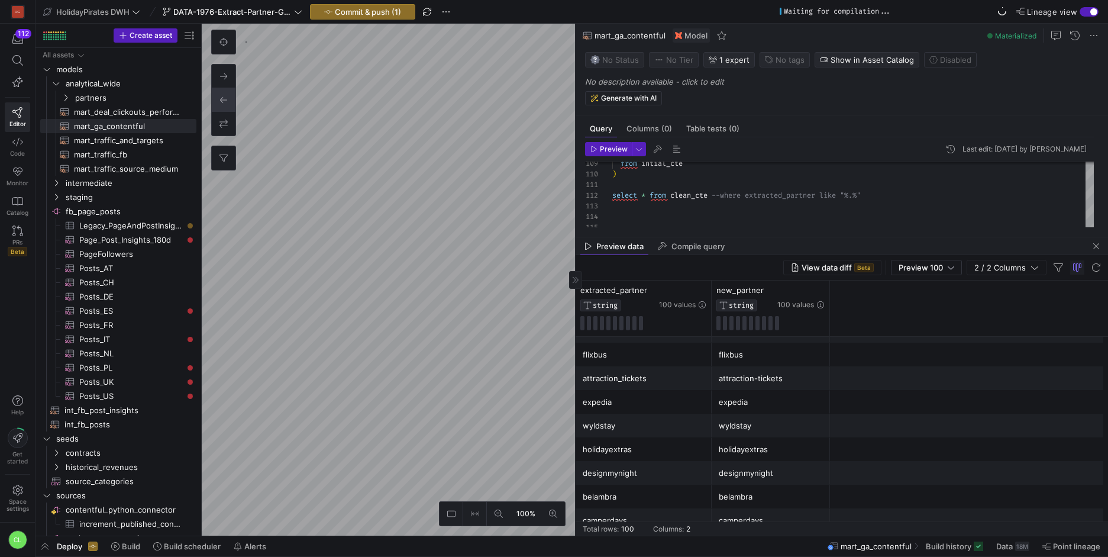
click at [758, 383] on div "attraction-tickets" at bounding box center [771, 378] width 104 height 23
drag, startPoint x: 668, startPoint y: 391, endPoint x: 724, endPoint y: 383, distance: 56.1
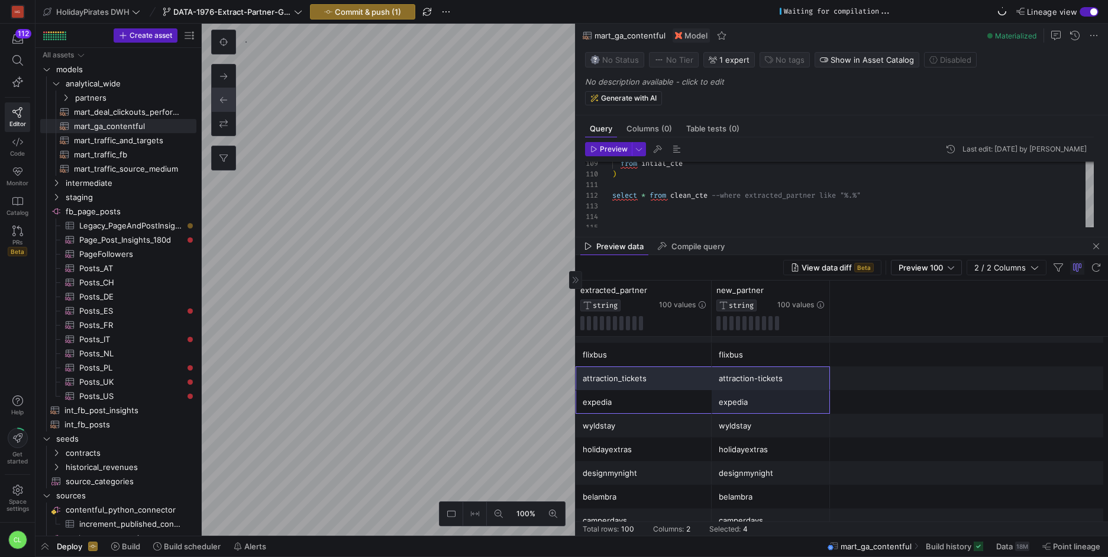
click at [699, 379] on div "attraction_tickets" at bounding box center [644, 378] width 122 height 23
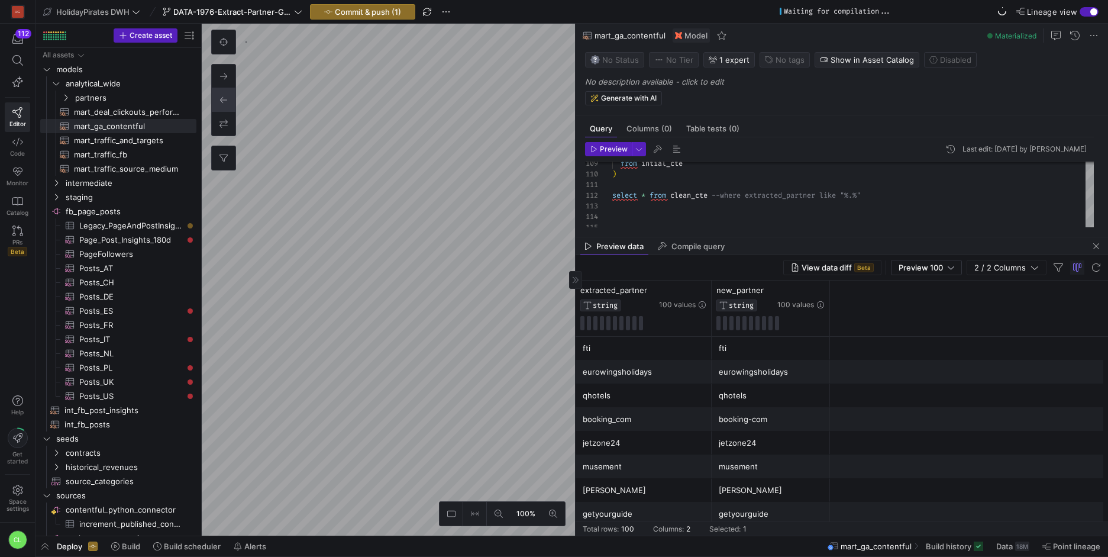
click at [615, 432] on div "jetzone24" at bounding box center [644, 442] width 122 height 23
click at [625, 423] on div "booking_com" at bounding box center [644, 419] width 122 height 23
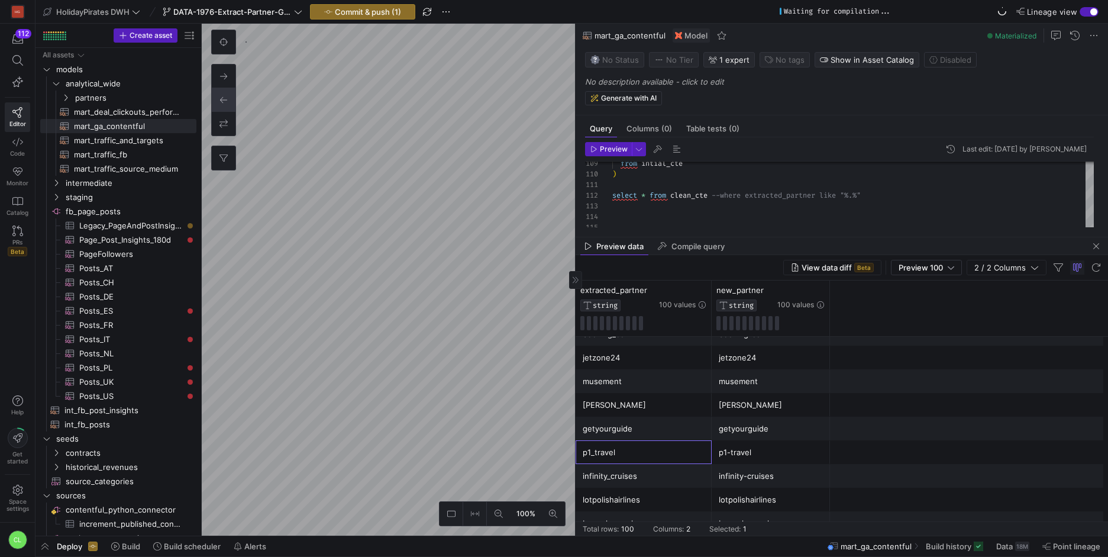
drag, startPoint x: 659, startPoint y: 453, endPoint x: 769, endPoint y: 460, distance: 109.6
click at [769, 460] on div "p1_travel p1-travel" at bounding box center [841, 452] width 532 height 24
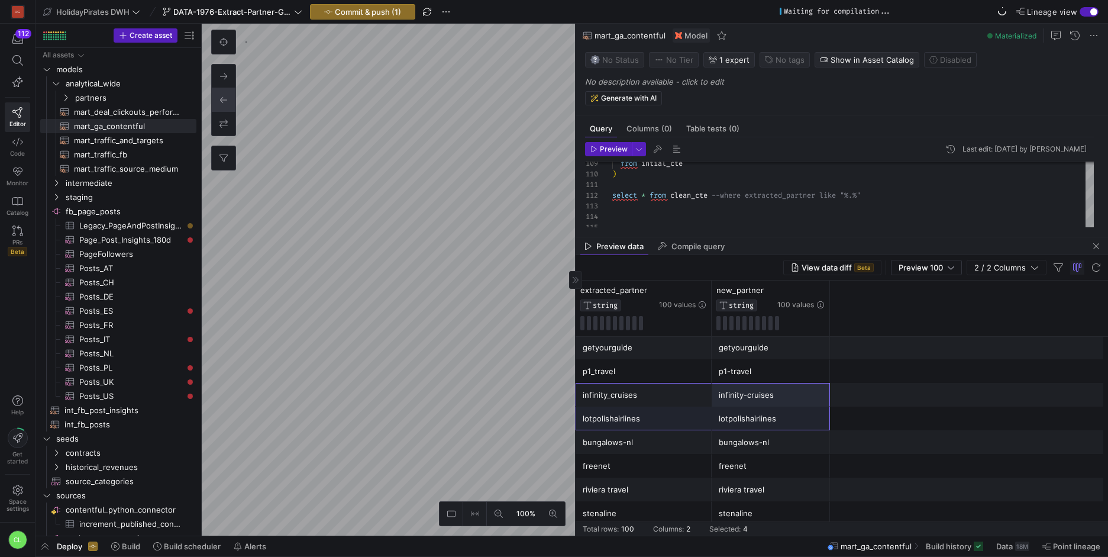
drag, startPoint x: 639, startPoint y: 398, endPoint x: 733, endPoint y: 408, distance: 94.5
click at [733, 408] on div "bahnhit bahnhit europcar europcar muchoviaje muchoviaje fti fti eurowingsholida…" at bounding box center [841, 383] width 532 height 2366
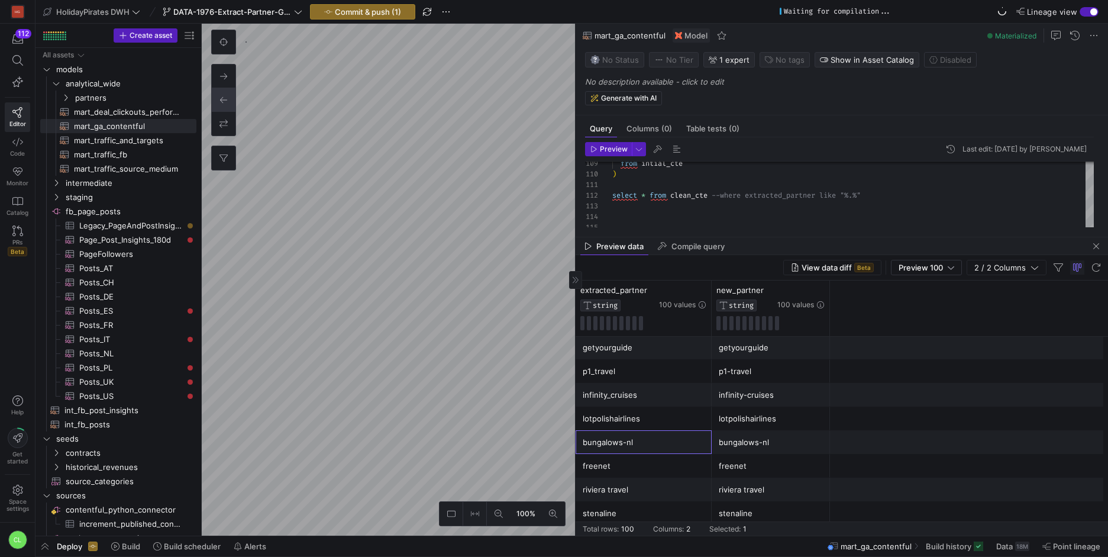
drag, startPoint x: 615, startPoint y: 441, endPoint x: 746, endPoint y: 443, distance: 131.3
click at [746, 443] on div "bungalows-nl bungalows-nl" at bounding box center [841, 442] width 532 height 24
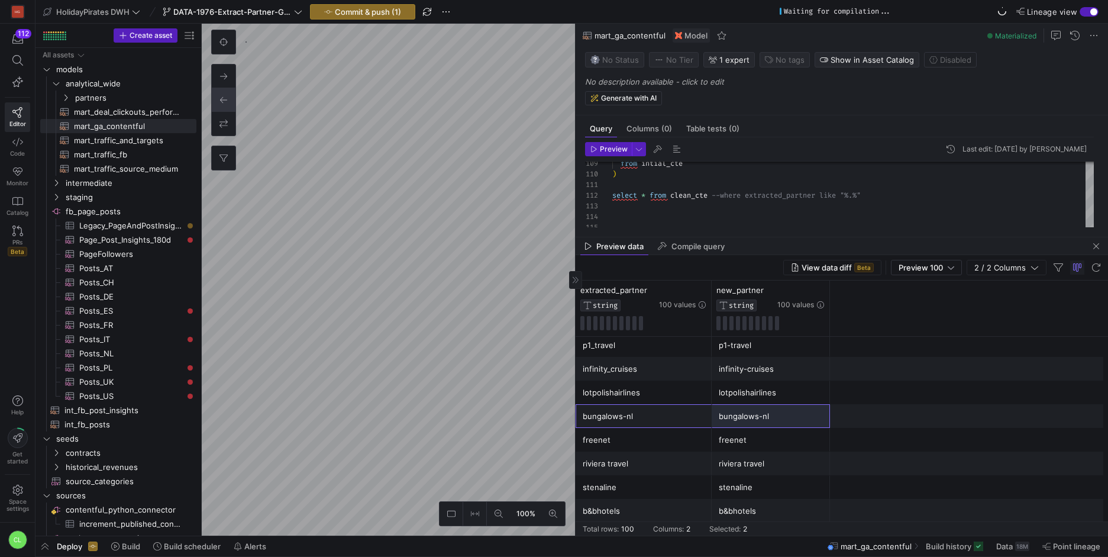
click at [642, 466] on div "riviera travel" at bounding box center [644, 463] width 122 height 23
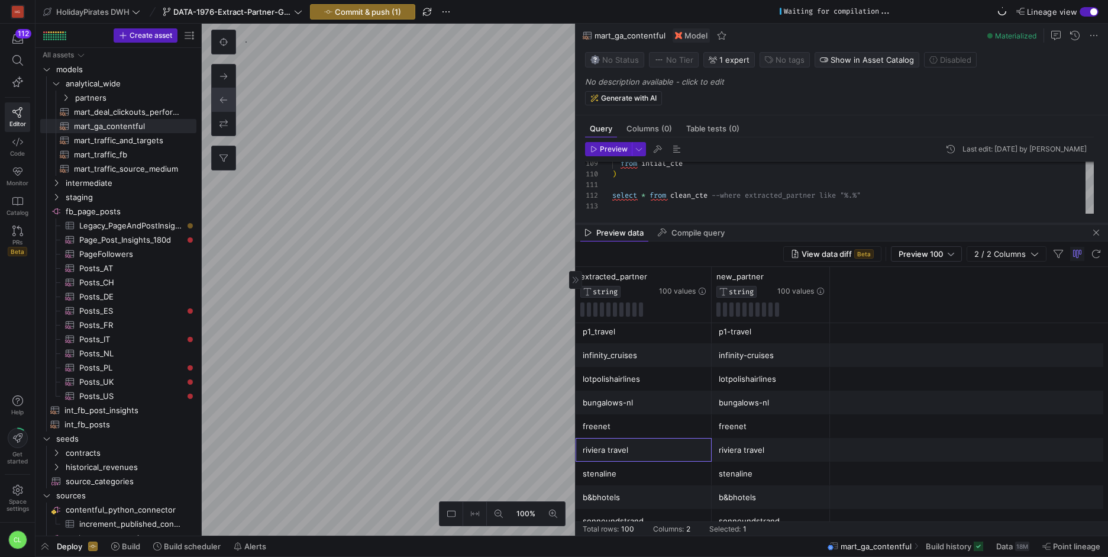
drag, startPoint x: 788, startPoint y: 236, endPoint x: 897, endPoint y: 222, distance: 109.7
click at [897, 222] on div at bounding box center [841, 223] width 532 height 5
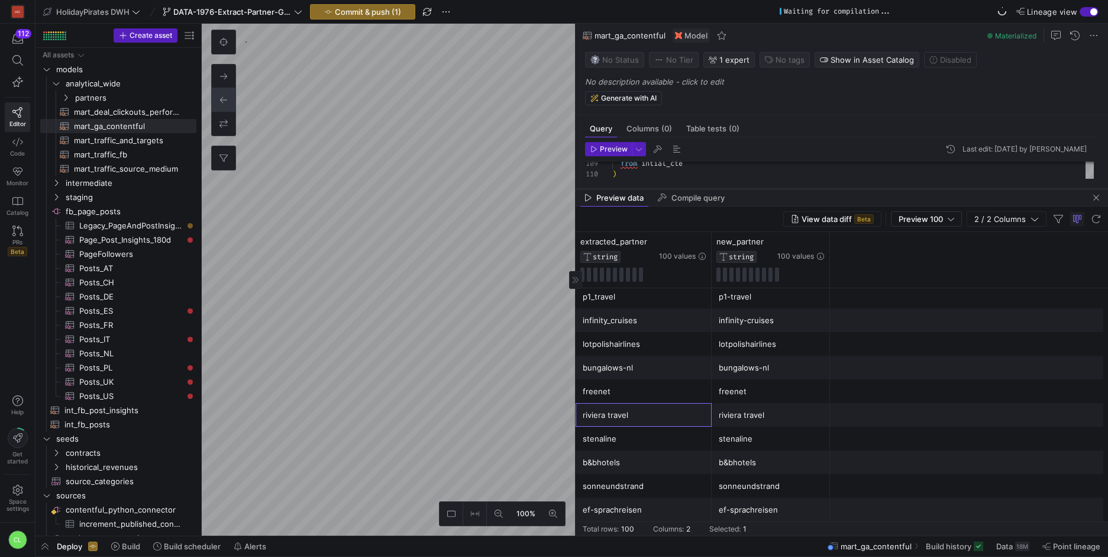
drag, startPoint x: 897, startPoint y: 222, endPoint x: 909, endPoint y: 187, distance: 36.8
click at [909, 187] on div at bounding box center [841, 188] width 532 height 5
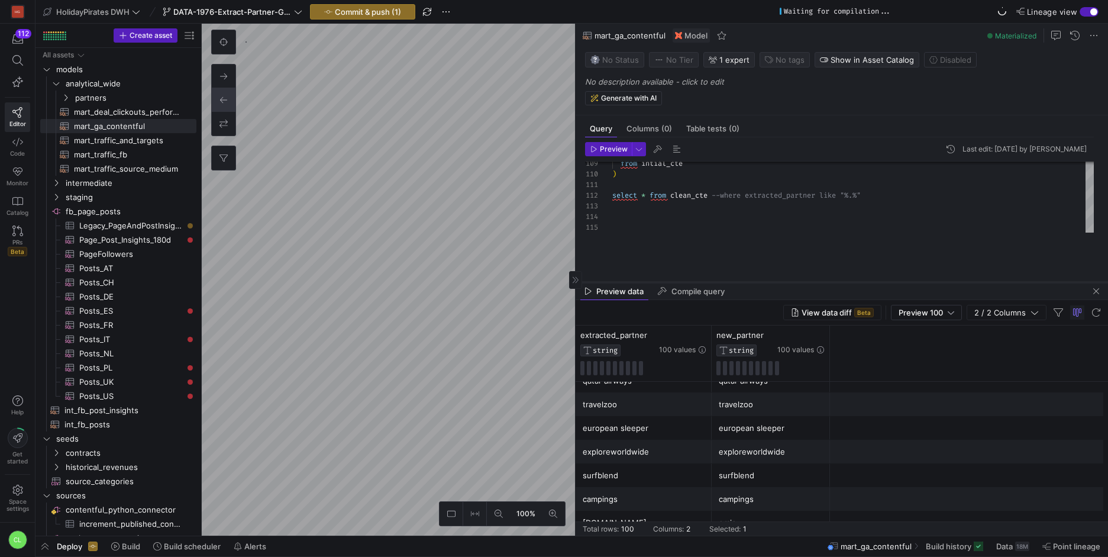
drag, startPoint x: 762, startPoint y: 189, endPoint x: 764, endPoint y: 283, distance: 94.6
click at [764, 283] on div at bounding box center [841, 282] width 532 height 5
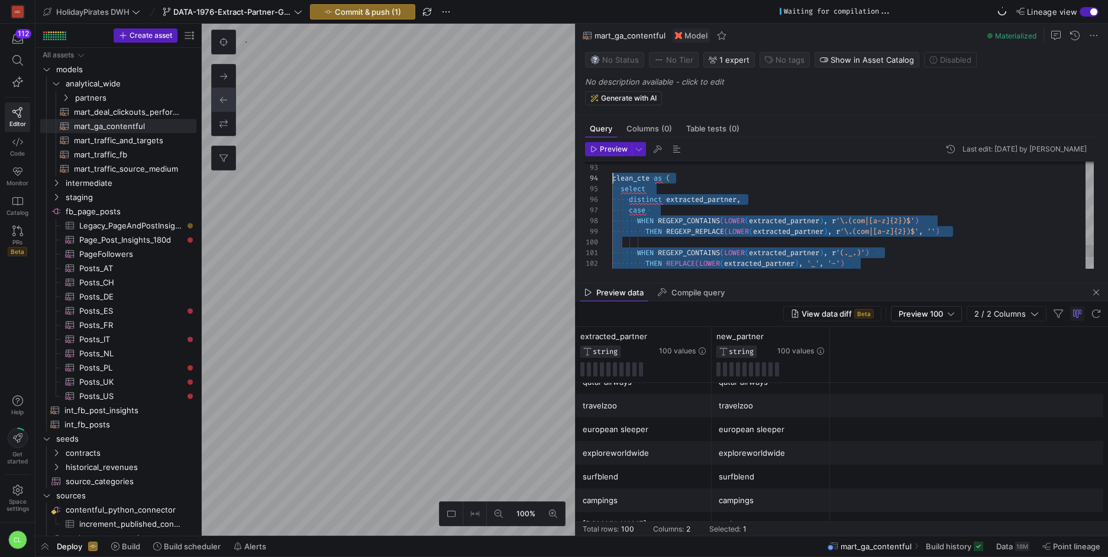
drag, startPoint x: 820, startPoint y: 262, endPoint x: 604, endPoint y: 174, distance: 232.9
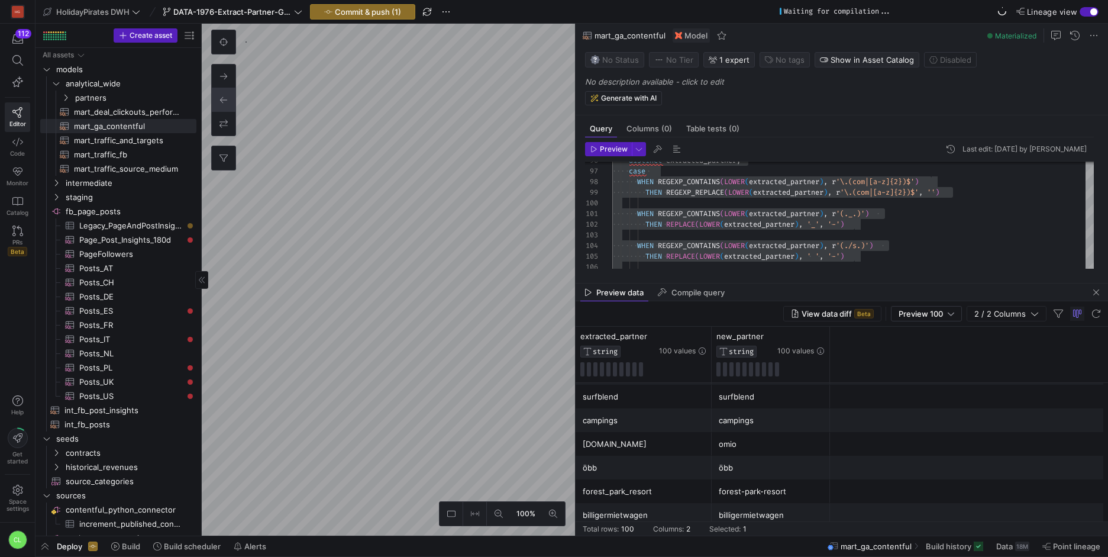
scroll to position [2213, 0]
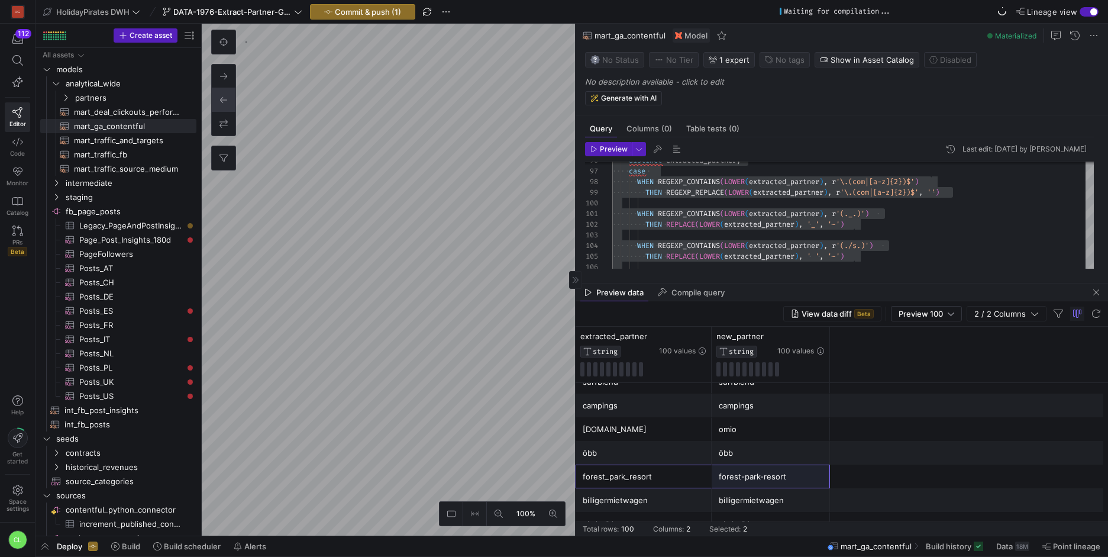
drag, startPoint x: 687, startPoint y: 472, endPoint x: 780, endPoint y: 473, distance: 92.3
click at [780, 473] on div "forest_park_resort forest-park-resort" at bounding box center [841, 476] width 532 height 24
click at [770, 484] on div "forest-park-resort" at bounding box center [771, 476] width 104 height 23
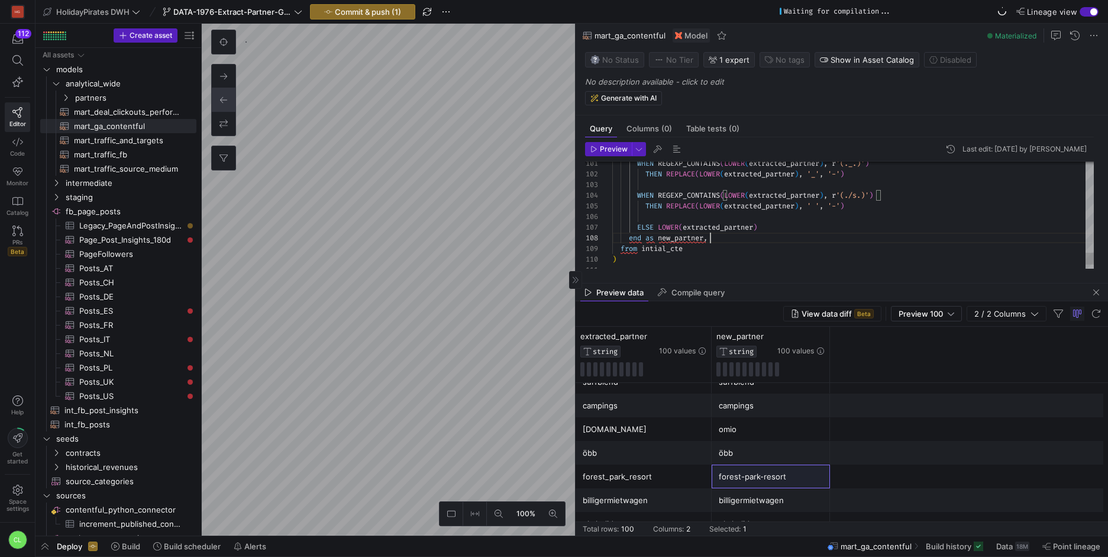
click at [616, 151] on span "Preview" at bounding box center [614, 149] width 28 height 8
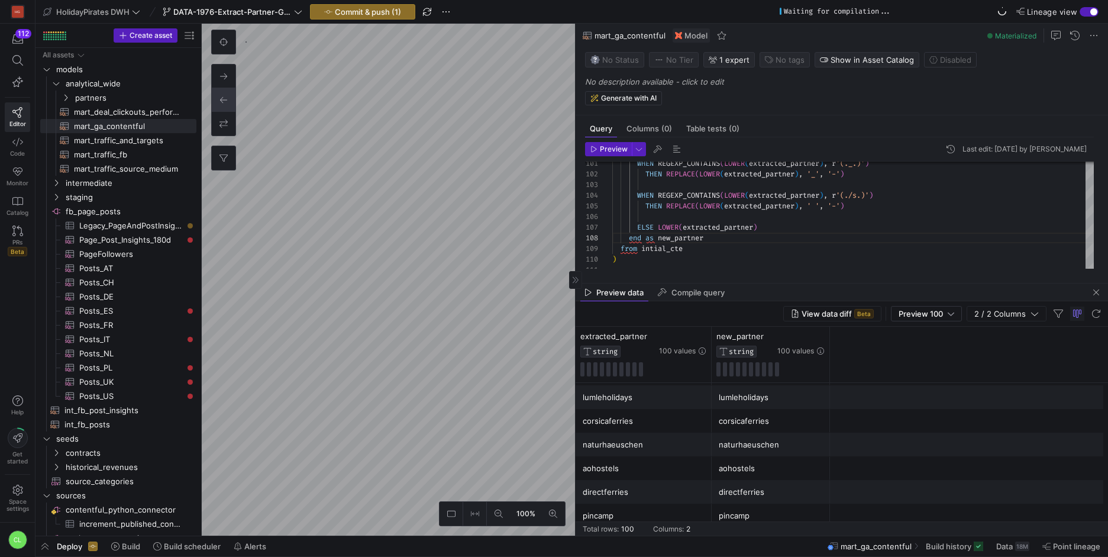
scroll to position [687, 0]
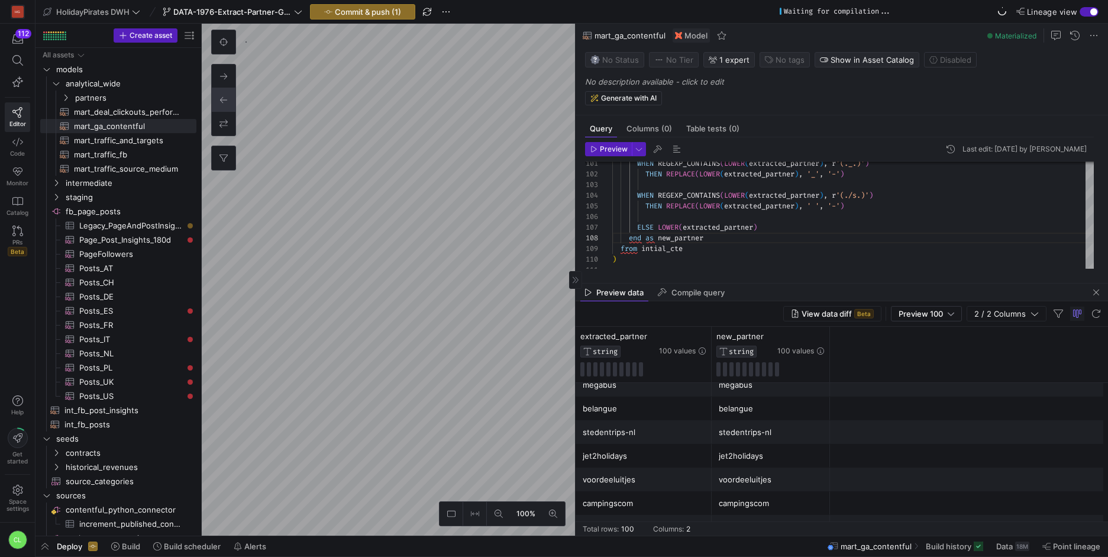
click at [642, 431] on div "stedentrips-nl" at bounding box center [644, 432] width 122 height 23
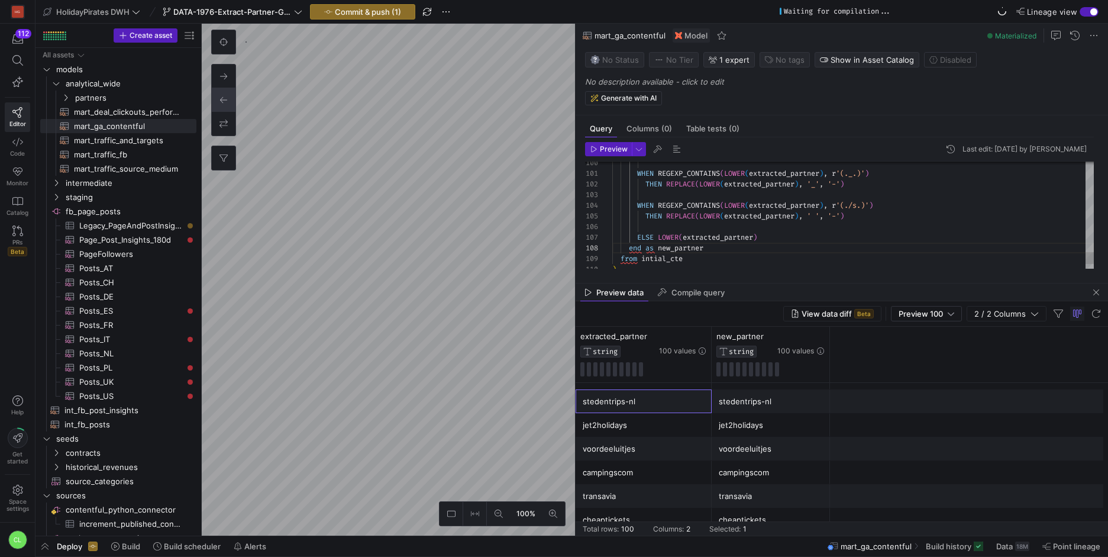
scroll to position [53, 0]
drag, startPoint x: 833, startPoint y: 228, endPoint x: 761, endPoint y: 230, distance: 71.6
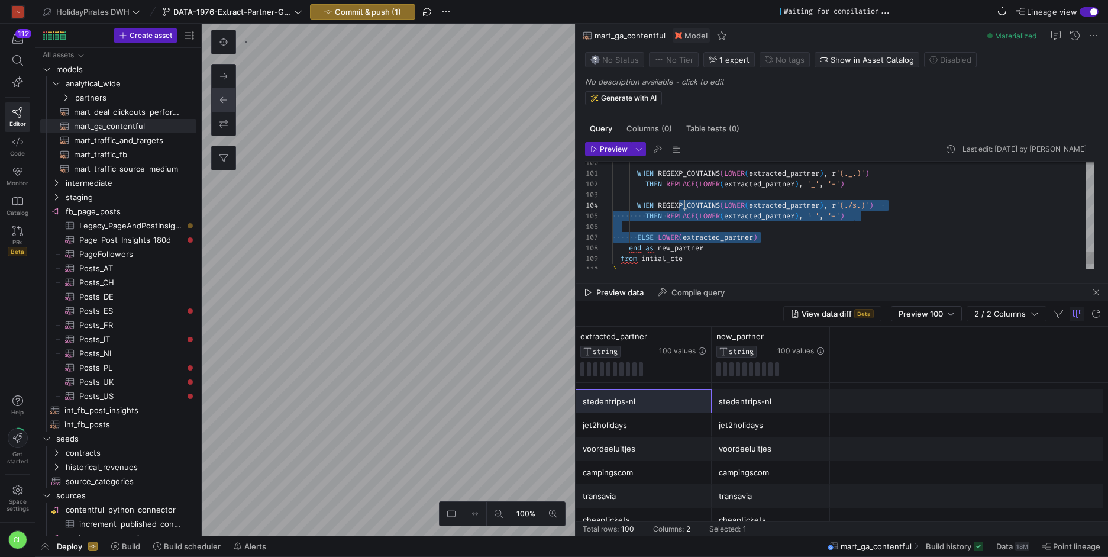
drag, startPoint x: 813, startPoint y: 233, endPoint x: 682, endPoint y: 206, distance: 134.1
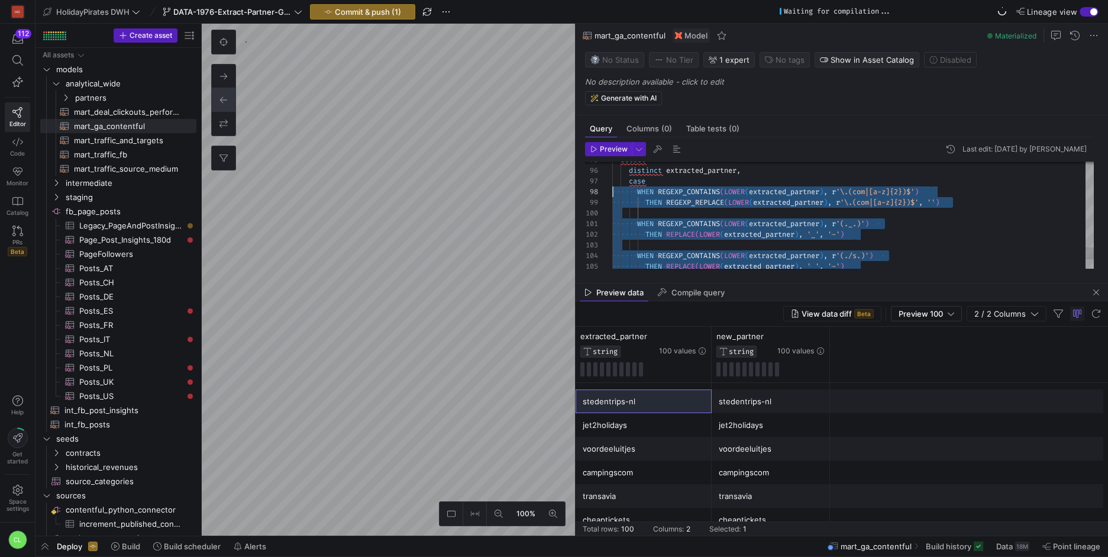
scroll to position [64, 0]
drag, startPoint x: 756, startPoint y: 252, endPoint x: 610, endPoint y: 185, distance: 160.9
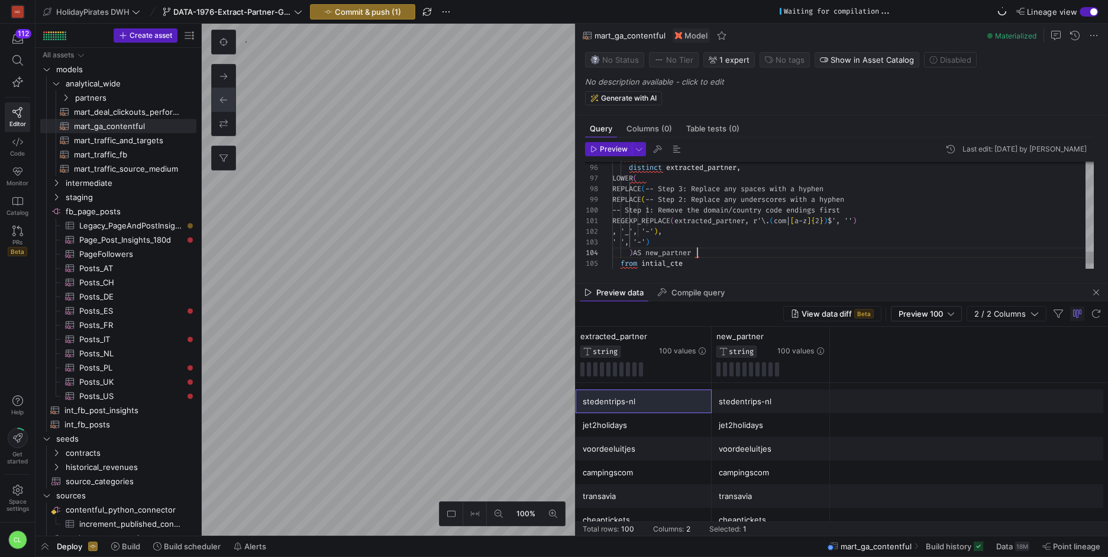
scroll to position [32, 85]
click at [609, 142] on button "Preview" at bounding box center [608, 149] width 47 height 14
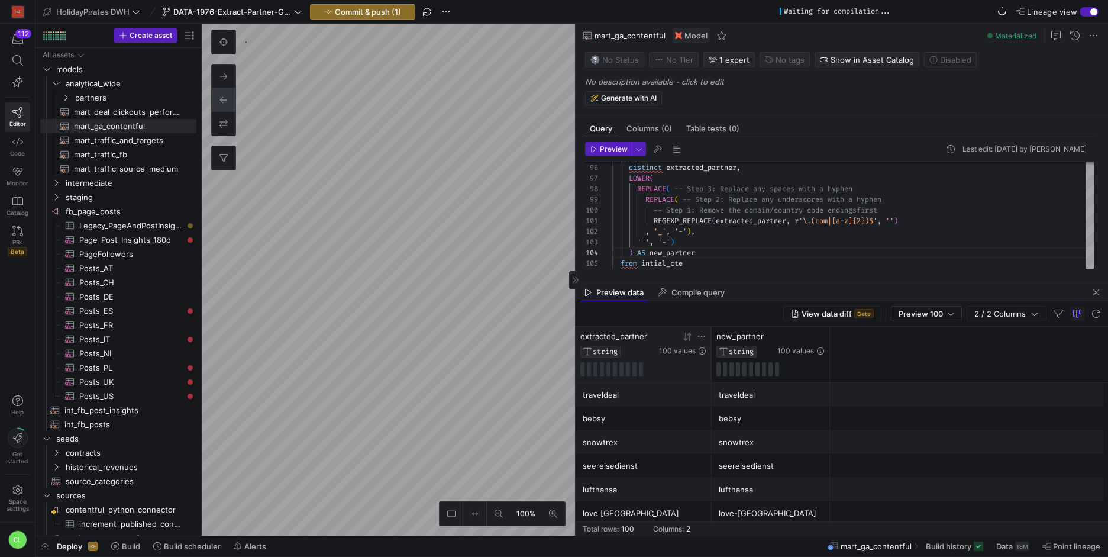
click at [689, 338] on icon at bounding box center [689, 336] width 4 height 8
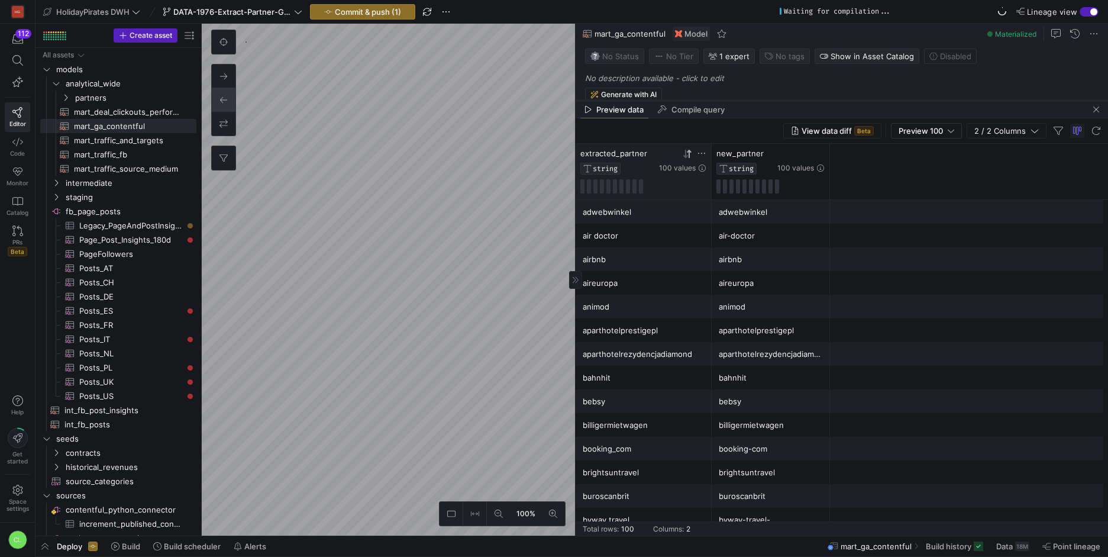
drag, startPoint x: 789, startPoint y: 284, endPoint x: 864, endPoint y: 65, distance: 231.9
click at [864, 98] on div at bounding box center [841, 100] width 532 height 5
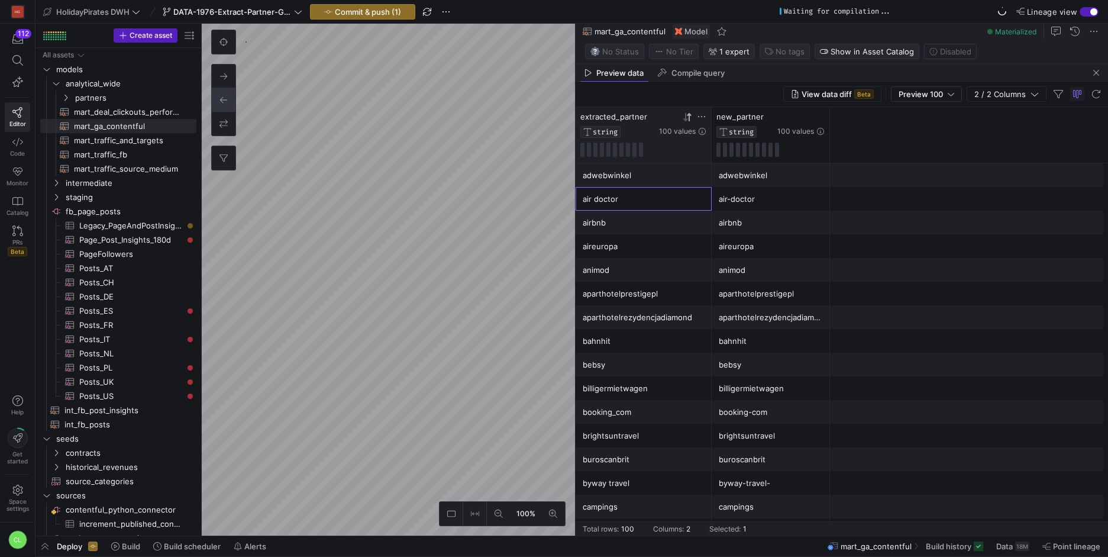
click at [692, 203] on div "air doctor" at bounding box center [644, 198] width 122 height 23
click at [740, 184] on div "adwebwinkel" at bounding box center [771, 175] width 104 height 23
click at [756, 218] on div "airbnb" at bounding box center [771, 222] width 104 height 23
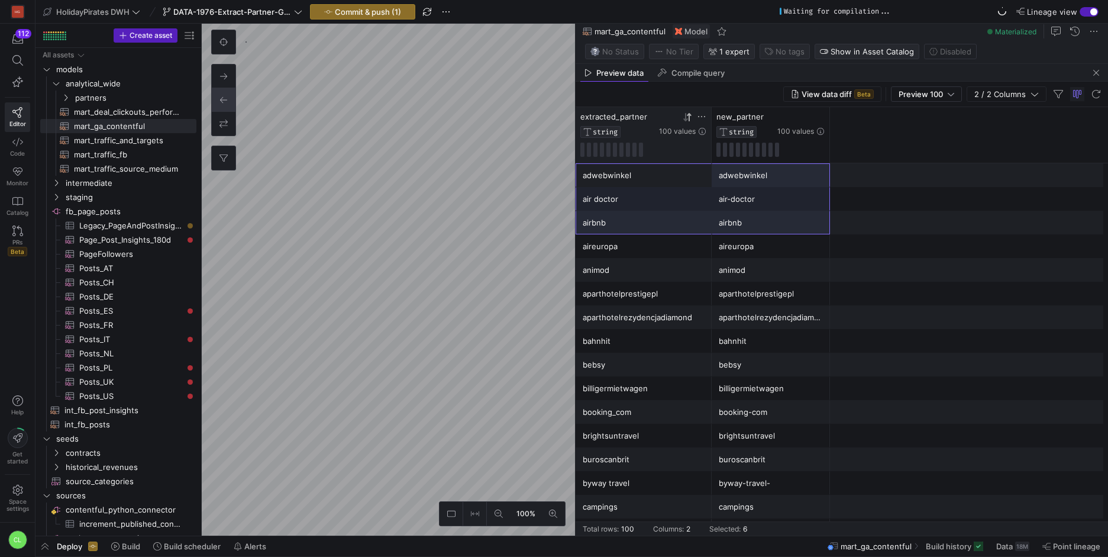
drag, startPoint x: 655, startPoint y: 173, endPoint x: 784, endPoint y: 209, distance: 134.0
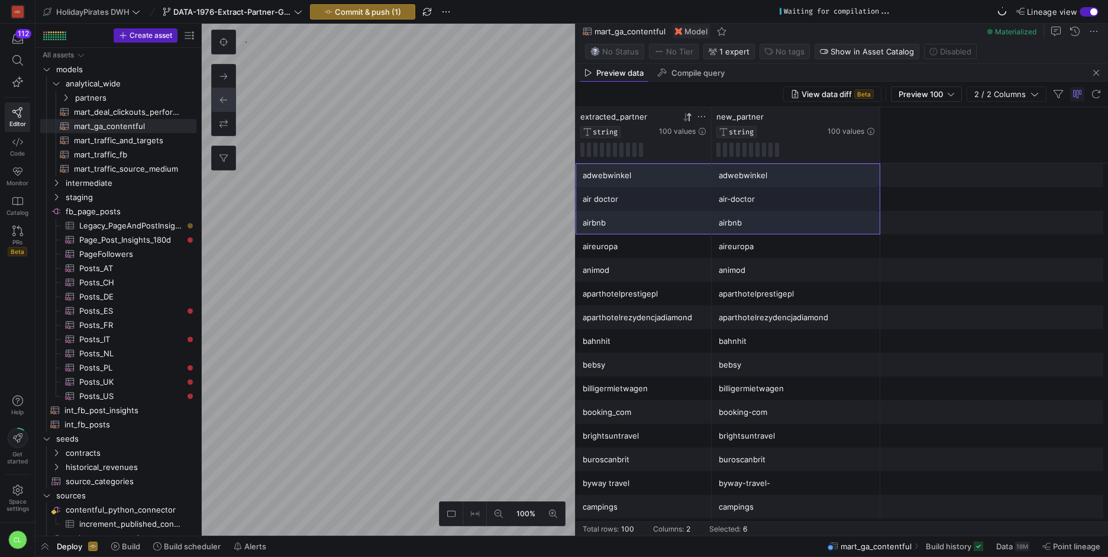
drag, startPoint x: 828, startPoint y: 118, endPoint x: 878, endPoint y: 132, distance: 51.5
click at [878, 132] on div at bounding box center [879, 135] width 5 height 56
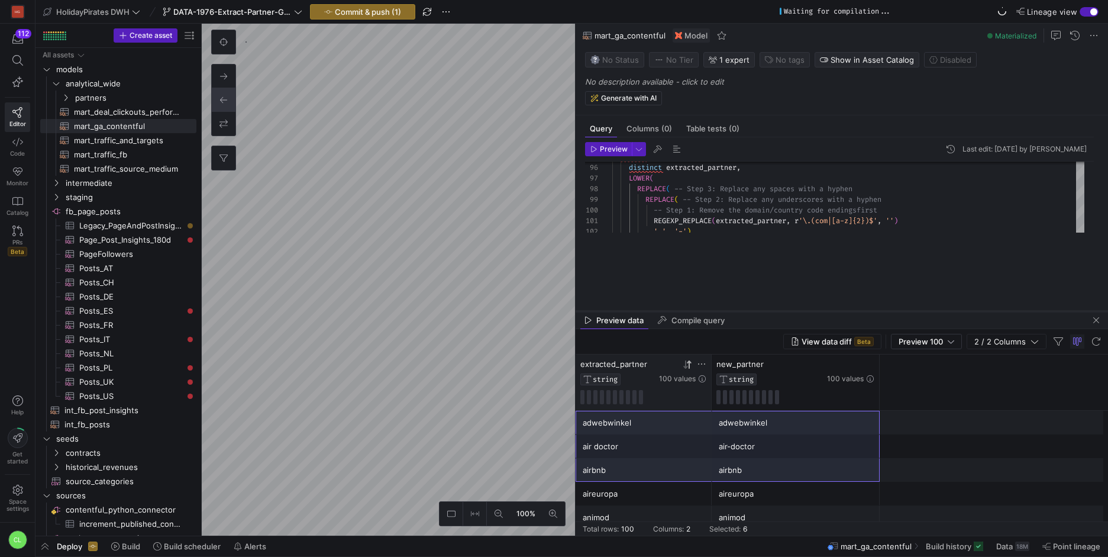
drag, startPoint x: 845, startPoint y: 63, endPoint x: 845, endPoint y: 309, distance: 246.0
click at [836, 311] on div at bounding box center [841, 311] width 532 height 5
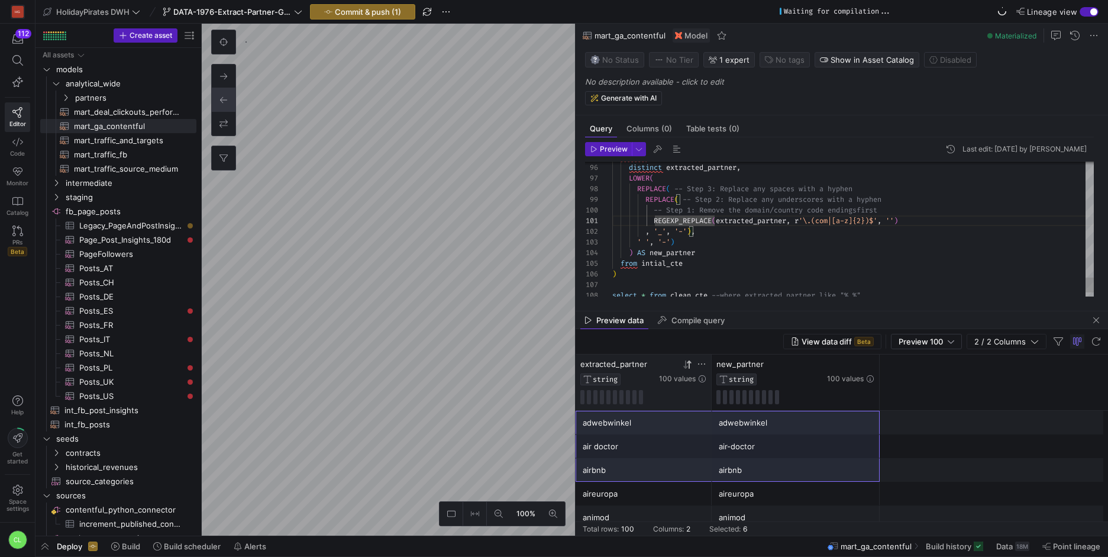
type textarea "REGEXP_REPLACE(trim(extracted_partner), r'\.(com|[a-z]{2})$', '') , '_', '-'), …"
click at [613, 147] on span "Preview" at bounding box center [614, 149] width 28 height 8
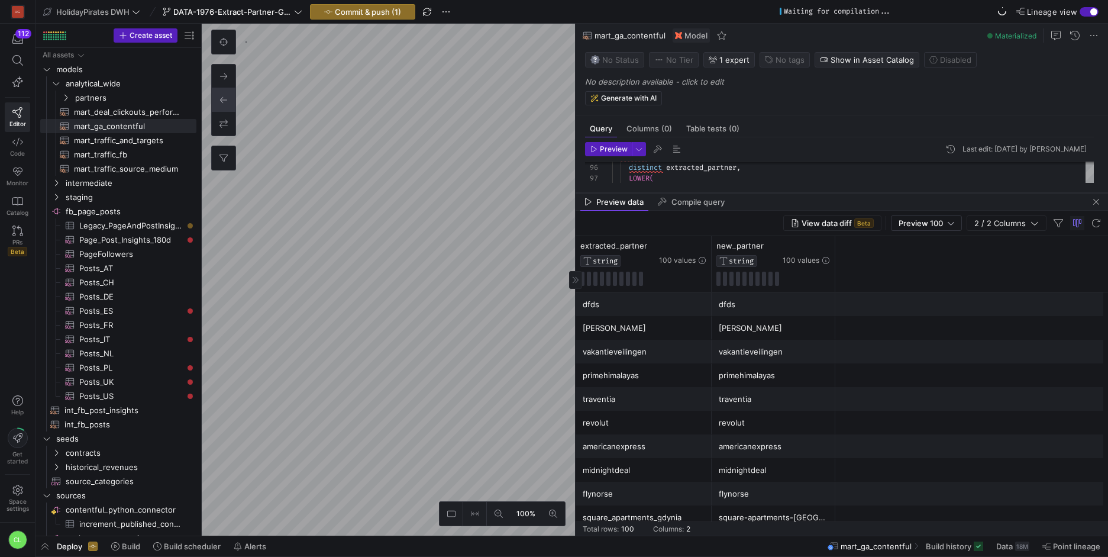
drag, startPoint x: 739, startPoint y: 311, endPoint x: 777, endPoint y: 188, distance: 128.0
click at [777, 190] on div at bounding box center [841, 192] width 532 height 5
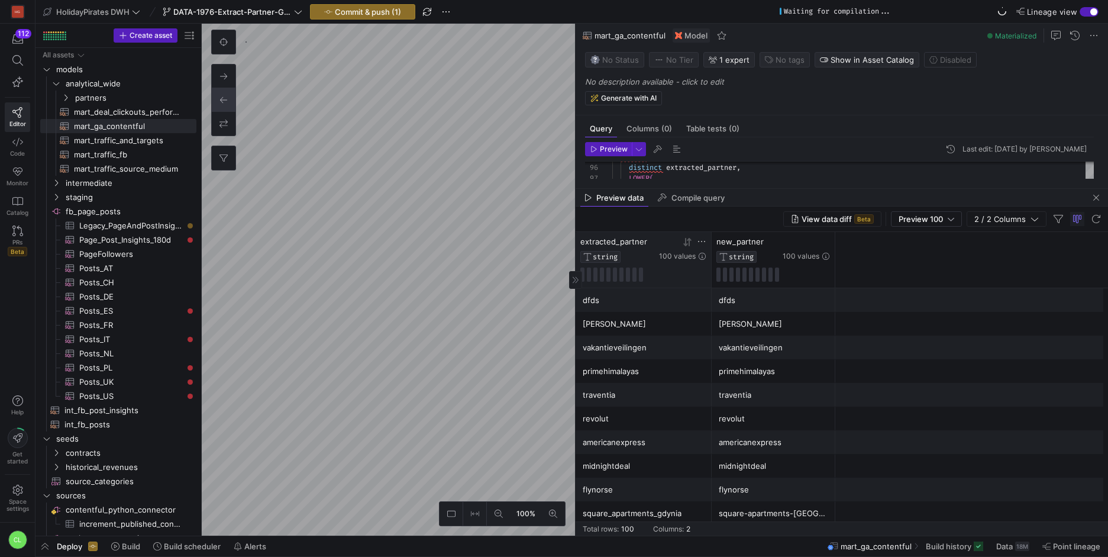
click at [688, 247] on div "100 values" at bounding box center [682, 249] width 47 height 24
click at [690, 244] on icon at bounding box center [687, 241] width 9 height 9
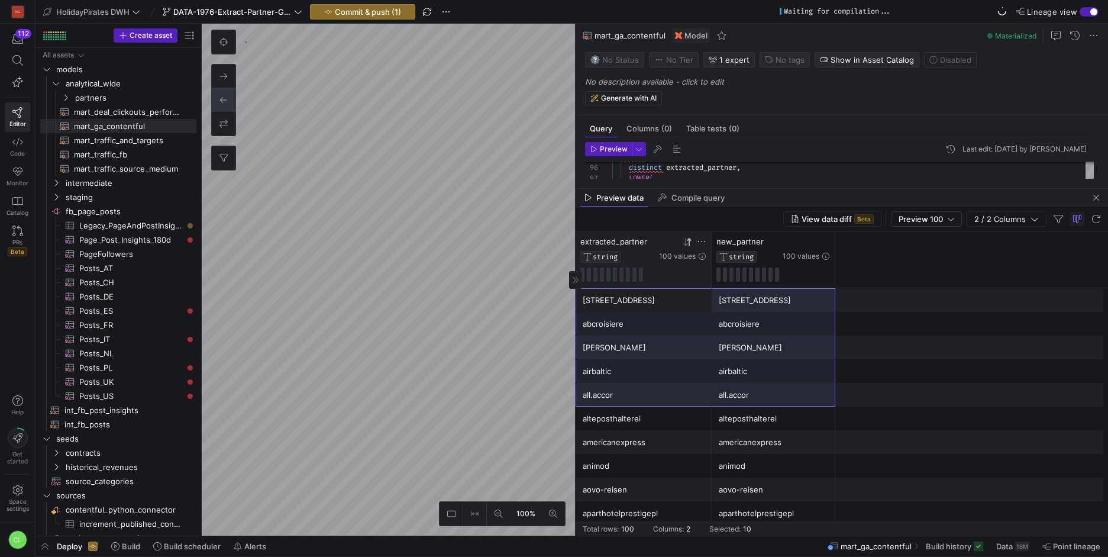
drag, startPoint x: 668, startPoint y: 303, endPoint x: 763, endPoint y: 381, distance: 123.1
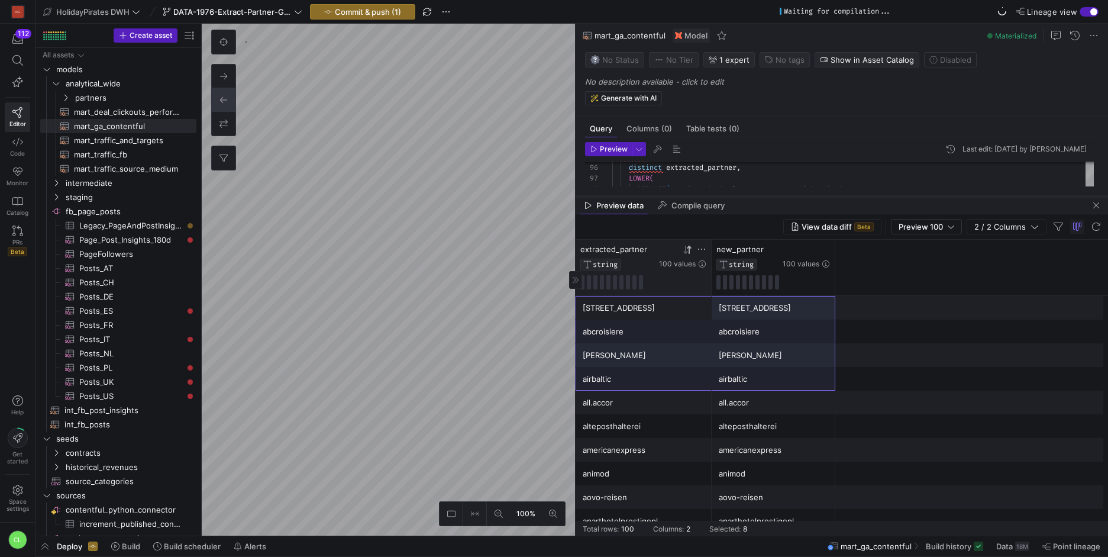
drag, startPoint x: 817, startPoint y: 189, endPoint x: 816, endPoint y: 196, distance: 7.7
click at [816, 196] on div at bounding box center [841, 196] width 532 height 5
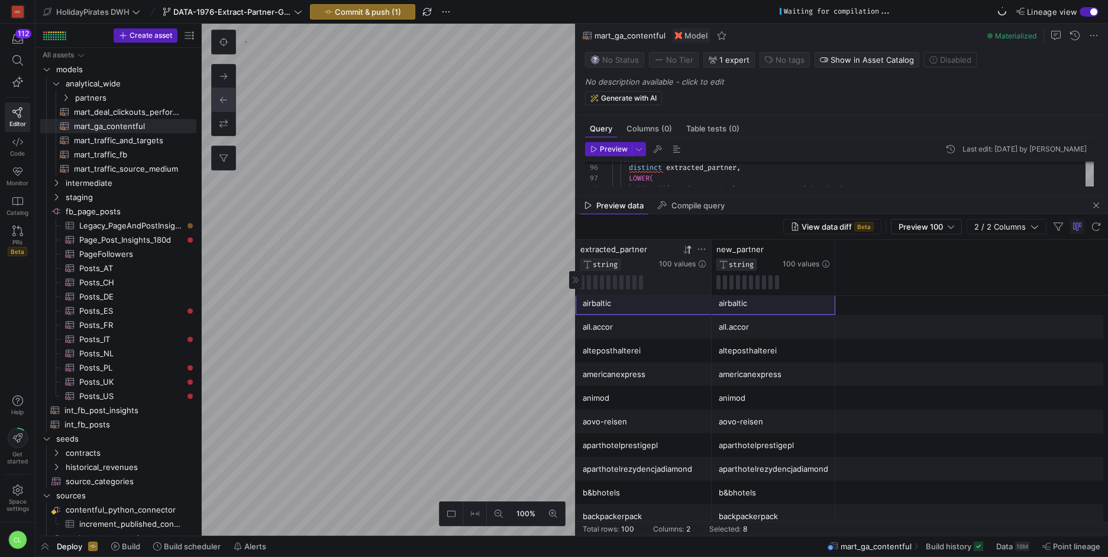
scroll to position [83, 0]
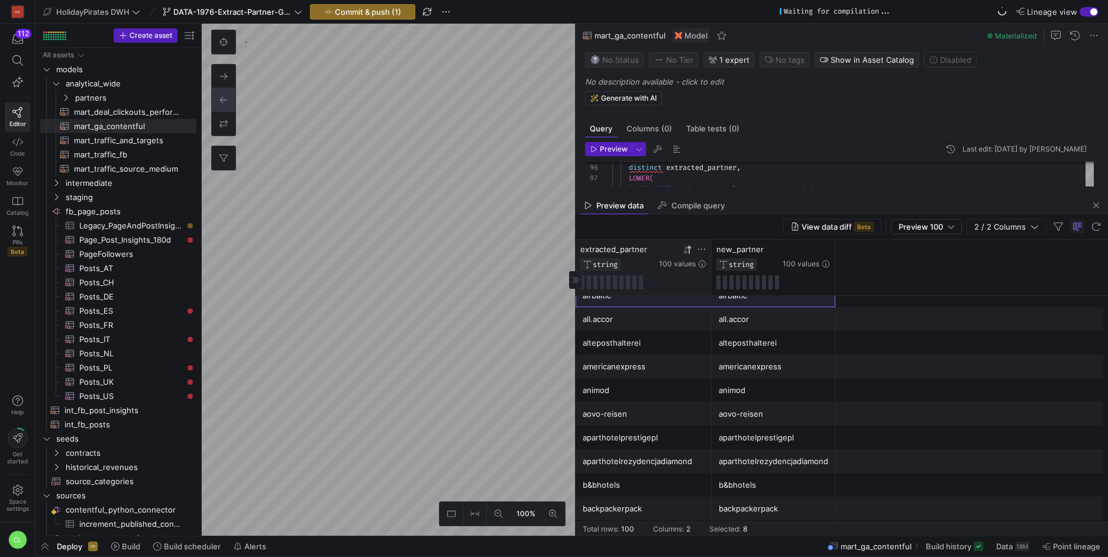
click at [635, 418] on div "aovo-reisen" at bounding box center [644, 413] width 122 height 23
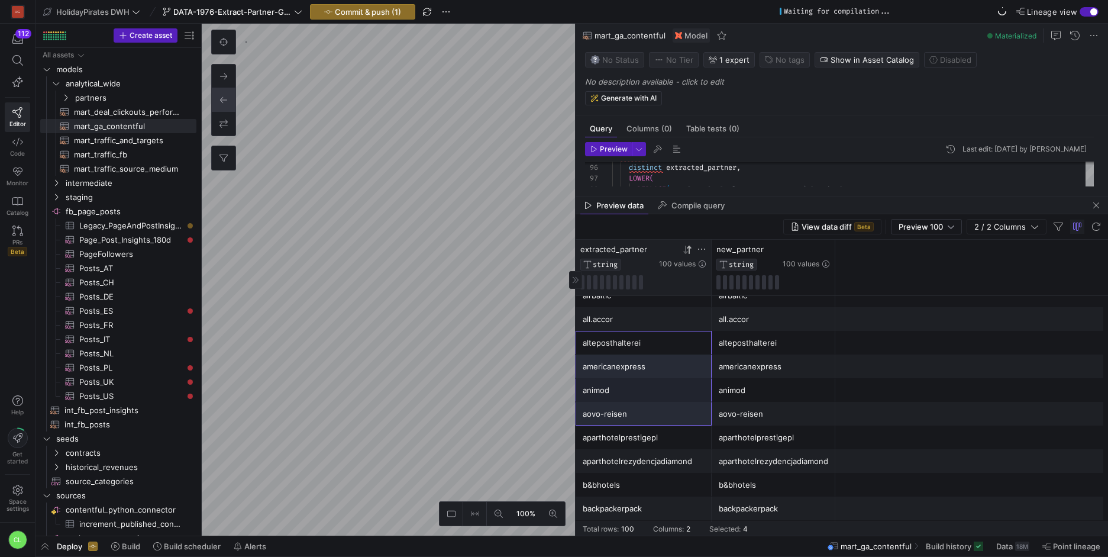
drag, startPoint x: 641, startPoint y: 335, endPoint x: 662, endPoint y: 408, distance: 75.4
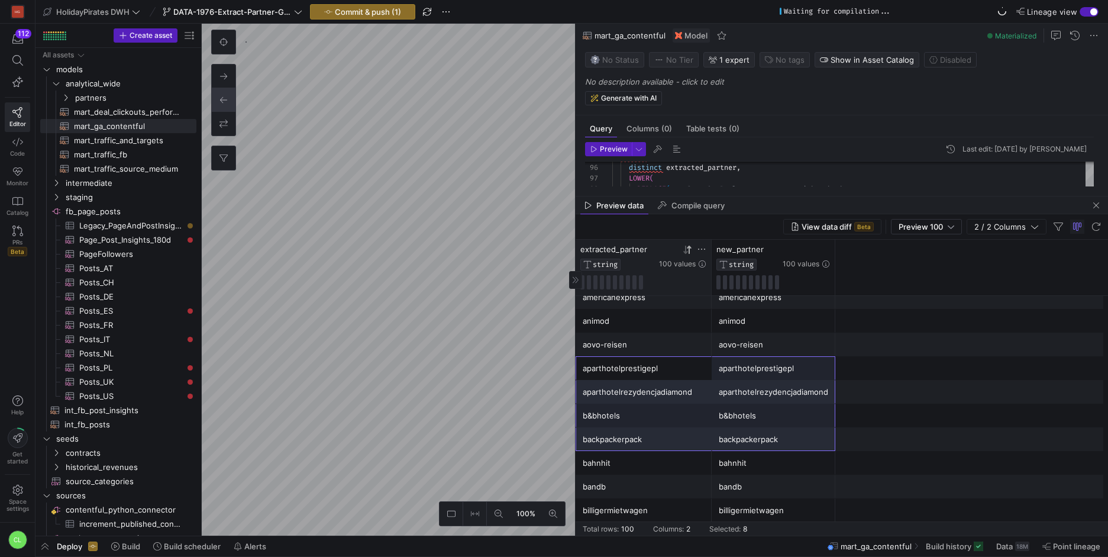
scroll to position [160, 0]
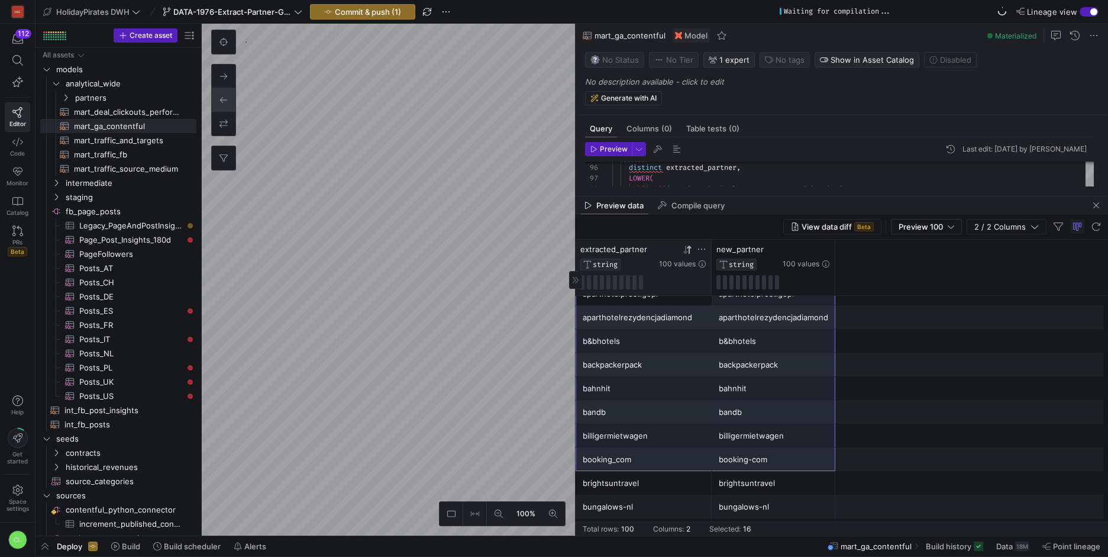
drag, startPoint x: 675, startPoint y: 392, endPoint x: 775, endPoint y: 457, distance: 119.3
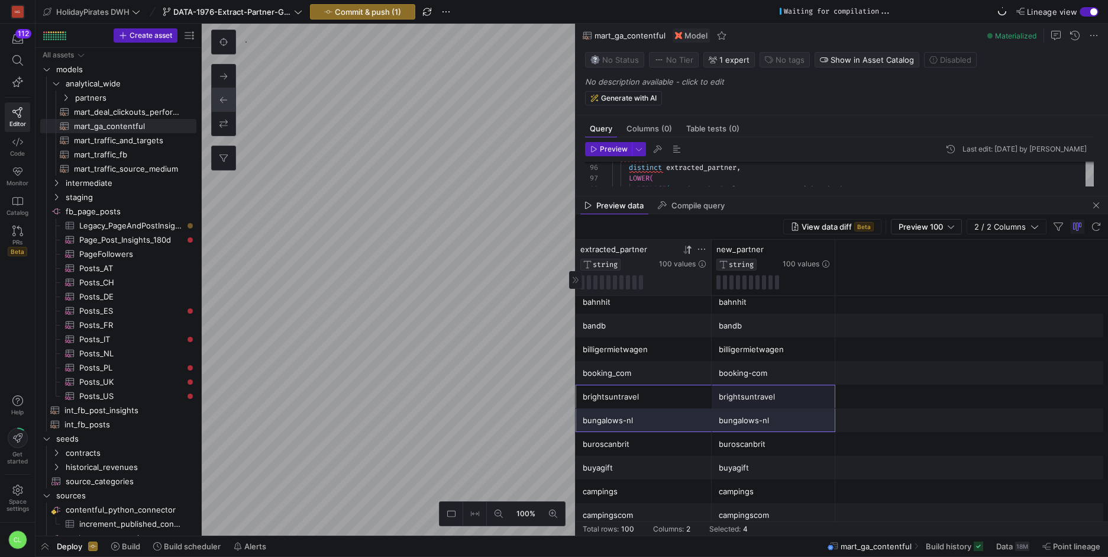
drag, startPoint x: 646, startPoint y: 405, endPoint x: 800, endPoint y: 415, distance: 154.1
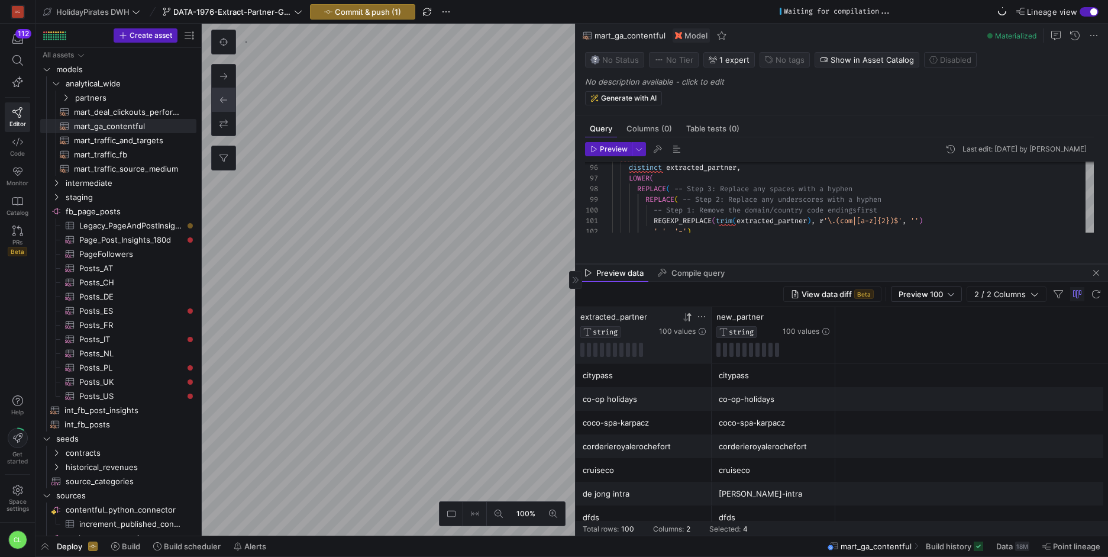
drag, startPoint x: 745, startPoint y: 195, endPoint x: 748, endPoint y: 302, distance: 107.1
click at [748, 266] on div at bounding box center [841, 263] width 532 height 5
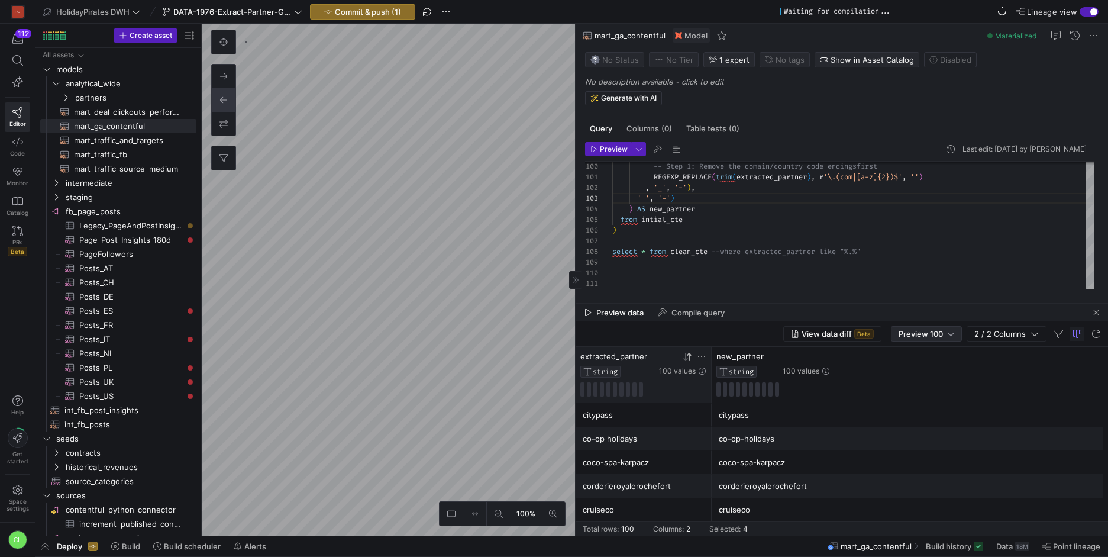
click at [954, 332] on div at bounding box center [950, 333] width 7 height 9
click at [789, 436] on div at bounding box center [554, 278] width 1108 height 557
click at [828, 358] on icon at bounding box center [824, 355] width 9 height 9
click at [903, 377] on div "Contains" at bounding box center [876, 373] width 106 height 9
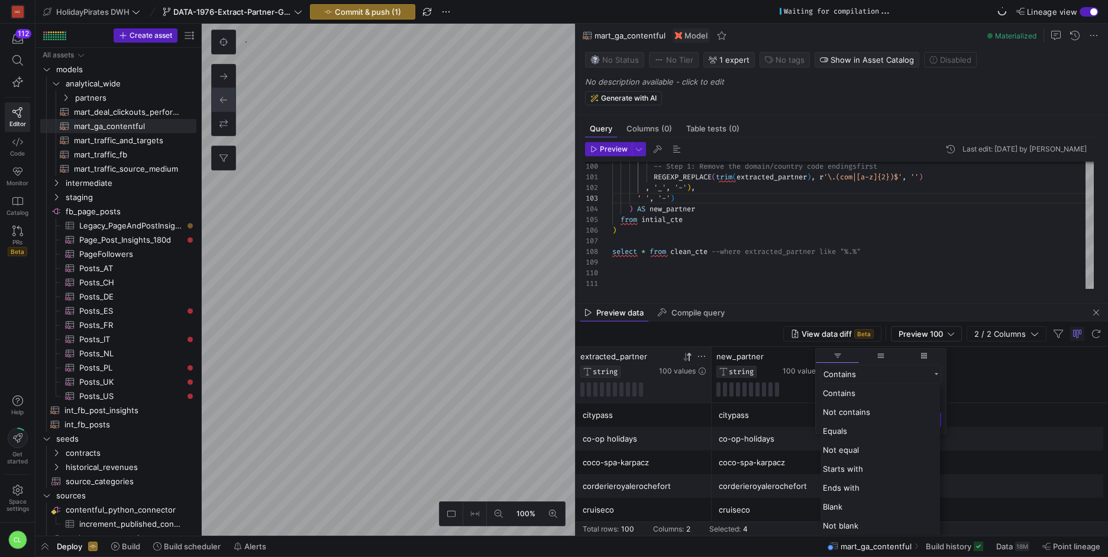
click at [743, 406] on div "citypass" at bounding box center [773, 414] width 109 height 23
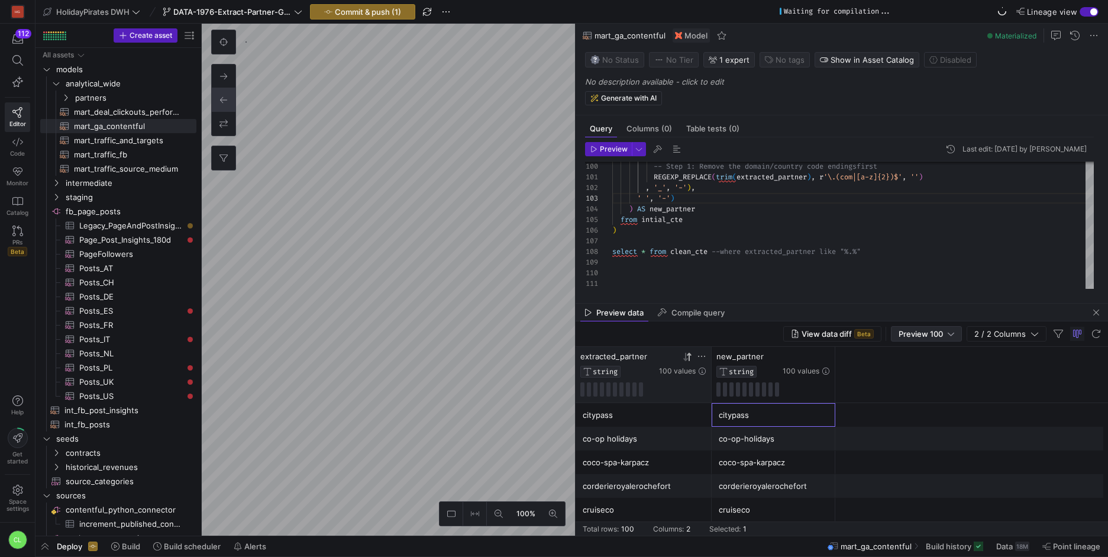
click at [931, 341] on div "Preview 100" at bounding box center [926, 333] width 71 height 15
click at [945, 374] on span "Full Preview" at bounding box center [927, 371] width 61 height 9
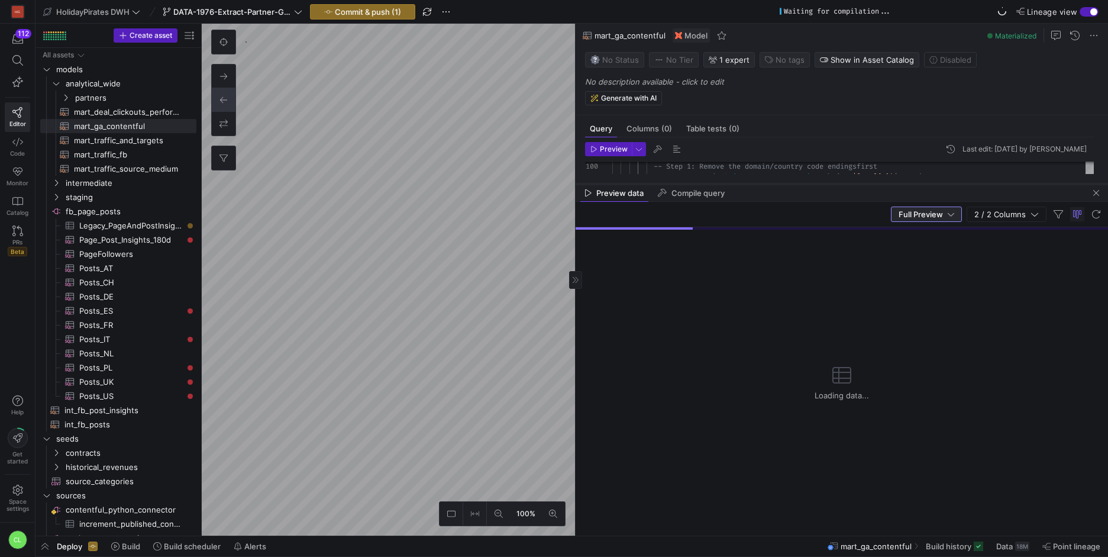
drag, startPoint x: 849, startPoint y: 302, endPoint x: 873, endPoint y: 172, distance: 132.2
click at [873, 182] on div at bounding box center [841, 184] width 532 height 5
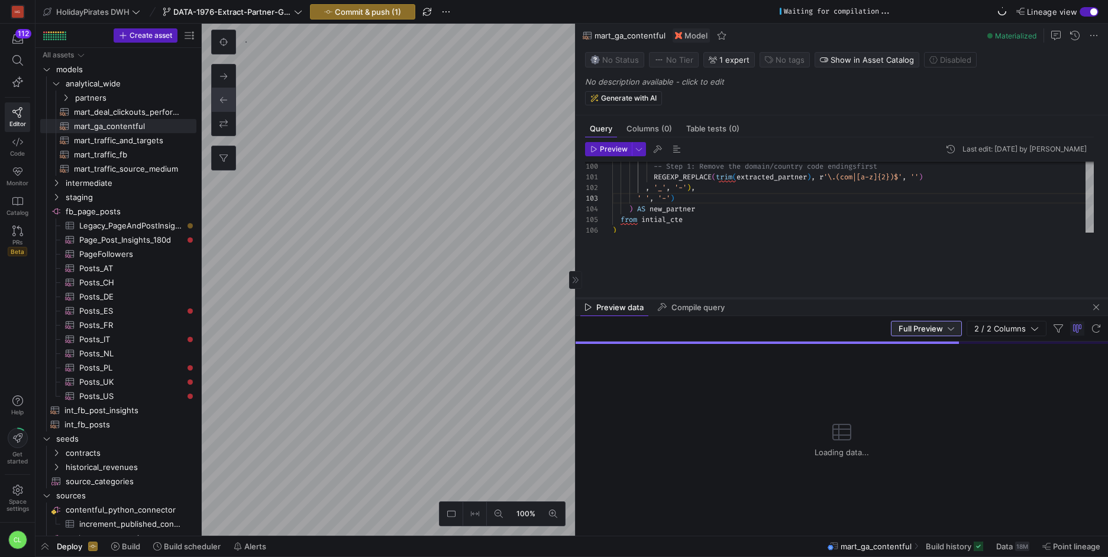
drag, startPoint x: 839, startPoint y: 173, endPoint x: 833, endPoint y: 316, distance: 143.8
click at [833, 300] on div at bounding box center [841, 298] width 532 height 5
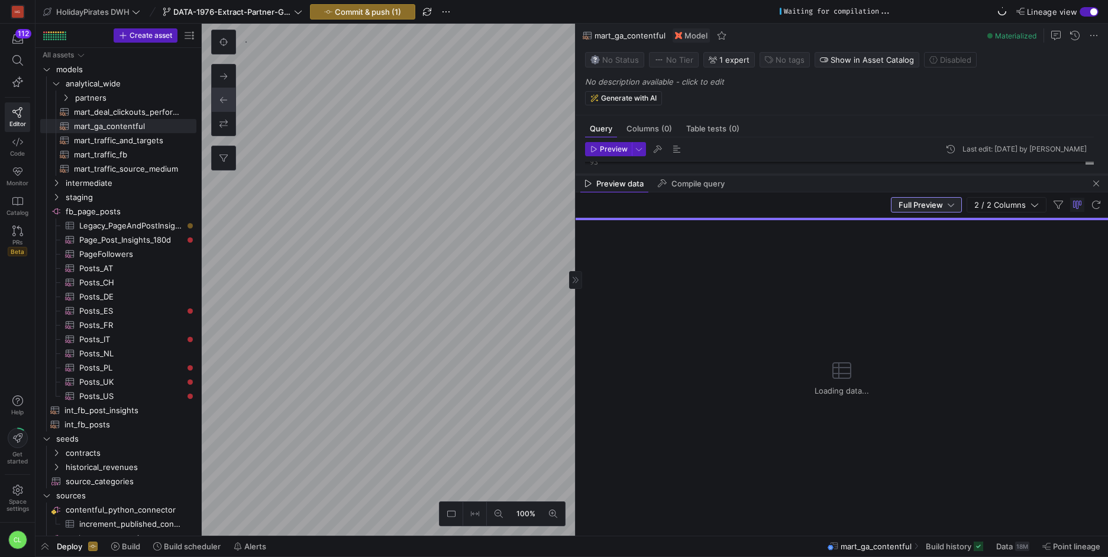
drag, startPoint x: 778, startPoint y: 318, endPoint x: 837, endPoint y: 175, distance: 154.3
click at [837, 175] on div at bounding box center [841, 174] width 532 height 5
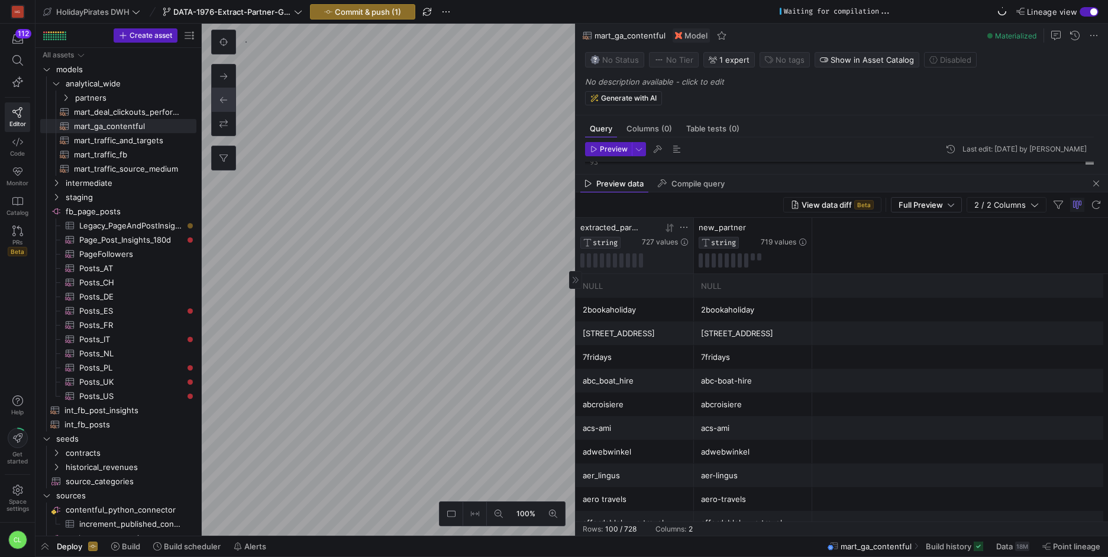
click at [671, 229] on icon at bounding box center [671, 227] width 4 height 8
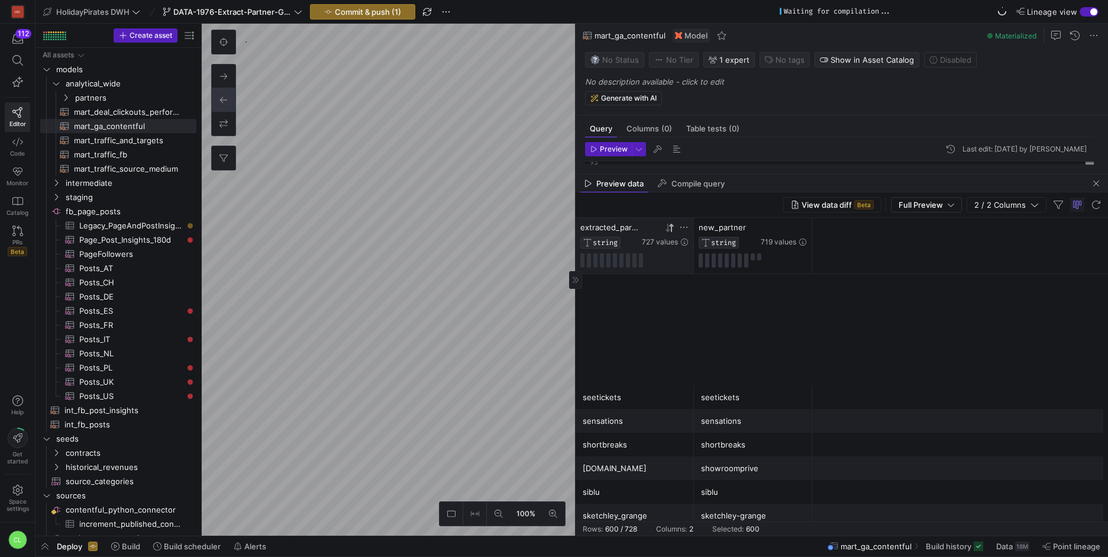
scroll to position [13194, 0]
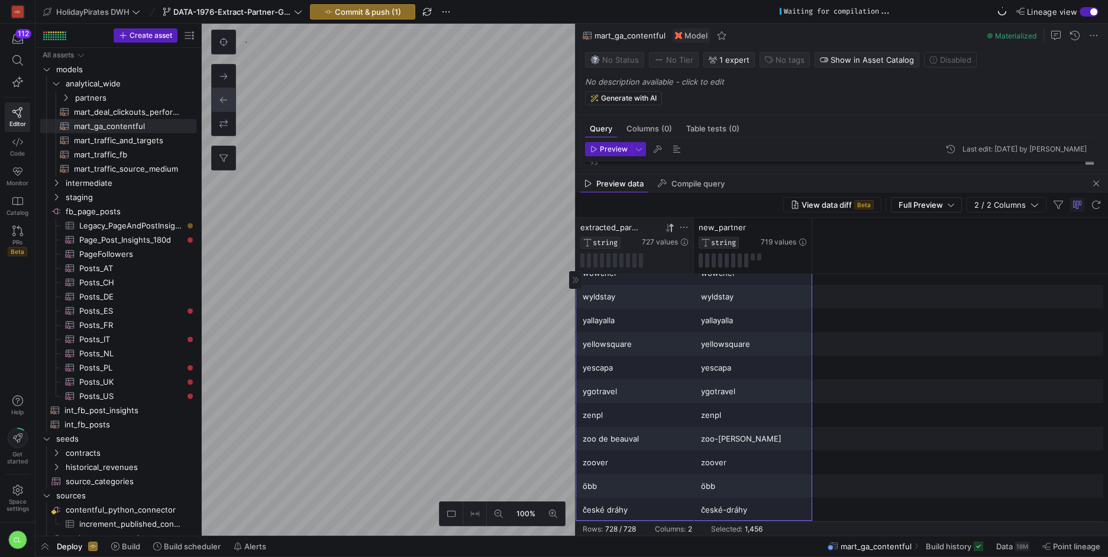
drag, startPoint x: 643, startPoint y: 285, endPoint x: 753, endPoint y: 502, distance: 243.6
